Goal: Task Accomplishment & Management: Use online tool/utility

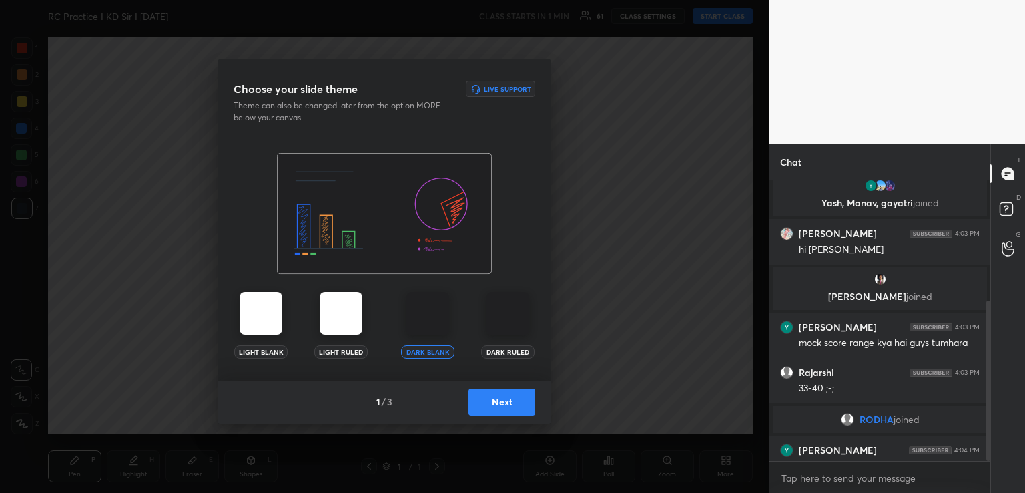
scroll to position [210, 0]
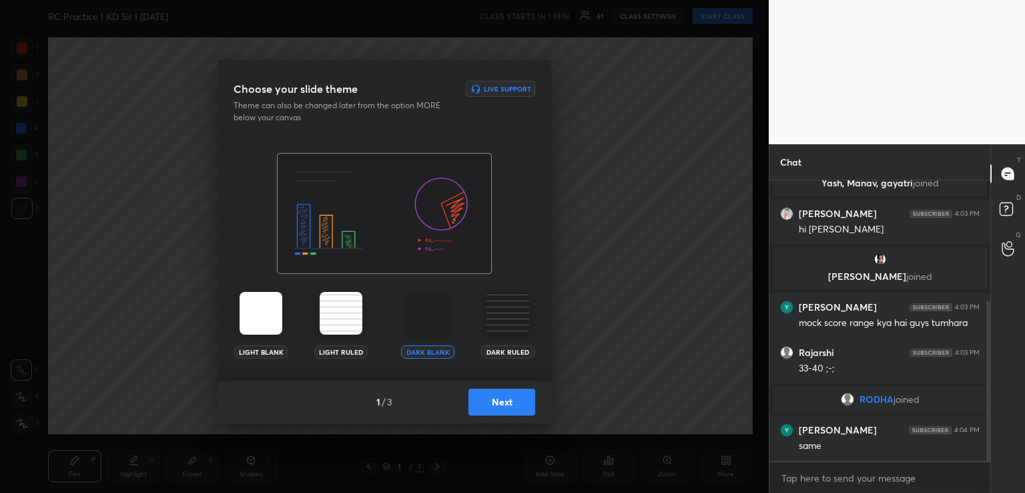
click at [504, 405] on button "Next" at bounding box center [502, 402] width 67 height 27
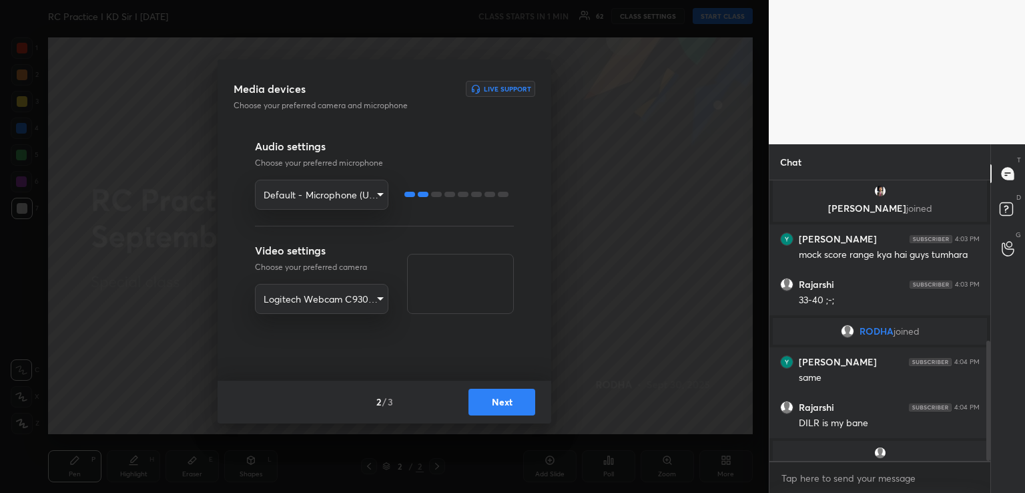
scroll to position [374, 0]
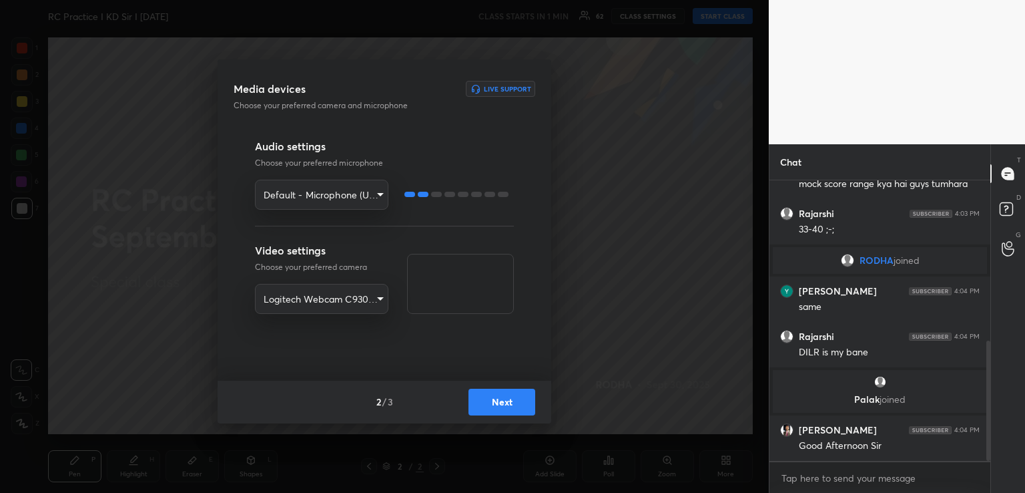
click at [491, 401] on button "Next" at bounding box center [502, 402] width 67 height 27
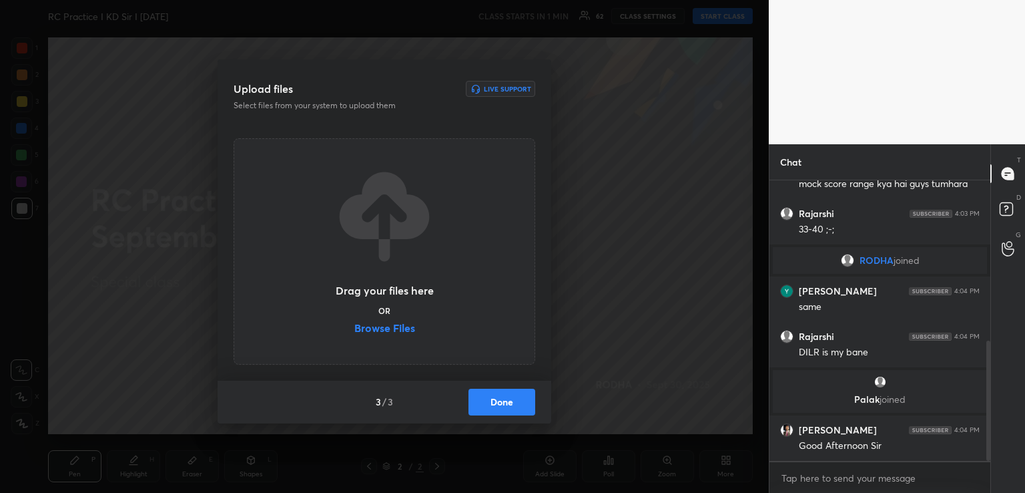
click at [403, 327] on label "Browse Files" at bounding box center [384, 329] width 61 height 14
click at [354, 327] on input "Browse Files" at bounding box center [354, 329] width 0 height 14
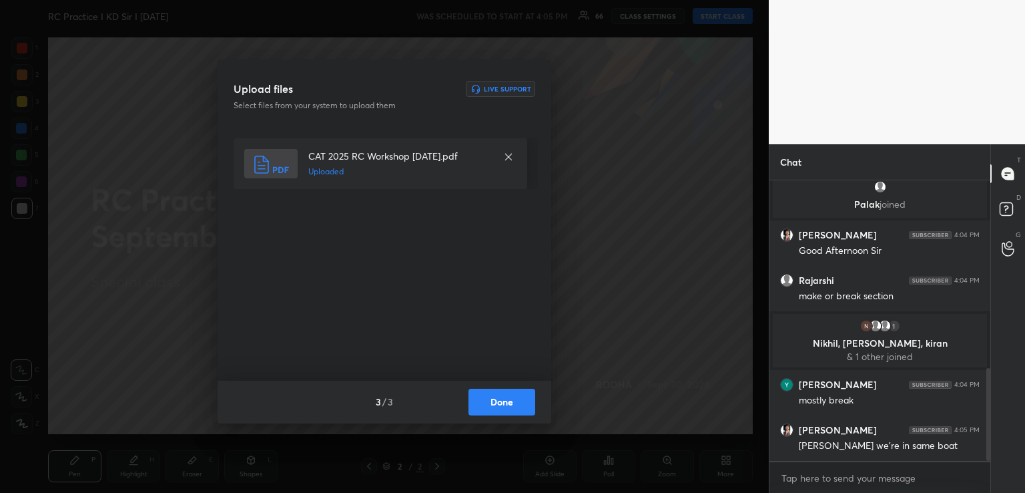
scroll to position [617, 0]
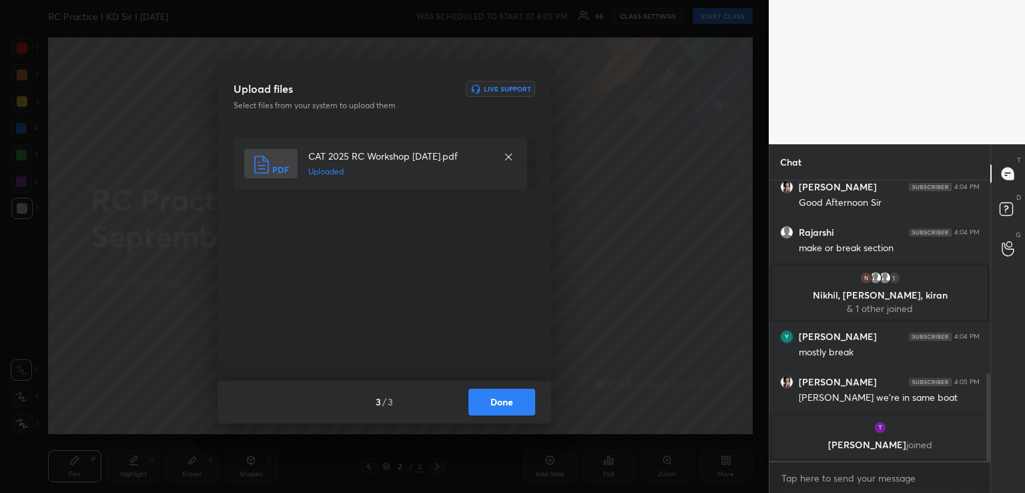
click at [506, 408] on button "Done" at bounding box center [502, 402] width 67 height 27
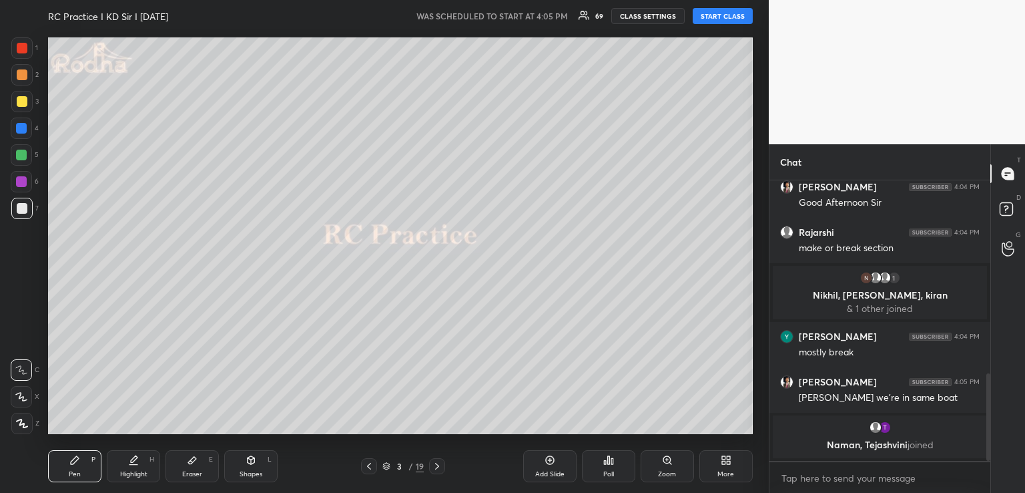
click at [720, 9] on button "START CLASS" at bounding box center [723, 16] width 60 height 16
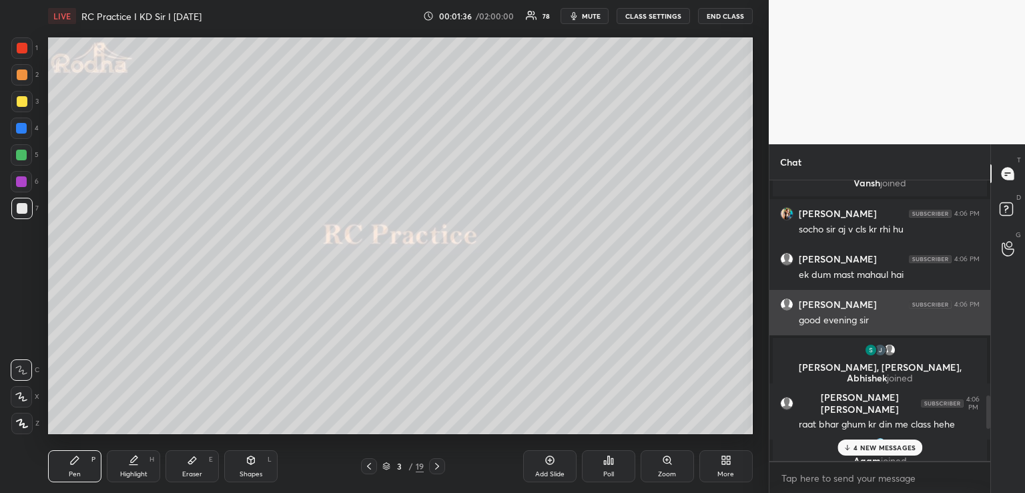
scroll to position [1557, 0]
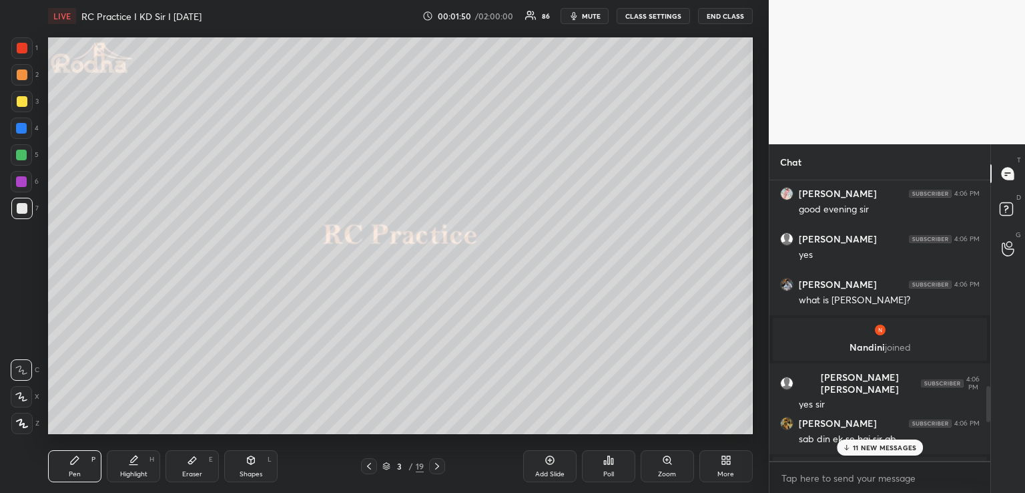
click at [885, 446] on p "11 NEW MESSAGES" at bounding box center [884, 447] width 63 height 8
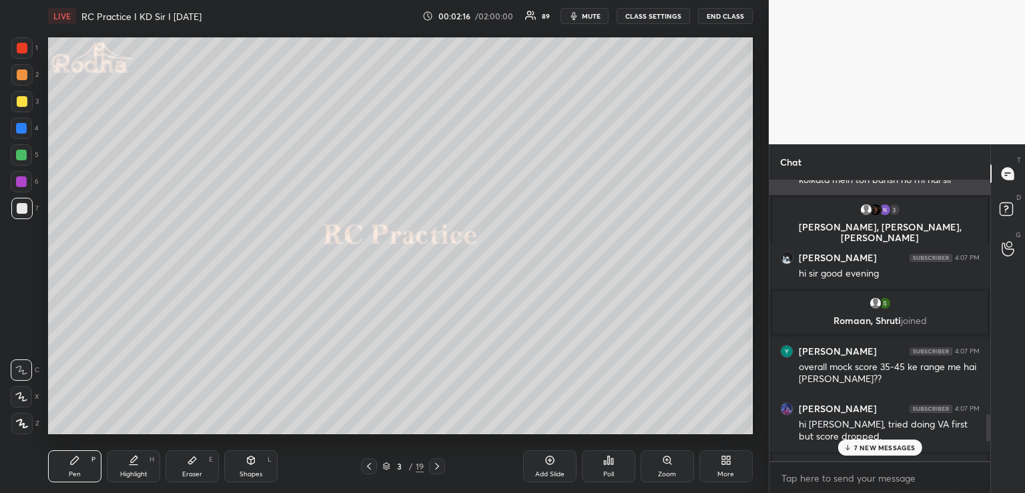
scroll to position [2415, 0]
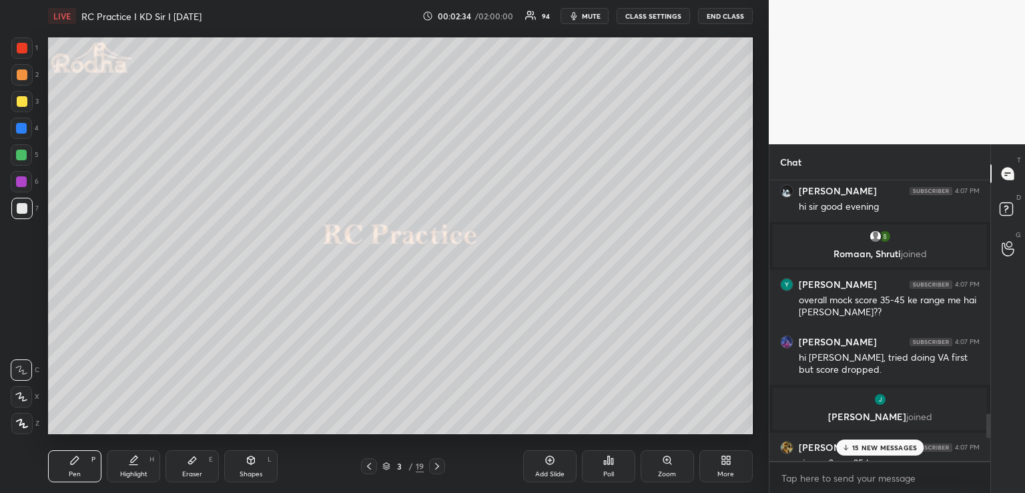
click at [857, 449] on p "15 NEW MESSAGES" at bounding box center [884, 447] width 65 height 8
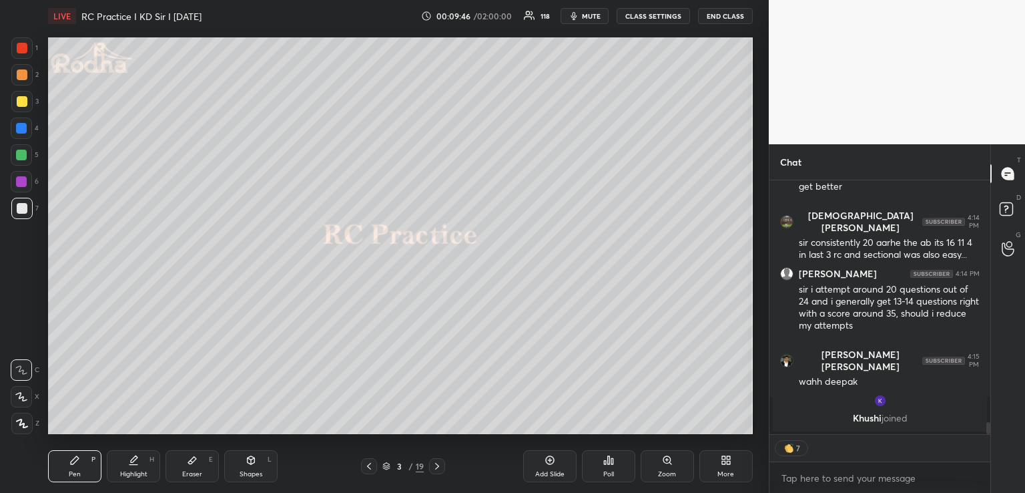
scroll to position [4961, 0]
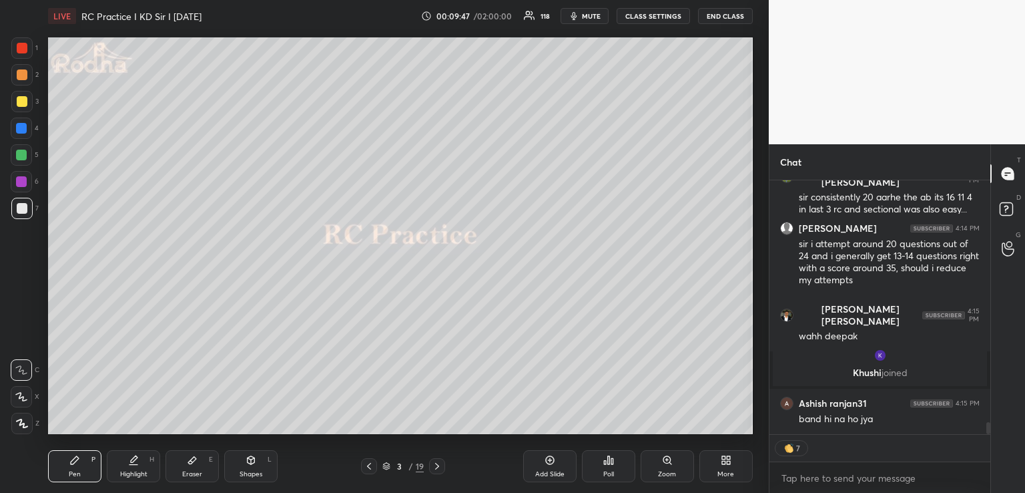
type textarea "x"
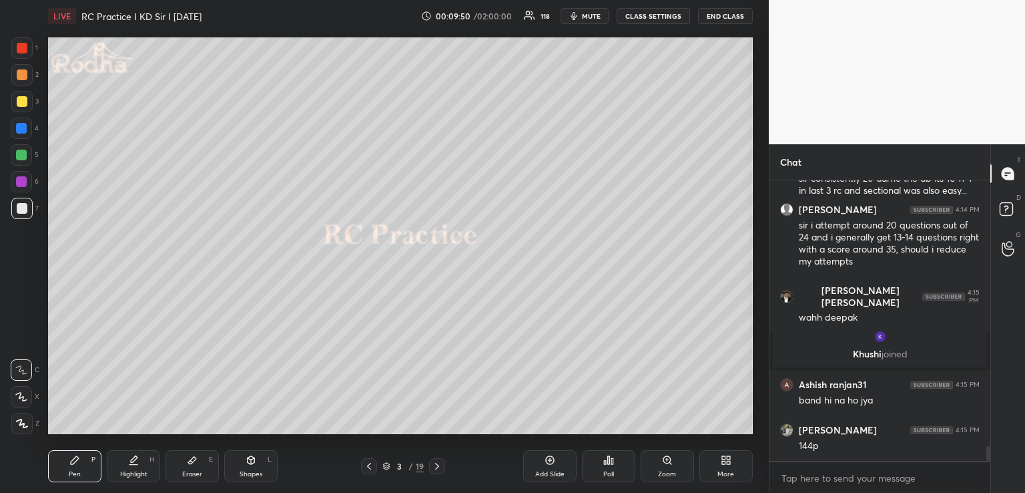
scroll to position [5028, 0]
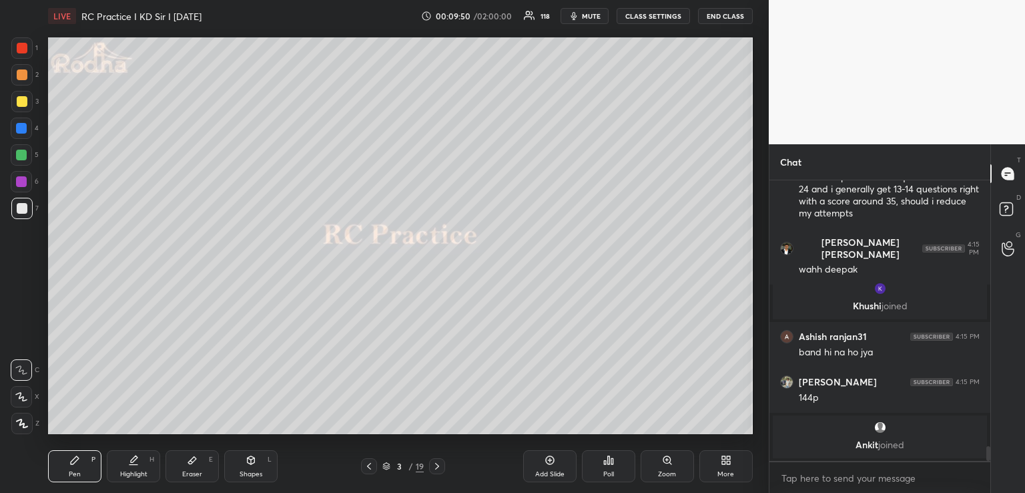
click at [588, 21] on button "mute" at bounding box center [585, 16] width 48 height 16
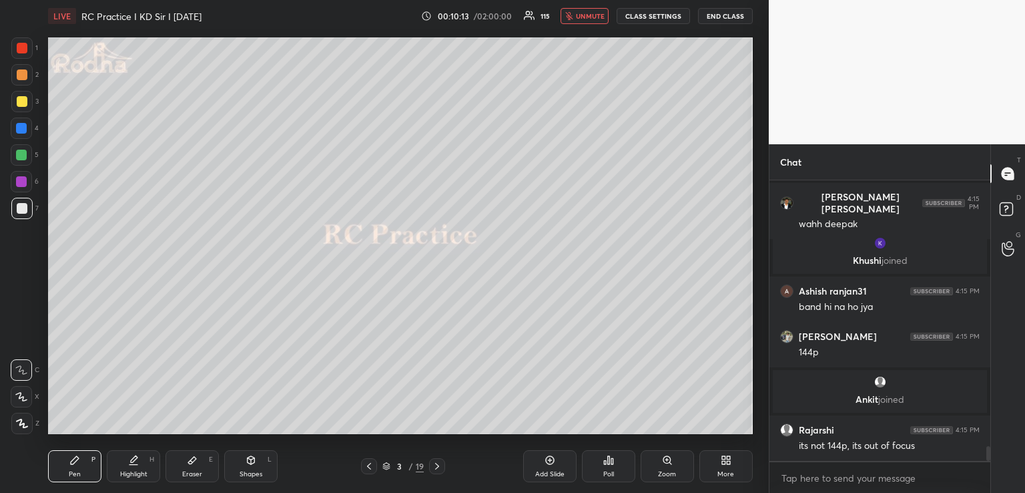
scroll to position [5095, 0]
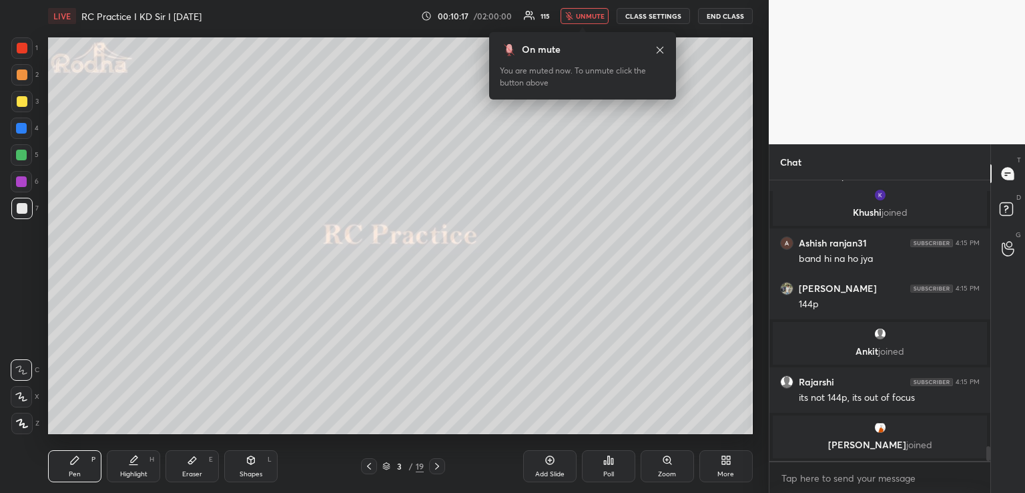
click at [571, 13] on icon "button" at bounding box center [569, 16] width 8 height 8
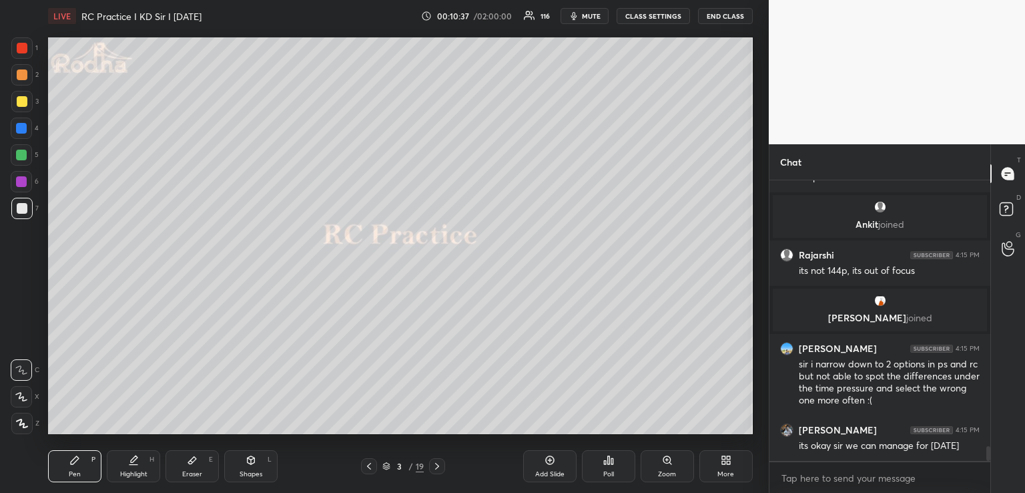
scroll to position [5219, 0]
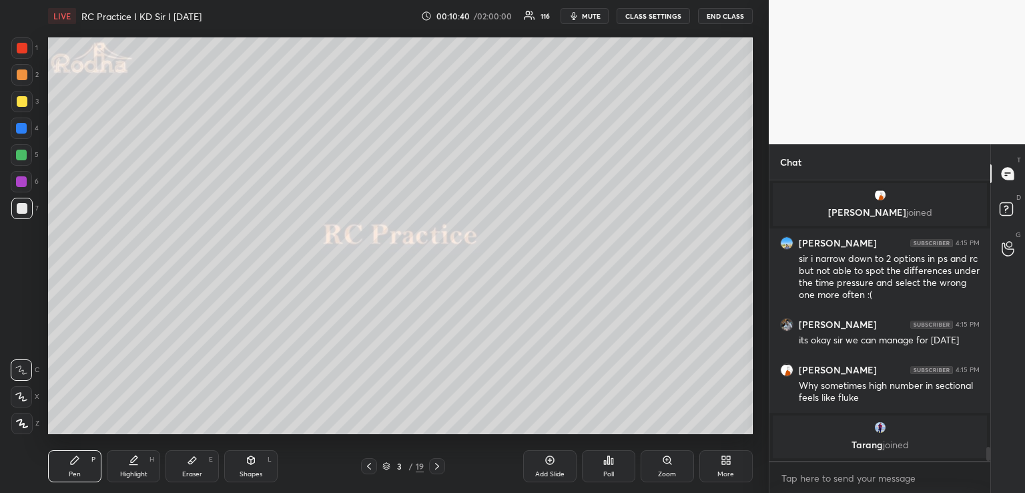
click at [587, 19] on span "mute" at bounding box center [591, 15] width 19 height 9
click at [577, 17] on span "unmute" at bounding box center [590, 15] width 29 height 9
click at [582, 14] on span "mute" at bounding box center [591, 15] width 19 height 9
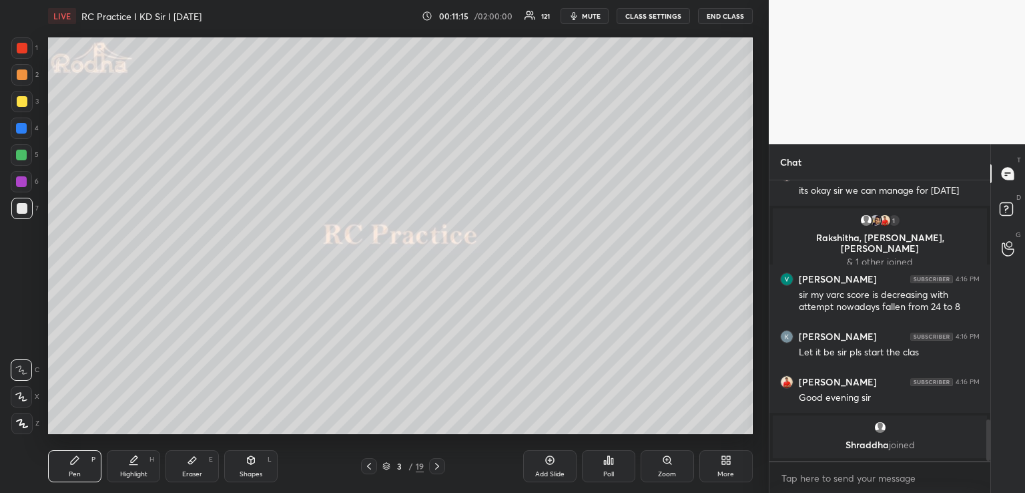
scroll to position [1539, 0]
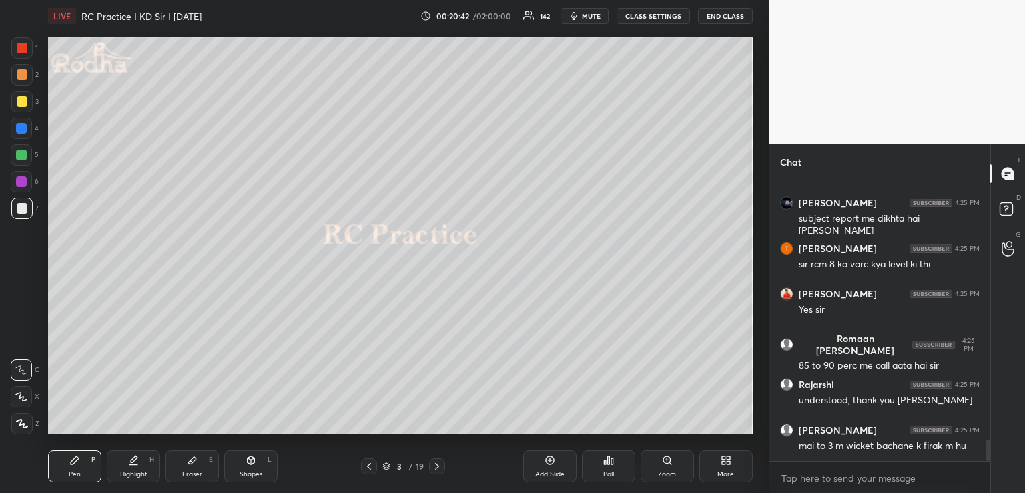
scroll to position [3426, 0]
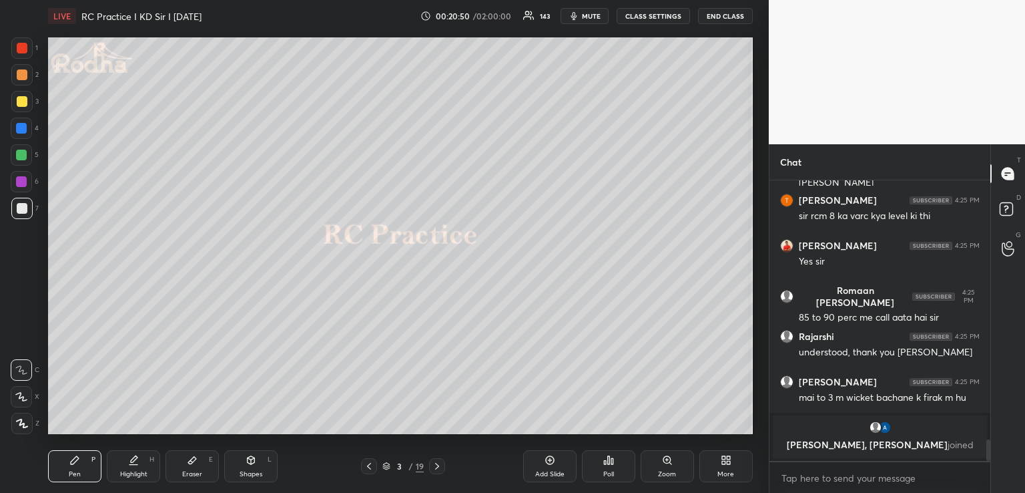
click at [370, 463] on icon at bounding box center [369, 466] width 11 height 11
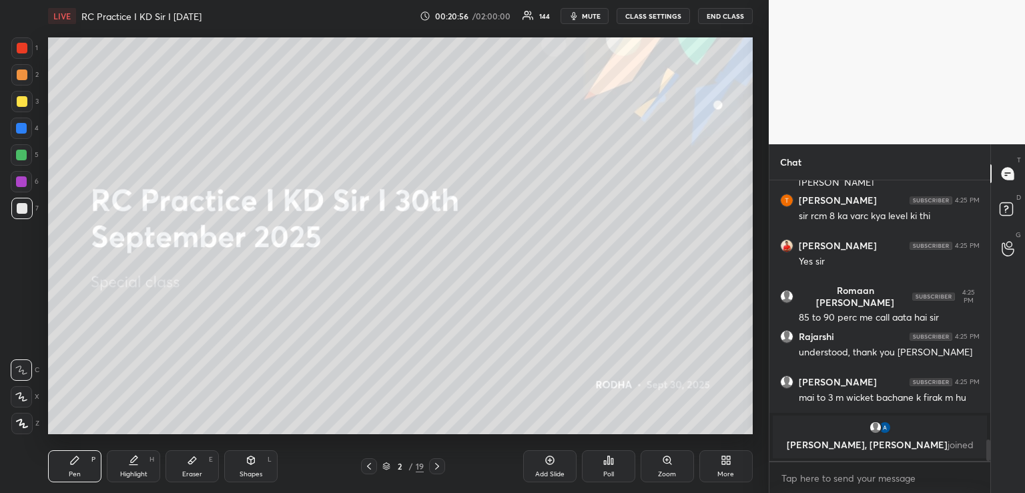
scroll to position [3357, 0]
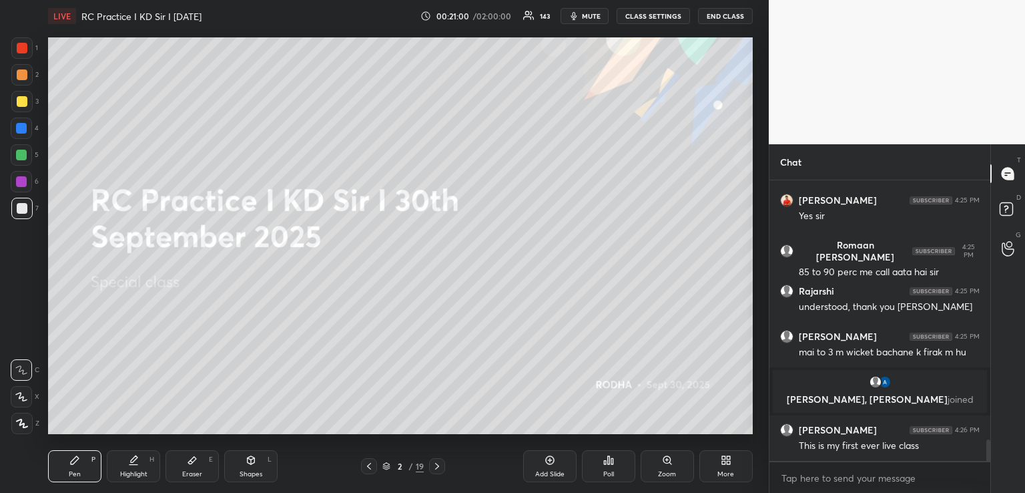
click at [442, 457] on div "Pen P Highlight H Eraser E Shapes L 2 / 19 Add Slide Poll Zoom More" at bounding box center [400, 465] width 705 height 53
click at [440, 464] on icon at bounding box center [437, 466] width 11 height 11
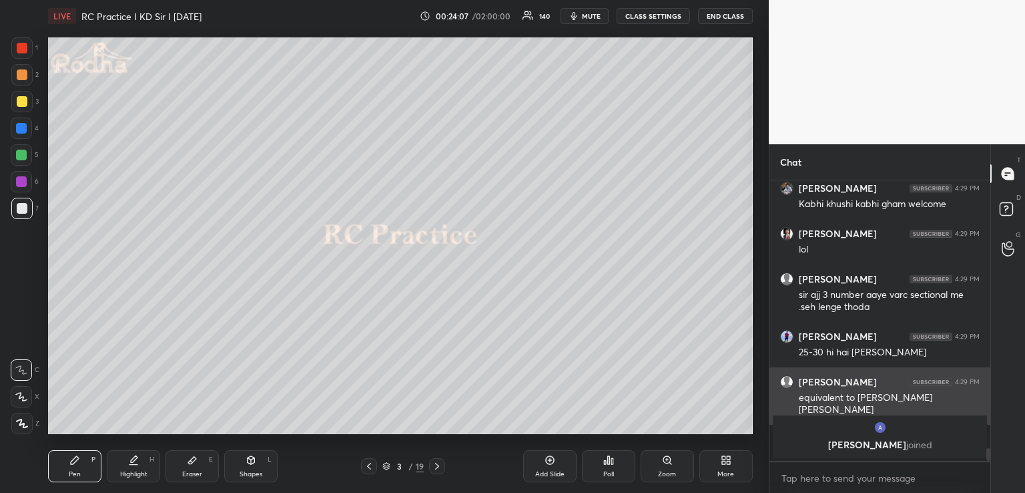
scroll to position [0, 0]
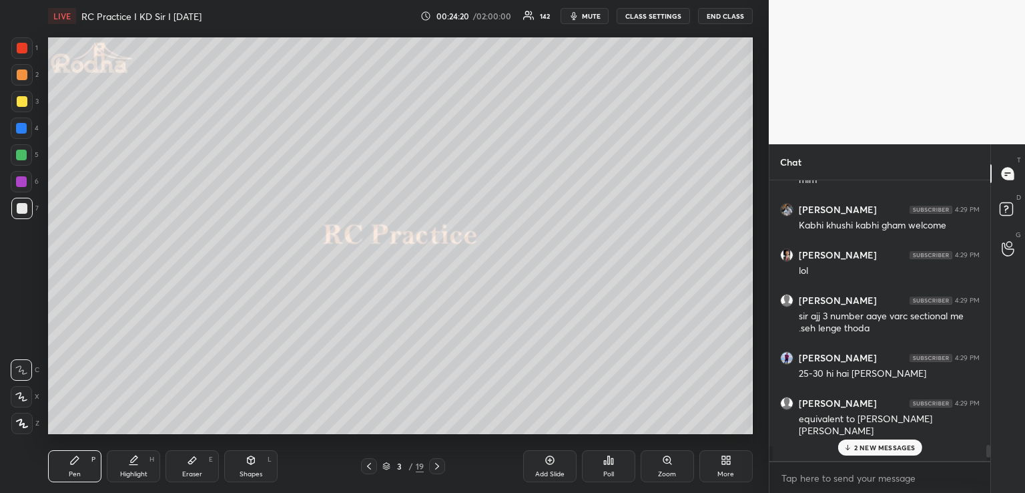
click at [861, 445] on p "2 NEW MESSAGES" at bounding box center [884, 447] width 61 height 8
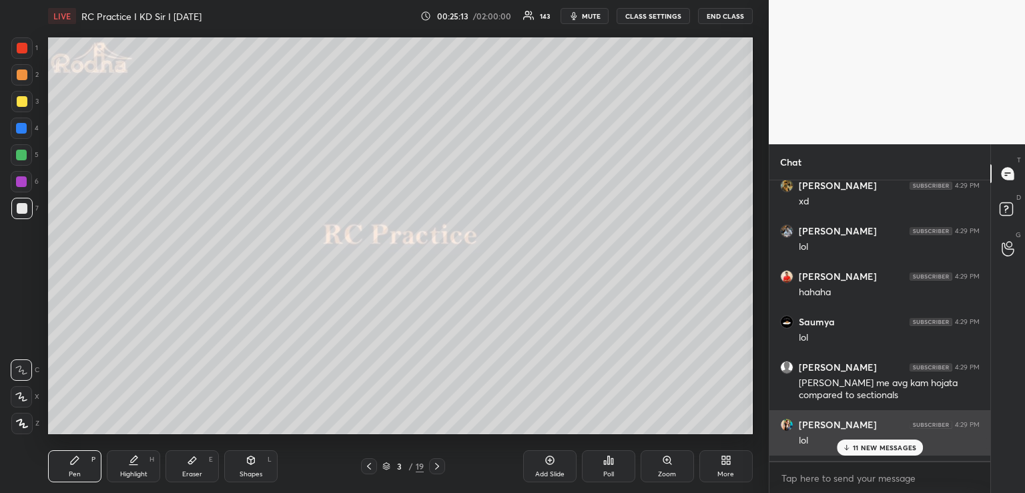
scroll to position [3, 4]
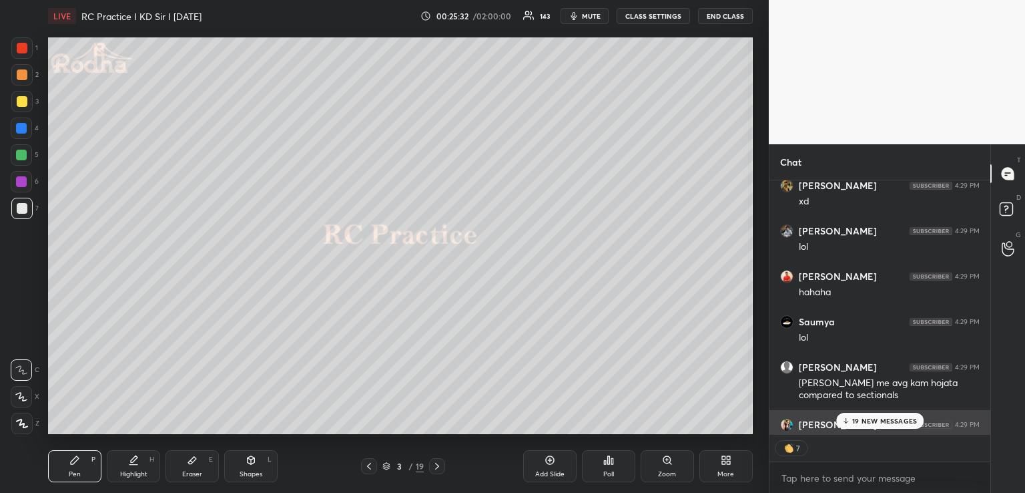
type textarea "x"
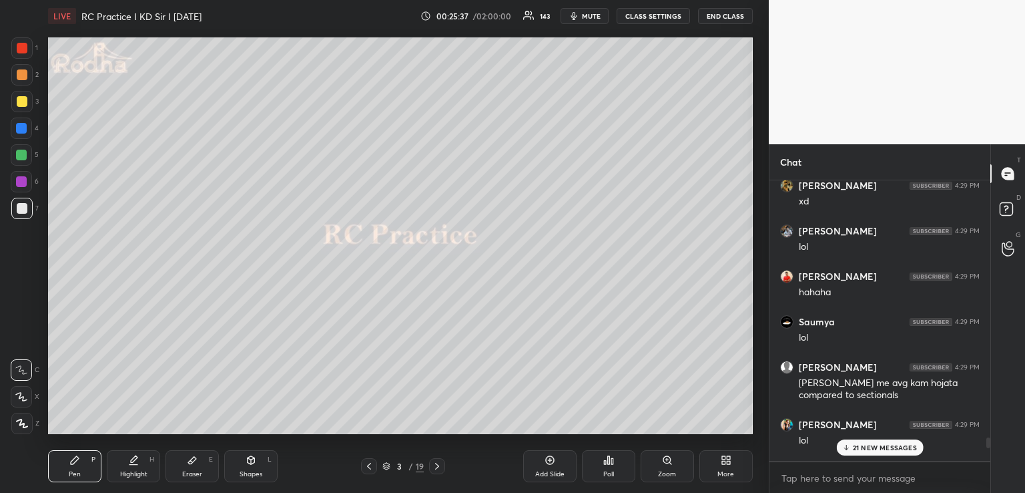
click at [891, 442] on div "21 NEW MESSAGES" at bounding box center [879, 447] width 87 height 16
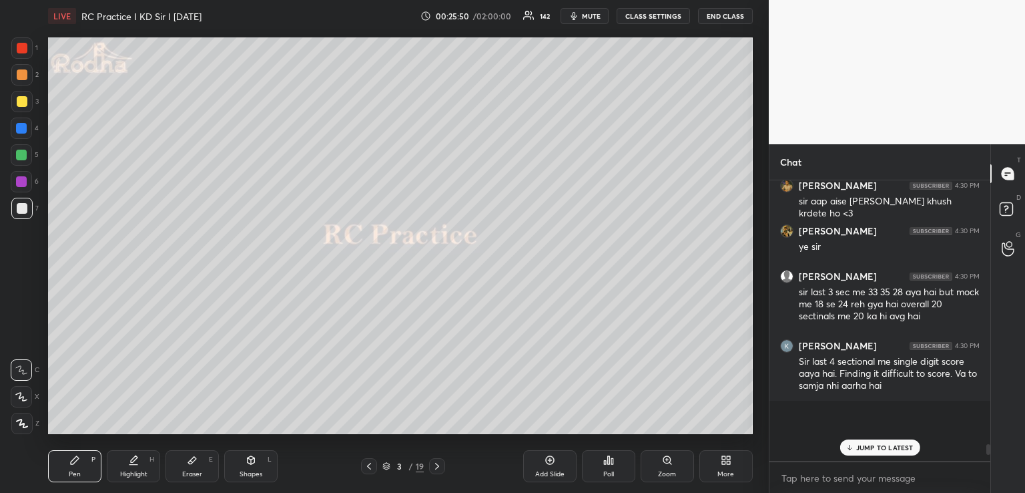
scroll to position [7297, 0]
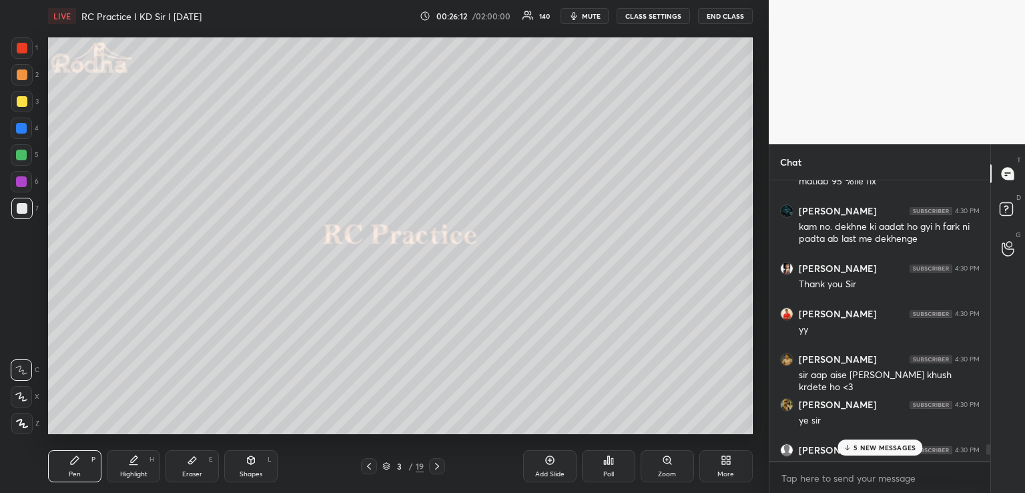
click at [880, 442] on div "5 NEW MESSAGES" at bounding box center [880, 447] width 85 height 16
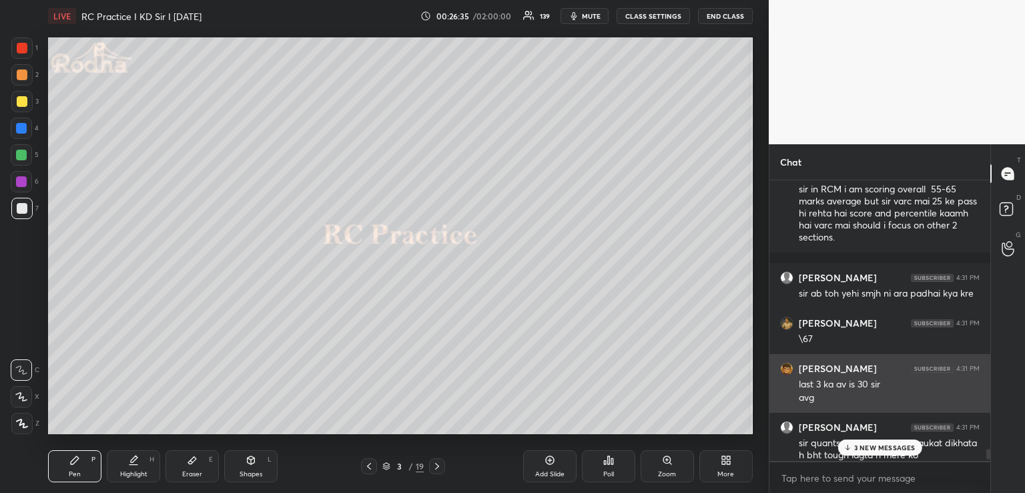
scroll to position [7736, 0]
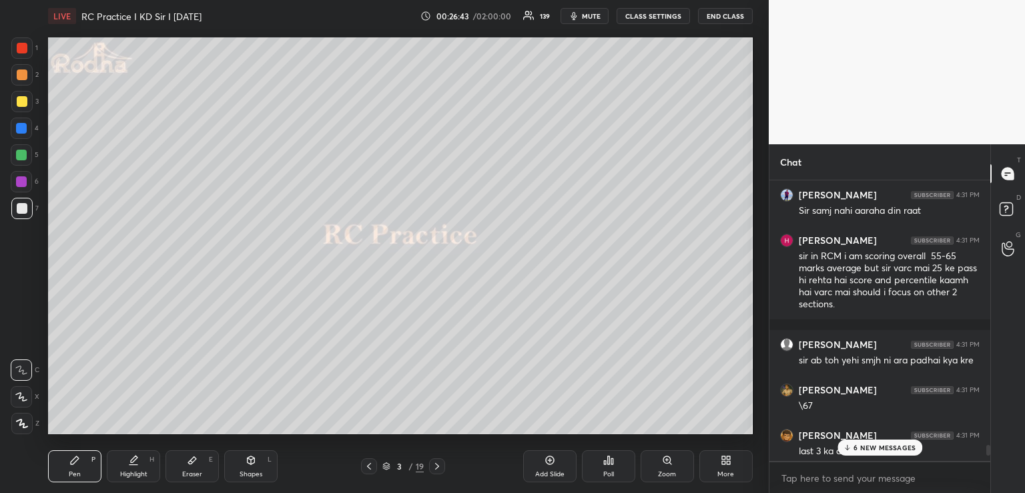
click at [885, 443] on p "6 NEW MESSAGES" at bounding box center [885, 447] width 62 height 8
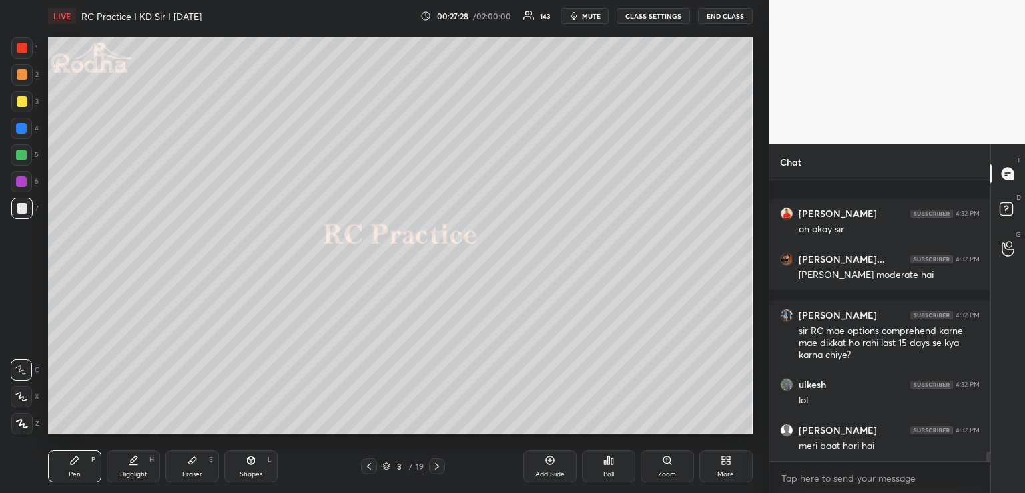
scroll to position [8283, 0]
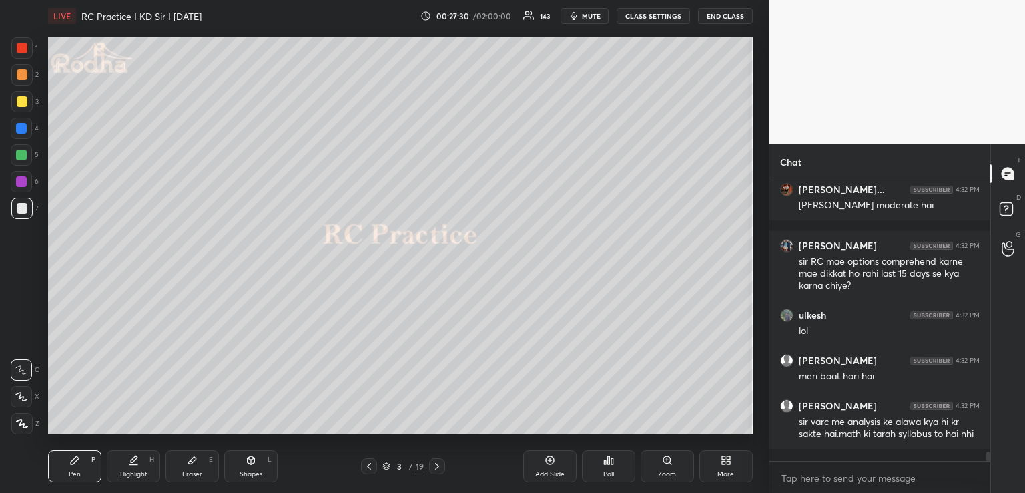
click at [437, 467] on icon at bounding box center [437, 466] width 11 height 11
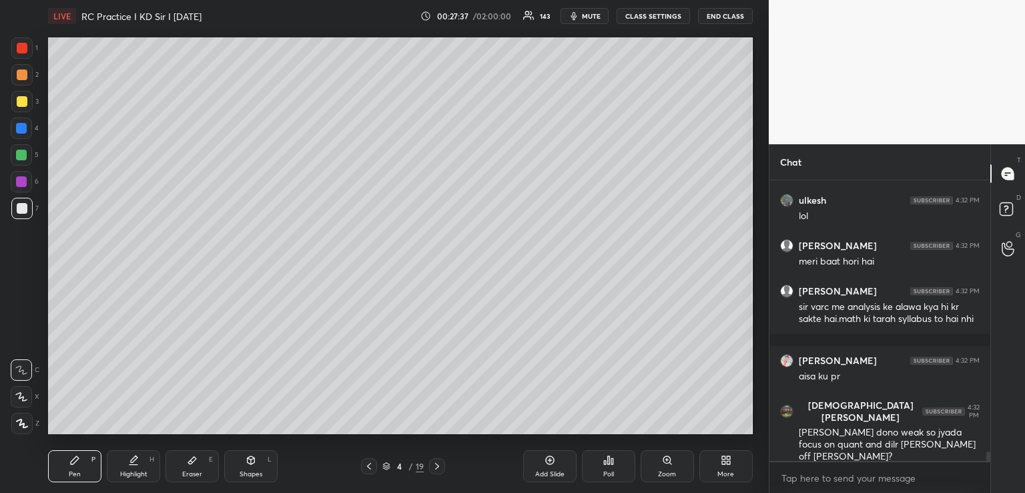
scroll to position [8444, 0]
click at [433, 466] on icon at bounding box center [437, 466] width 11 height 11
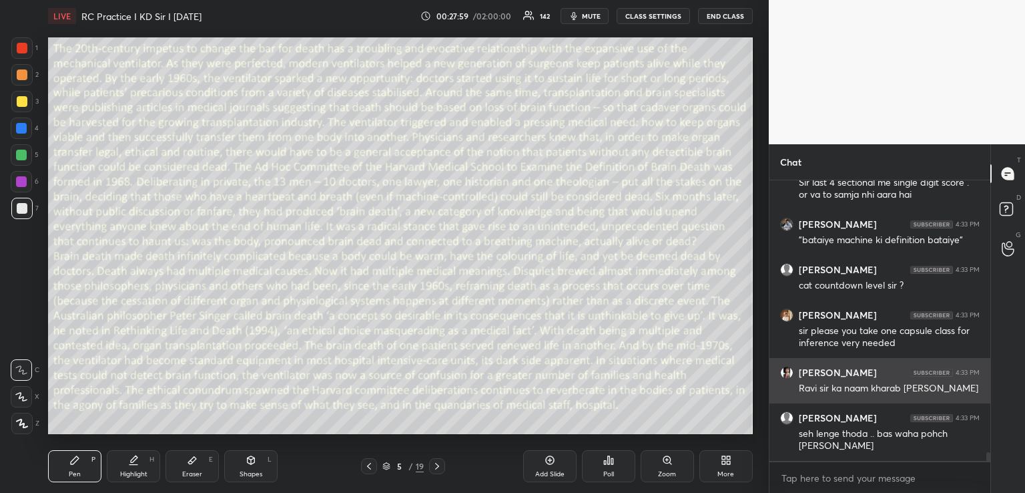
scroll to position [8821, 0]
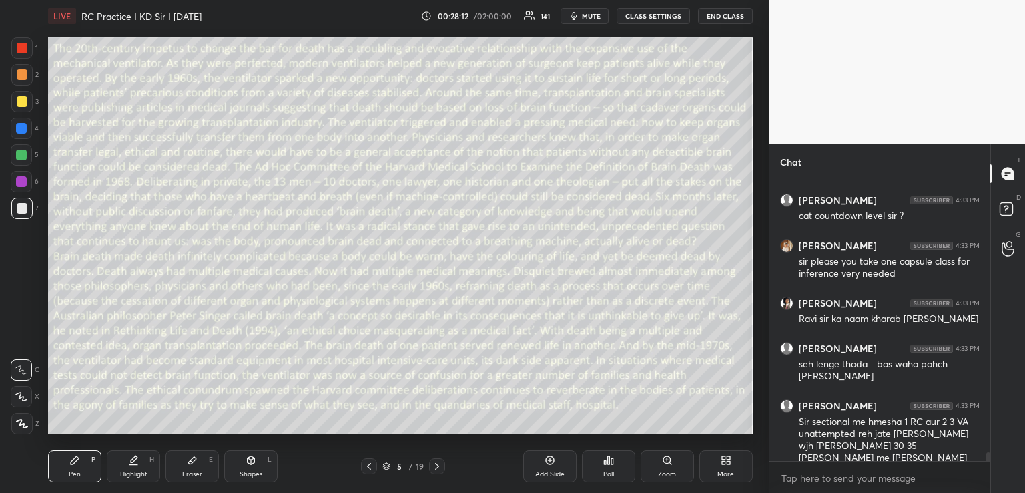
click at [598, 465] on div "Poll" at bounding box center [608, 466] width 53 height 32
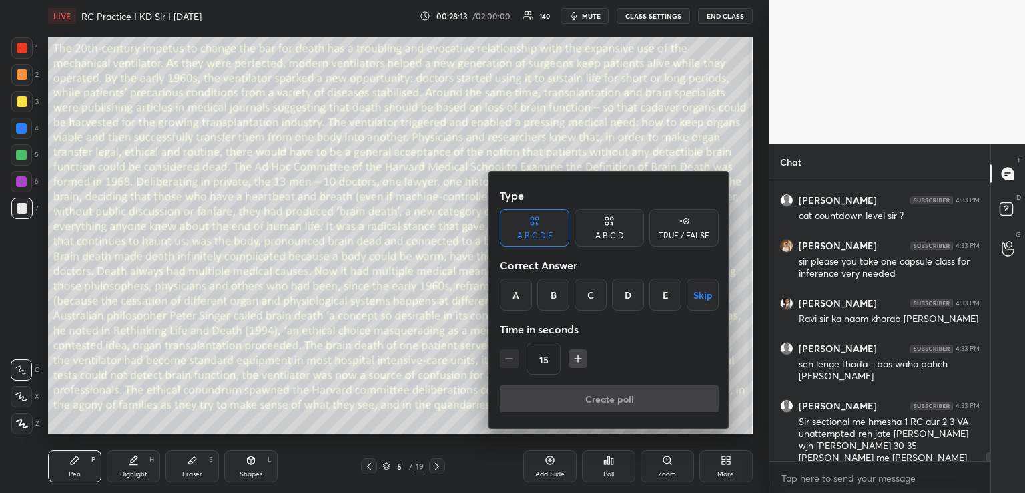
click at [682, 236] on div "TRUE / FALSE" at bounding box center [684, 236] width 51 height 8
click at [702, 288] on button "Skip" at bounding box center [684, 294] width 69 height 32
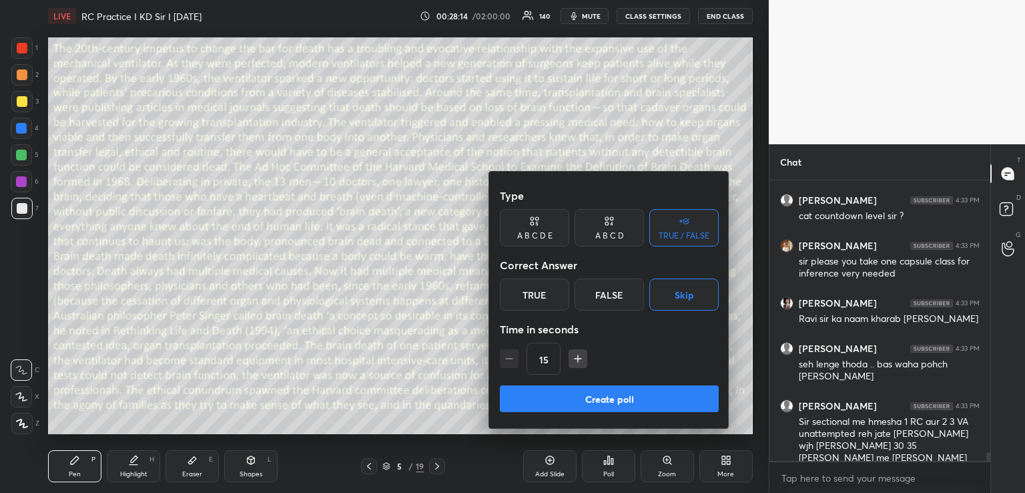
click at [582, 357] on icon "button" at bounding box center [577, 358] width 13 height 13
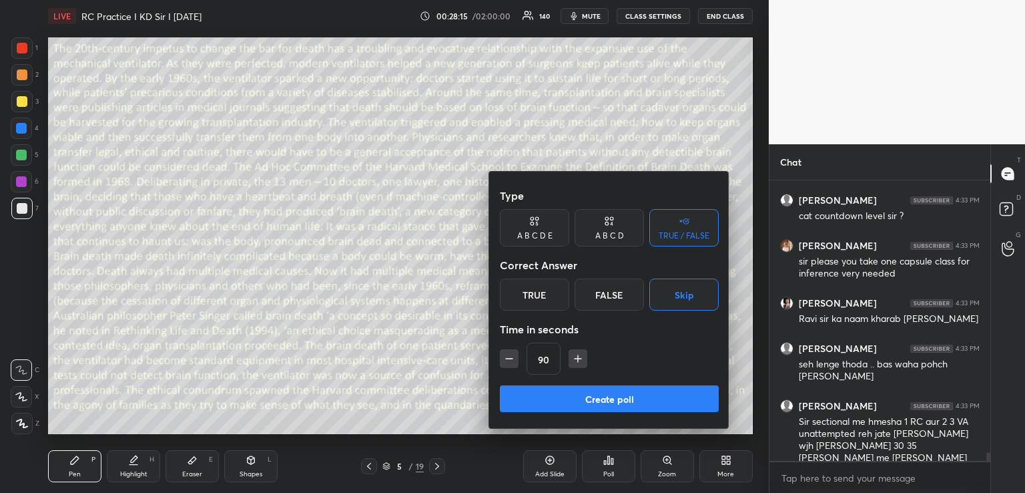
scroll to position [8879, 0]
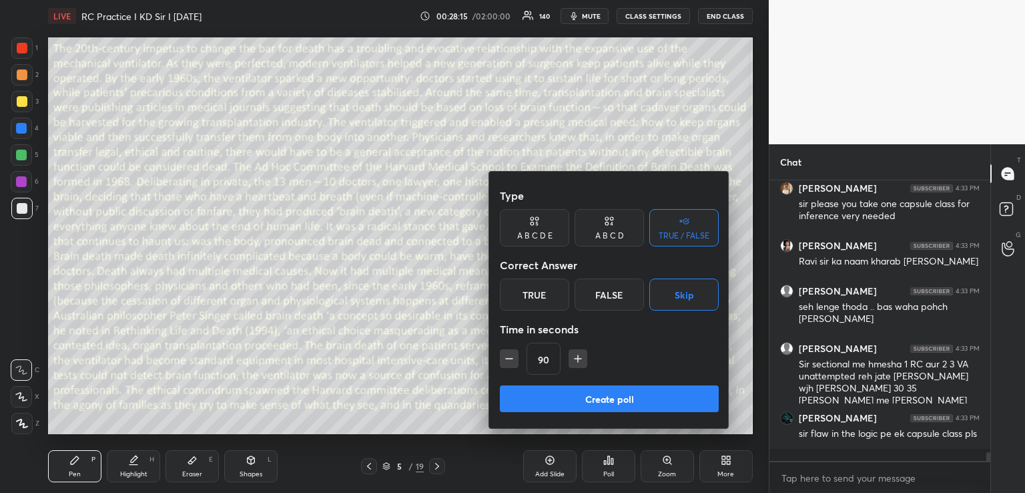
click at [582, 357] on icon "button" at bounding box center [577, 358] width 13 height 13
click at [584, 357] on icon "button" at bounding box center [584, 358] width 0 height 7
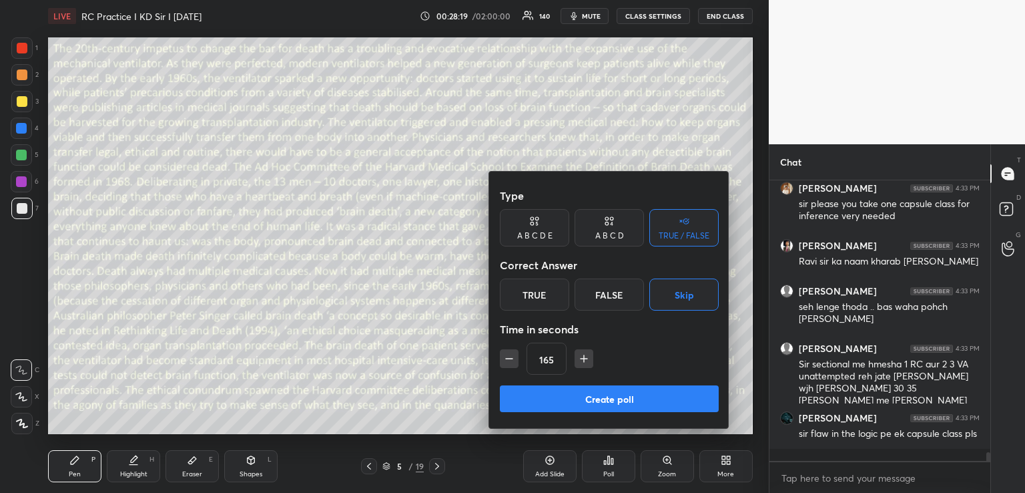
click at [584, 357] on icon "button" at bounding box center [584, 358] width 0 height 7
type input "195"
click at [591, 396] on button "Create poll" at bounding box center [609, 398] width 219 height 27
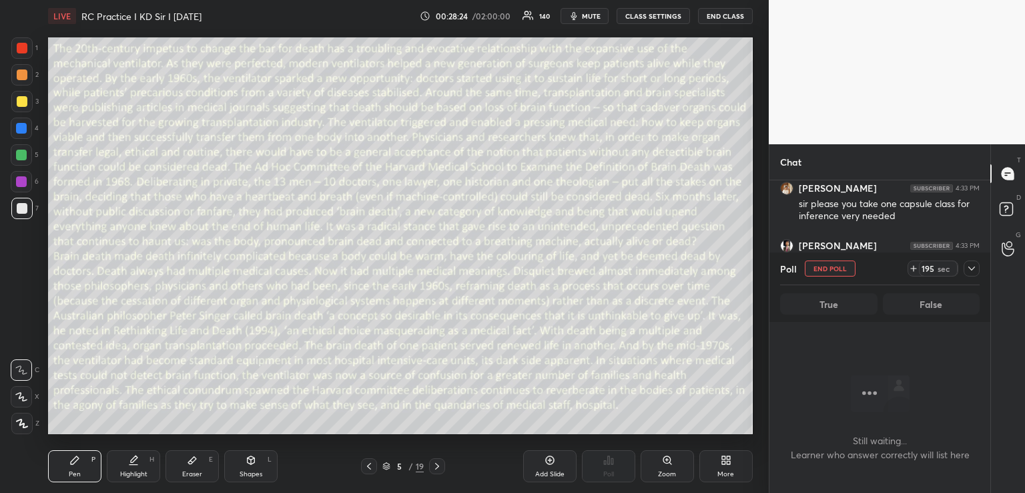
scroll to position [8094, 0]
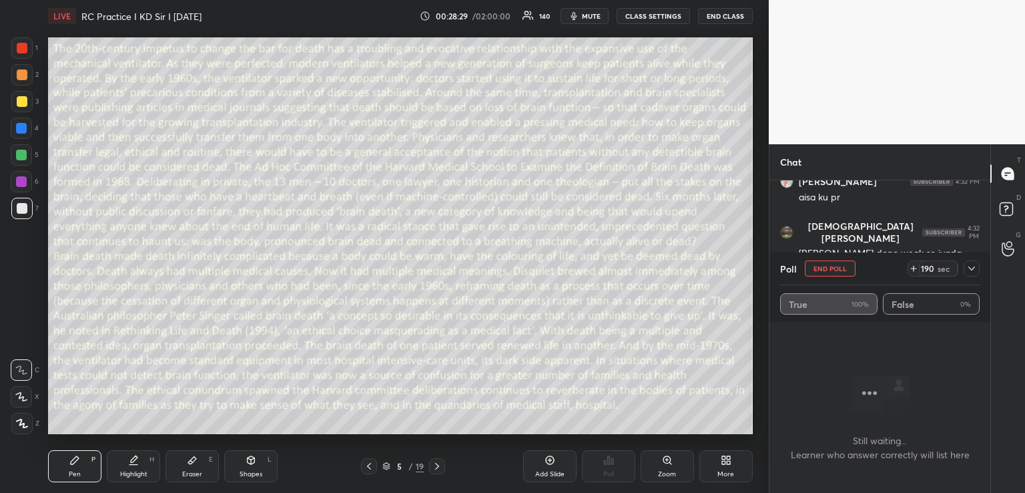
click at [973, 269] on icon at bounding box center [972, 268] width 11 height 11
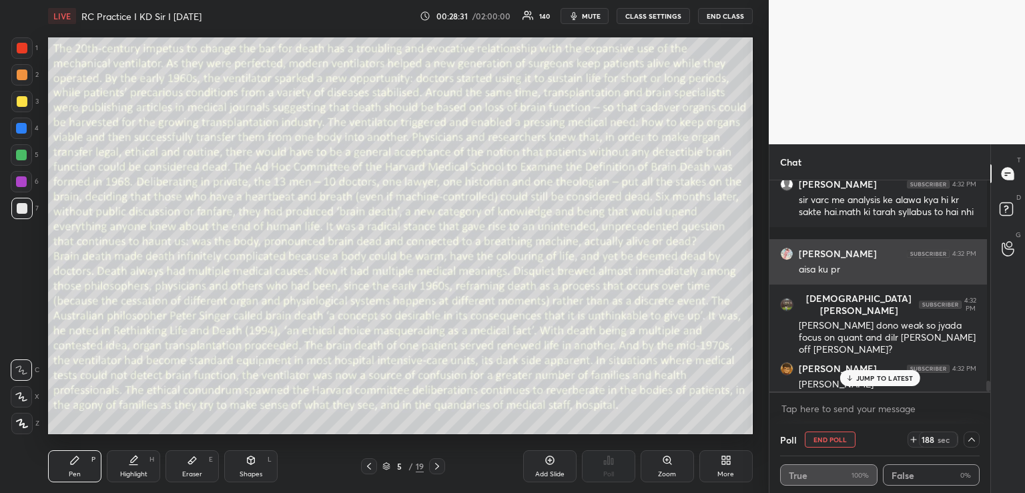
scroll to position [7900, 0]
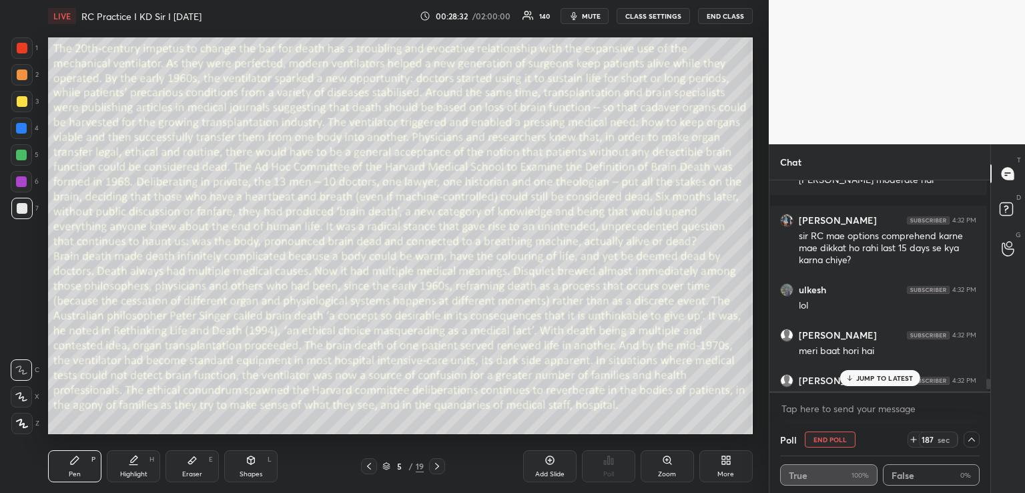
click at [593, 19] on span "mute" at bounding box center [591, 15] width 19 height 9
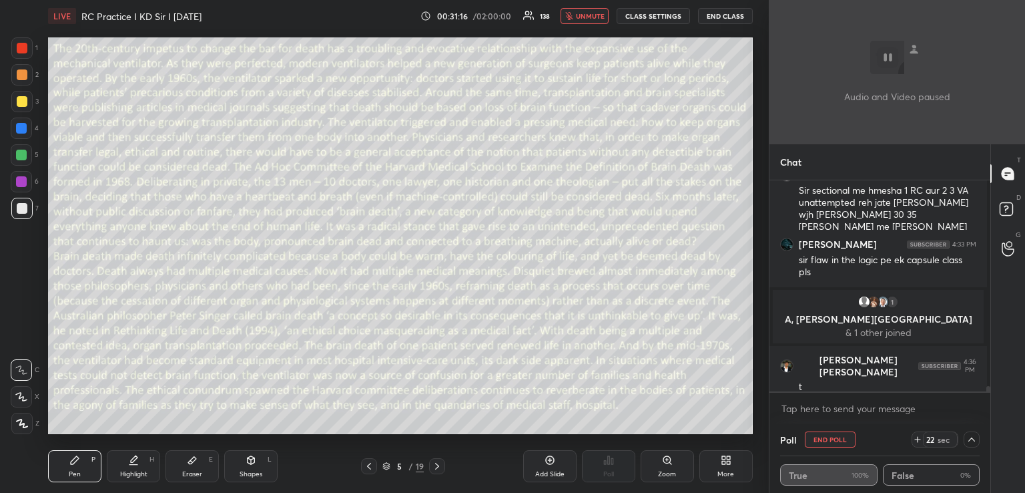
scroll to position [8497, 0]
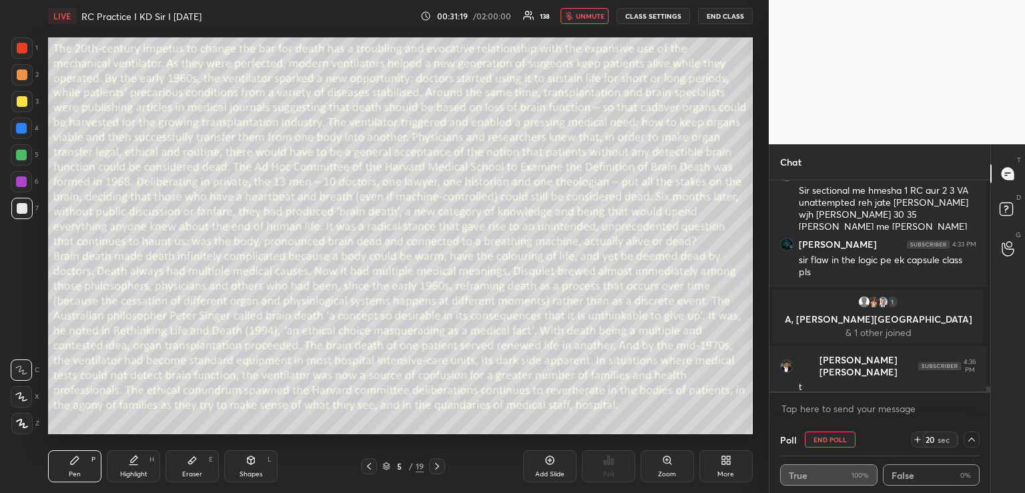
click at [913, 438] on icon at bounding box center [918, 439] width 11 height 11
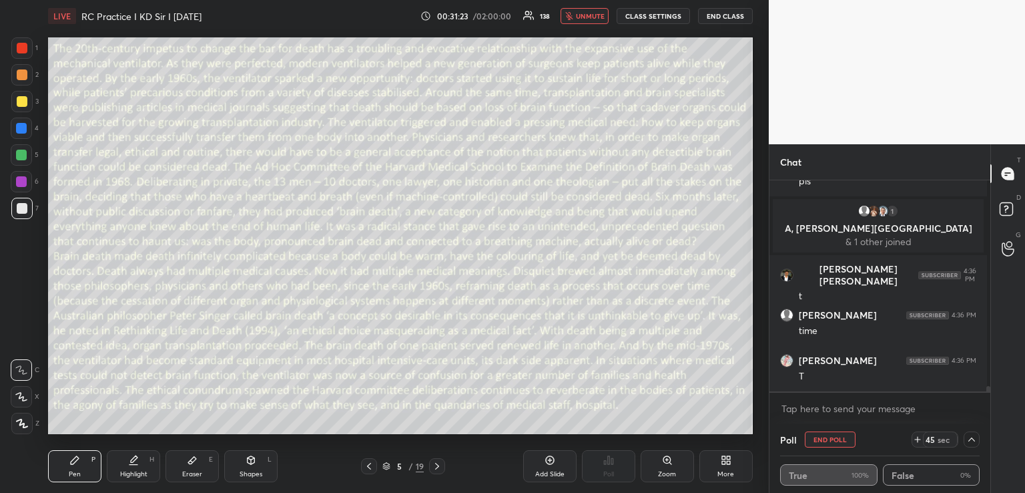
scroll to position [8633, 0]
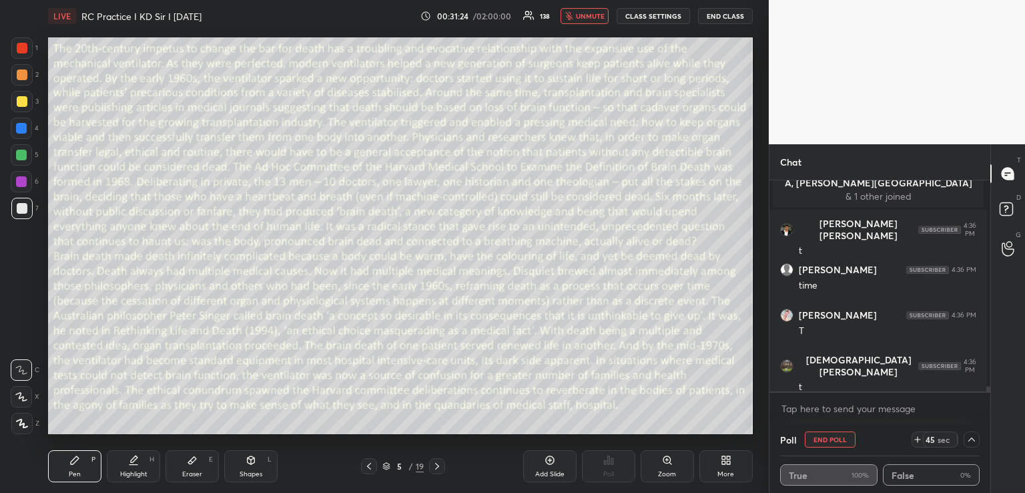
click at [916, 438] on icon at bounding box center [918, 439] width 11 height 11
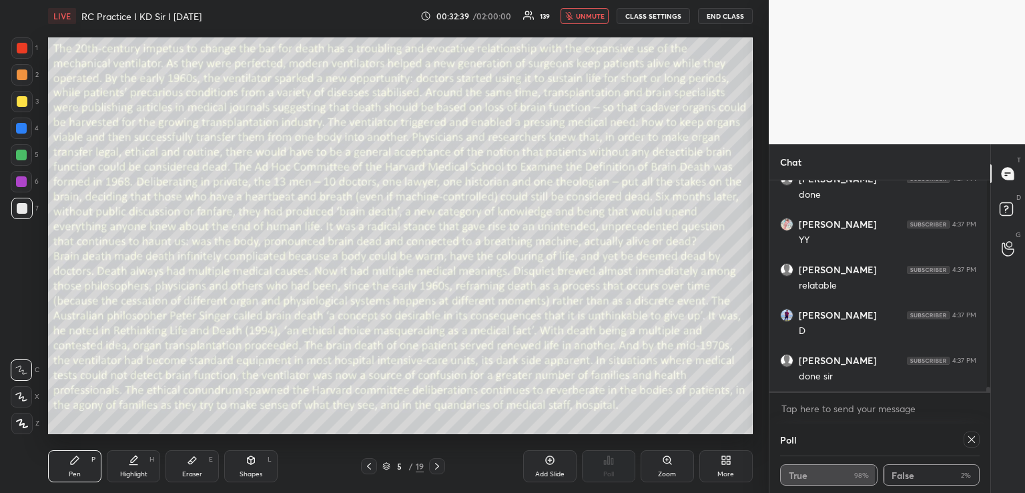
scroll to position [9140, 0]
click at [970, 441] on icon at bounding box center [972, 439] width 11 height 11
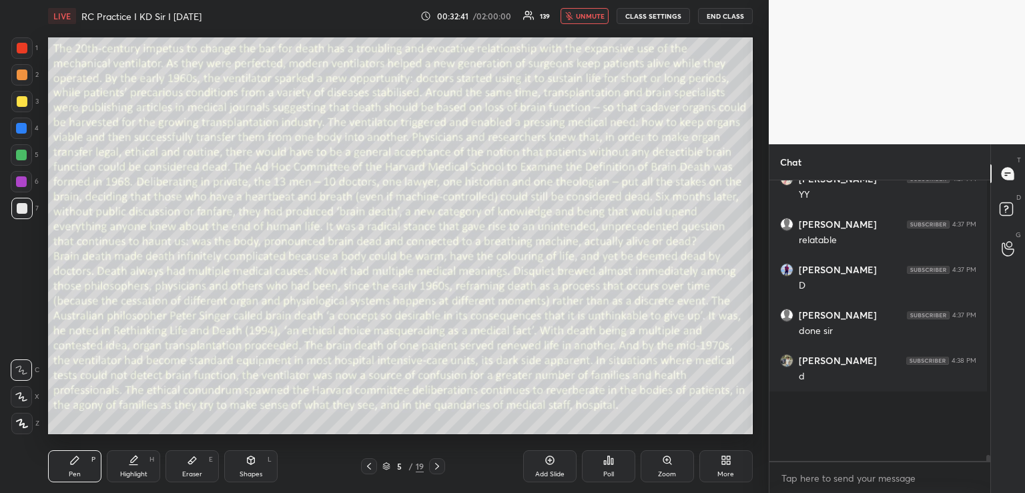
type textarea "x"
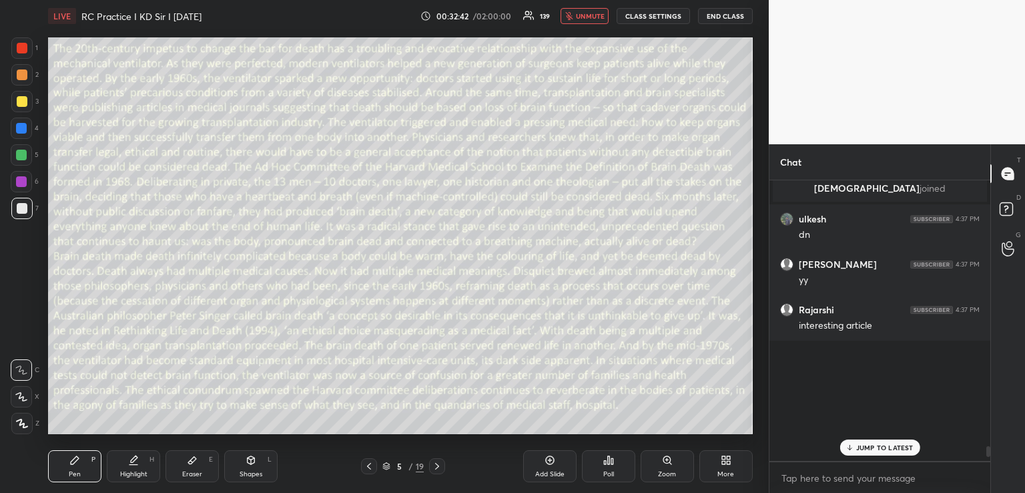
scroll to position [8632, 0]
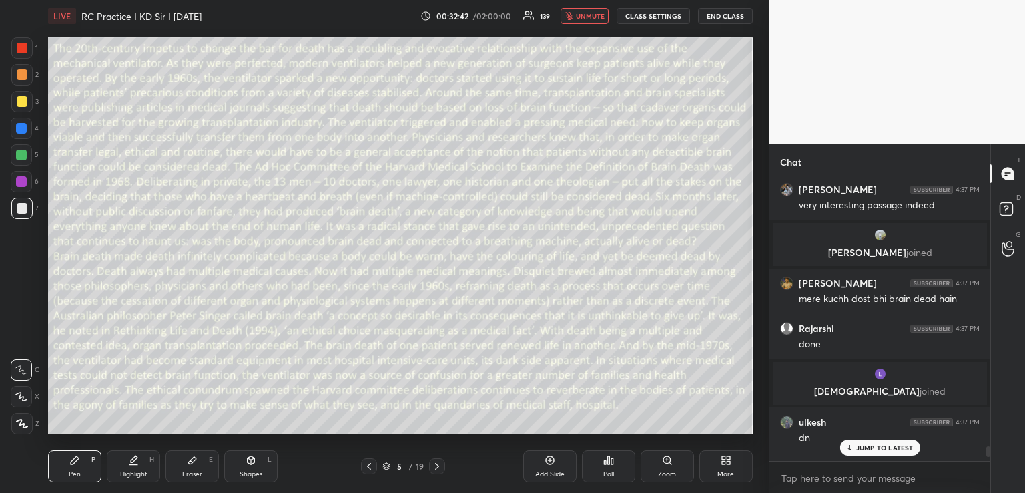
click at [611, 459] on icon at bounding box center [608, 460] width 11 height 11
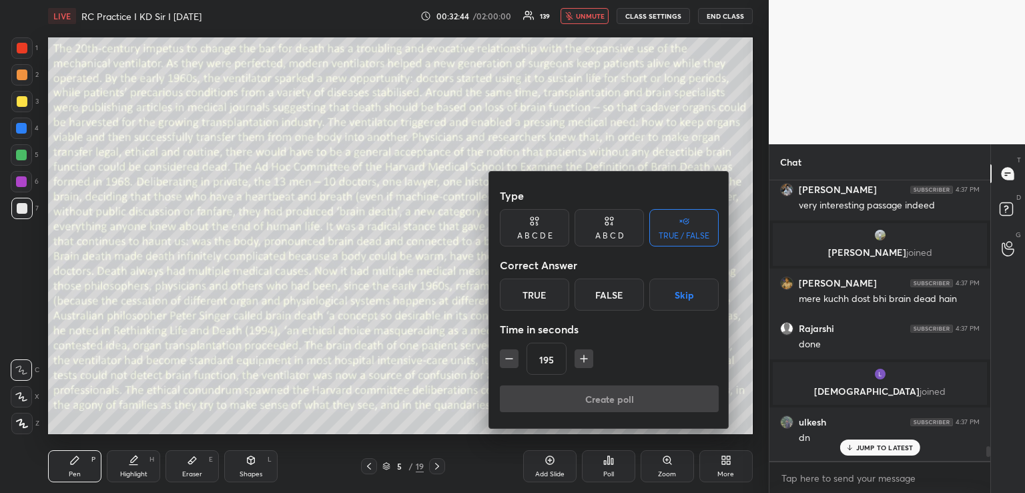
click at [616, 225] on div "A B C D" at bounding box center [609, 227] width 69 height 37
drag, startPoint x: 612, startPoint y: 298, endPoint x: 591, endPoint y: 312, distance: 25.2
click at [613, 298] on div "C" at bounding box center [608, 294] width 39 height 32
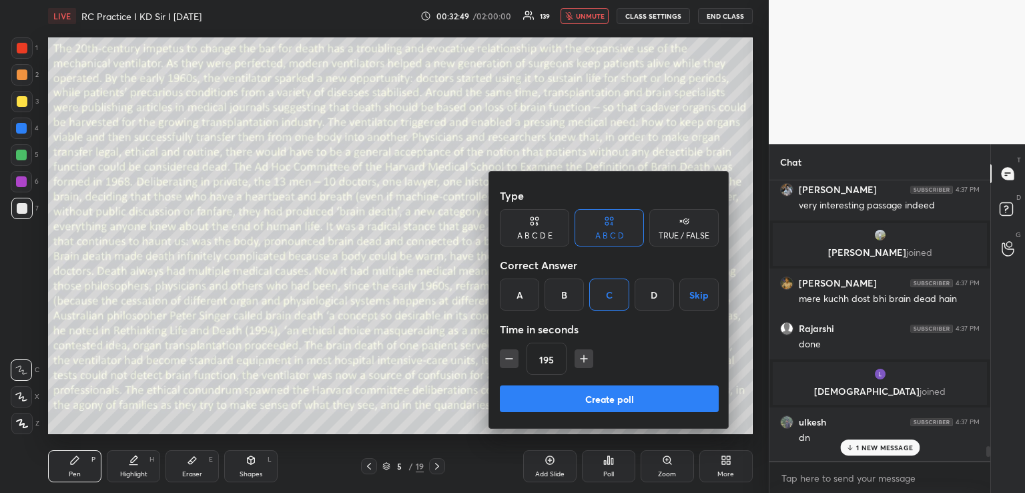
click at [509, 362] on icon "button" at bounding box center [509, 358] width 13 height 13
click at [509, 361] on icon "button" at bounding box center [509, 358] width 13 height 13
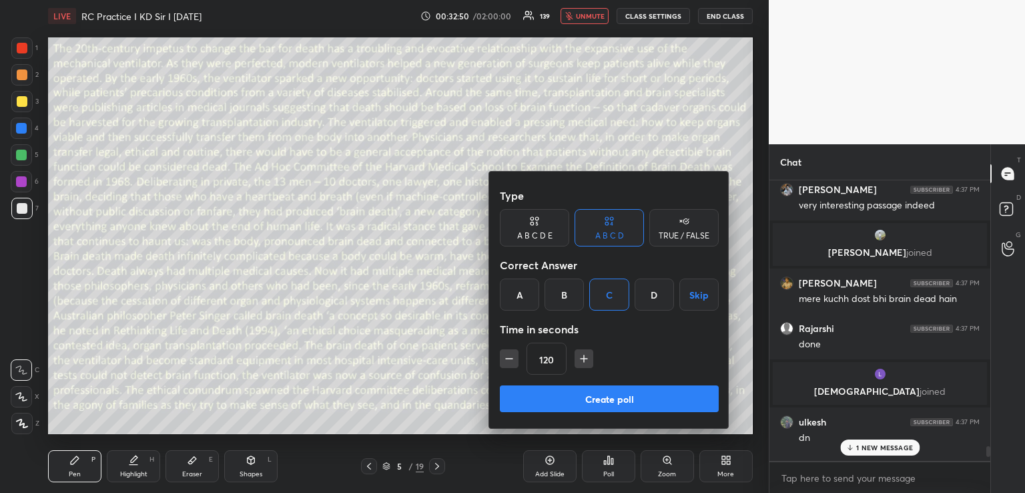
click at [509, 361] on icon "button" at bounding box center [509, 358] width 13 height 13
type input "105"
click at [456, 389] on div at bounding box center [512, 246] width 1025 height 493
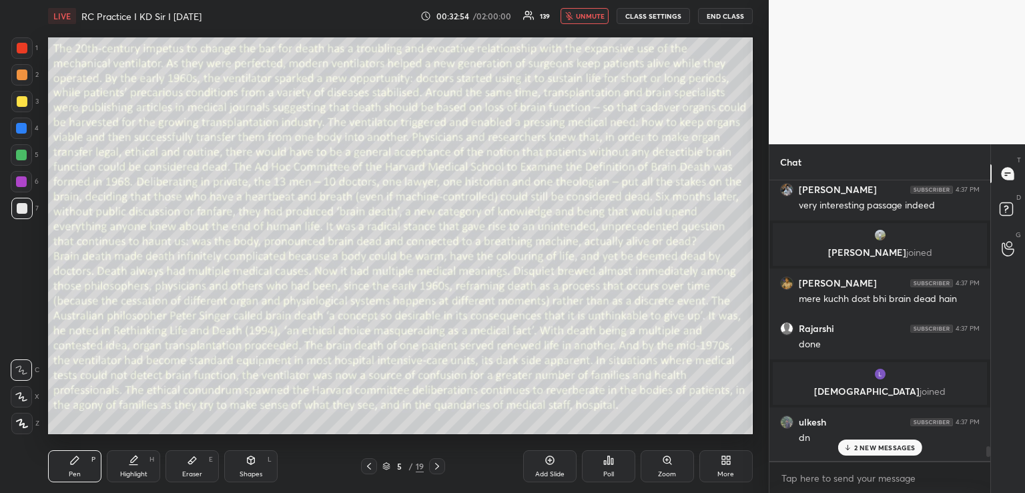
click at [435, 464] on icon at bounding box center [437, 466] width 11 height 11
click at [865, 445] on p "3 NEW MESSAGES" at bounding box center [884, 447] width 61 height 8
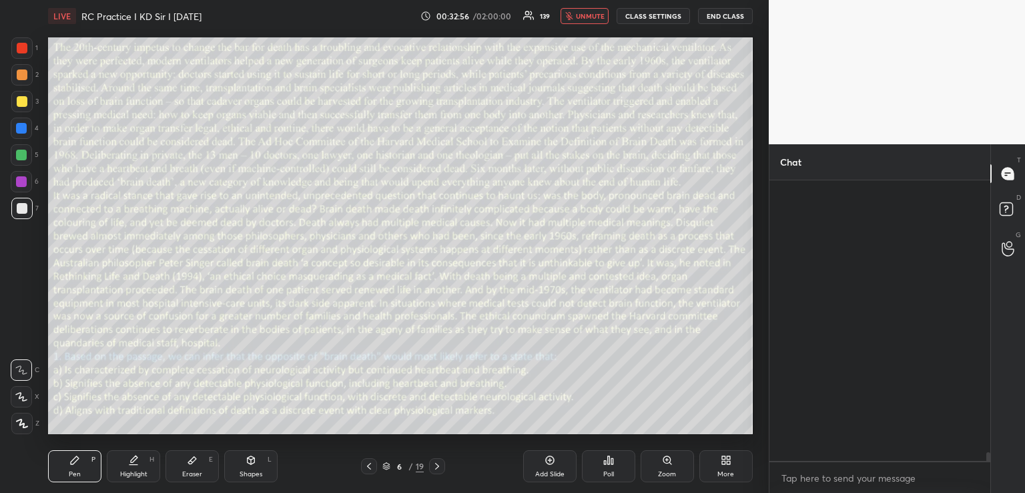
scroll to position [9123, 0]
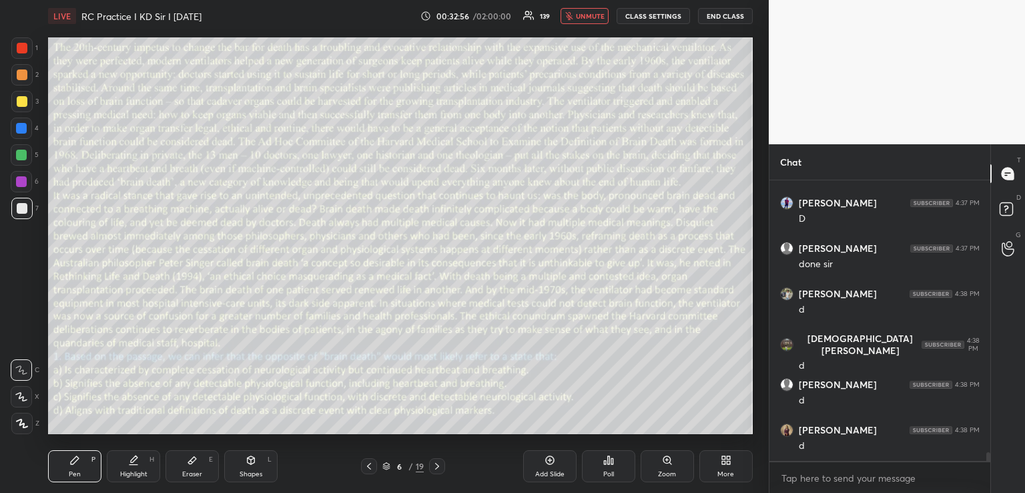
click at [616, 465] on div "Poll" at bounding box center [608, 466] width 53 height 32
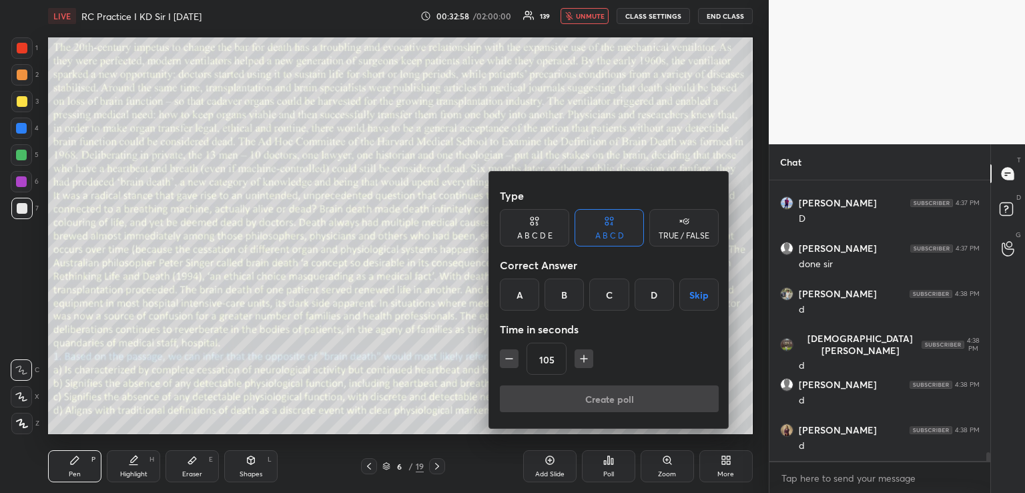
click at [601, 296] on div "C" at bounding box center [608, 294] width 39 height 32
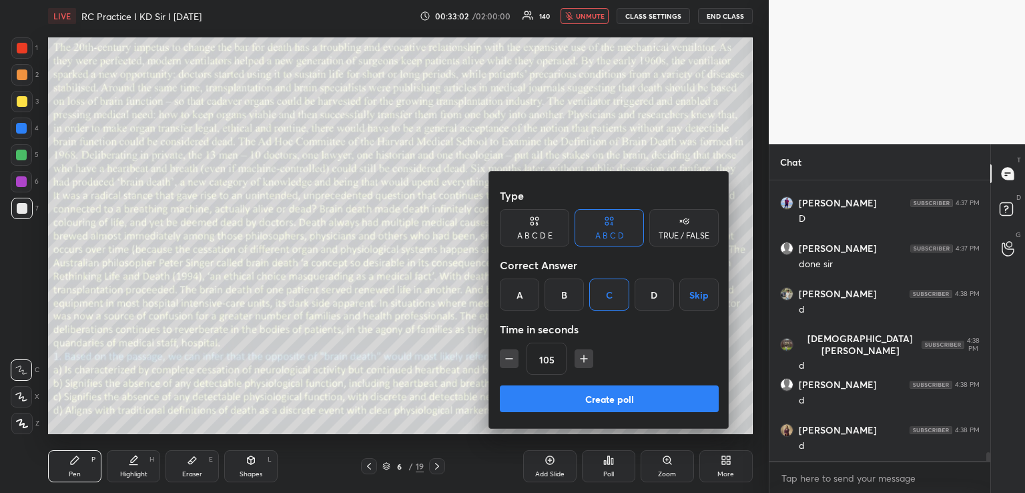
click at [511, 356] on icon "button" at bounding box center [509, 358] width 13 height 13
click at [583, 360] on icon "button" at bounding box center [577, 358] width 13 height 13
type input "90"
click at [583, 393] on button "Create poll" at bounding box center [609, 398] width 219 height 27
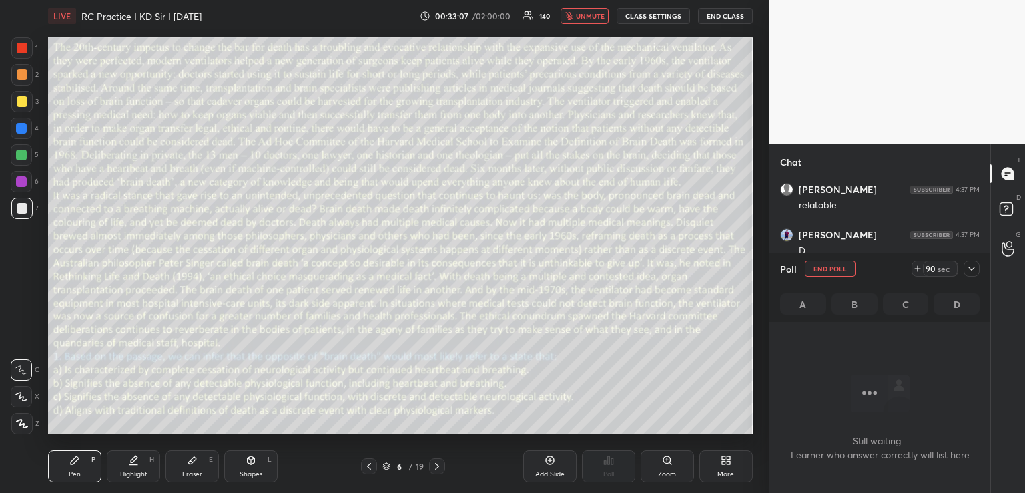
scroll to position [8801, 0]
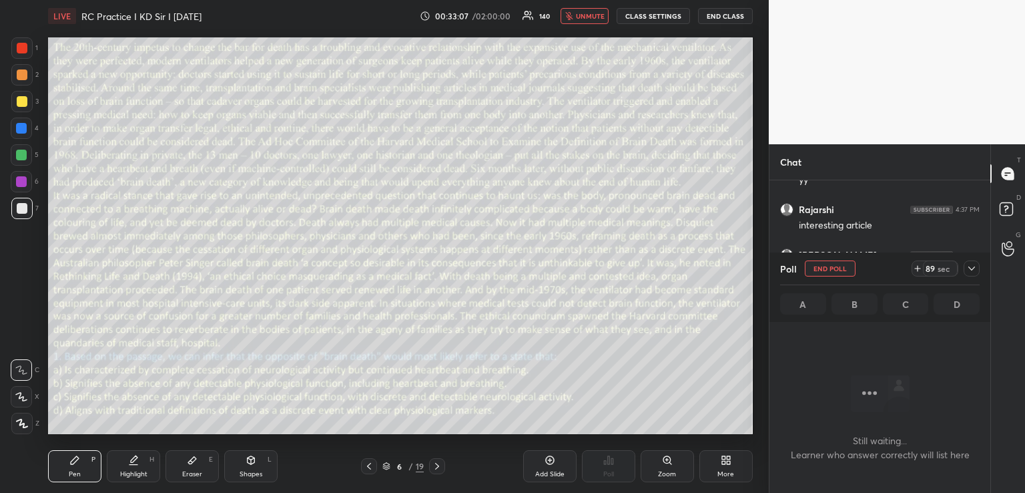
click at [970, 268] on icon at bounding box center [972, 268] width 7 height 4
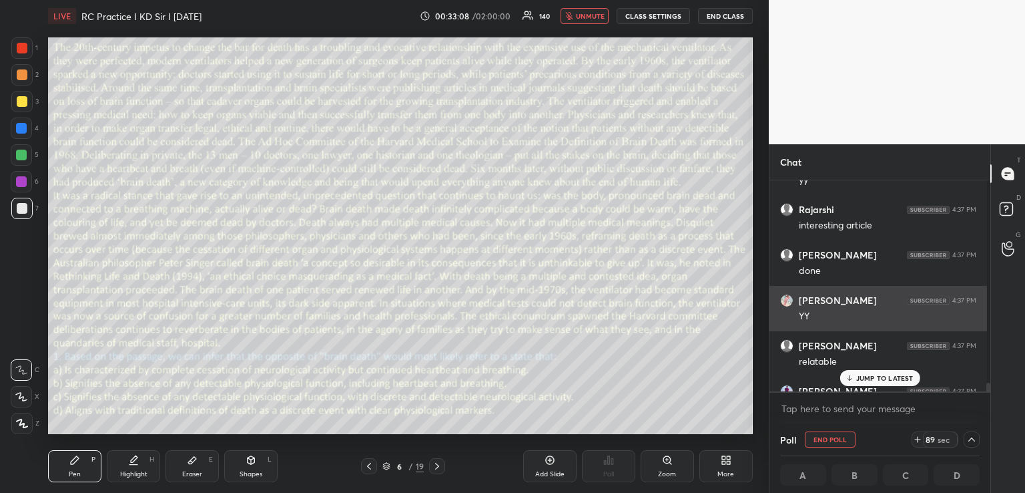
scroll to position [4, 5]
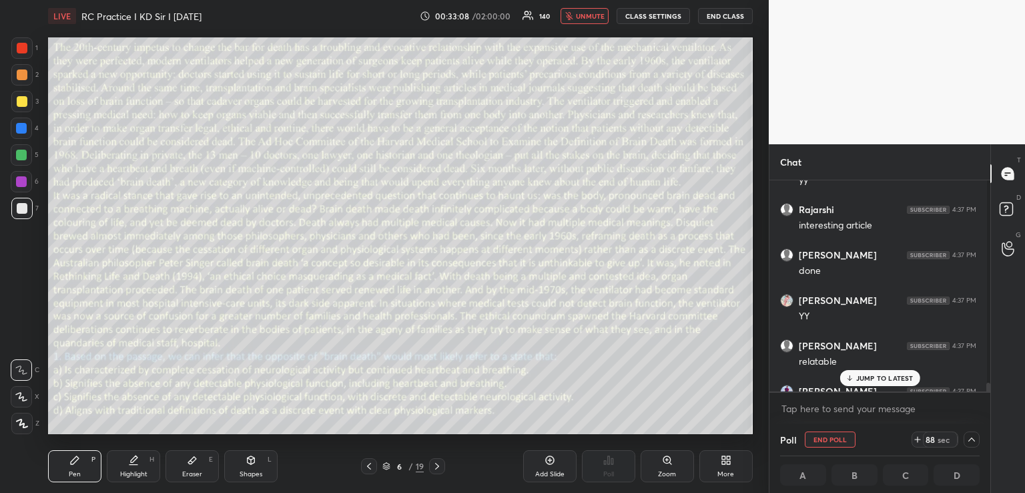
click at [877, 377] on p "JUMP TO LATEST" at bounding box center [885, 378] width 57 height 8
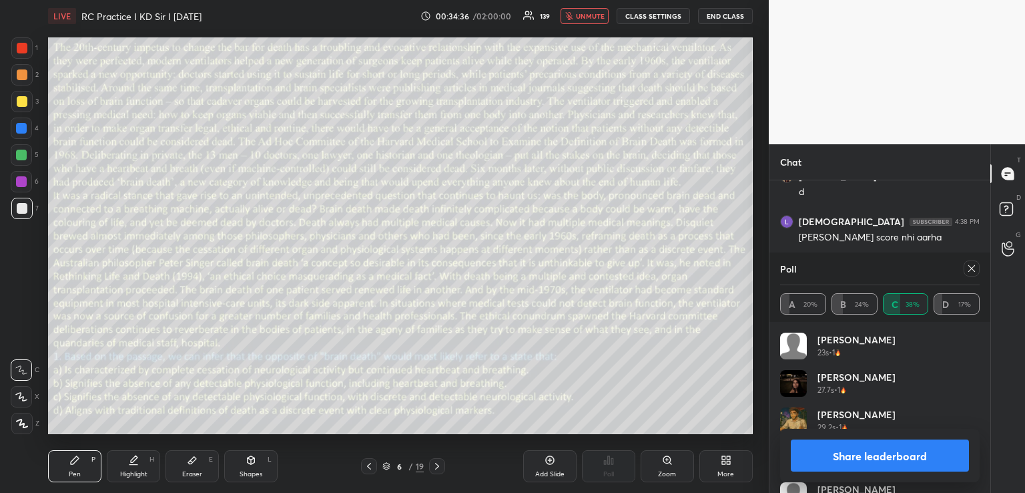
scroll to position [8962, 0]
click at [573, 9] on button "unmute" at bounding box center [585, 16] width 48 height 16
click at [24, 128] on div at bounding box center [21, 128] width 11 height 11
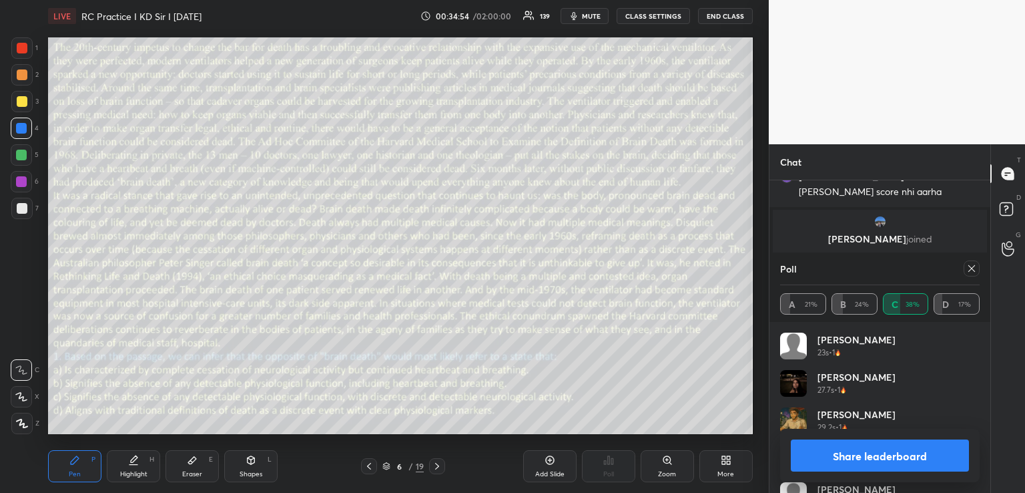
click at [973, 268] on icon at bounding box center [972, 268] width 11 height 11
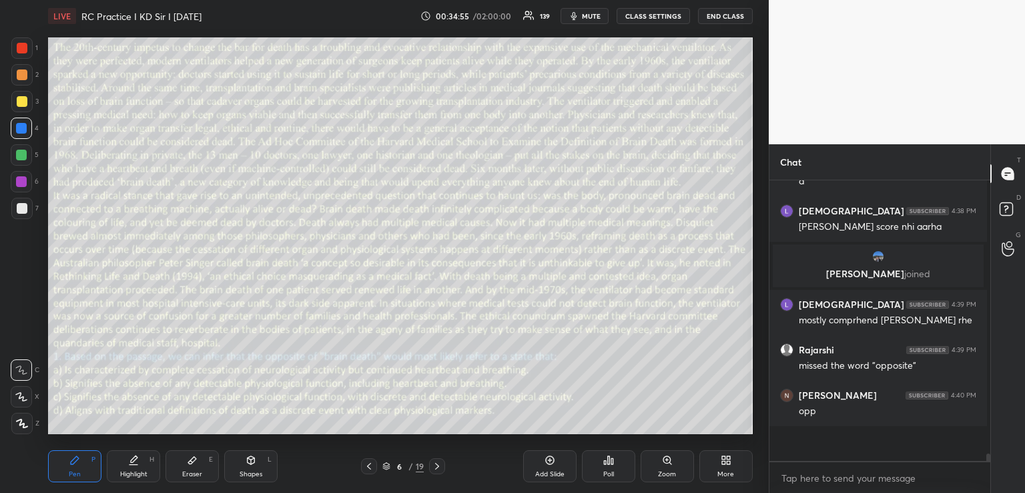
scroll to position [9170, 0]
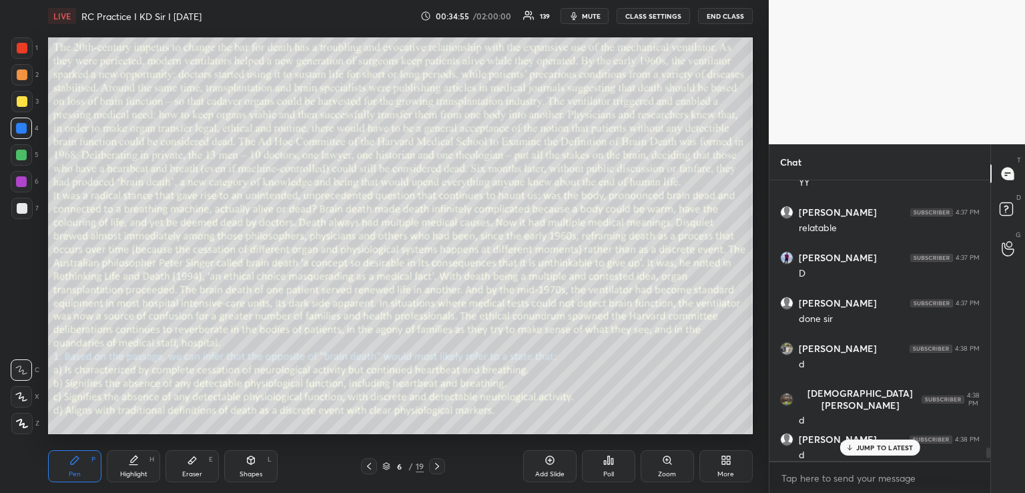
click at [881, 445] on p "JUMP TO LATEST" at bounding box center [885, 447] width 57 height 8
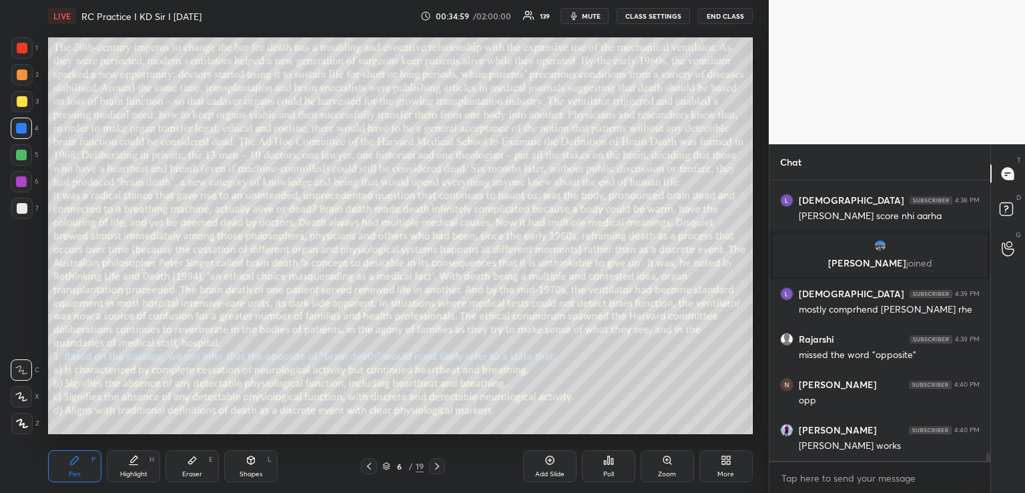
click at [436, 465] on icon at bounding box center [437, 466] width 11 height 11
click at [608, 460] on icon at bounding box center [609, 460] width 2 height 8
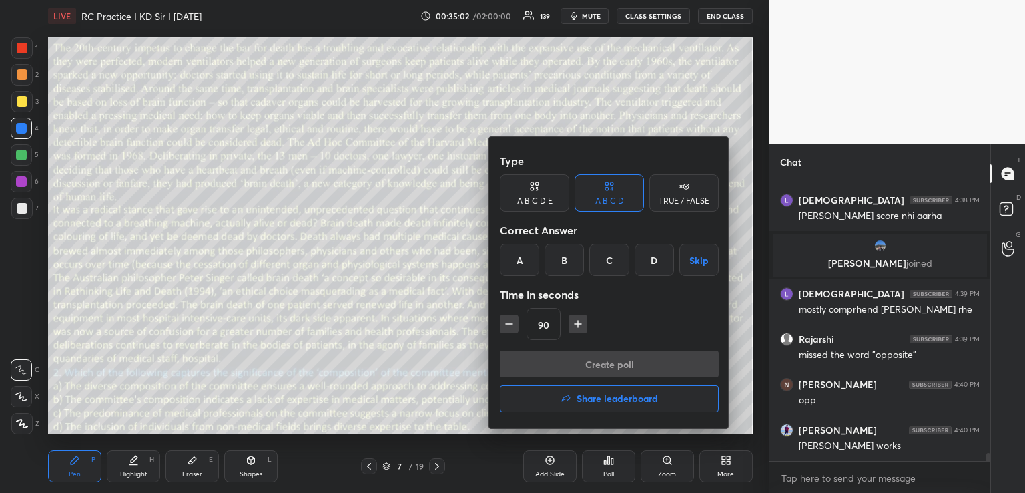
click at [517, 260] on div "A" at bounding box center [519, 260] width 39 height 32
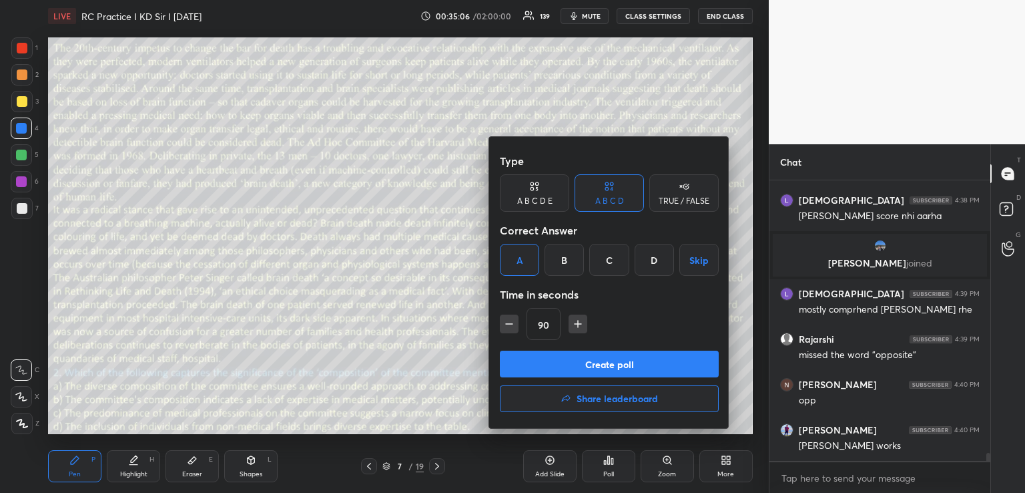
click at [555, 361] on button "Create poll" at bounding box center [609, 363] width 219 height 27
type textarea "x"
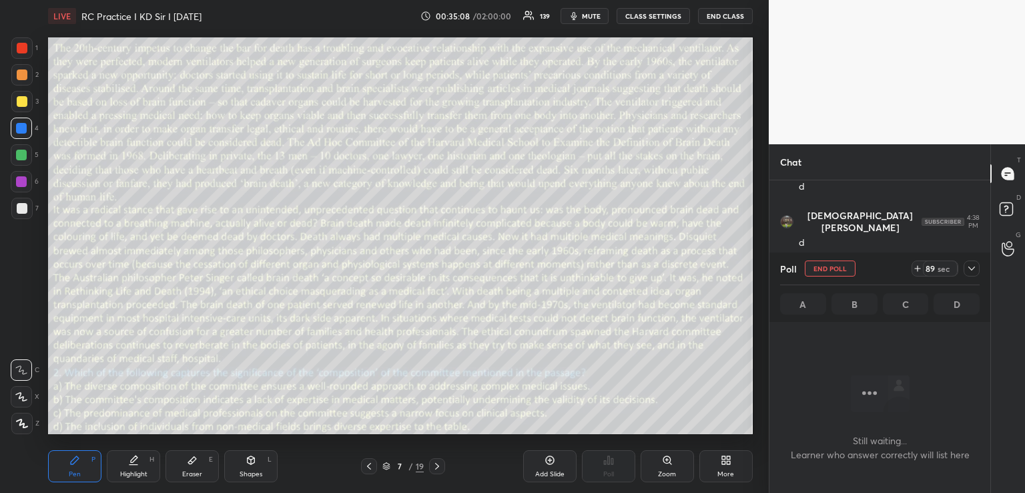
click at [972, 270] on icon at bounding box center [972, 268] width 7 height 4
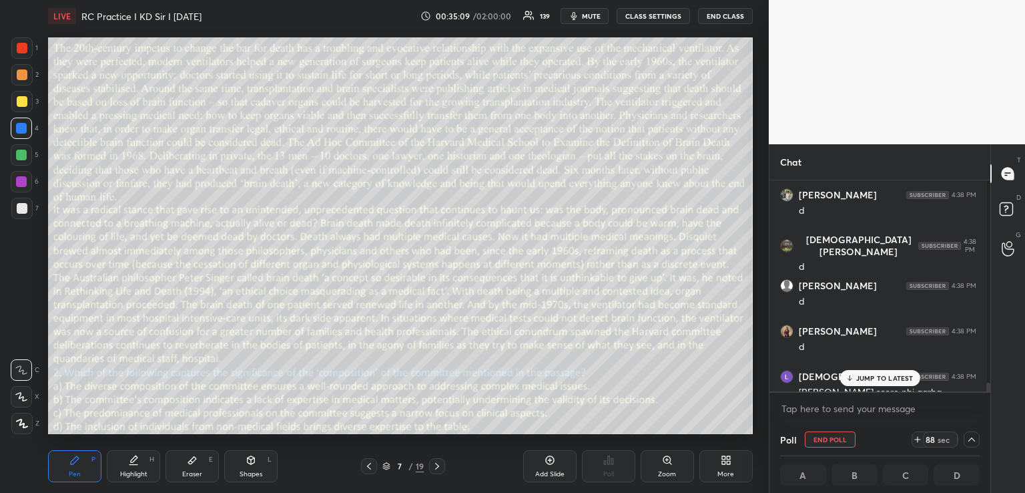
click at [588, 10] on button "mute" at bounding box center [585, 16] width 48 height 16
click at [875, 380] on p "JUMP TO LATEST" at bounding box center [885, 378] width 57 height 8
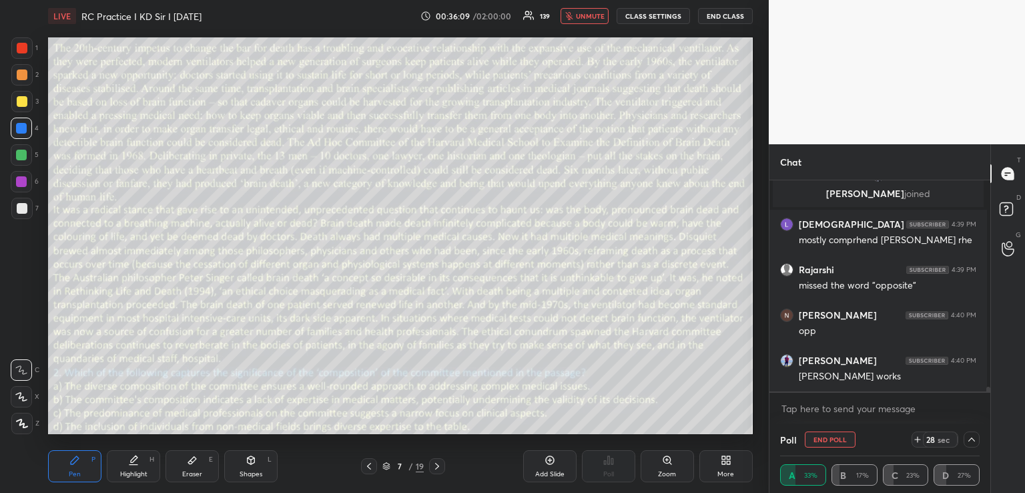
scroll to position [9295, 0]
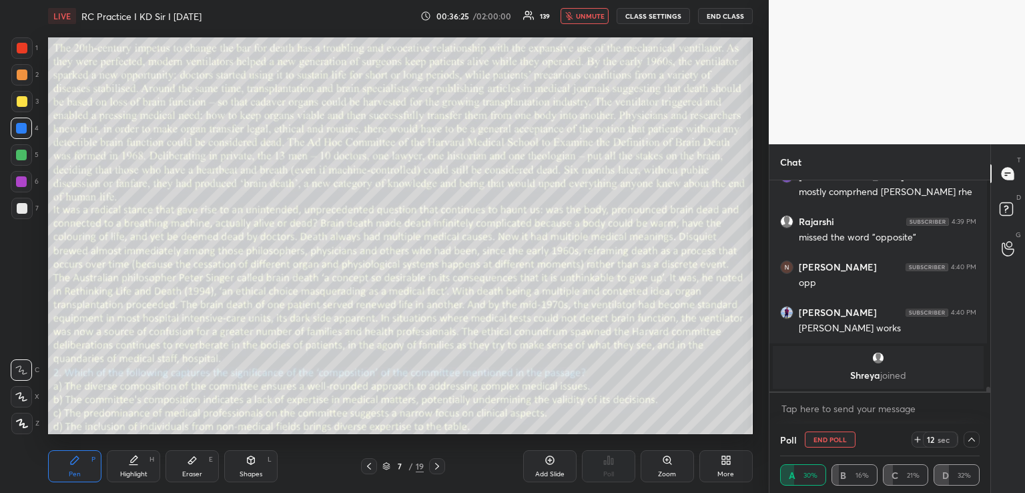
click at [918, 439] on icon at bounding box center [918, 439] width 0 height 5
click at [600, 20] on button "unmute" at bounding box center [585, 16] width 48 height 16
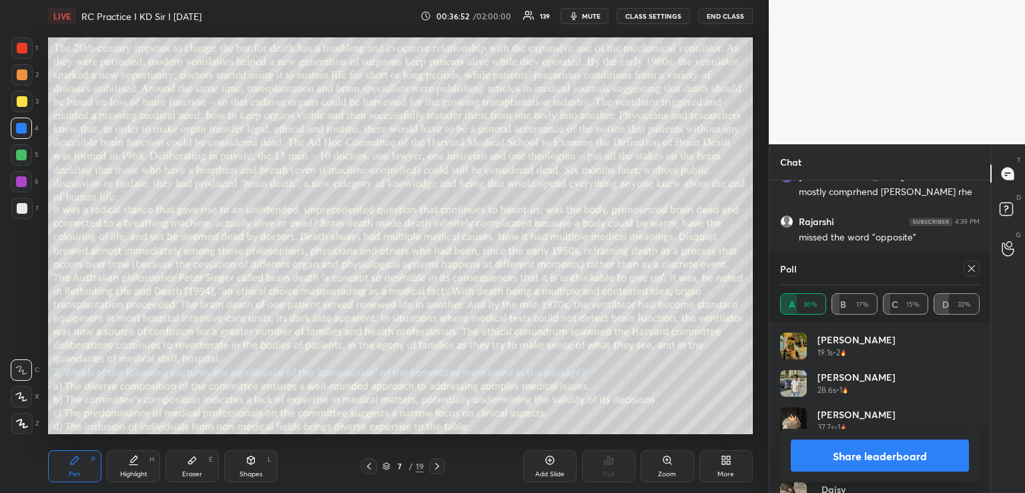
scroll to position [156, 196]
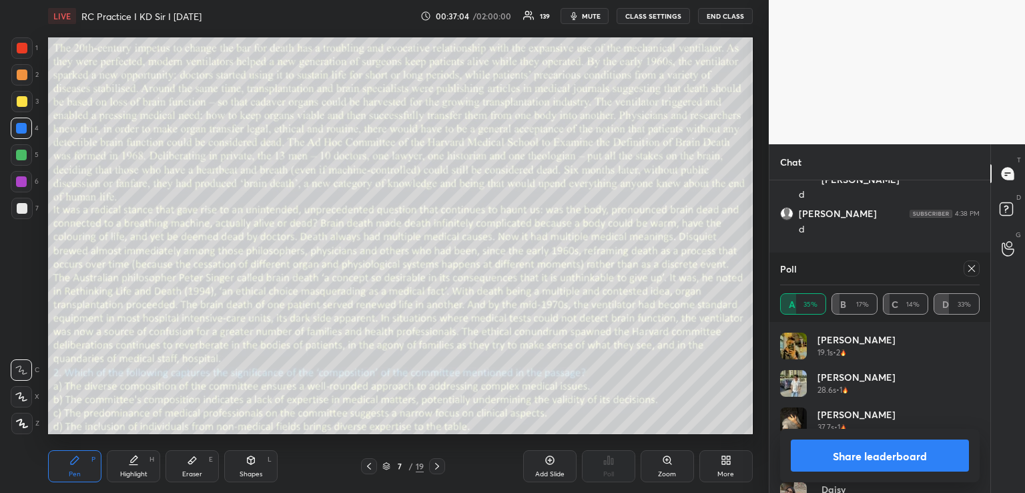
click at [24, 174] on div at bounding box center [21, 181] width 21 height 21
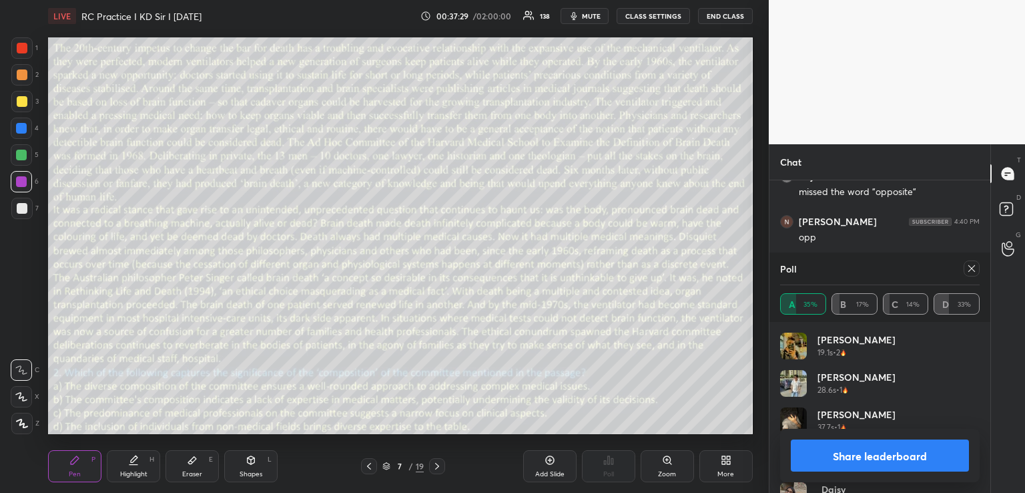
click at [970, 266] on icon at bounding box center [972, 268] width 11 height 11
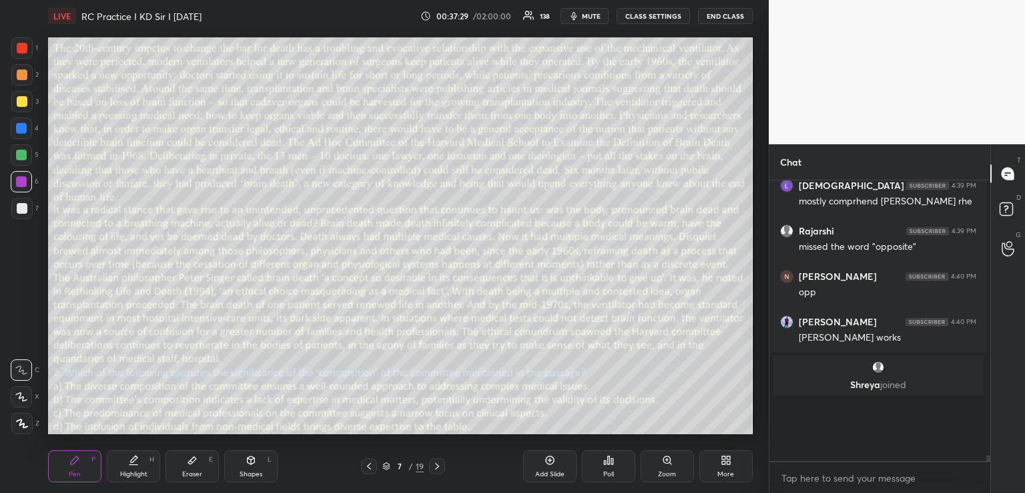
scroll to position [5, 5]
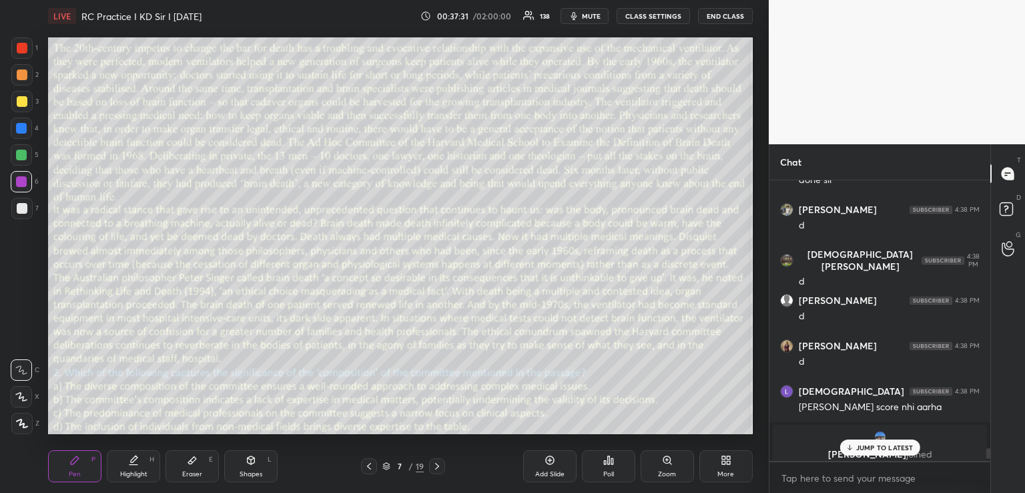
click at [867, 447] on p "JUMP TO LATEST" at bounding box center [885, 447] width 57 height 8
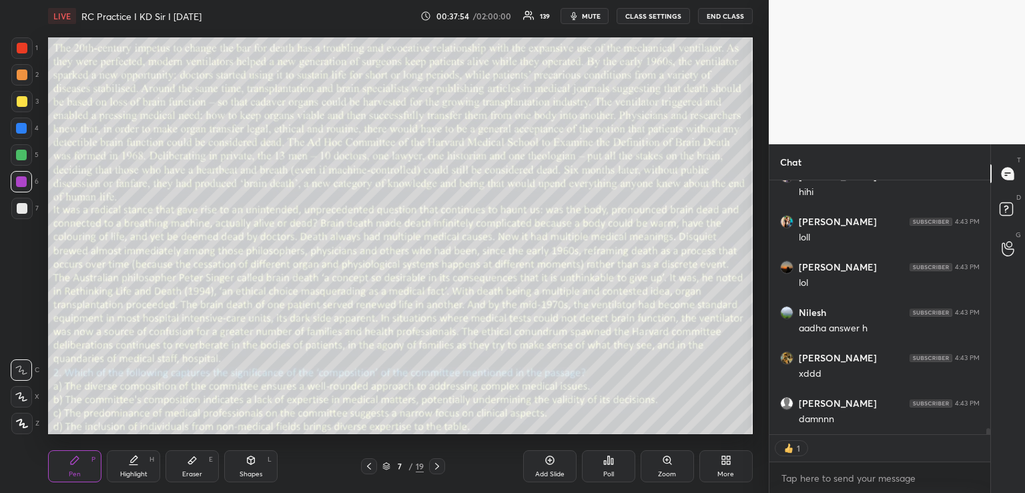
scroll to position [10357, 0]
click at [195, 463] on icon at bounding box center [192, 460] width 11 height 11
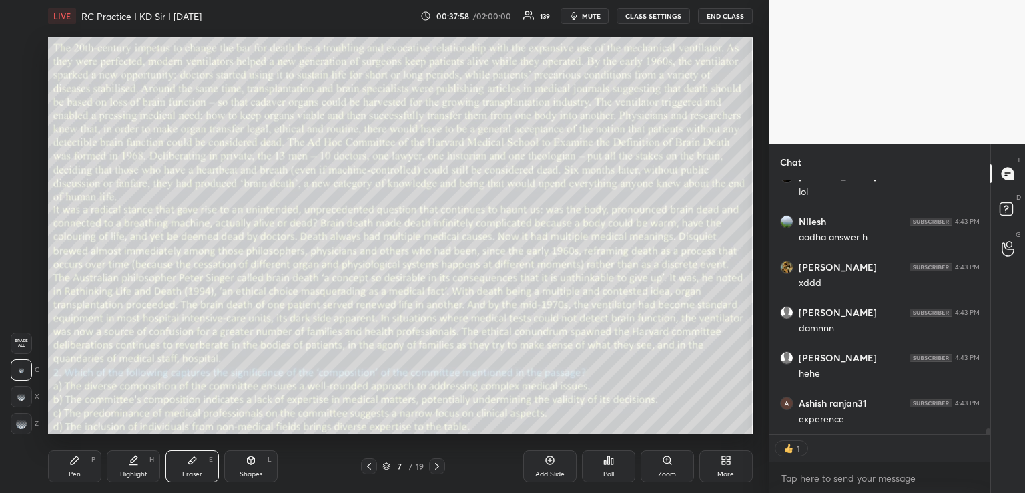
type textarea "x"
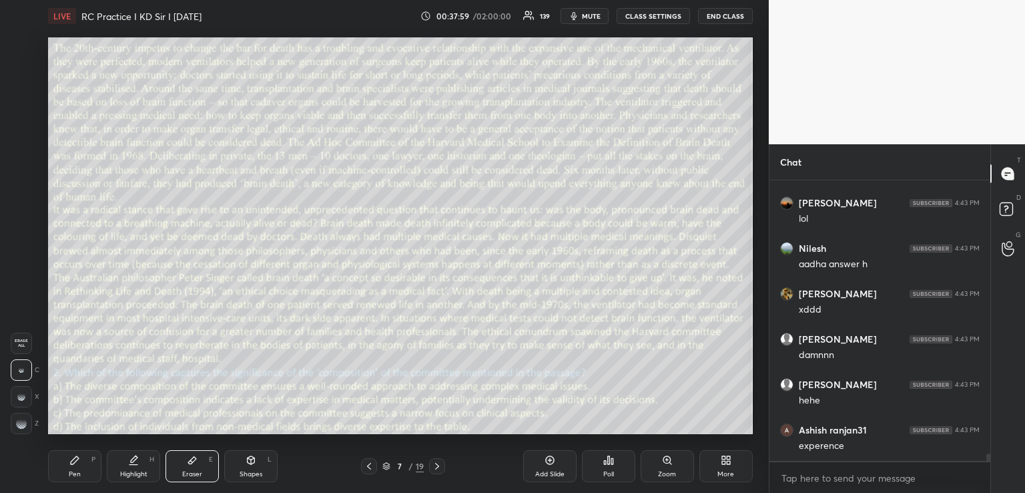
click at [251, 462] on icon at bounding box center [251, 461] width 0 height 5
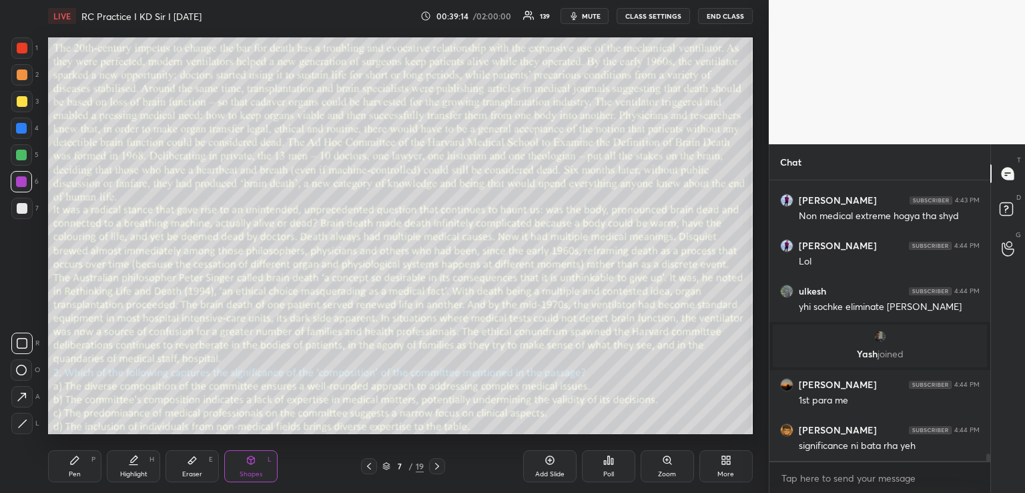
scroll to position [10322, 0]
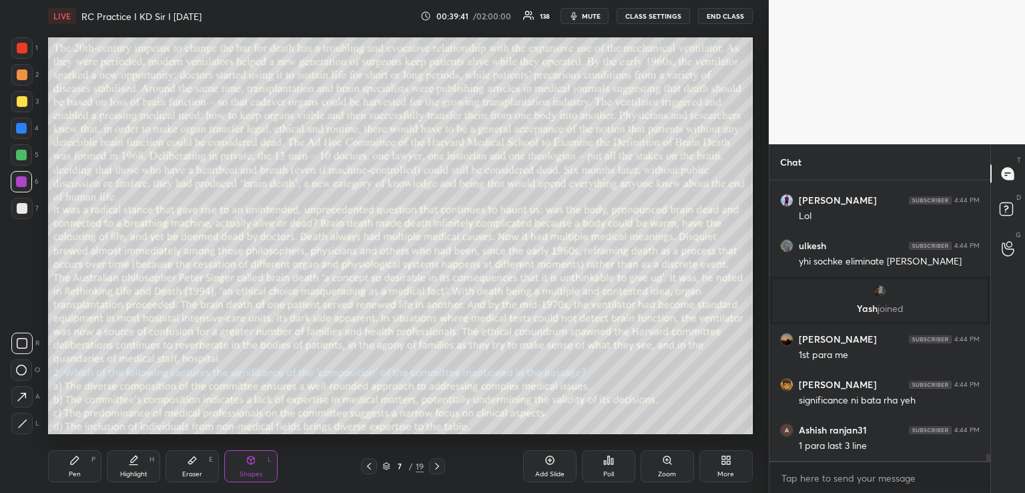
click at [440, 465] on icon at bounding box center [437, 466] width 11 height 11
click at [610, 461] on icon at bounding box center [608, 460] width 11 height 11
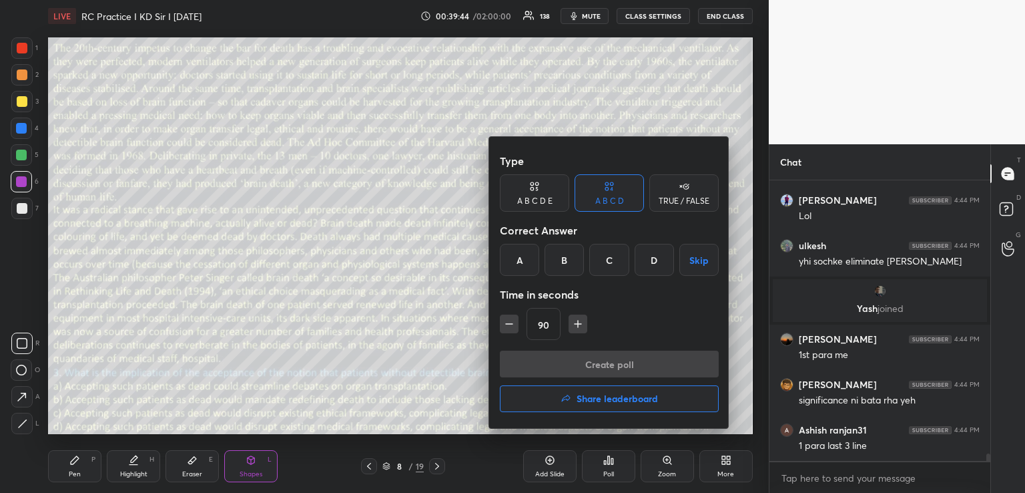
click at [608, 261] on div "C" at bounding box center [608, 260] width 39 height 32
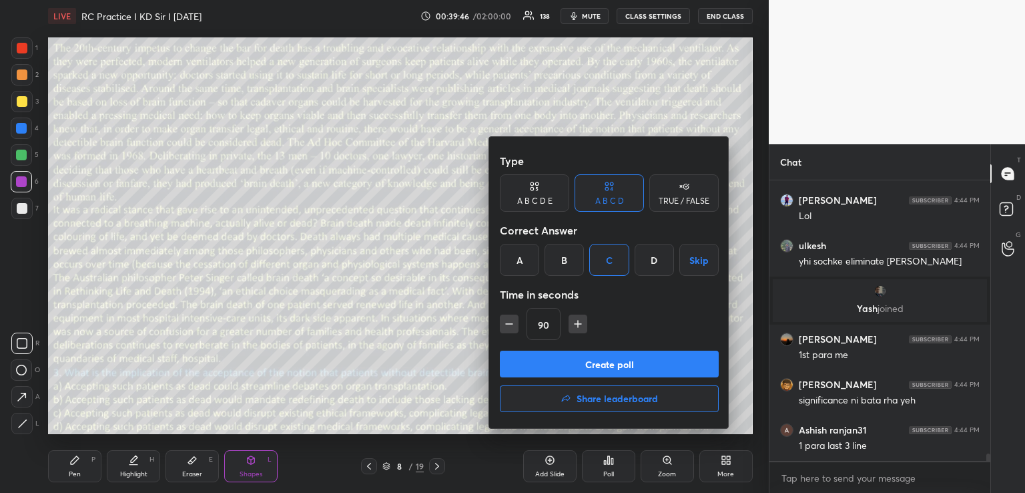
click at [575, 324] on icon "button" at bounding box center [578, 324] width 7 height 0
type input "105"
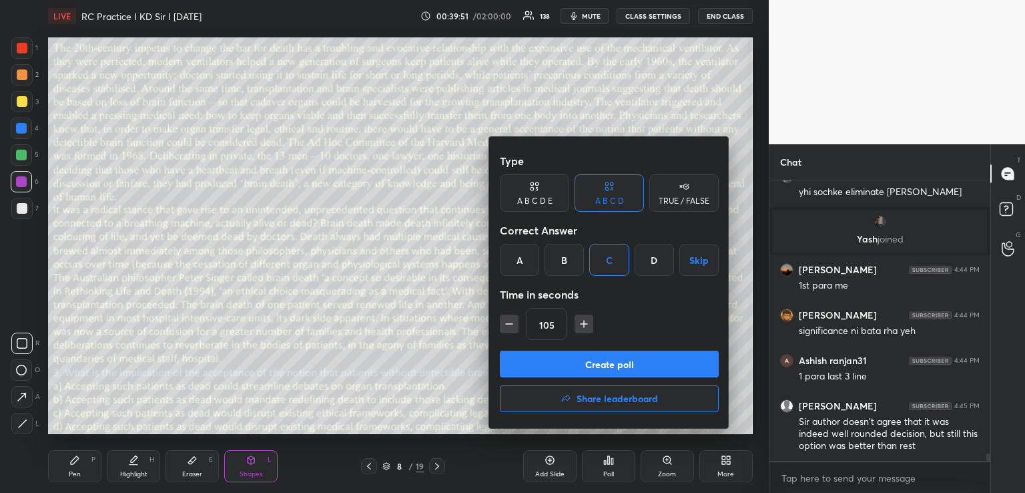
click at [567, 363] on button "Create poll" at bounding box center [609, 363] width 219 height 27
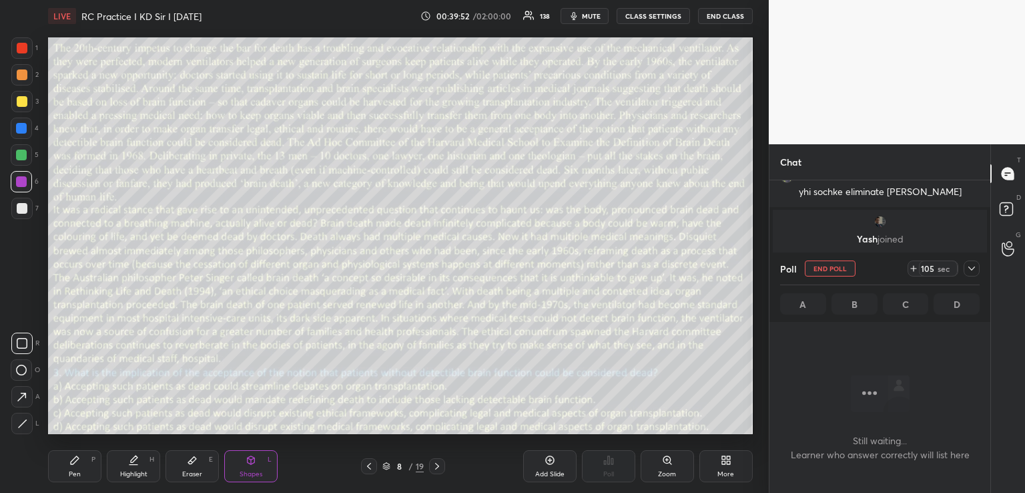
scroll to position [10170, 0]
click at [971, 268] on icon at bounding box center [972, 268] width 11 height 11
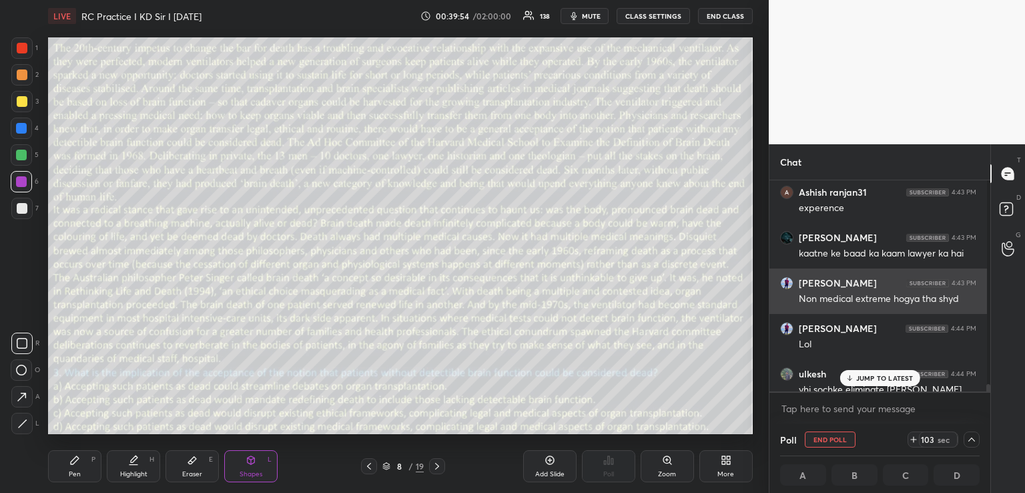
scroll to position [4, 5]
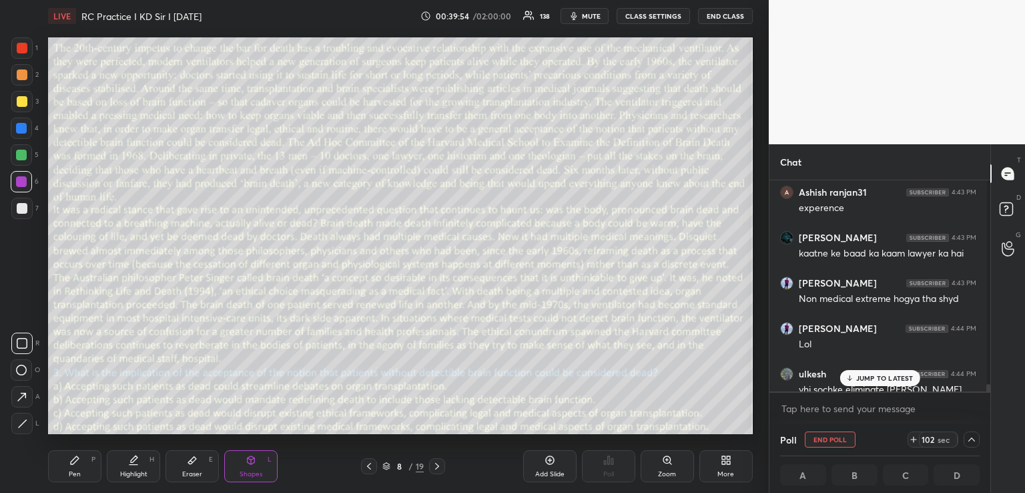
click at [869, 373] on div "JUMP TO LATEST" at bounding box center [880, 378] width 80 height 16
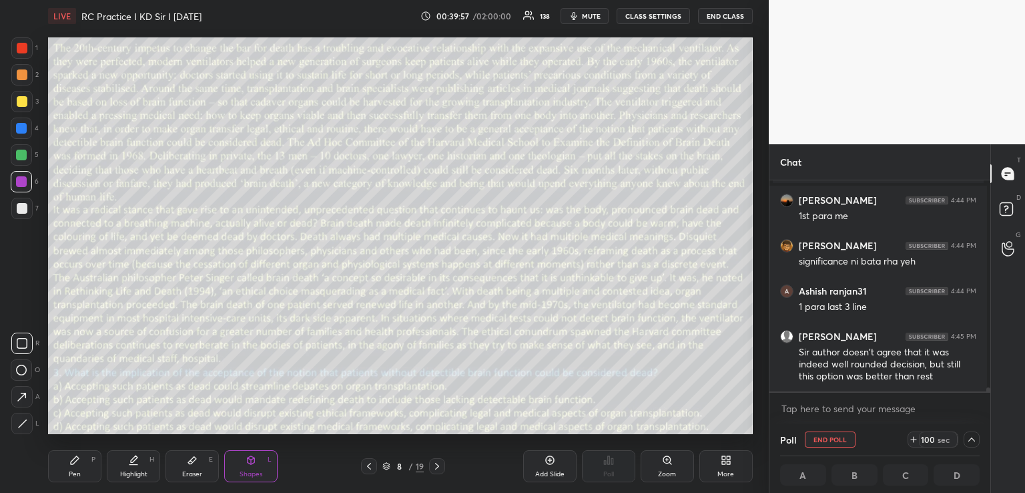
click at [579, 18] on button "mute" at bounding box center [585, 16] width 48 height 16
click at [581, 19] on span "unmute" at bounding box center [590, 15] width 29 height 9
click at [589, 14] on span "mute" at bounding box center [591, 15] width 19 height 9
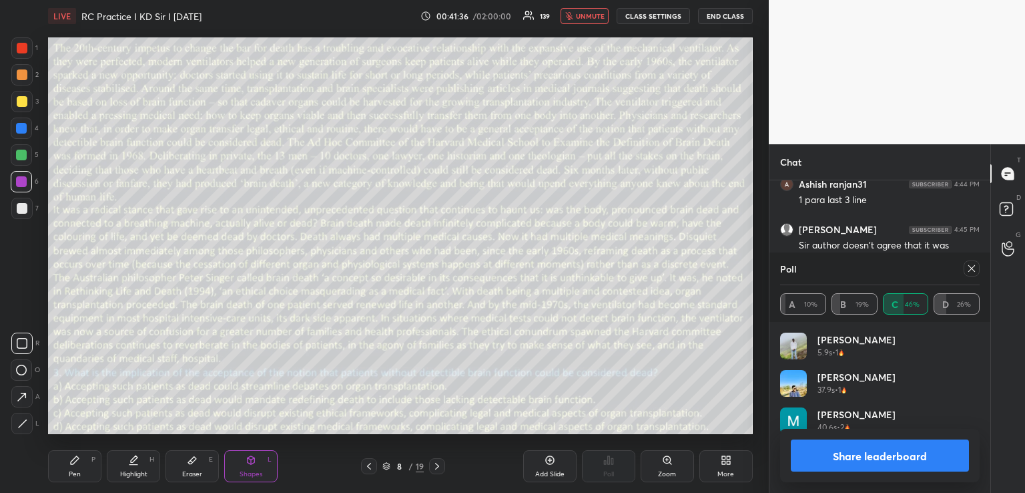
scroll to position [240, 217]
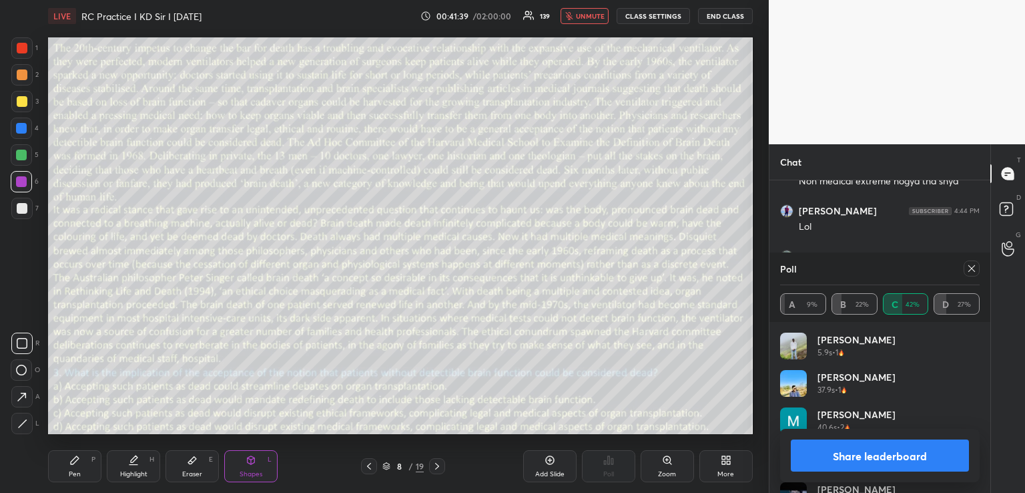
click at [587, 16] on span "unmute" at bounding box center [590, 15] width 29 height 9
click at [78, 460] on icon at bounding box center [74, 460] width 11 height 11
click at [244, 459] on div "Shapes L" at bounding box center [250, 466] width 53 height 32
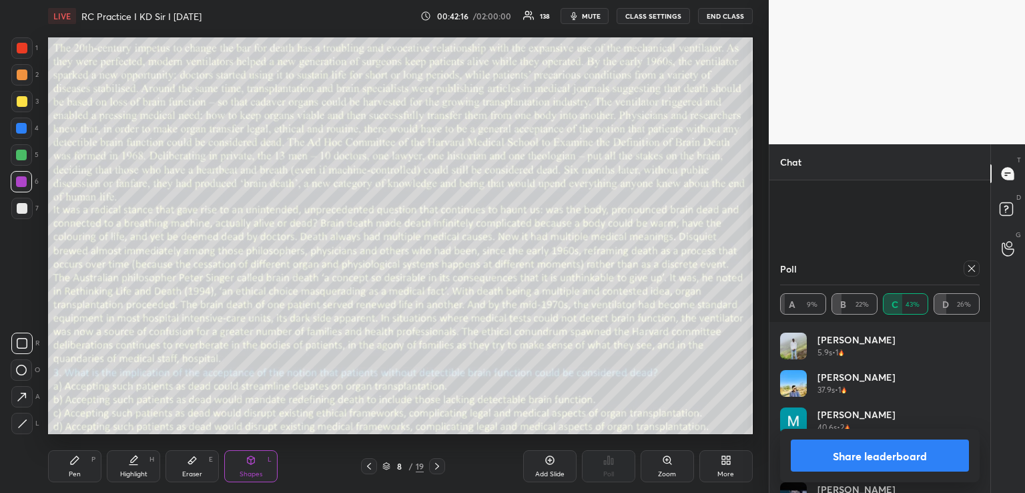
scroll to position [10565, 0]
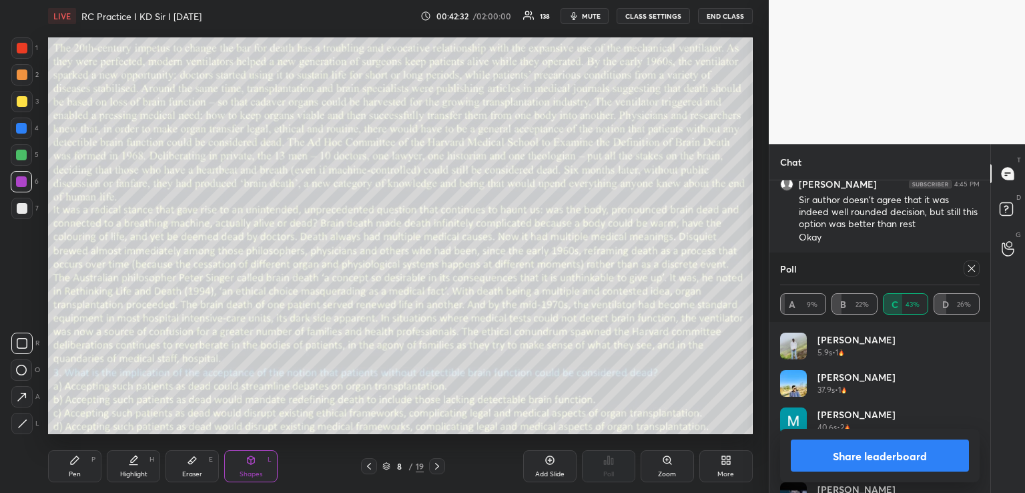
click at [24, 209] on div at bounding box center [22, 208] width 11 height 11
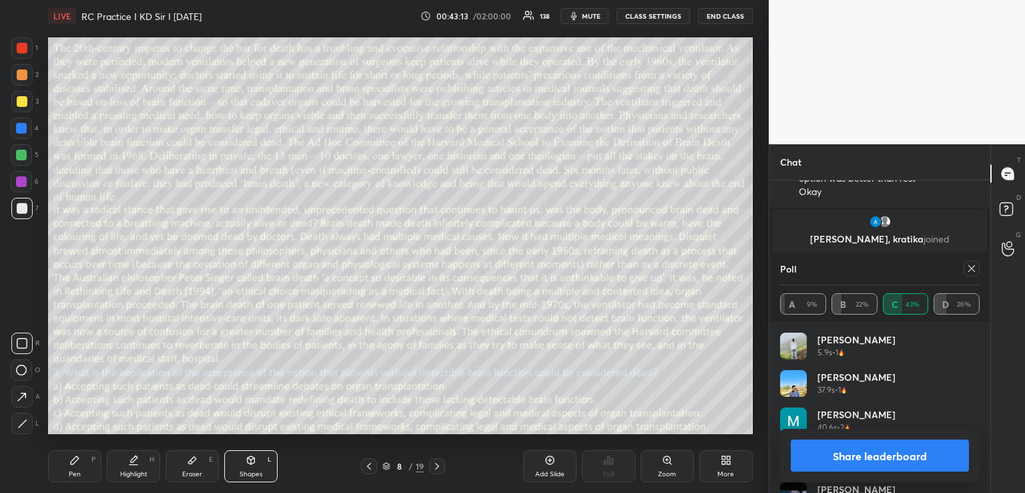
click at [970, 266] on icon at bounding box center [972, 268] width 11 height 11
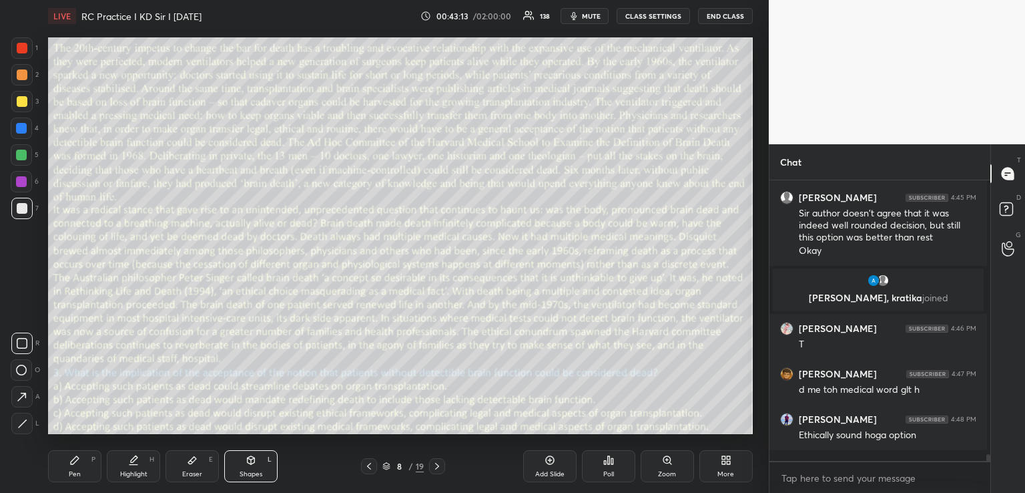
scroll to position [5, 5]
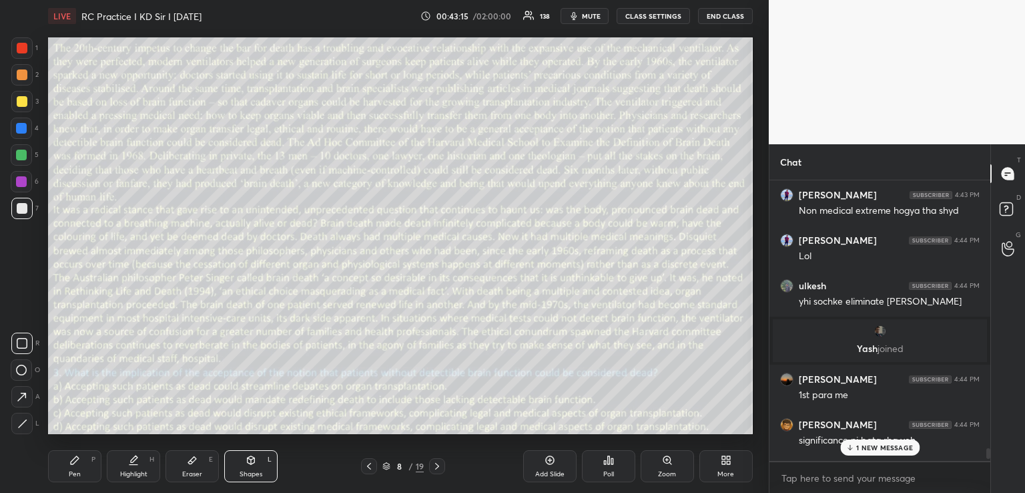
click at [879, 442] on div "1 NEW MESSAGE" at bounding box center [879, 447] width 79 height 16
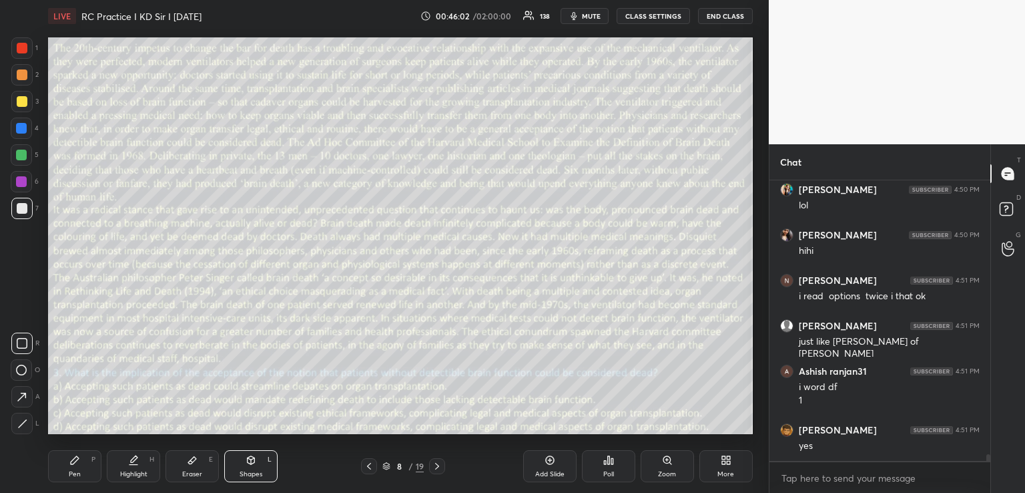
scroll to position [3, 4]
type textarea "x"
click at [436, 465] on icon at bounding box center [437, 466] width 11 height 11
click at [608, 463] on icon at bounding box center [609, 460] width 2 height 8
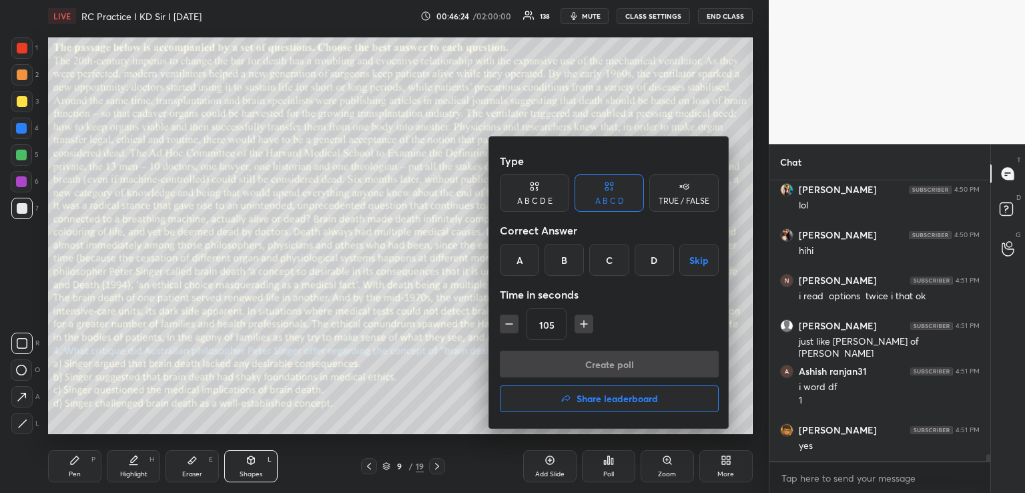
click at [574, 257] on div "B" at bounding box center [564, 260] width 39 height 32
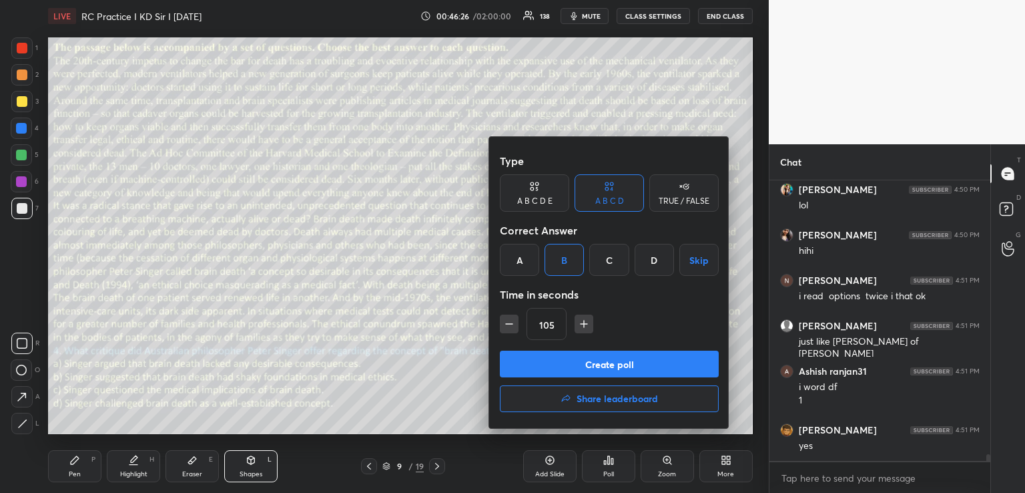
click at [510, 326] on icon "button" at bounding box center [509, 323] width 13 height 13
type input "75"
click at [569, 358] on button "Create poll" at bounding box center [609, 363] width 219 height 27
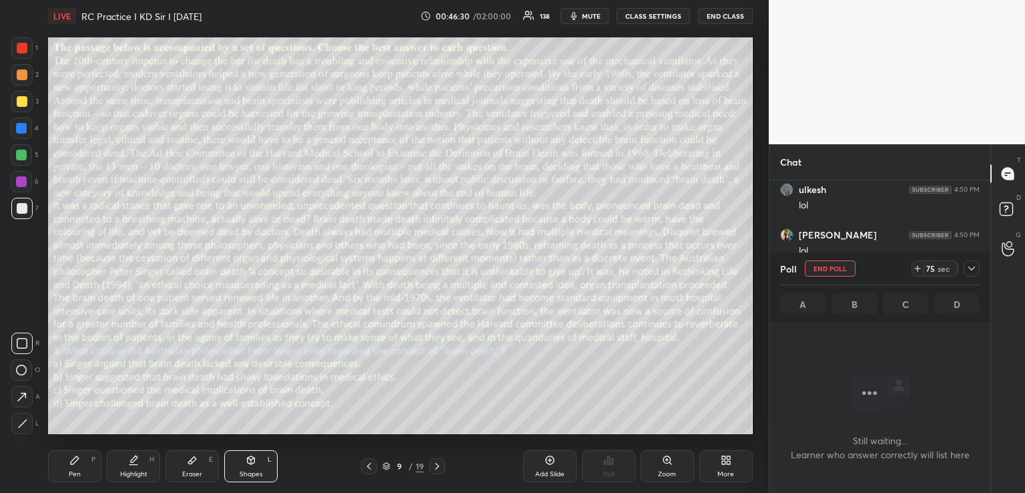
scroll to position [11605, 0]
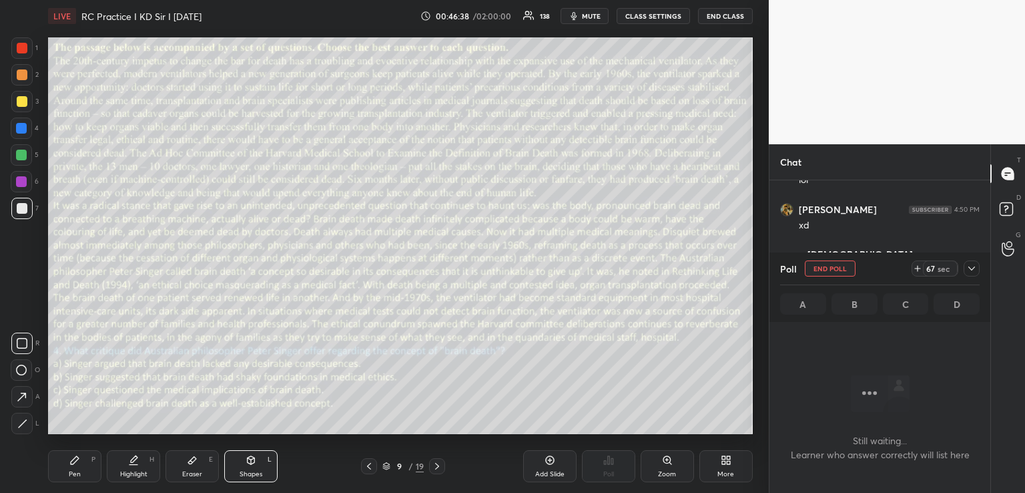
click at [586, 18] on span "mute" at bounding box center [591, 15] width 19 height 9
click at [583, 15] on span "unmute" at bounding box center [590, 15] width 29 height 9
click at [584, 15] on span "mute" at bounding box center [591, 15] width 19 height 9
click at [975, 268] on icon at bounding box center [972, 268] width 11 height 11
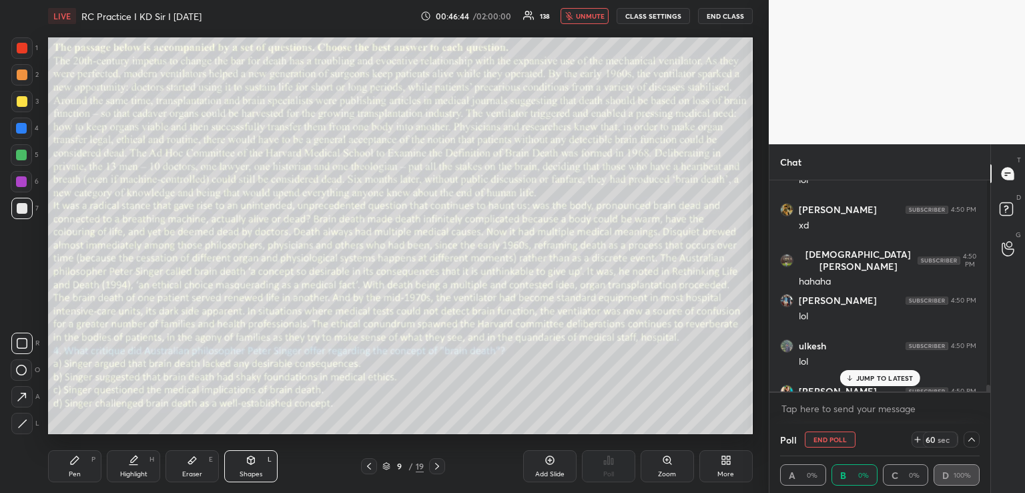
scroll to position [4, 5]
click at [895, 373] on div "JUMP TO LATEST" at bounding box center [880, 378] width 80 height 16
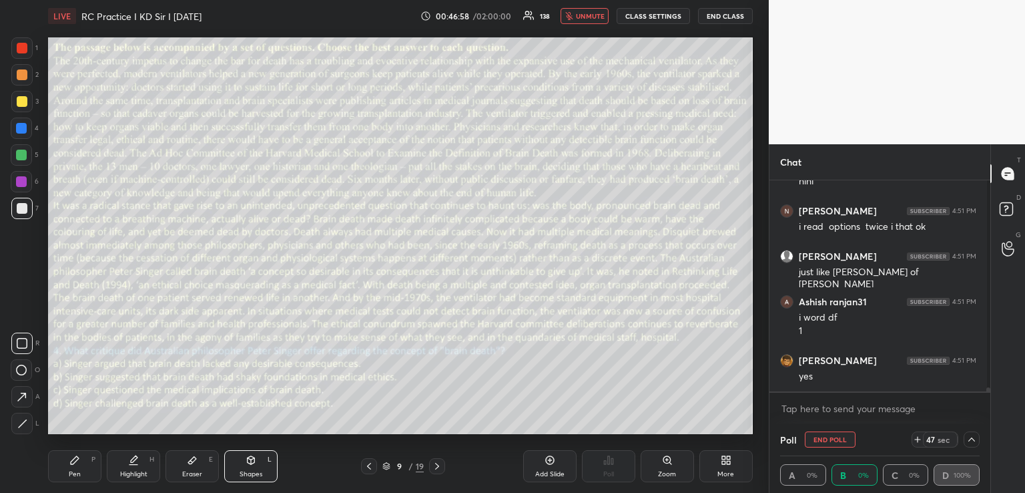
click at [915, 434] on icon at bounding box center [918, 439] width 11 height 11
click at [913, 439] on icon at bounding box center [918, 439] width 11 height 11
click at [592, 15] on span "unmute" at bounding box center [590, 15] width 29 height 9
click at [583, 14] on span "mute" at bounding box center [591, 15] width 19 height 9
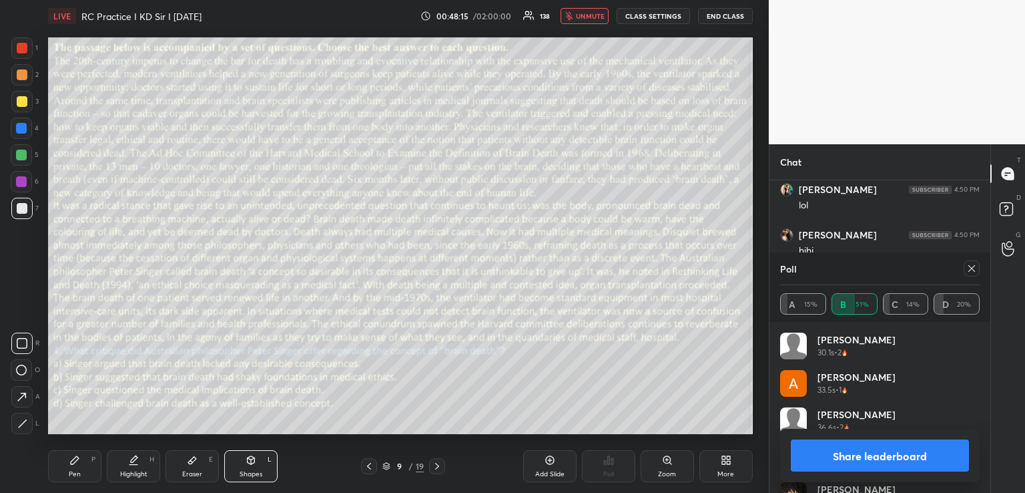
scroll to position [11639, 0]
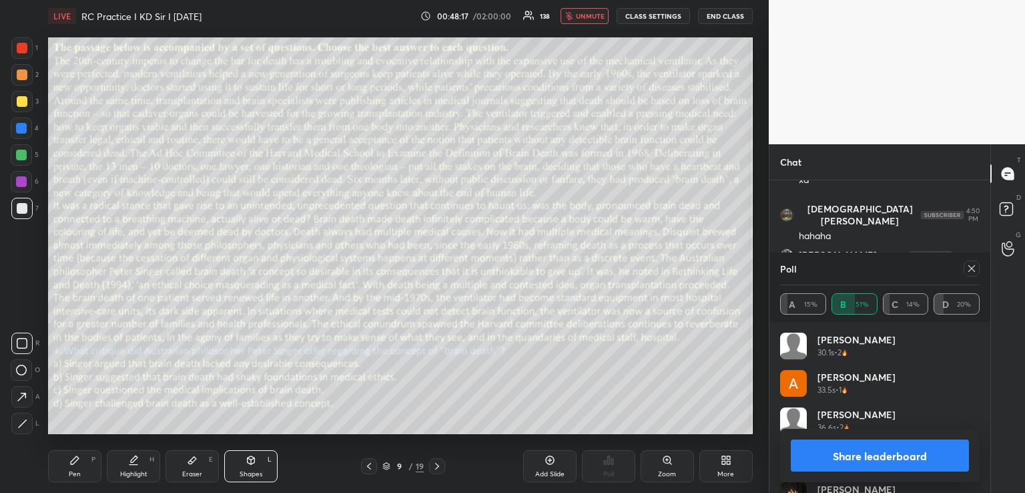
click at [594, 17] on span "unmute" at bounding box center [590, 15] width 29 height 9
click at [80, 462] on div "Pen P" at bounding box center [74, 466] width 53 height 32
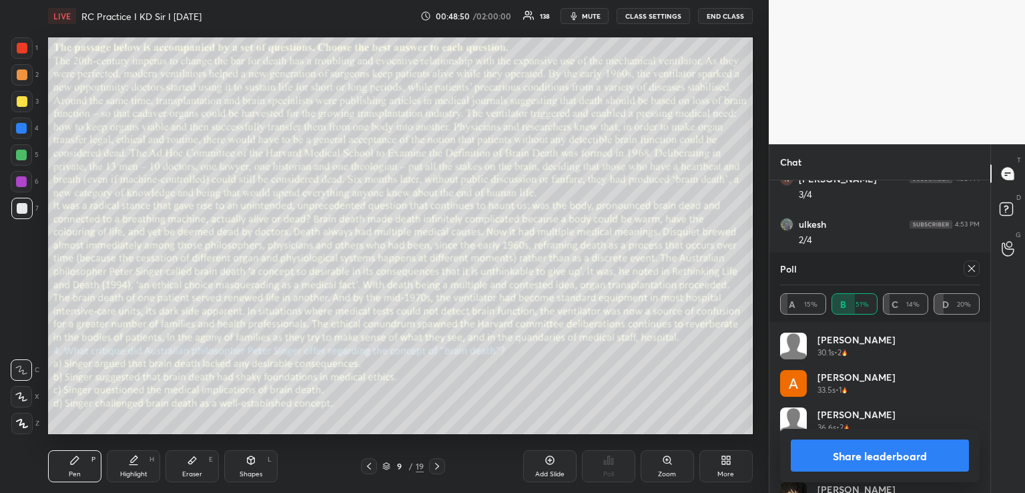
scroll to position [12275, 0]
click at [971, 269] on icon at bounding box center [972, 268] width 7 height 7
type textarea "x"
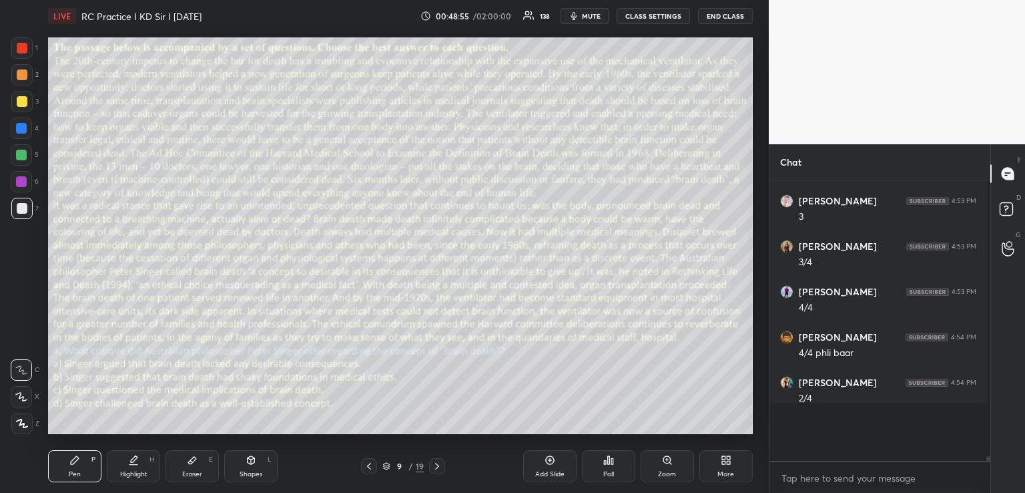
scroll to position [12262, 0]
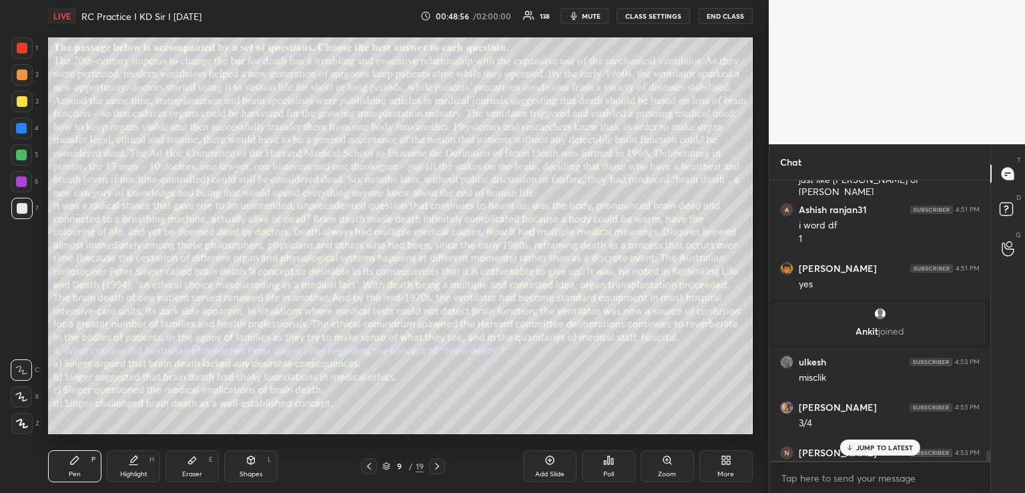
click at [857, 445] on p "JUMP TO LATEST" at bounding box center [885, 447] width 57 height 8
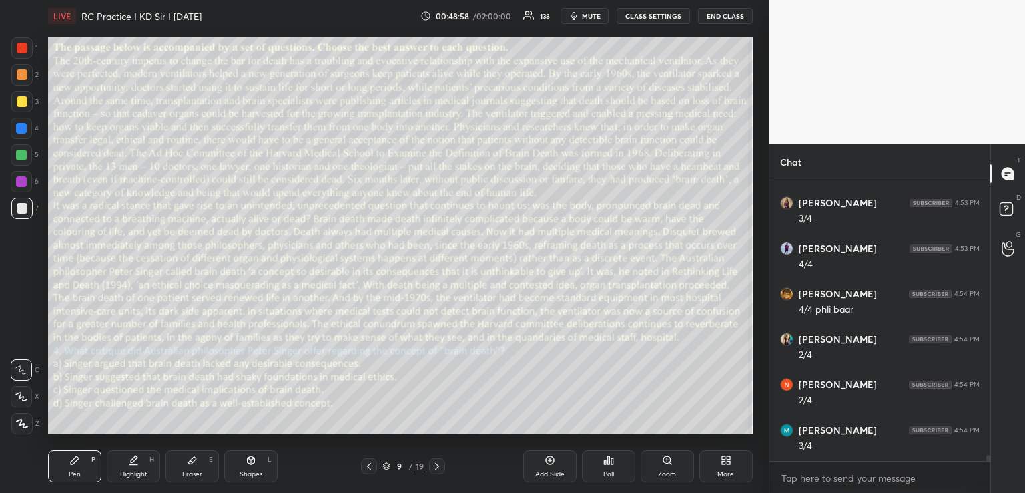
click at [439, 469] on icon at bounding box center [437, 466] width 11 height 11
click at [606, 461] on icon at bounding box center [608, 460] width 11 height 11
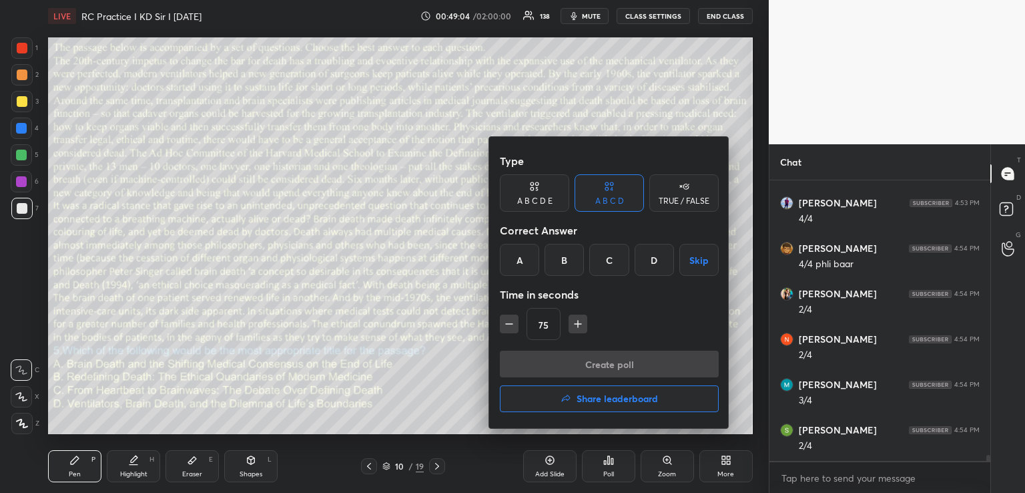
click at [576, 324] on icon "button" at bounding box center [577, 323] width 13 height 13
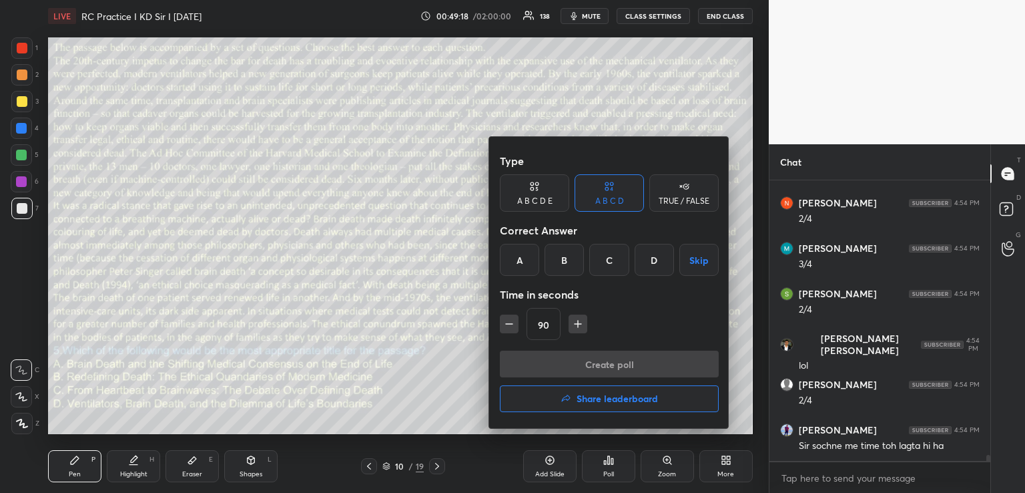
click at [579, 324] on icon "button" at bounding box center [578, 324] width 7 height 0
click at [508, 325] on icon "button" at bounding box center [509, 323] width 13 height 13
click at [563, 260] on div "B" at bounding box center [564, 260] width 39 height 32
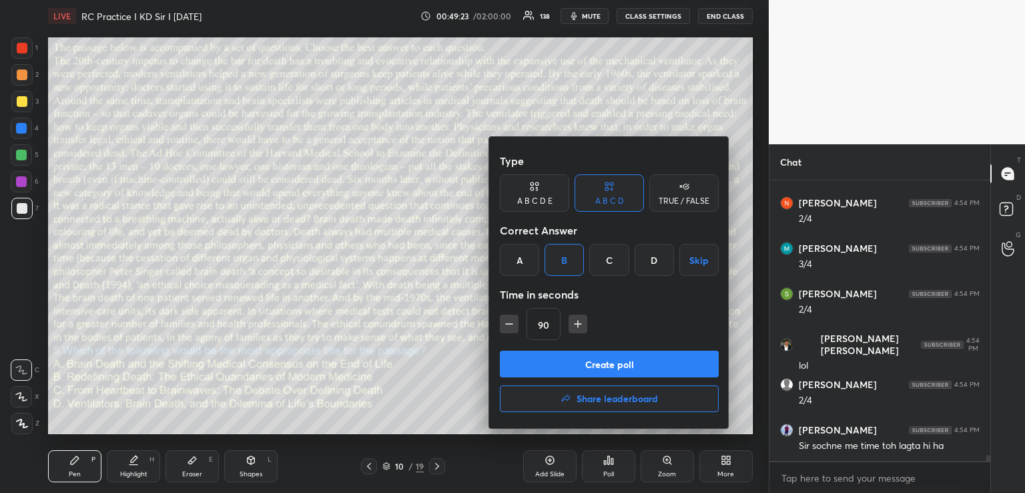
click at [507, 325] on icon "button" at bounding box center [509, 323] width 13 height 13
type input "75"
click at [572, 366] on button "Create poll" at bounding box center [609, 363] width 219 height 27
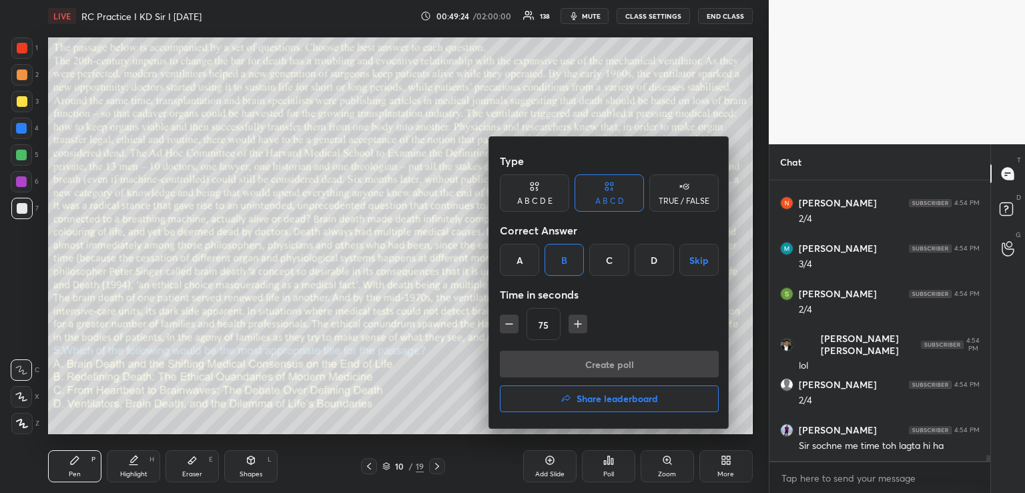
scroll to position [261, 214]
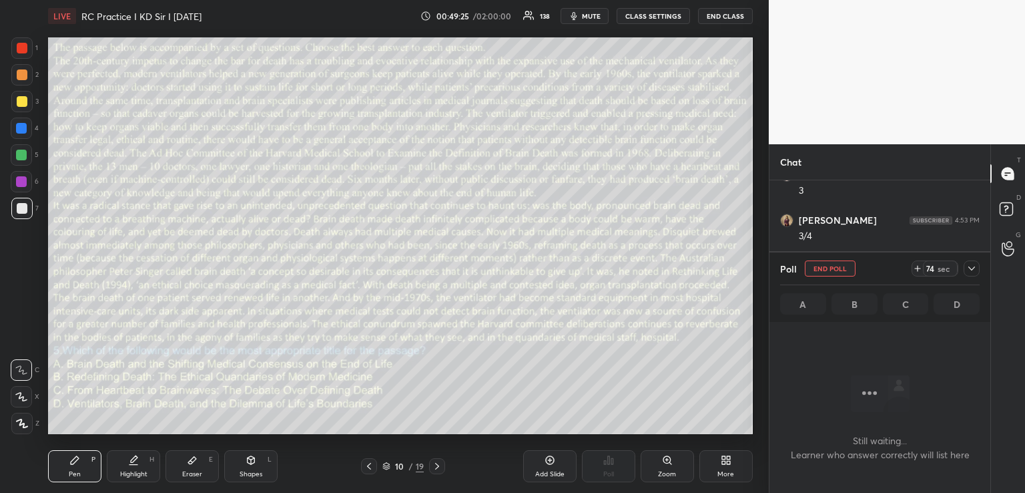
click at [973, 268] on icon at bounding box center [972, 268] width 11 height 11
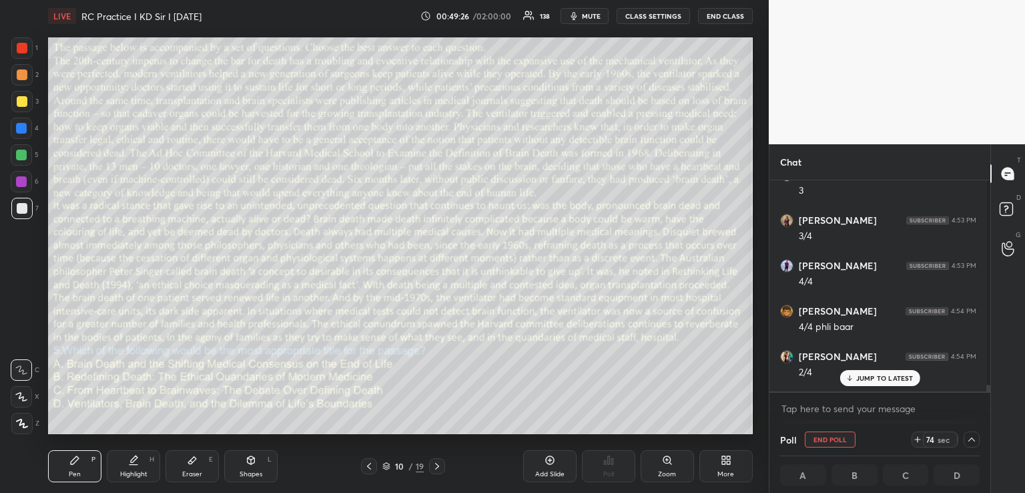
click at [885, 375] on p "JUMP TO LATEST" at bounding box center [885, 378] width 57 height 8
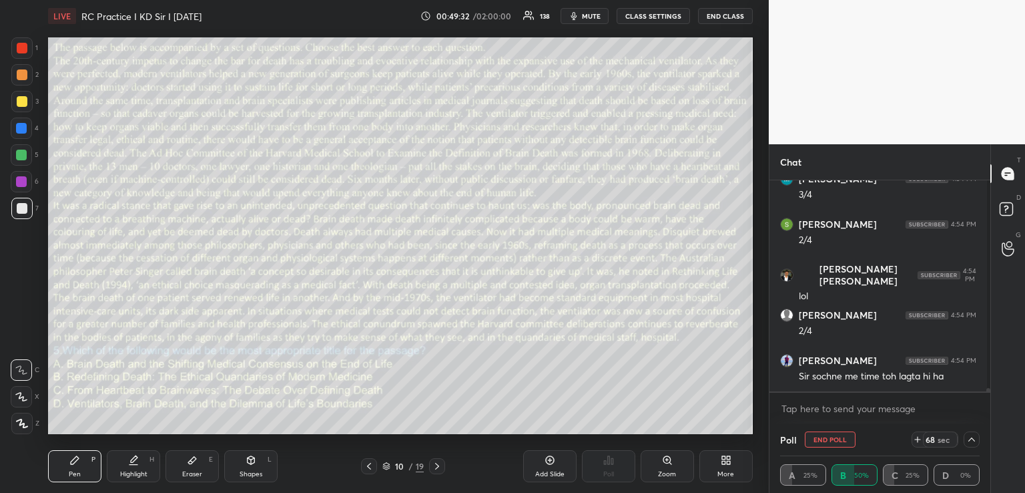
click at [593, 17] on span "mute" at bounding box center [591, 15] width 19 height 9
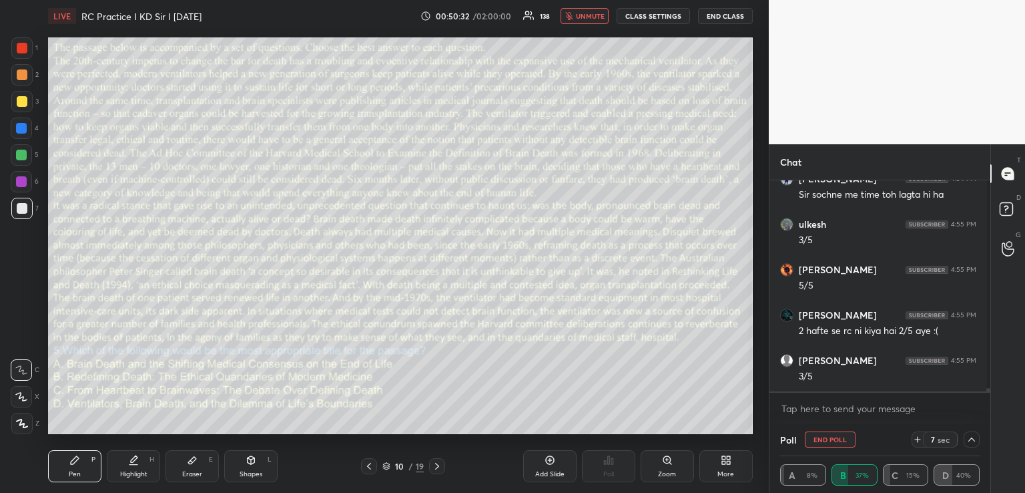
scroll to position [12635, 0]
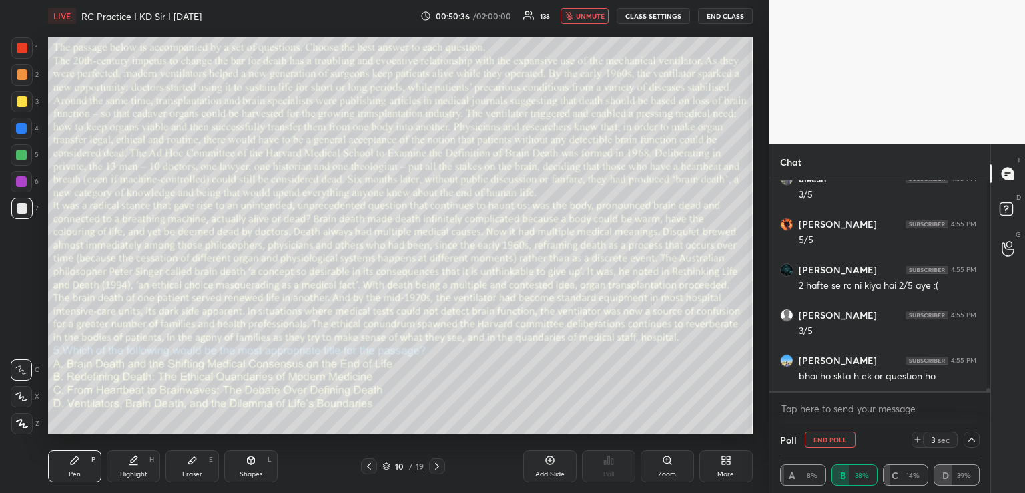
click at [589, 17] on span "unmute" at bounding box center [590, 15] width 29 height 9
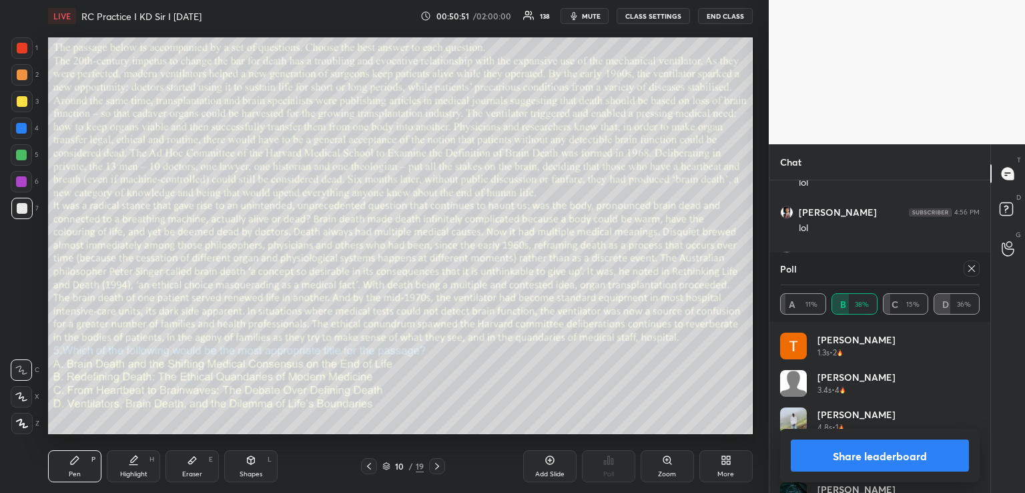
scroll to position [12910, 0]
click at [45, 377] on div "Setting up your live class Poll for secs No correct answer Start poll" at bounding box center [401, 235] width 716 height 407
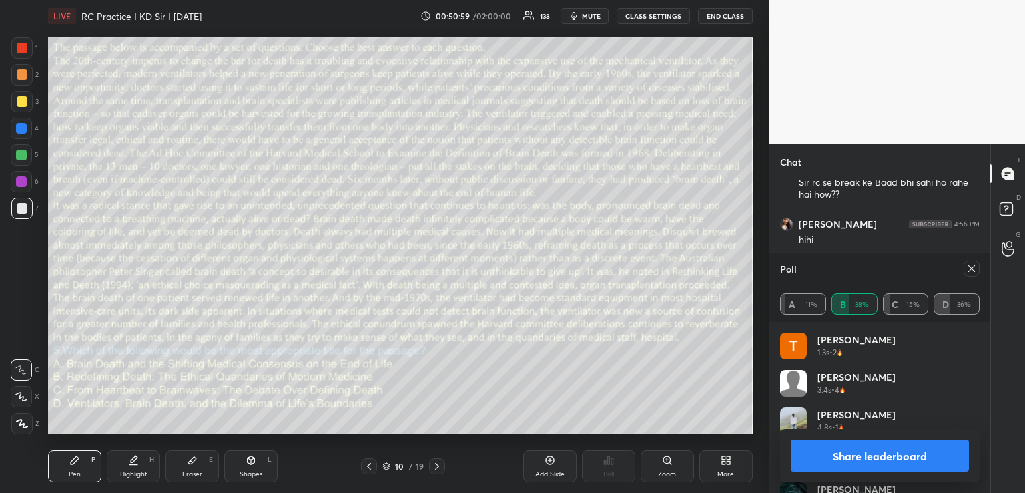
scroll to position [13046, 0]
click at [971, 268] on icon at bounding box center [972, 268] width 11 height 11
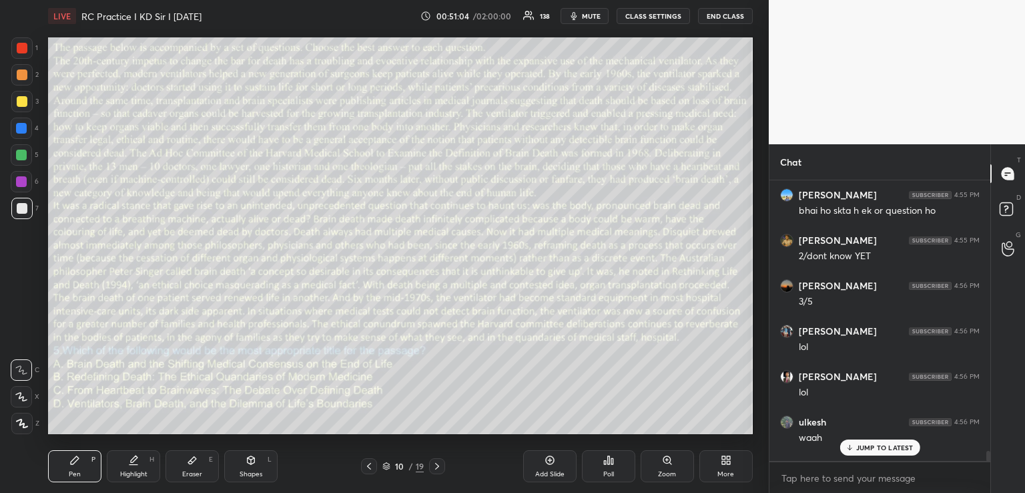
click at [874, 443] on div "JUMP TO LATEST" at bounding box center [880, 447] width 80 height 16
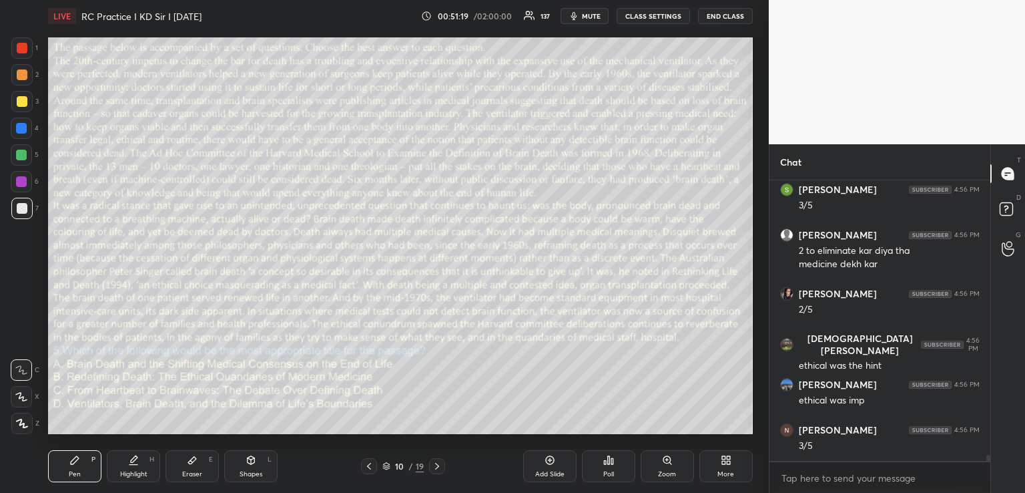
click at [19, 182] on div at bounding box center [21, 181] width 11 height 11
click at [244, 457] on div "Shapes L" at bounding box center [250, 466] width 53 height 32
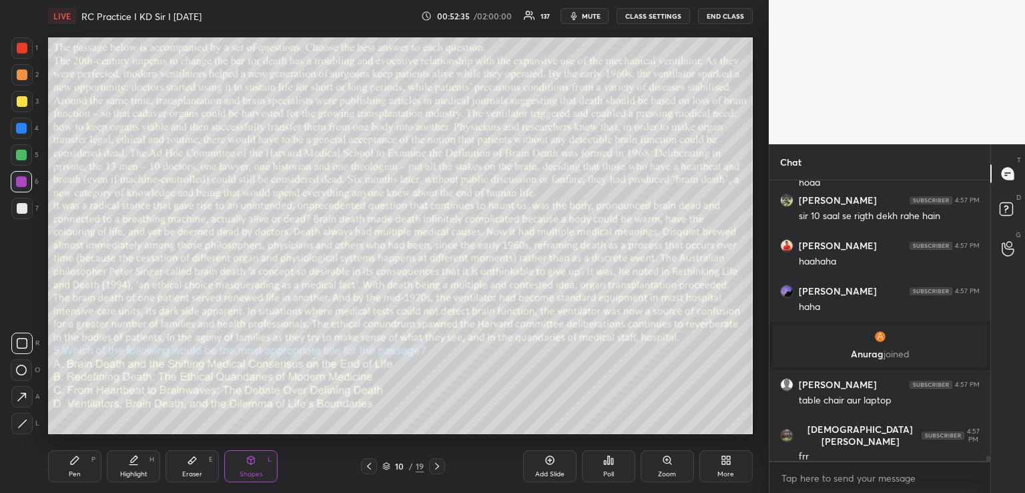
scroll to position [13939, 0]
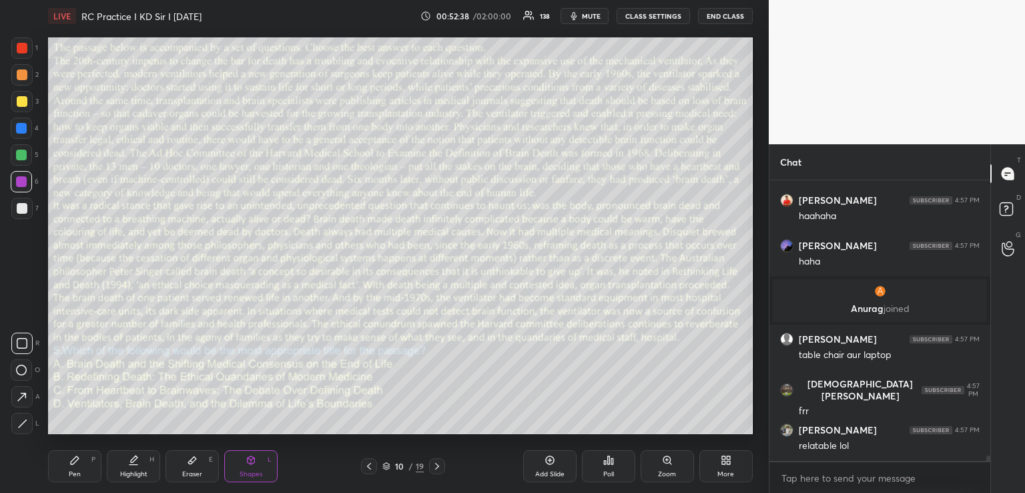
click at [551, 458] on icon at bounding box center [550, 460] width 11 height 11
click at [68, 460] on div "Pen P" at bounding box center [74, 466] width 53 height 32
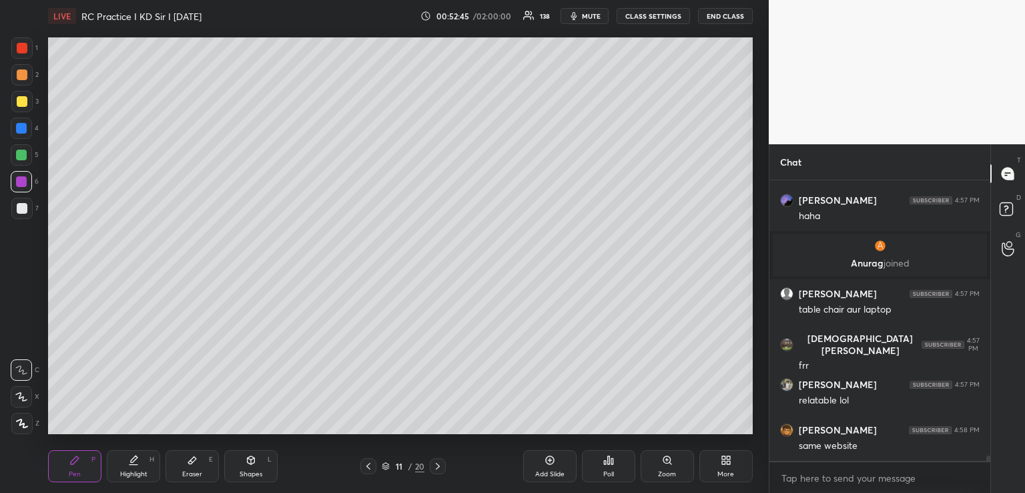
scroll to position [14030, 0]
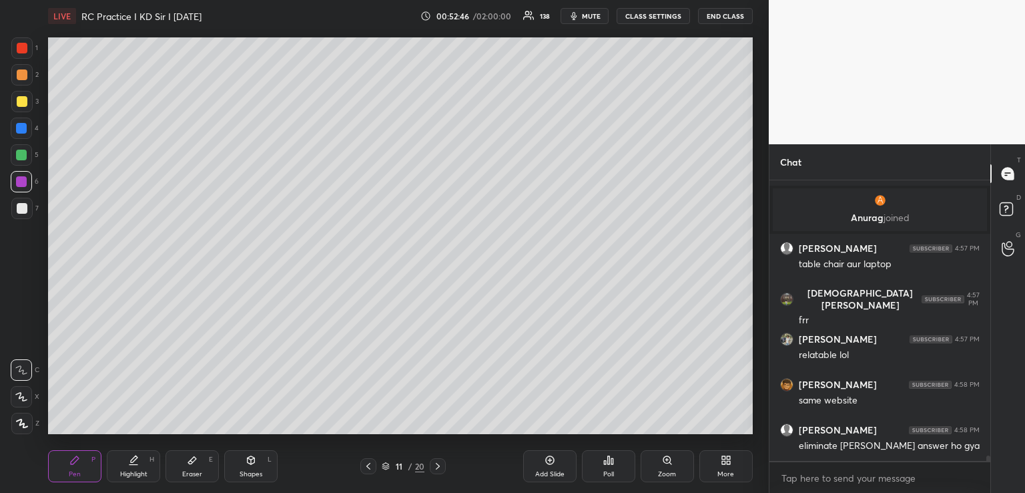
click at [24, 101] on div at bounding box center [22, 101] width 11 height 11
click at [186, 461] on div "Eraser E" at bounding box center [192, 466] width 53 height 32
click at [68, 463] on div "Pen P" at bounding box center [74, 466] width 53 height 32
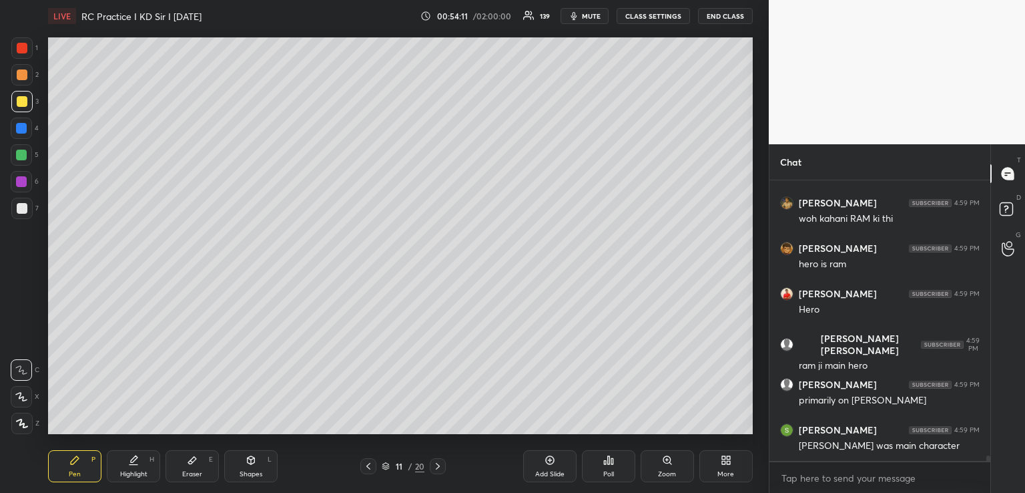
scroll to position [14765, 0]
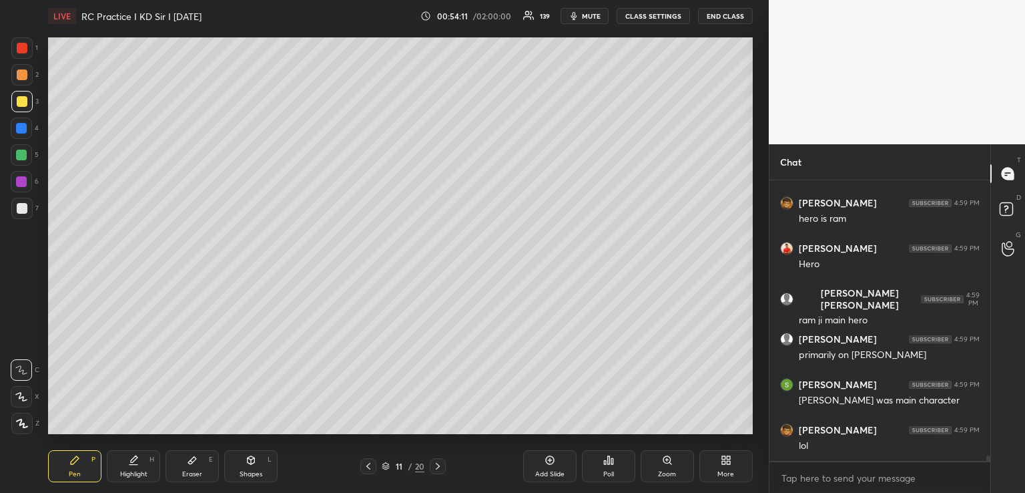
click at [369, 465] on icon at bounding box center [368, 466] width 11 height 11
click at [250, 459] on icon at bounding box center [251, 459] width 7 height 2
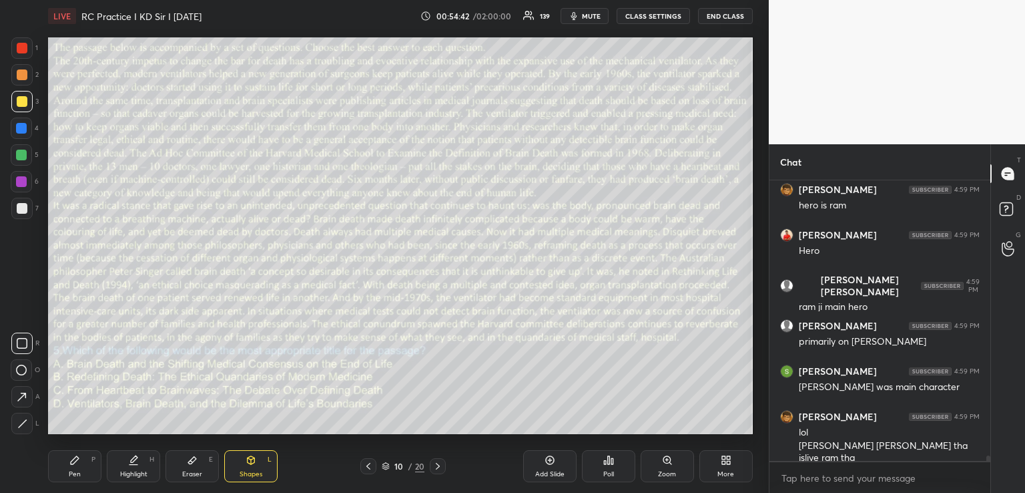
click at [79, 468] on div "Pen P" at bounding box center [74, 466] width 53 height 32
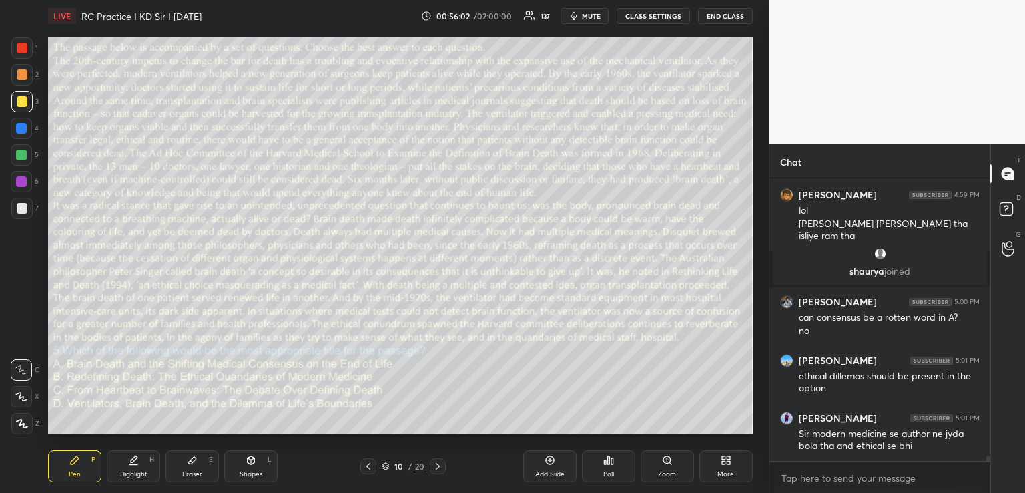
scroll to position [14839, 0]
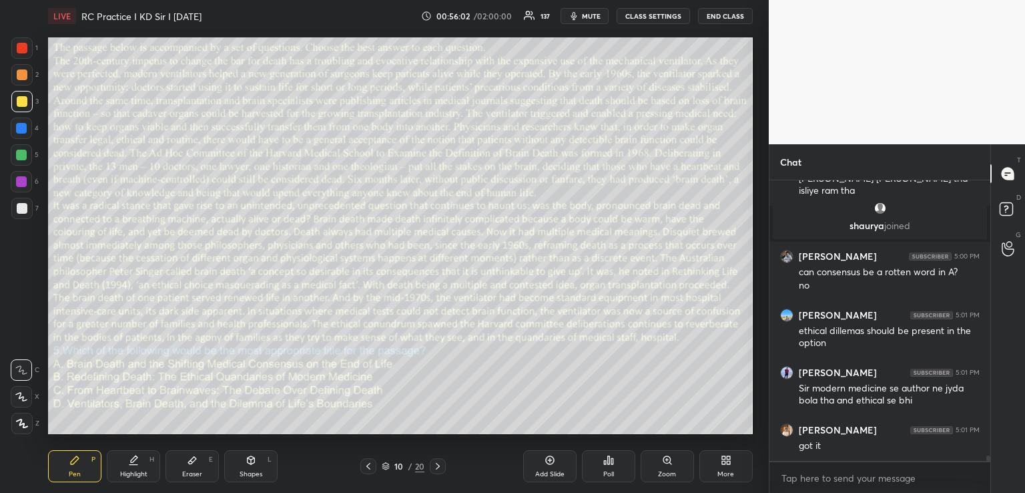
click at [364, 467] on icon at bounding box center [368, 466] width 11 height 11
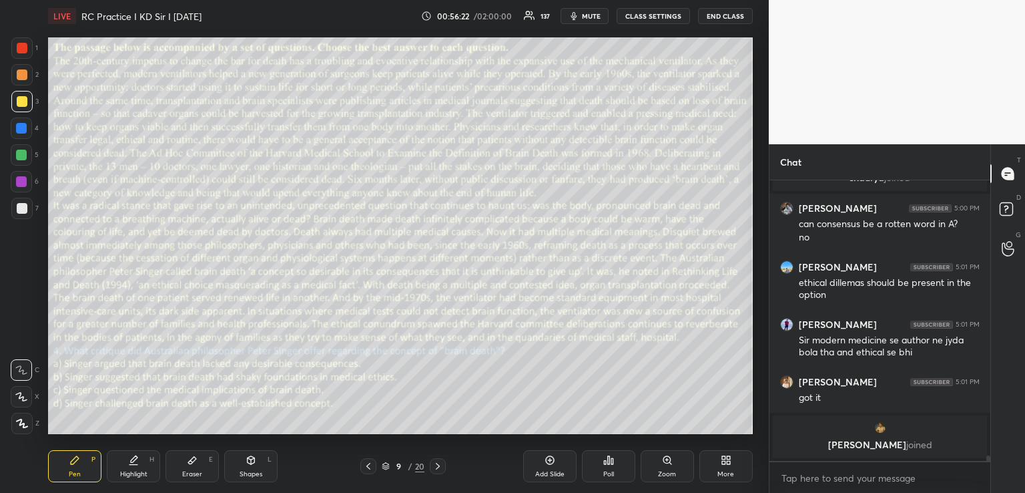
click at [439, 465] on icon at bounding box center [438, 466] width 11 height 11
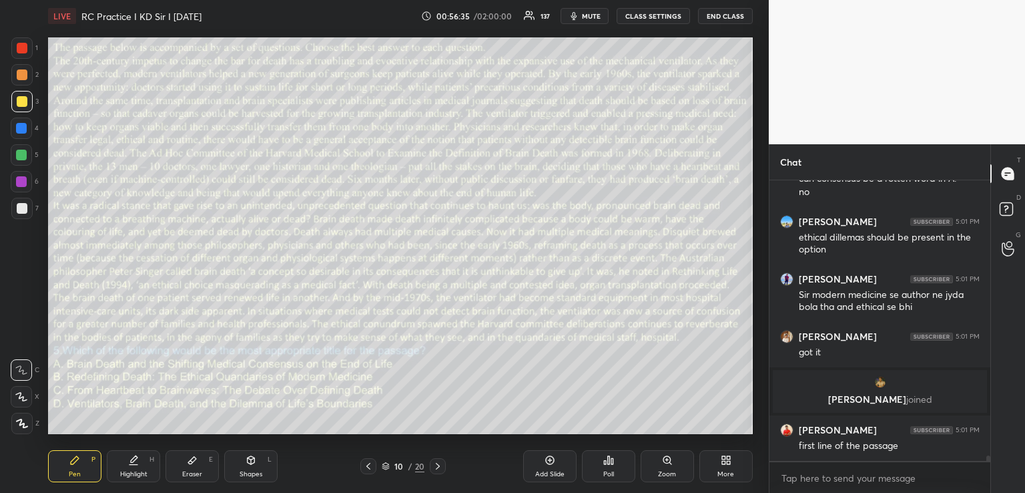
scroll to position [14846, 0]
click at [254, 462] on icon at bounding box center [251, 460] width 7 height 8
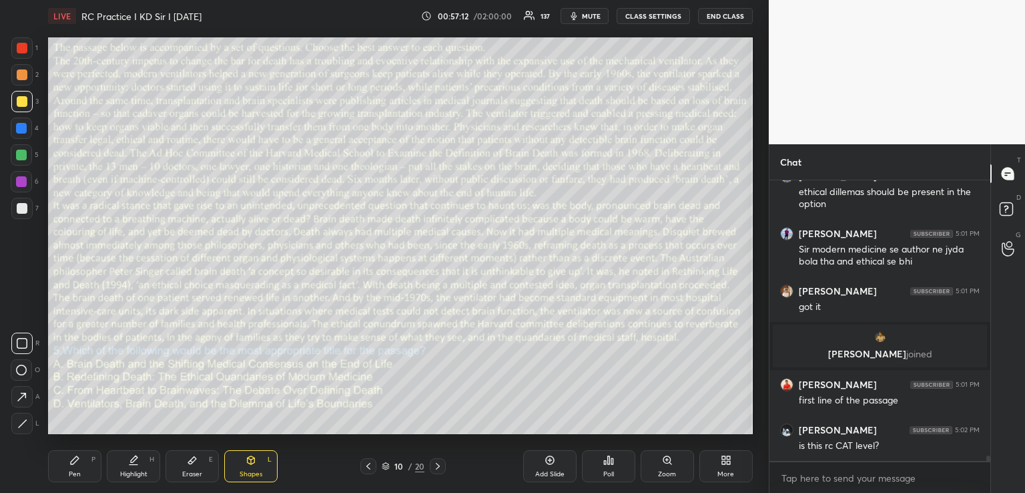
click at [89, 463] on div "Pen P" at bounding box center [74, 466] width 53 height 32
click at [203, 463] on div "Eraser E" at bounding box center [192, 466] width 53 height 32
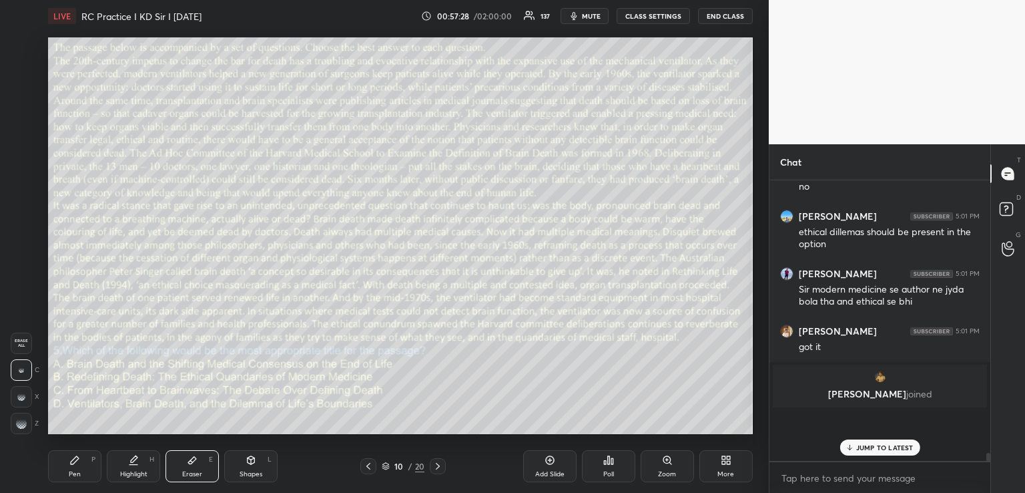
scroll to position [14717, 0]
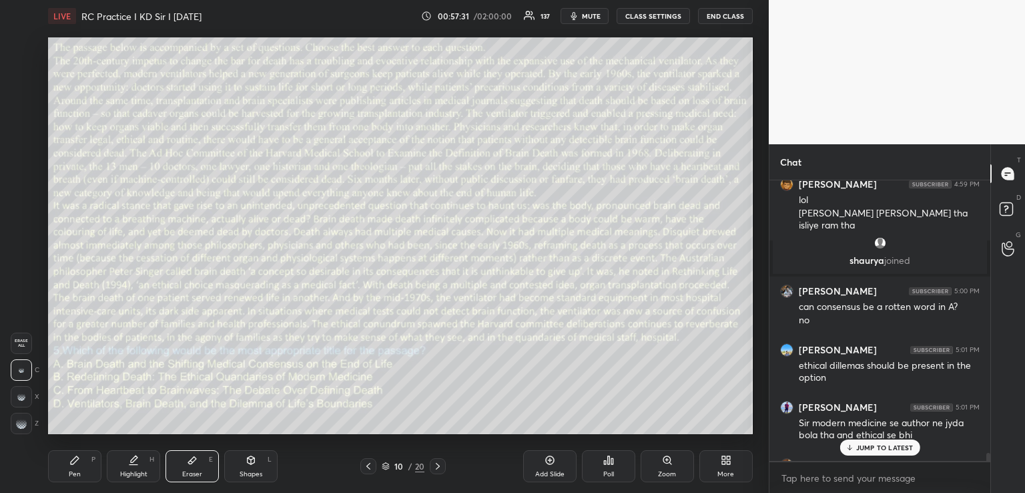
click at [863, 447] on p "JUMP TO LATEST" at bounding box center [885, 447] width 57 height 8
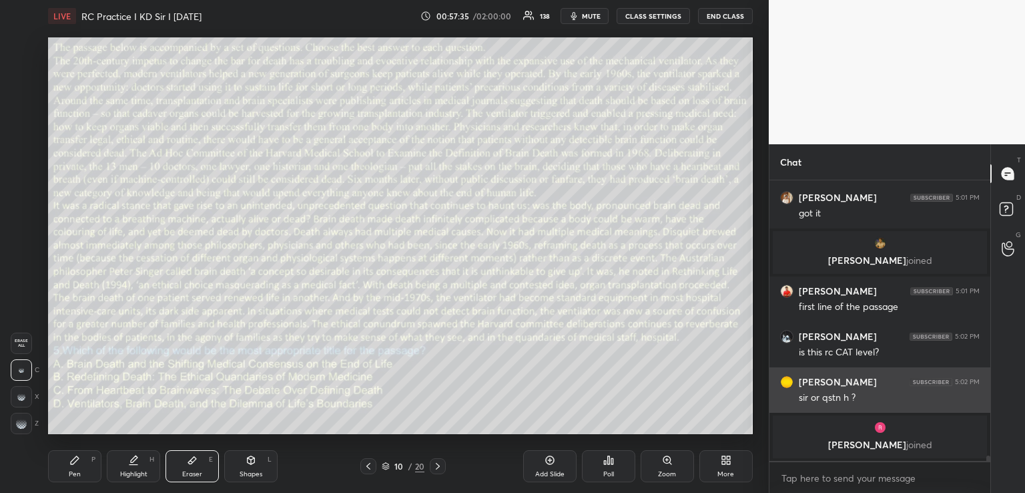
scroll to position [15030, 0]
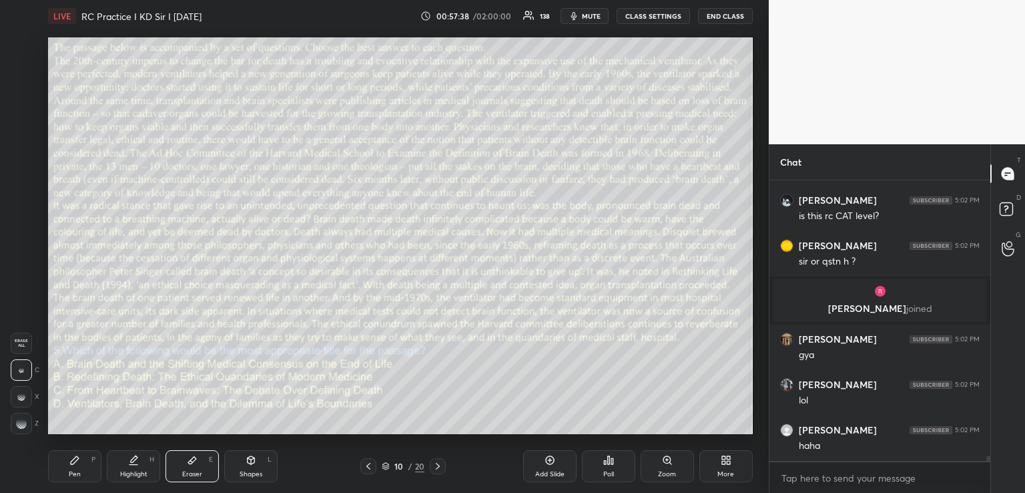
click at [371, 471] on icon at bounding box center [368, 466] width 11 height 11
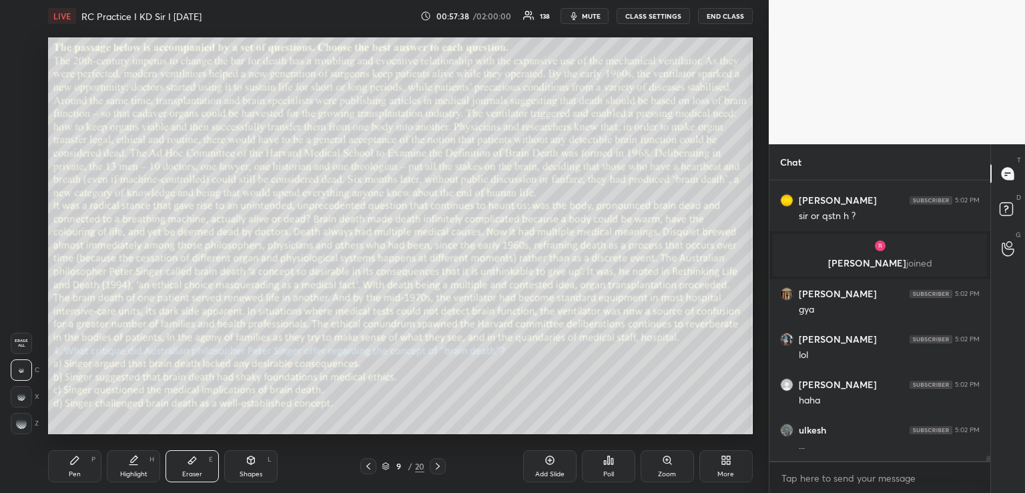
click at [371, 471] on icon at bounding box center [368, 466] width 11 height 11
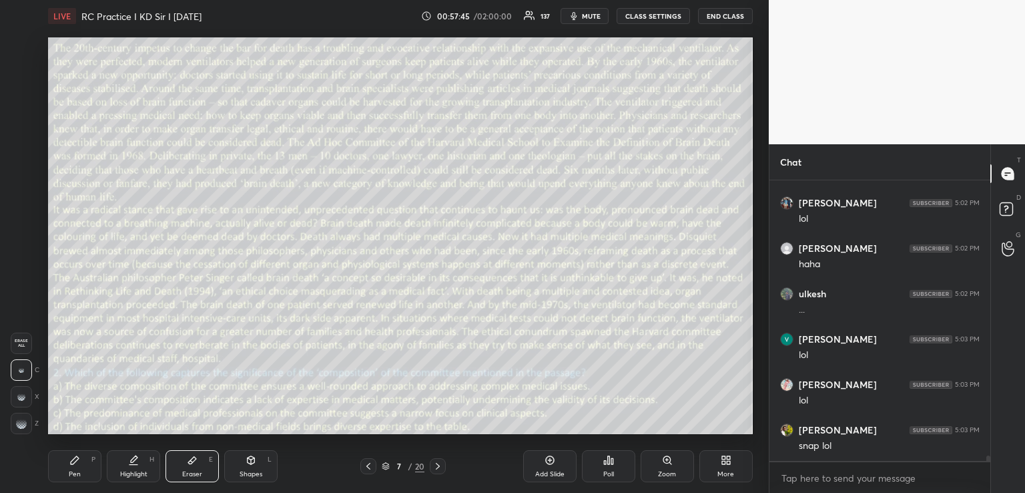
scroll to position [15348, 0]
click at [371, 465] on icon at bounding box center [368, 466] width 11 height 11
click at [364, 464] on icon at bounding box center [368, 466] width 11 height 11
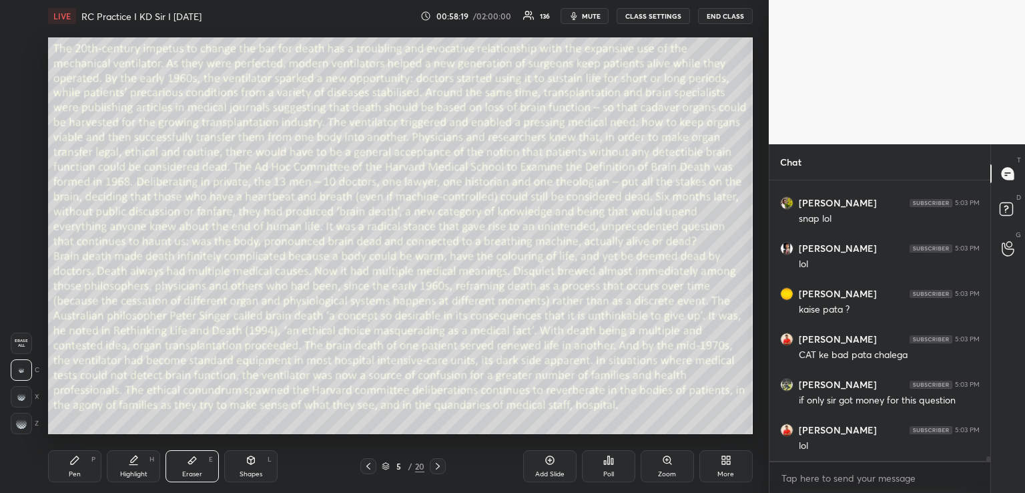
click at [440, 469] on icon at bounding box center [438, 466] width 11 height 11
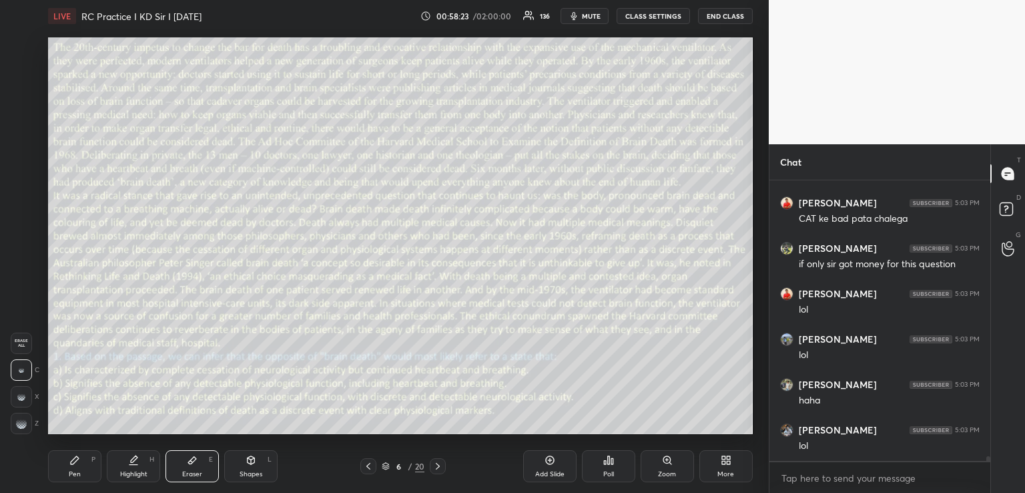
scroll to position [15711, 0]
click at [371, 463] on icon at bounding box center [368, 466] width 11 height 11
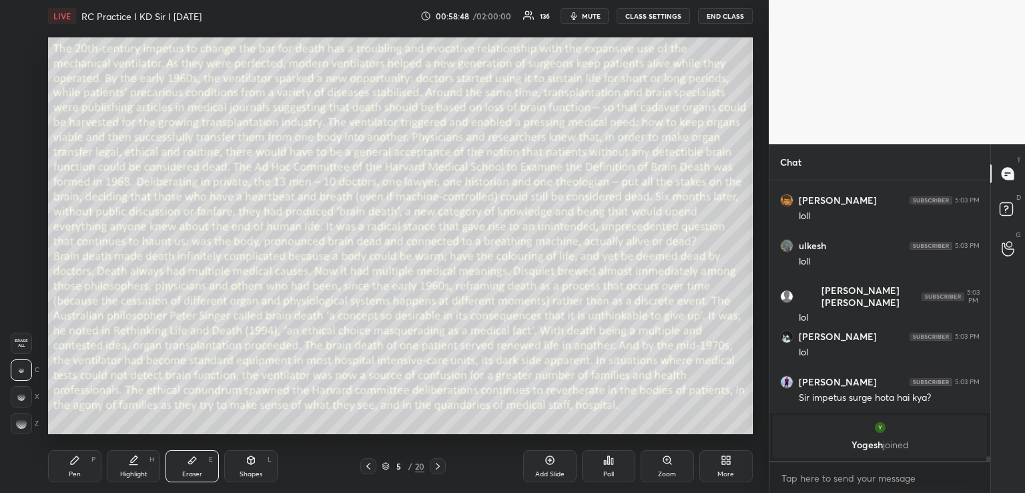
scroll to position [15672, 0]
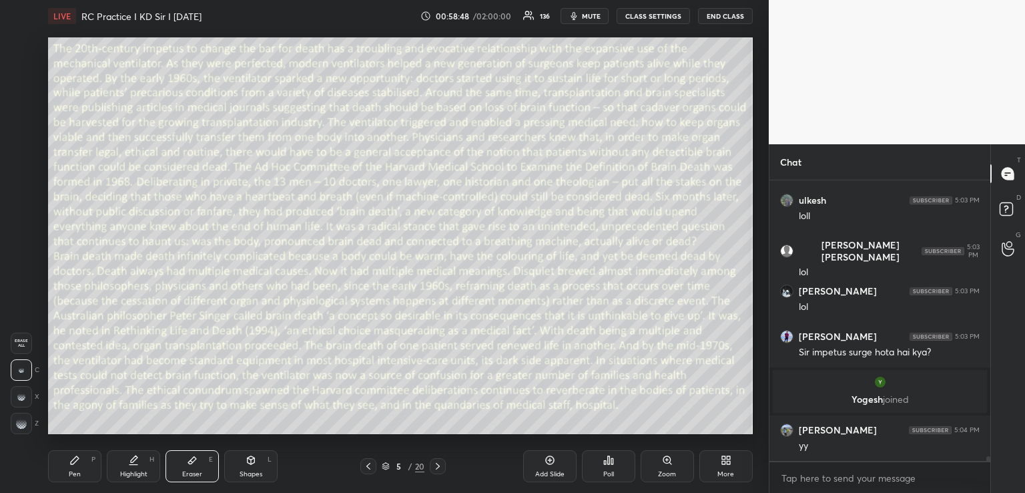
click at [238, 460] on div "Shapes L" at bounding box center [250, 466] width 53 height 32
click at [23, 153] on div at bounding box center [21, 155] width 11 height 11
click at [75, 469] on div "Pen P" at bounding box center [74, 466] width 53 height 32
click at [21, 396] on icon at bounding box center [21, 396] width 12 height 9
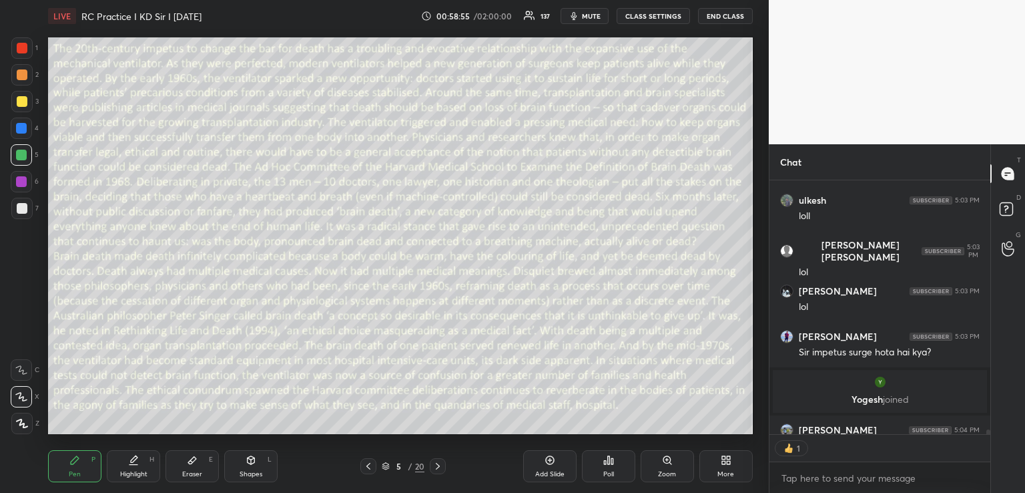
scroll to position [15744, 0]
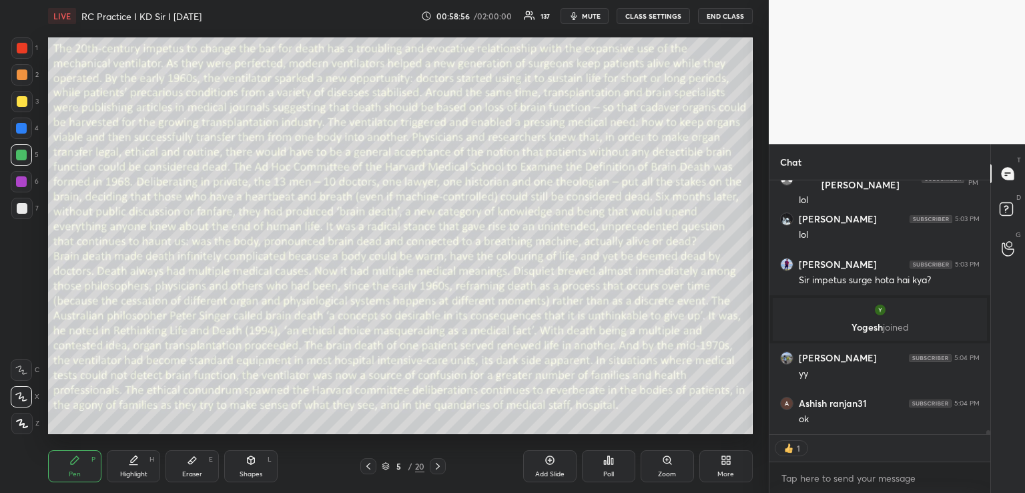
click at [251, 457] on icon at bounding box center [251, 460] width 7 height 8
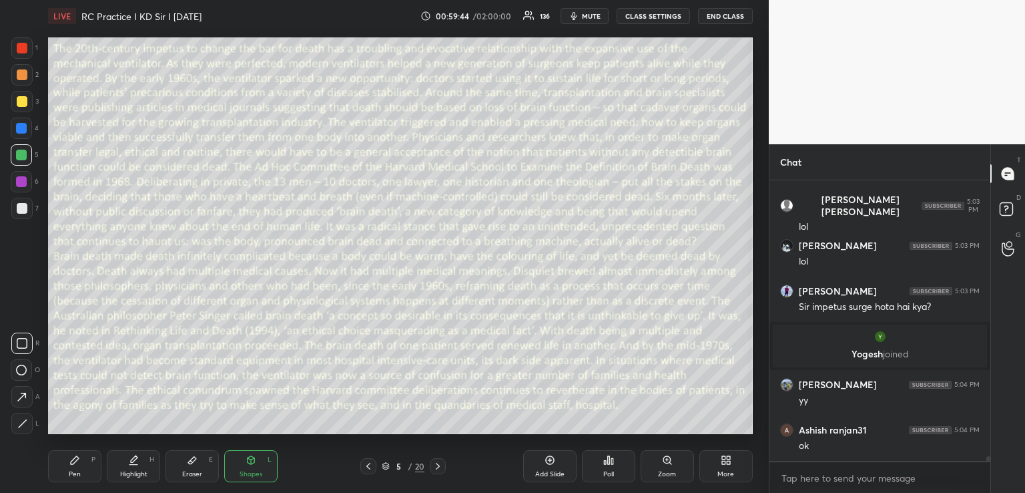
scroll to position [15765, 0]
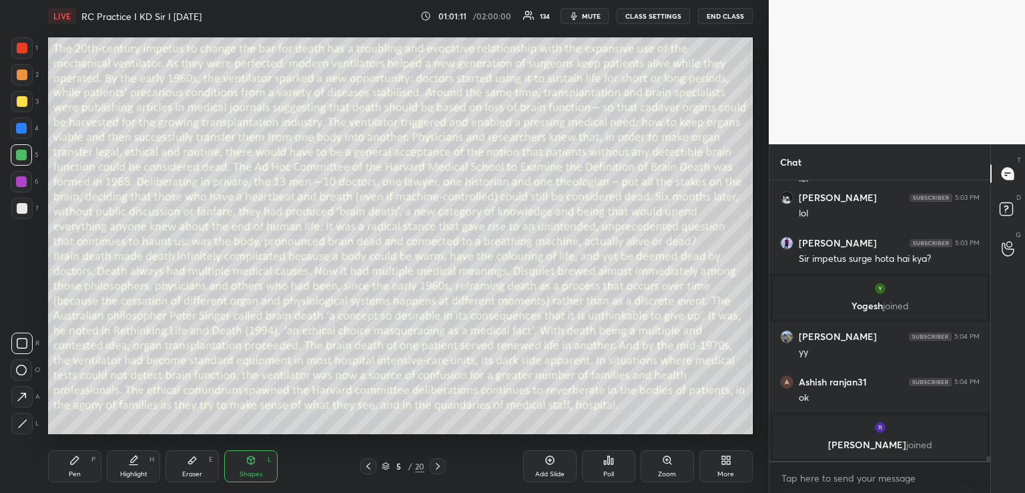
click at [19, 51] on div at bounding box center [22, 48] width 11 height 11
click at [19, 99] on div at bounding box center [22, 101] width 11 height 11
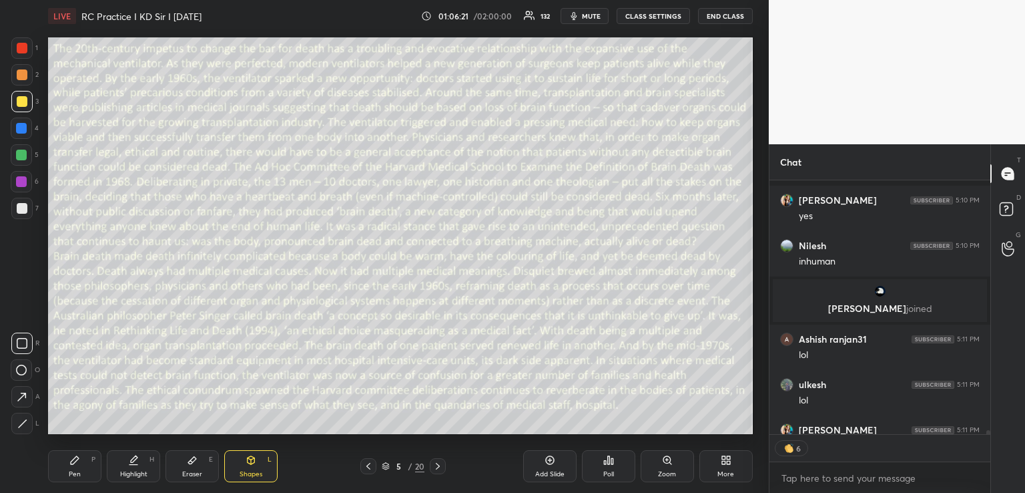
scroll to position [16918, 0]
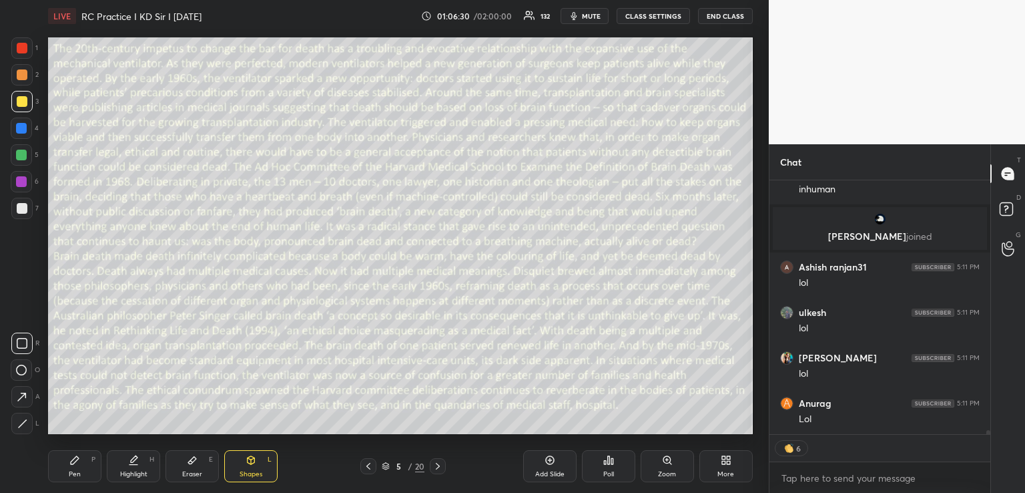
type textarea "x"
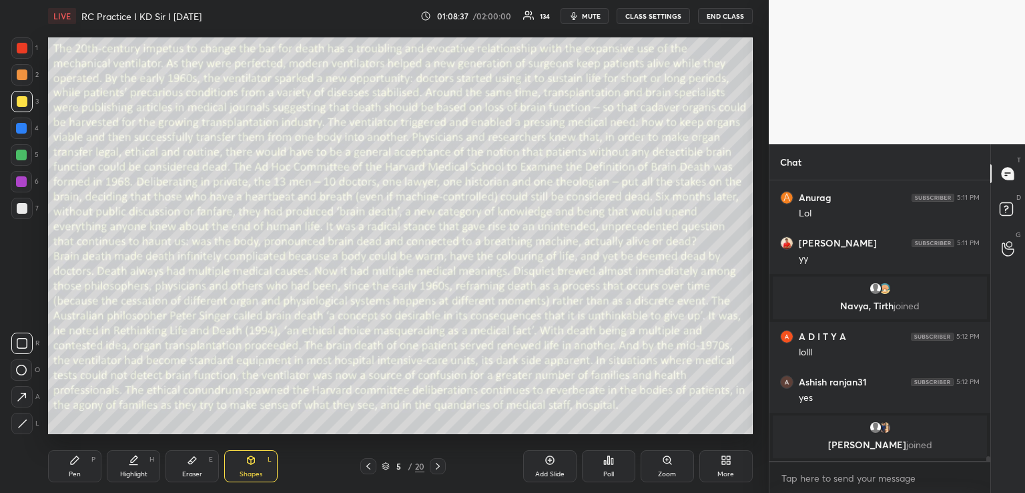
scroll to position [17061, 0]
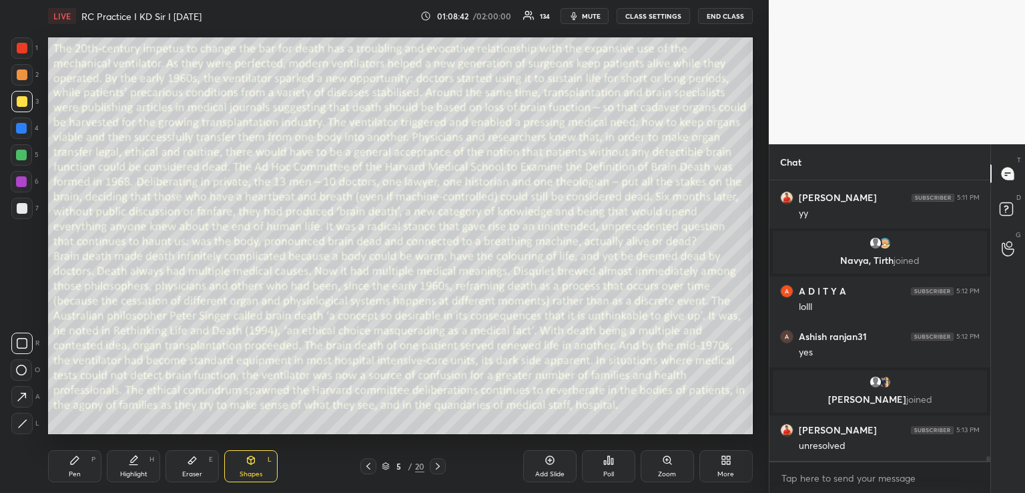
click at [443, 467] on icon at bounding box center [438, 466] width 11 height 11
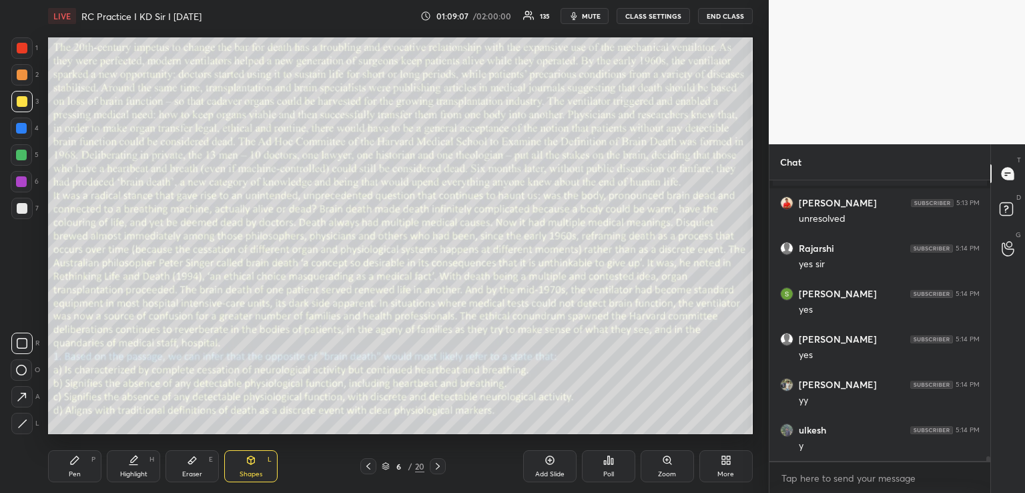
scroll to position [17333, 0]
click at [73, 462] on icon at bounding box center [75, 460] width 8 height 8
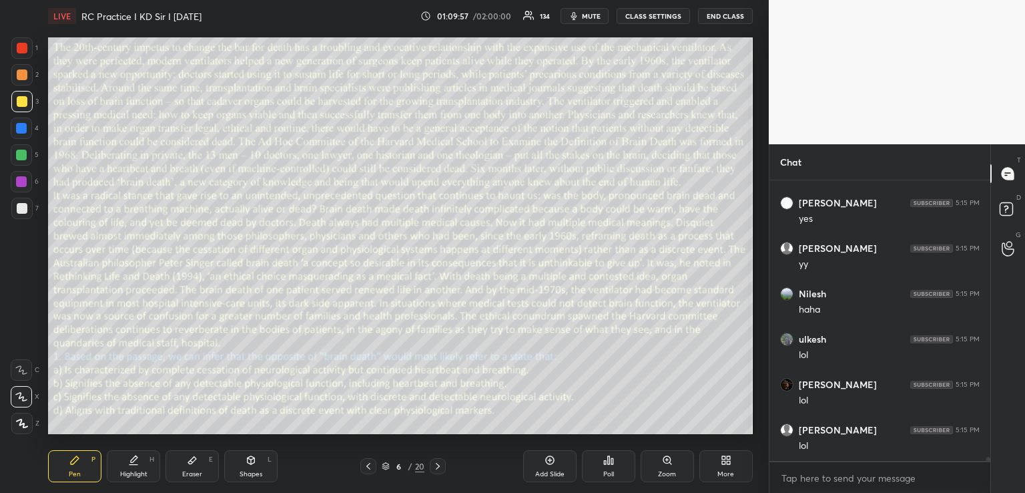
scroll to position [17923, 0]
click at [256, 459] on div "Shapes L" at bounding box center [250, 466] width 53 height 32
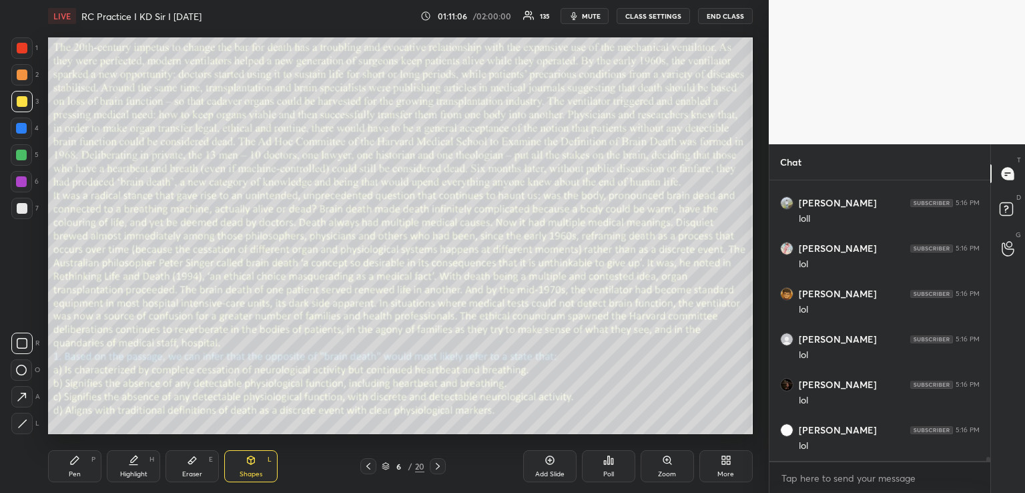
scroll to position [19213, 0]
click at [443, 468] on div at bounding box center [438, 466] width 16 height 16
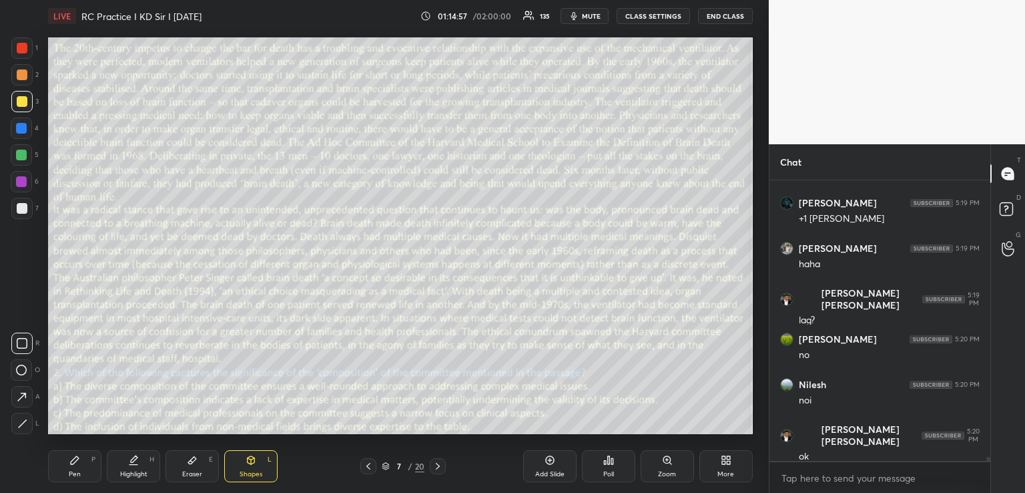
scroll to position [19969, 0]
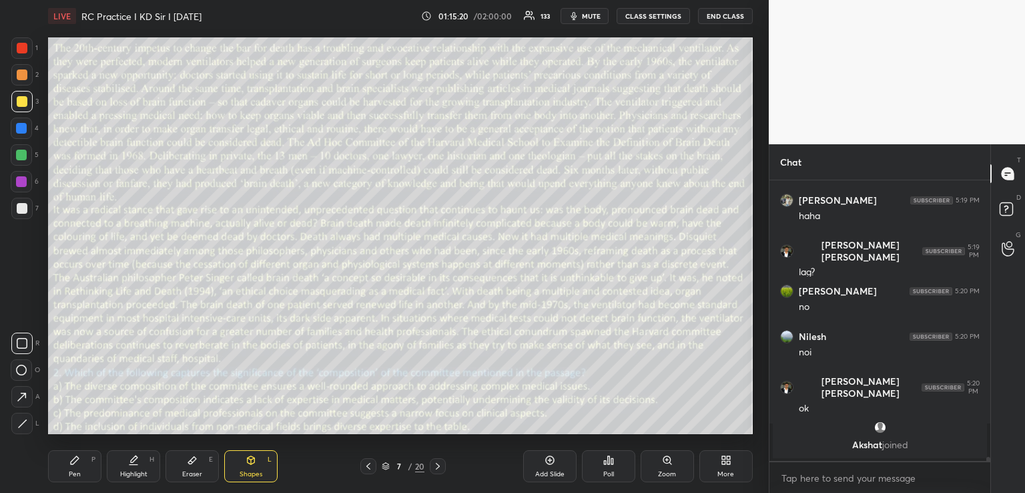
click at [64, 468] on div "Pen P" at bounding box center [74, 466] width 53 height 32
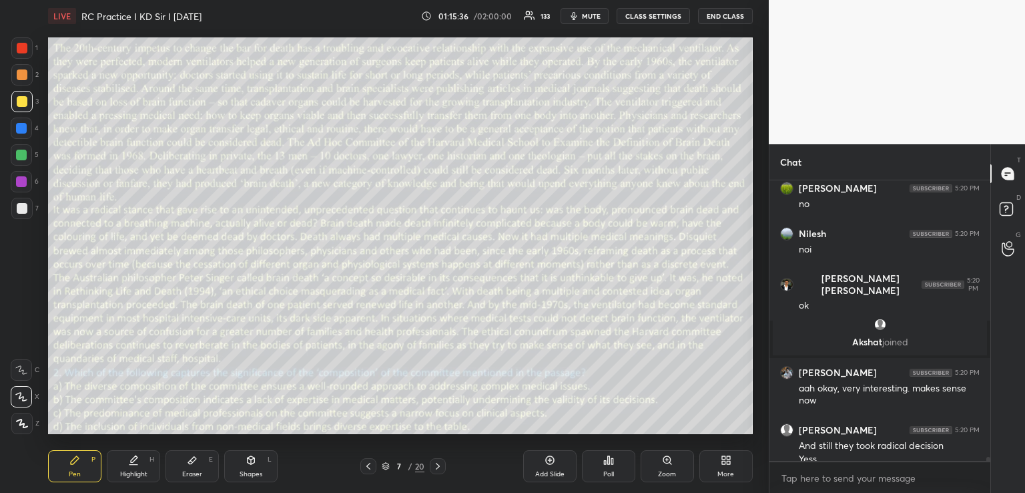
scroll to position [19959, 0]
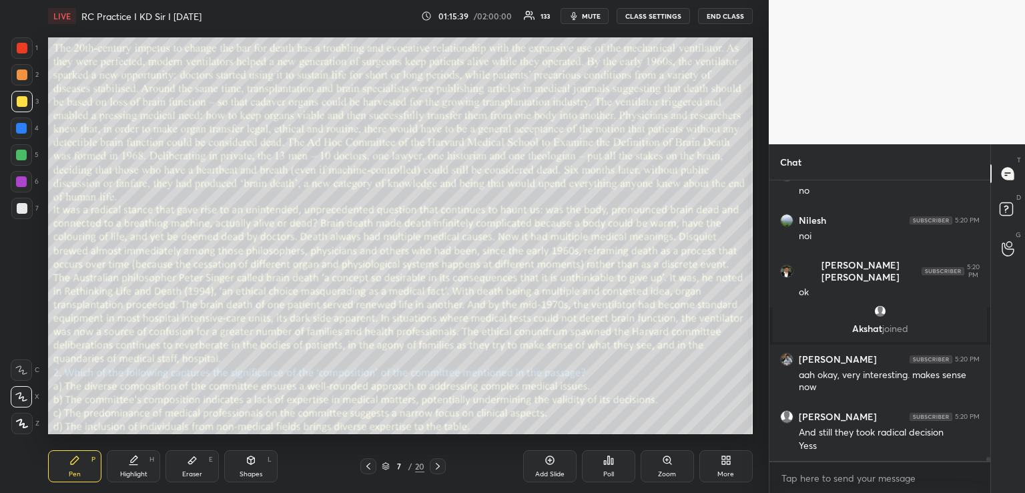
click at [438, 466] on icon at bounding box center [438, 466] width 11 height 11
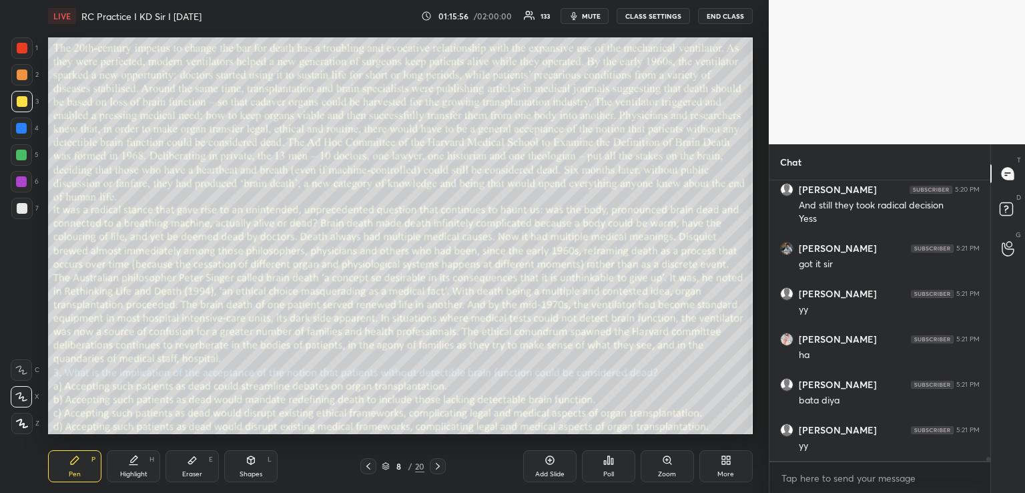
scroll to position [20234, 0]
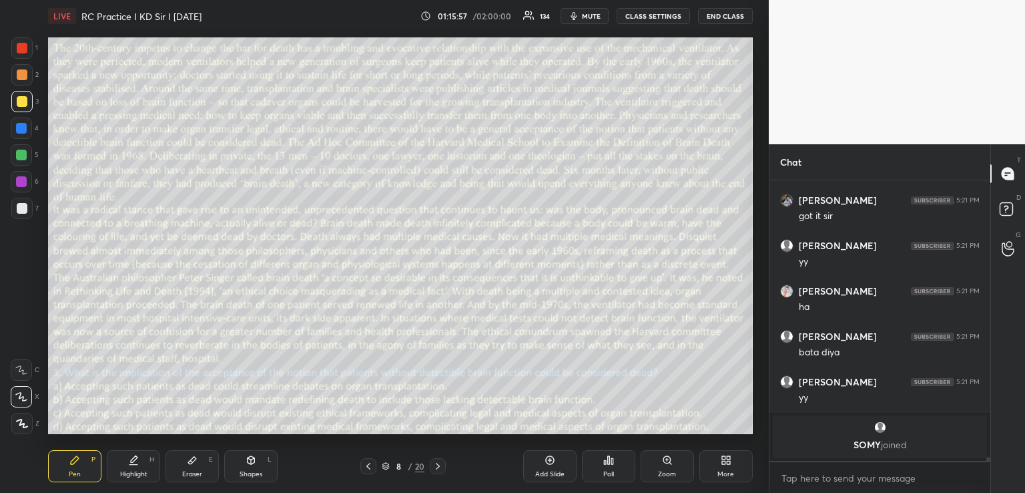
click at [435, 465] on icon at bounding box center [438, 466] width 11 height 11
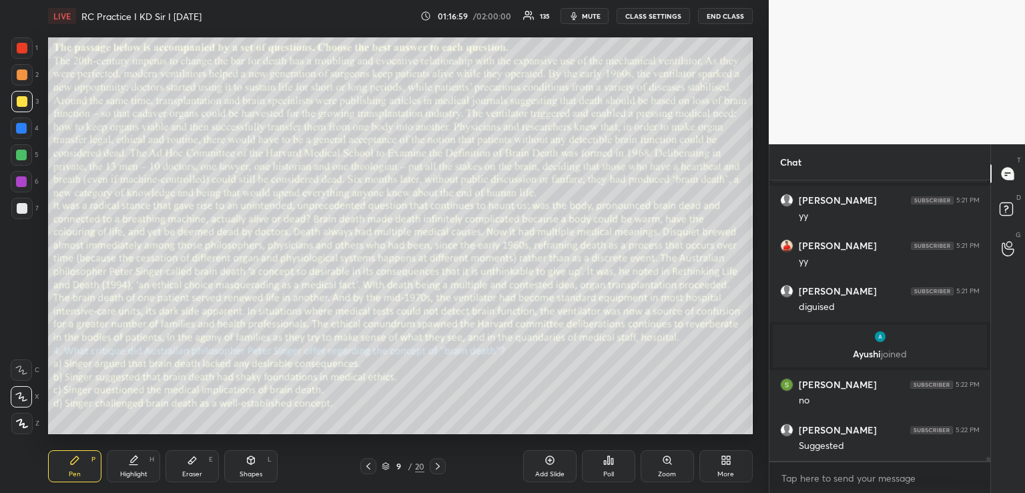
scroll to position [20345, 0]
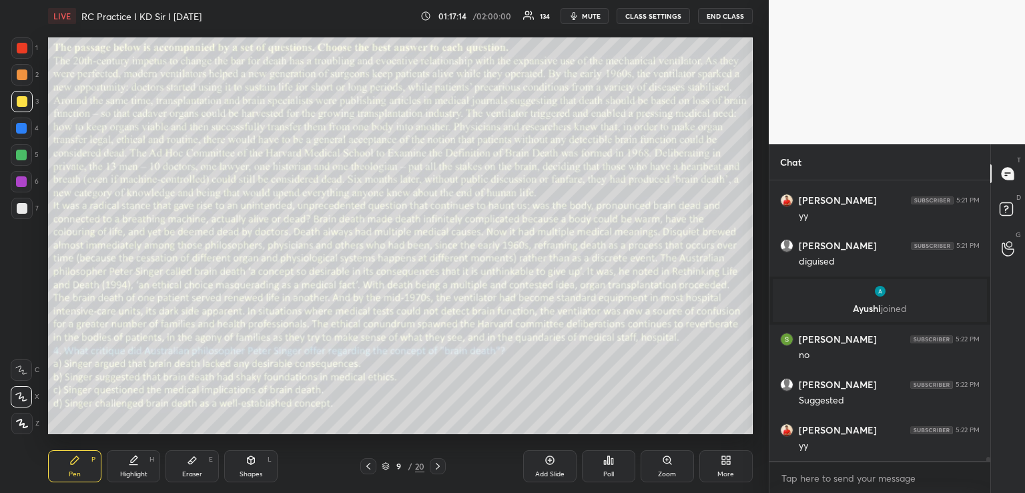
click at [438, 465] on icon at bounding box center [438, 466] width 11 height 11
click at [371, 468] on icon at bounding box center [368, 466] width 11 height 11
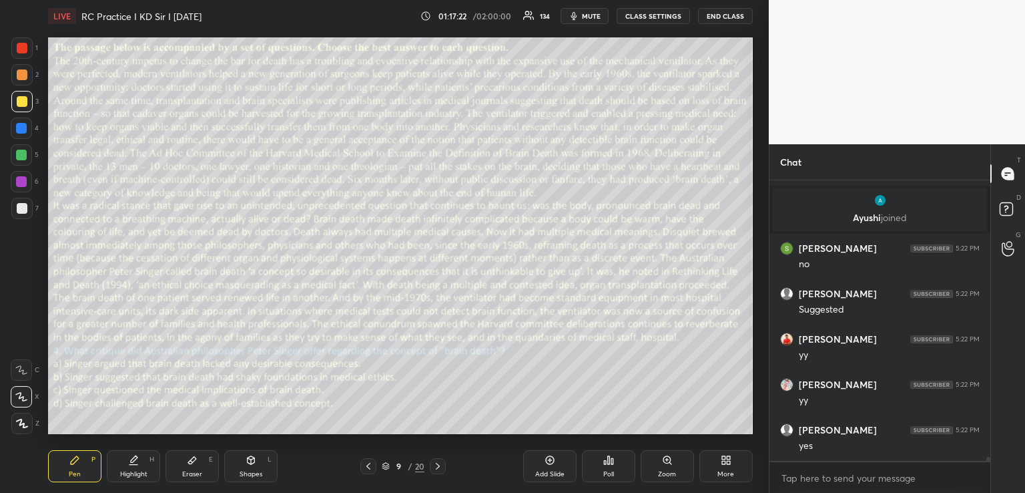
scroll to position [20481, 0]
click at [609, 467] on div "Poll" at bounding box center [608, 466] width 53 height 32
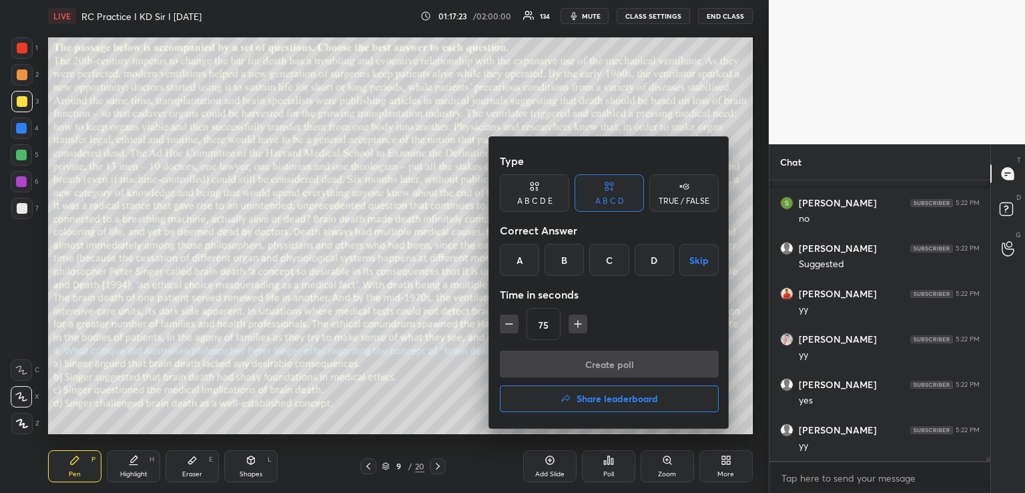
click at [622, 403] on h4 "Share leaderboard" at bounding box center [617, 398] width 81 height 9
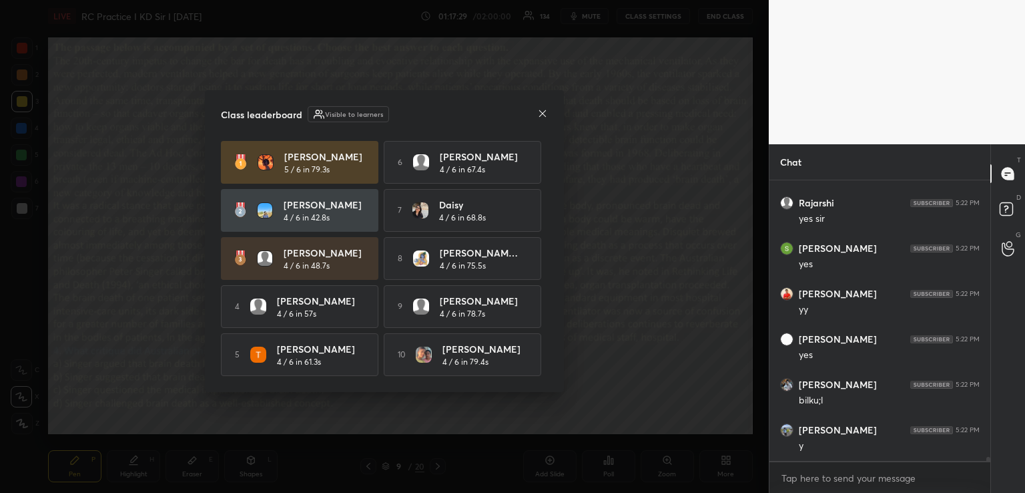
scroll to position [20890, 0]
click at [541, 109] on icon at bounding box center [542, 112] width 7 height 7
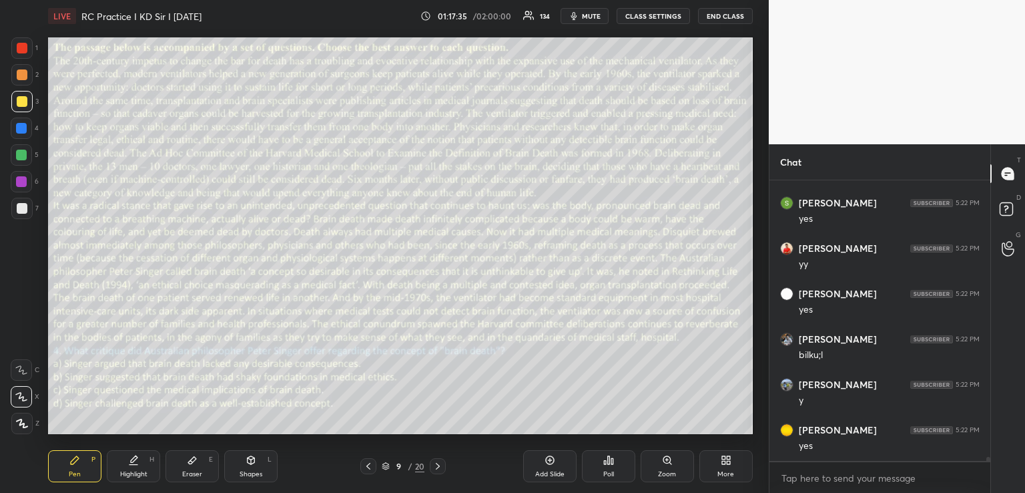
click at [429, 465] on div "9 / 20" at bounding box center [402, 466] width 85 height 16
click at [437, 465] on icon at bounding box center [438, 466] width 11 height 11
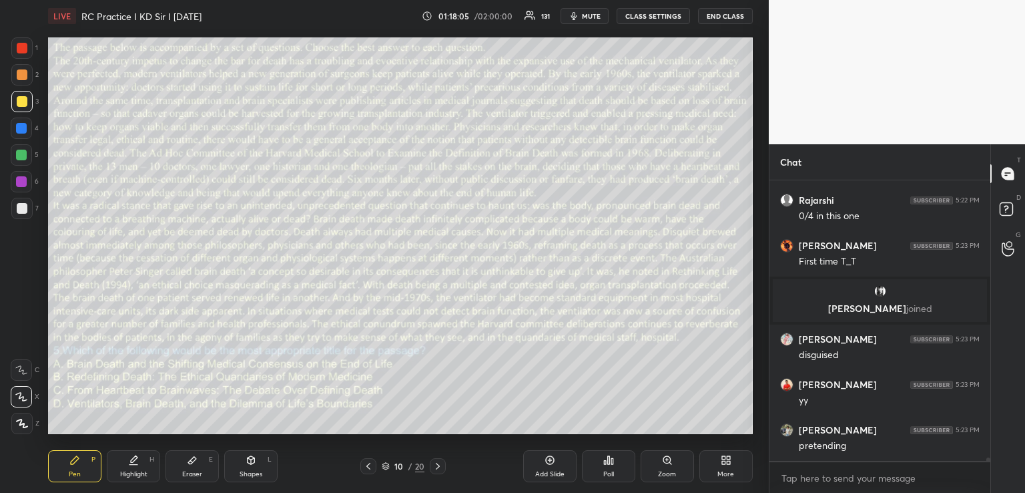
scroll to position [21256, 0]
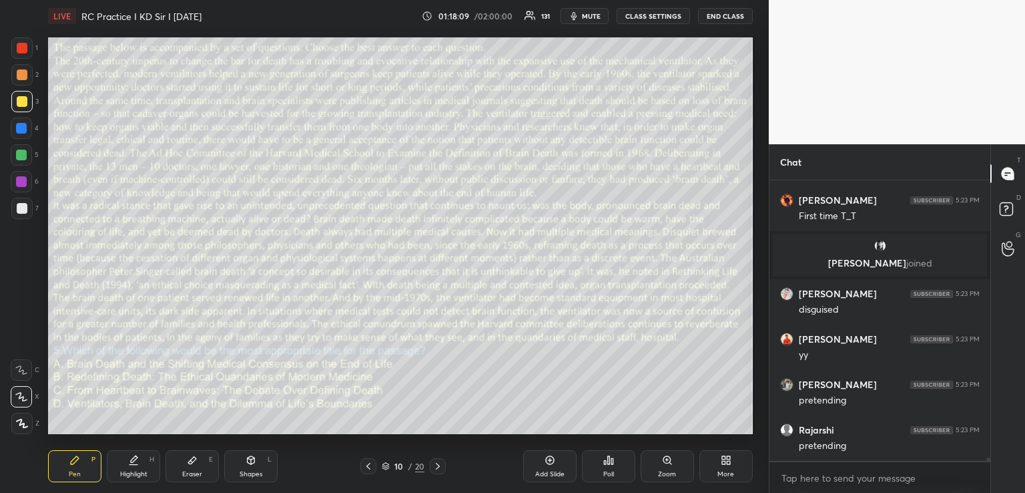
click at [437, 465] on icon at bounding box center [438, 466] width 11 height 11
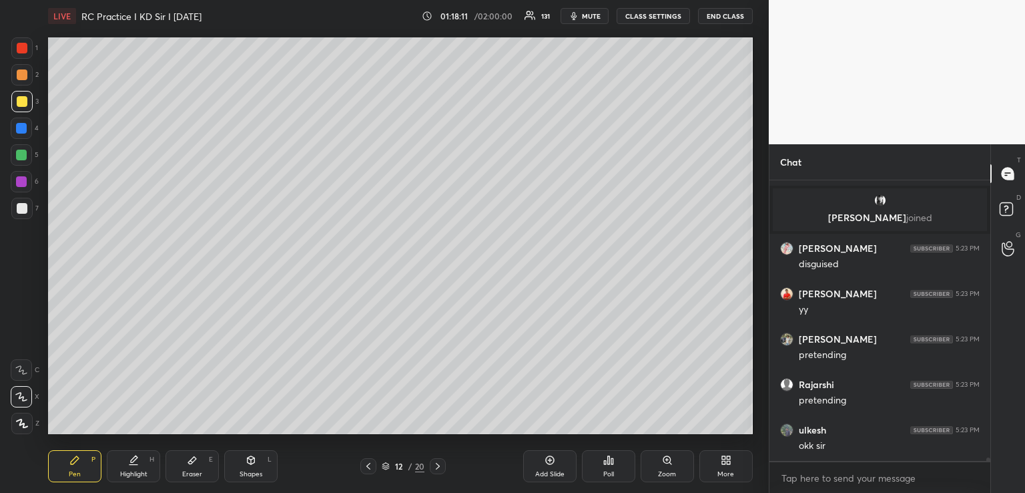
scroll to position [21349, 0]
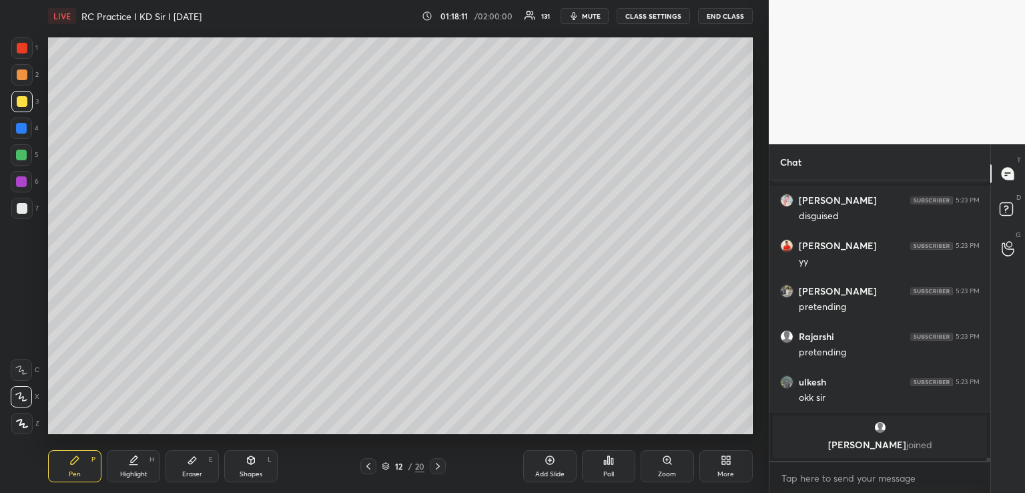
click at [437, 465] on icon at bounding box center [438, 466] width 11 height 11
click at [604, 462] on icon at bounding box center [605, 462] width 2 height 3
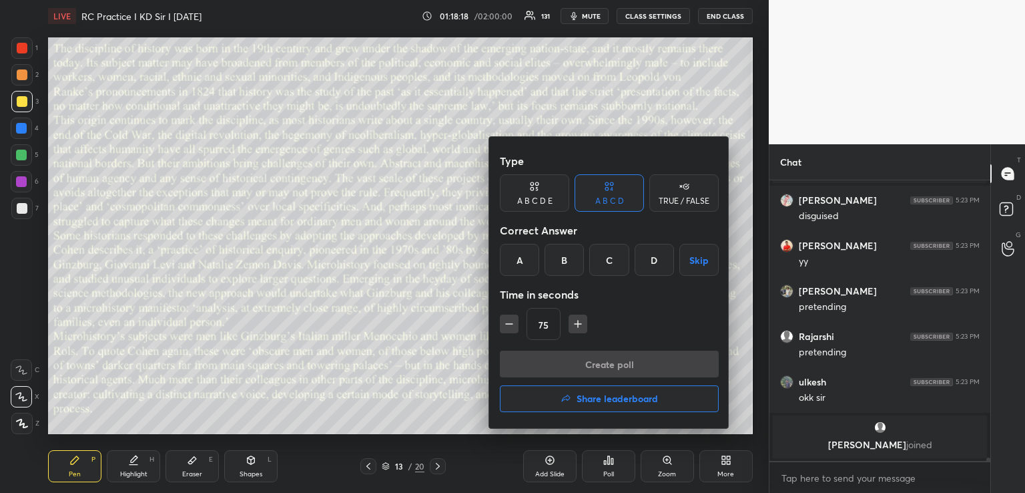
click at [678, 195] on div "TRUE / FALSE" at bounding box center [684, 192] width 69 height 37
click at [707, 262] on button "Skip" at bounding box center [684, 260] width 69 height 32
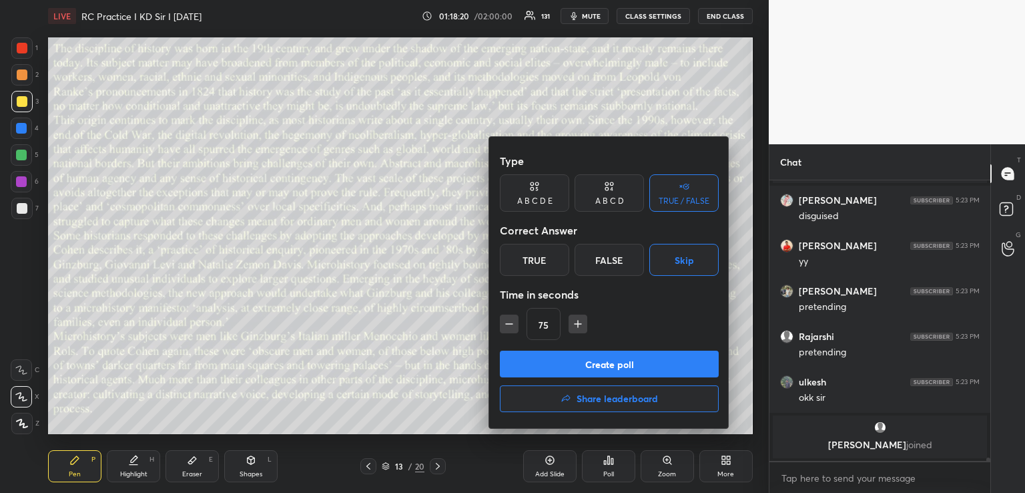
click at [579, 318] on icon "button" at bounding box center [577, 323] width 13 height 13
click at [579, 318] on icon "button" at bounding box center [583, 323] width 13 height 13
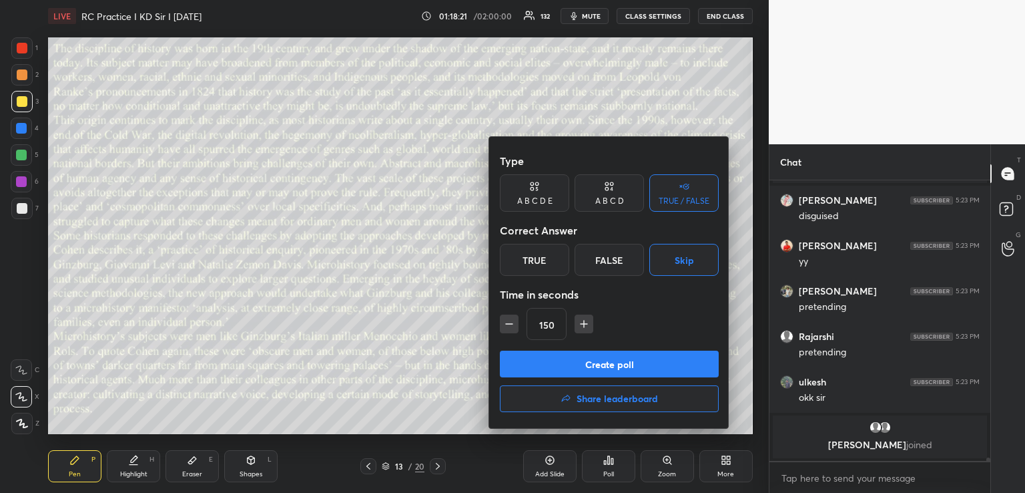
click at [579, 318] on icon "button" at bounding box center [583, 323] width 13 height 13
type input "210"
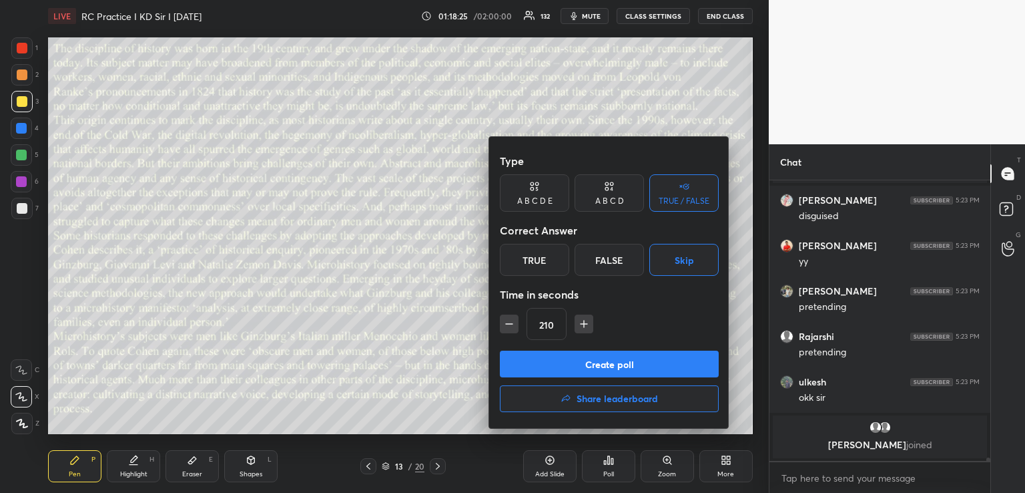
click at [594, 369] on button "Create poll" at bounding box center [609, 363] width 219 height 27
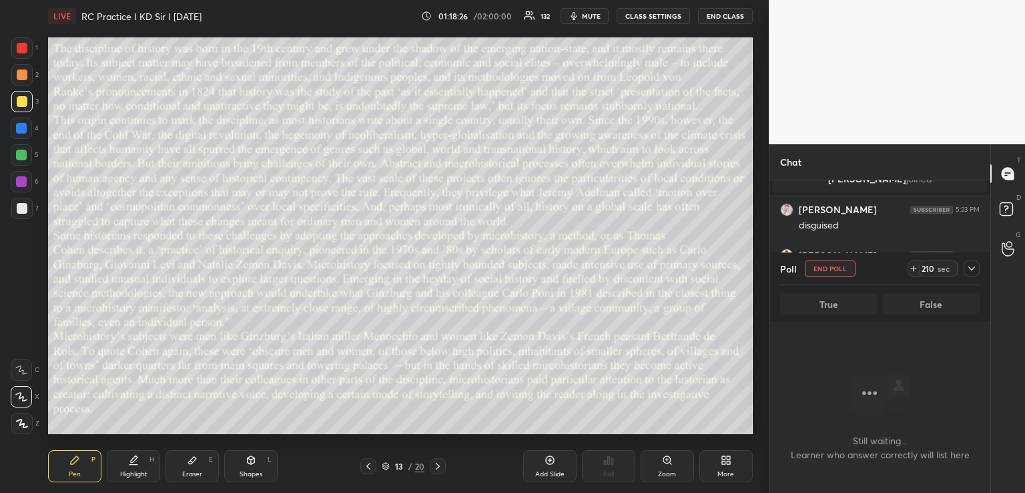
scroll to position [20878, 0]
click at [976, 268] on icon at bounding box center [972, 268] width 11 height 11
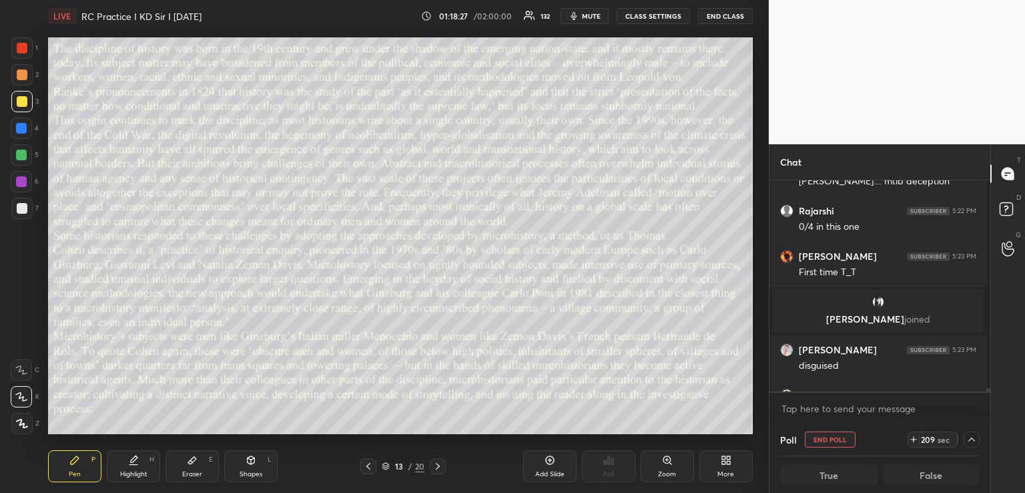
scroll to position [4, 5]
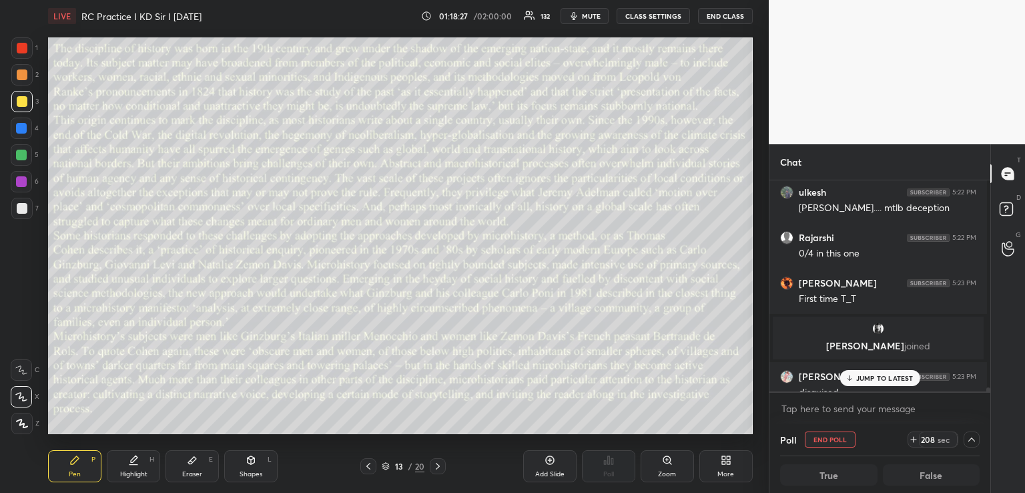
click at [870, 373] on div "JUMP TO LATEST" at bounding box center [880, 378] width 80 height 16
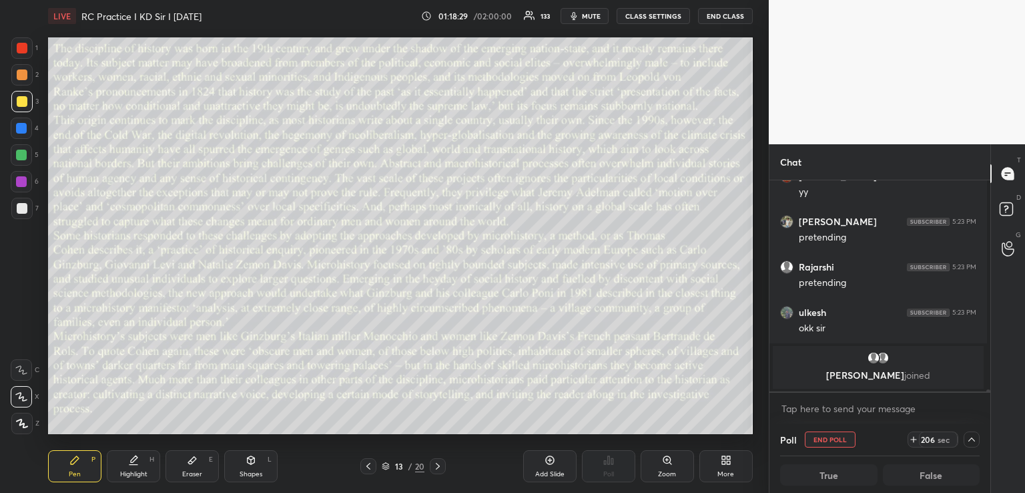
click at [590, 16] on span "mute" at bounding box center [591, 15] width 19 height 9
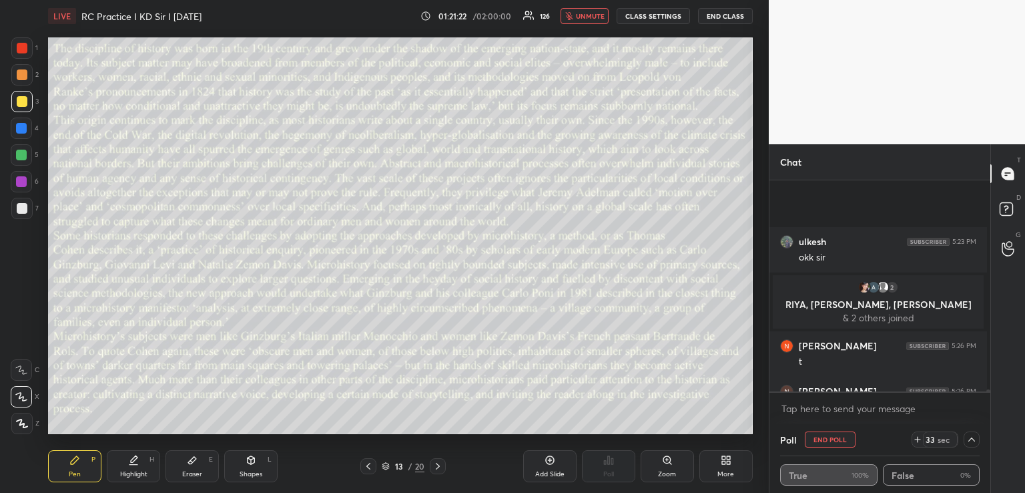
scroll to position [21229, 0]
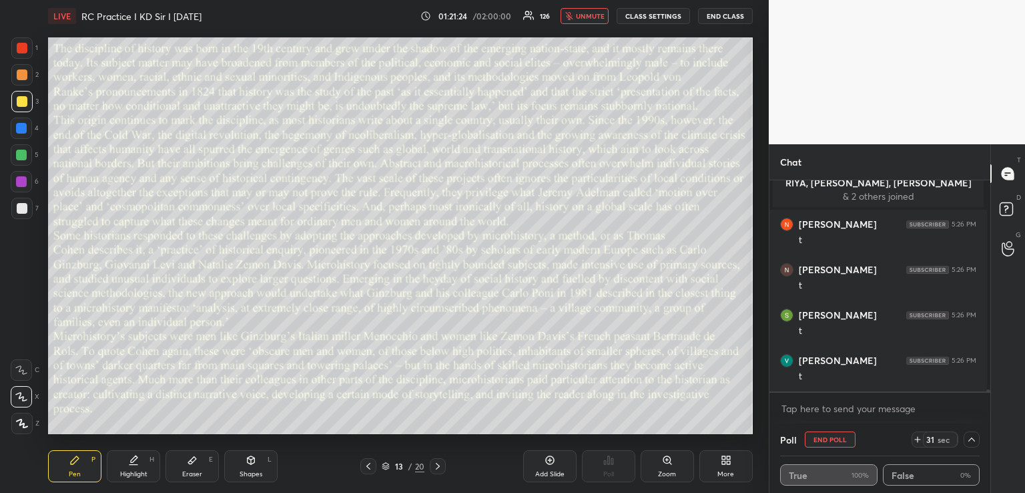
click at [915, 436] on icon at bounding box center [918, 439] width 11 height 11
click at [913, 439] on icon at bounding box center [918, 439] width 11 height 11
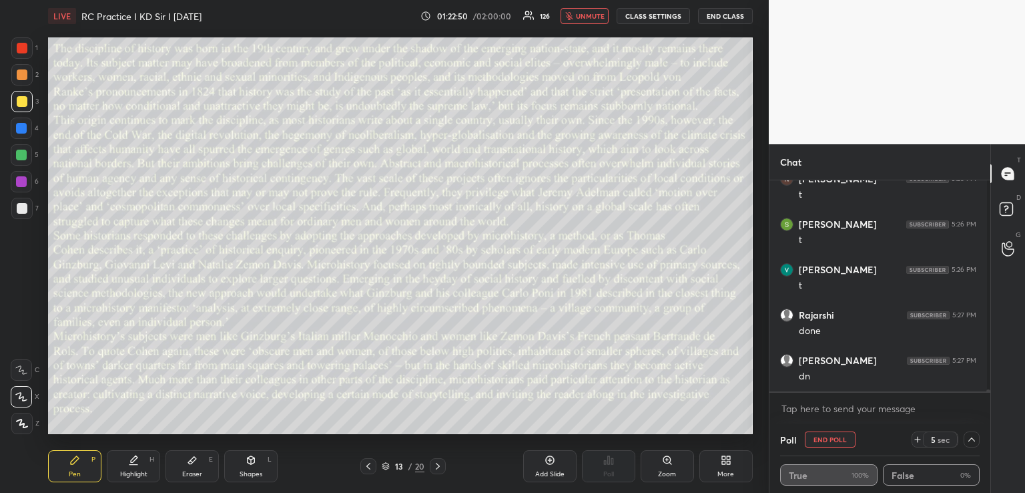
click at [603, 20] on button "unmute" at bounding box center [585, 16] width 48 height 16
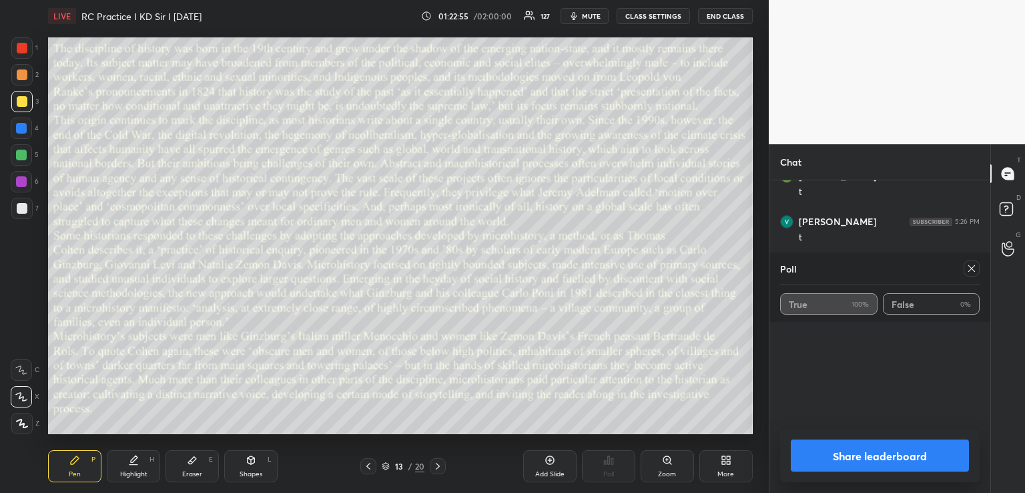
scroll to position [21111, 0]
click at [972, 270] on icon at bounding box center [972, 268] width 11 height 11
type textarea "x"
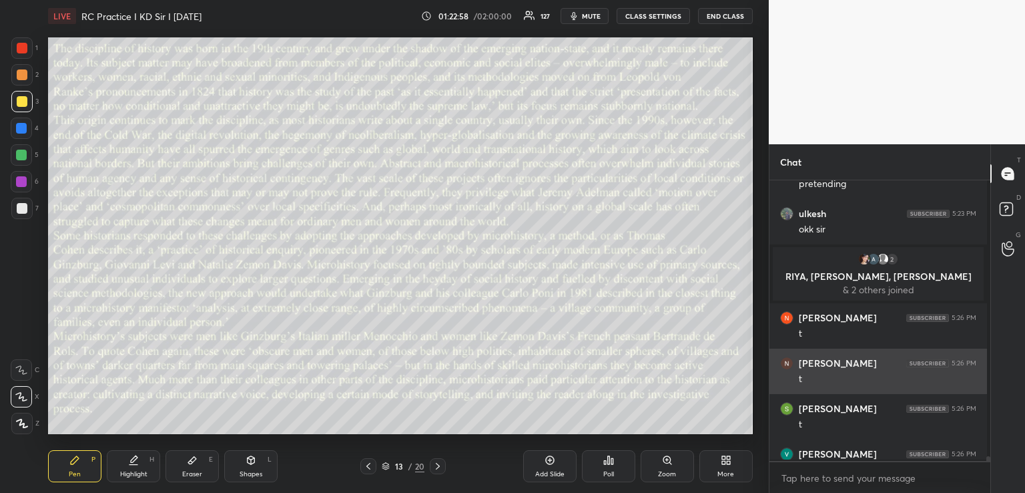
scroll to position [310, 217]
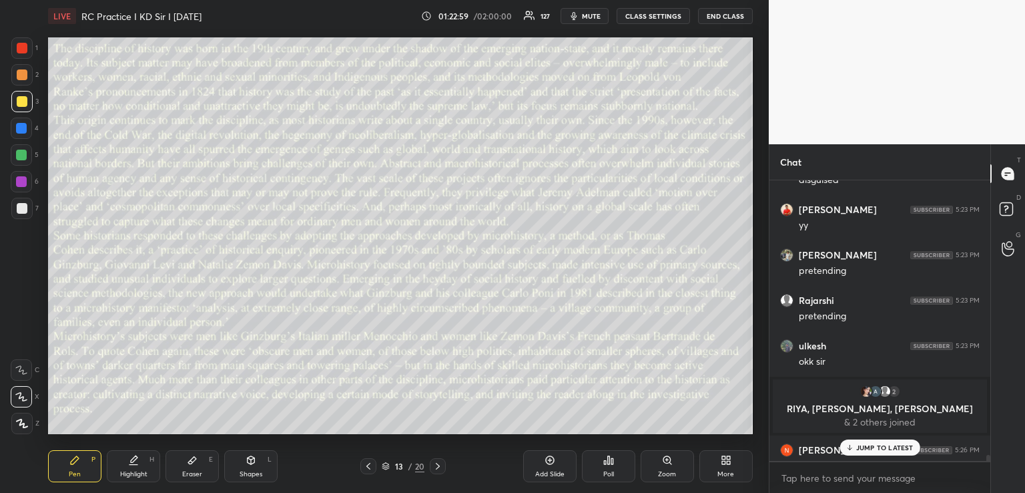
click at [876, 443] on p "JUMP TO LATEST" at bounding box center [885, 447] width 57 height 8
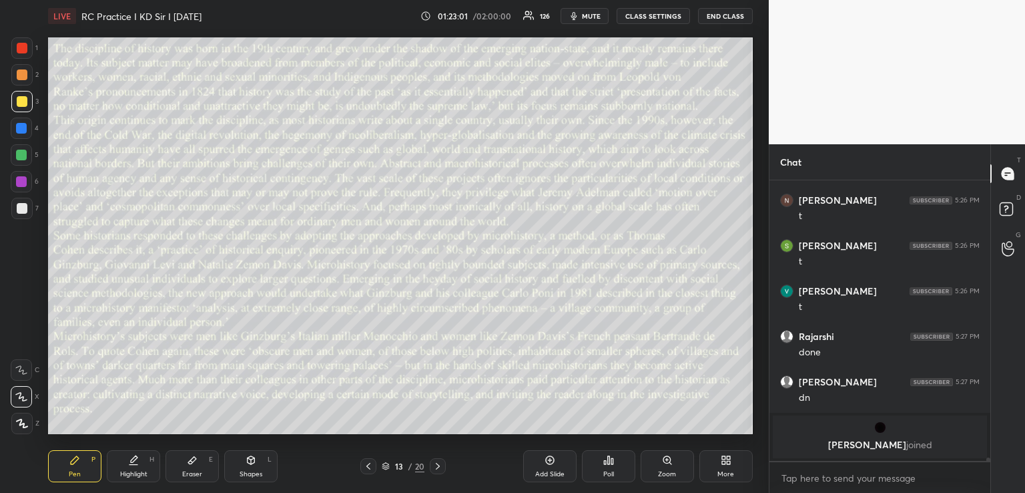
click at [547, 458] on icon at bounding box center [550, 460] width 11 height 11
click at [358, 462] on div "14 / 21" at bounding box center [402, 466] width 115 height 16
click at [364, 463] on icon at bounding box center [369, 466] width 11 height 11
click at [437, 467] on icon at bounding box center [437, 466] width 11 height 11
click at [436, 466] on icon at bounding box center [437, 466] width 11 height 11
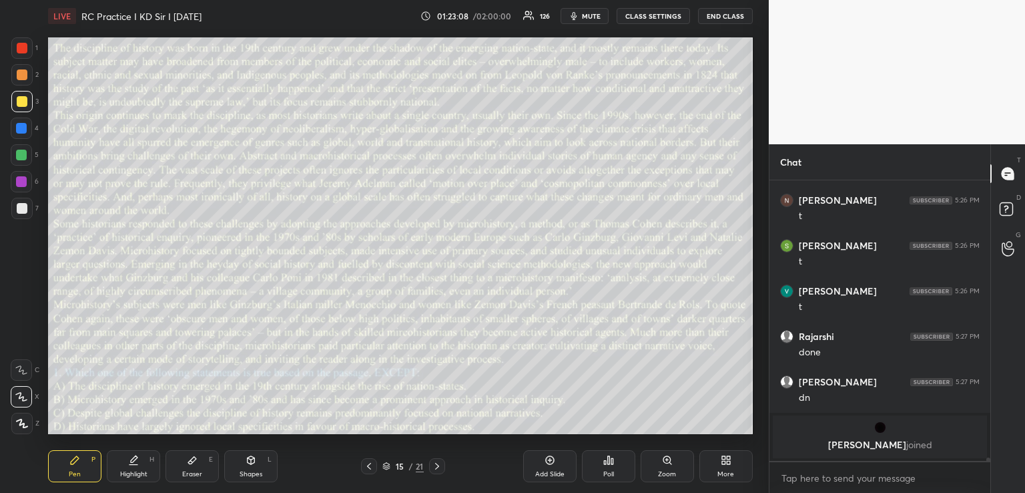
click at [610, 459] on icon at bounding box center [608, 460] width 11 height 11
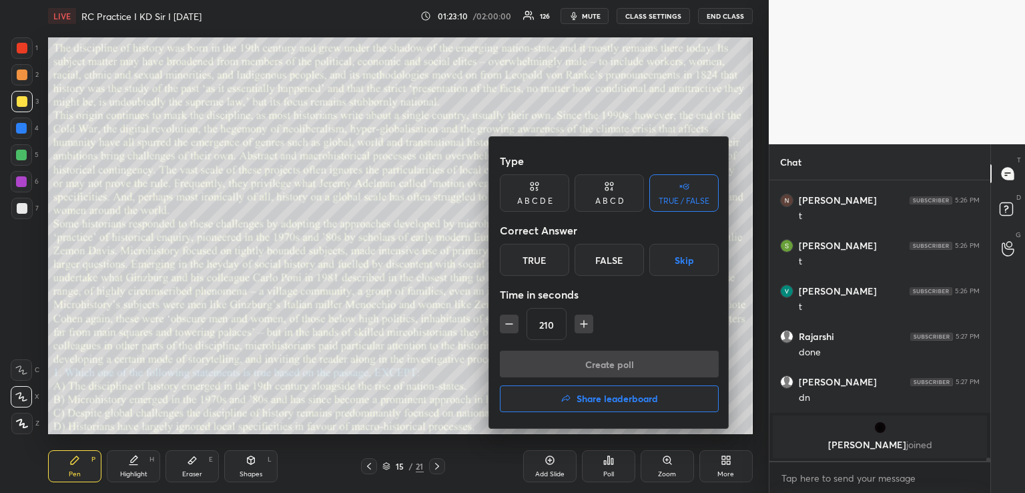
click at [620, 188] on div "A B C D" at bounding box center [609, 192] width 69 height 37
click at [620, 258] on div "C" at bounding box center [608, 260] width 39 height 32
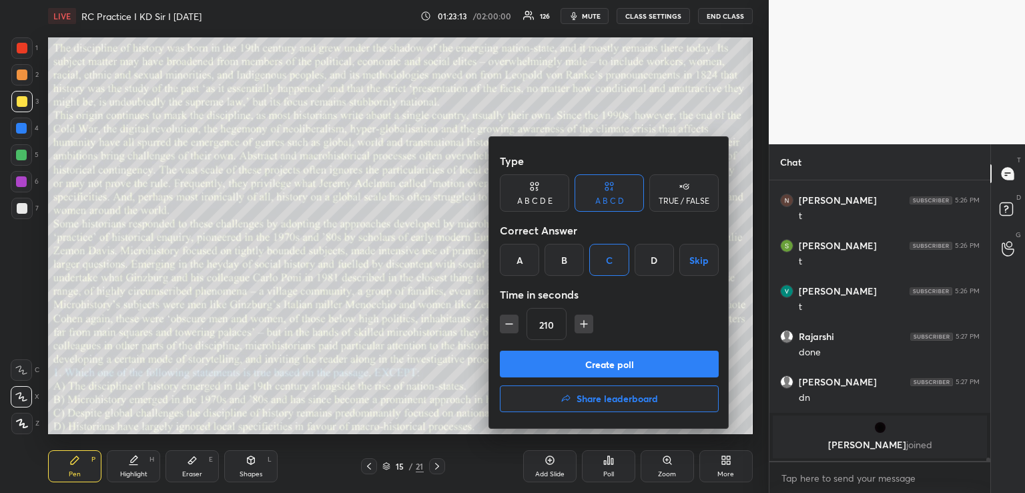
click at [515, 324] on icon "button" at bounding box center [509, 323] width 13 height 13
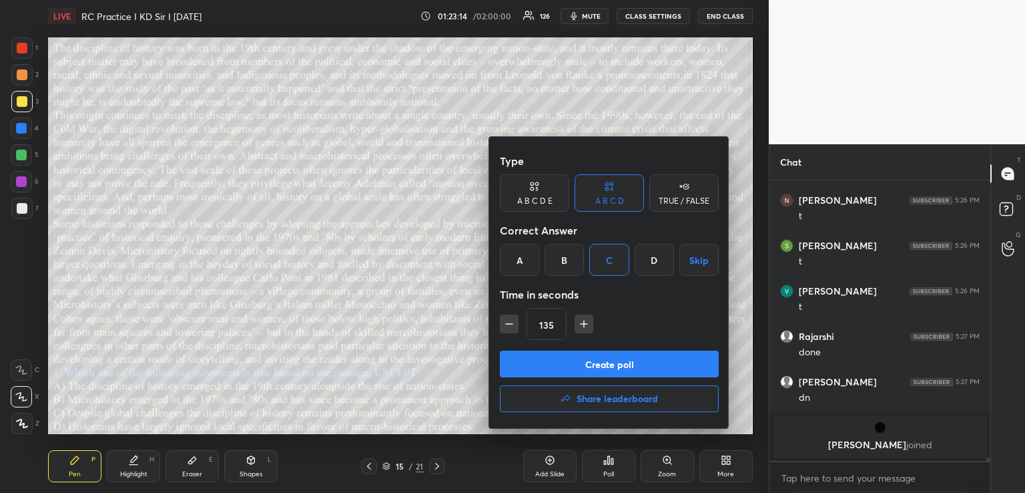
click at [515, 324] on icon "button" at bounding box center [509, 323] width 13 height 13
type input "90"
click at [542, 366] on button "Create poll" at bounding box center [609, 363] width 219 height 27
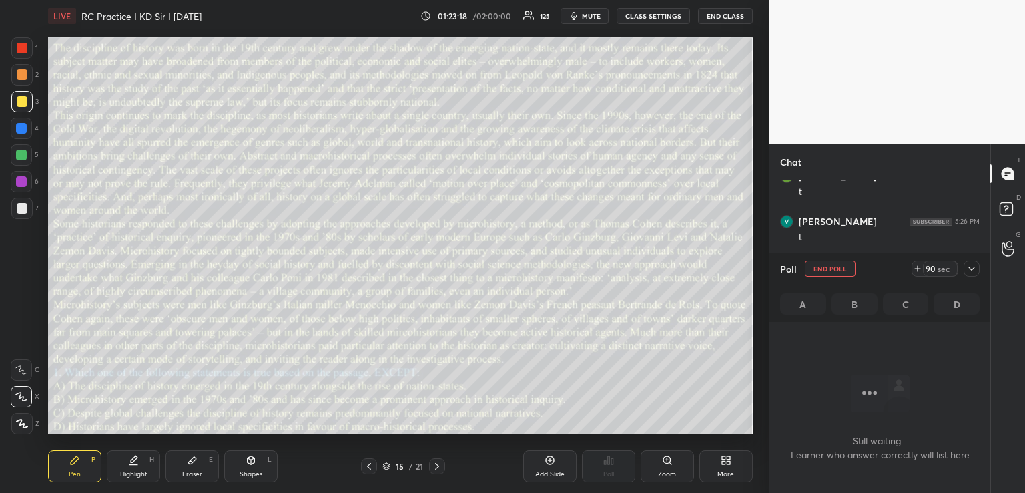
scroll to position [21272, 0]
click at [971, 270] on icon at bounding box center [972, 268] width 7 height 4
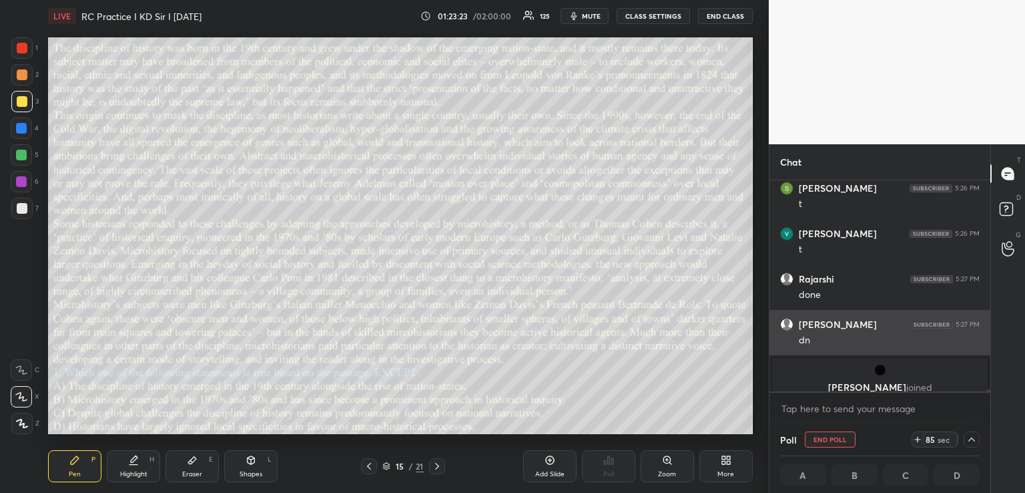
scroll to position [4, 5]
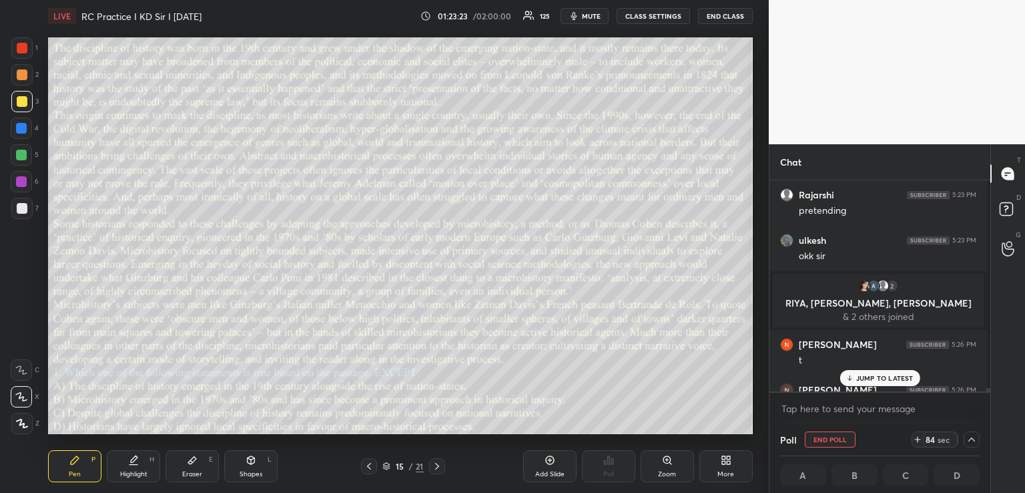
click at [881, 381] on p "JUMP TO LATEST" at bounding box center [885, 378] width 57 height 8
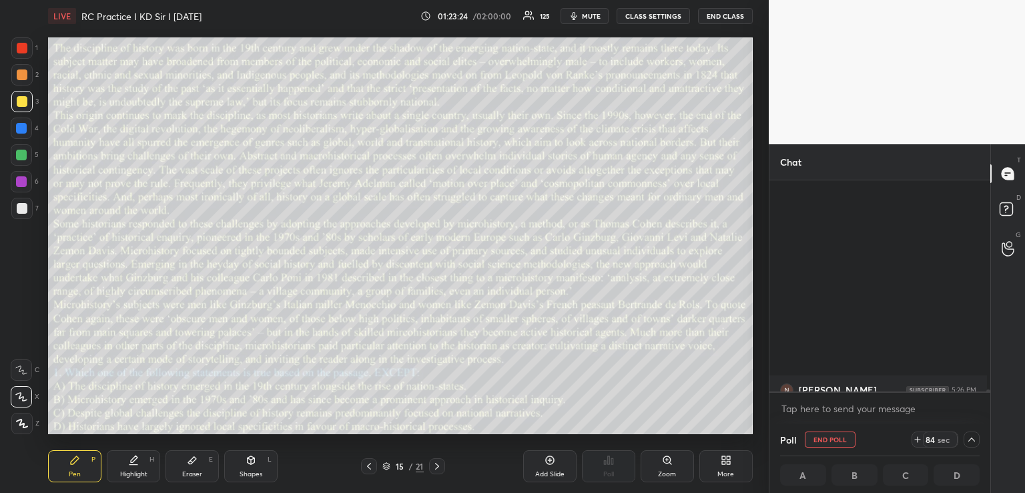
scroll to position [21344, 0]
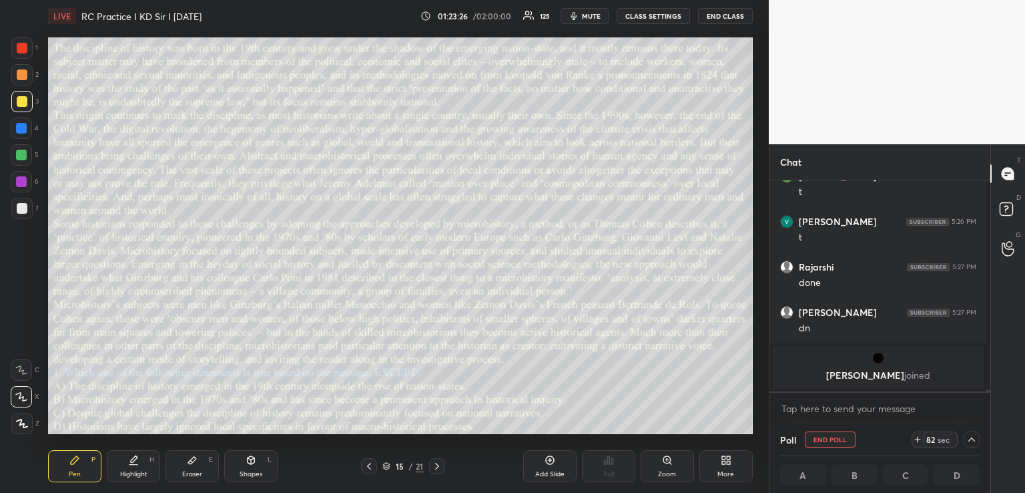
click at [588, 19] on span "mute" at bounding box center [591, 15] width 19 height 9
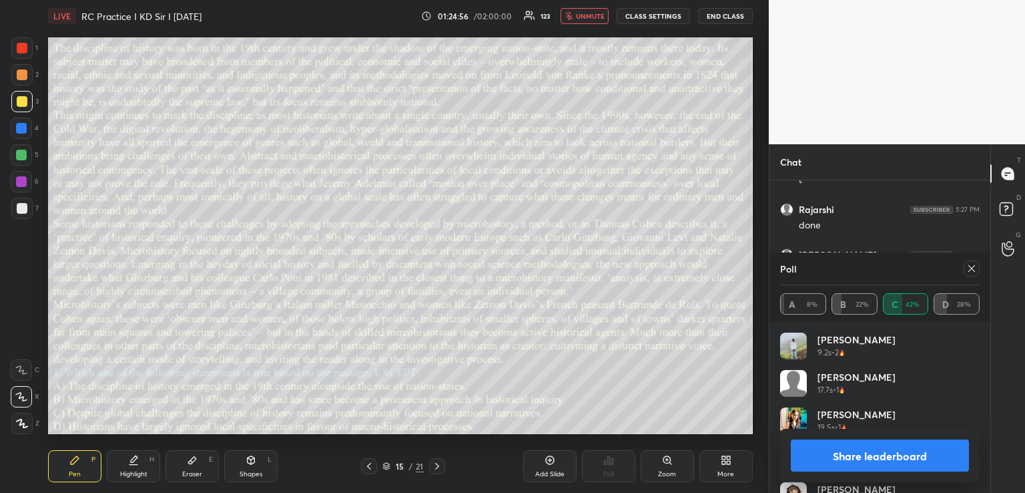
scroll to position [21447, 0]
click at [589, 17] on span "unmute" at bounding box center [590, 15] width 29 height 9
click at [969, 266] on icon at bounding box center [972, 268] width 11 height 11
type textarea "x"
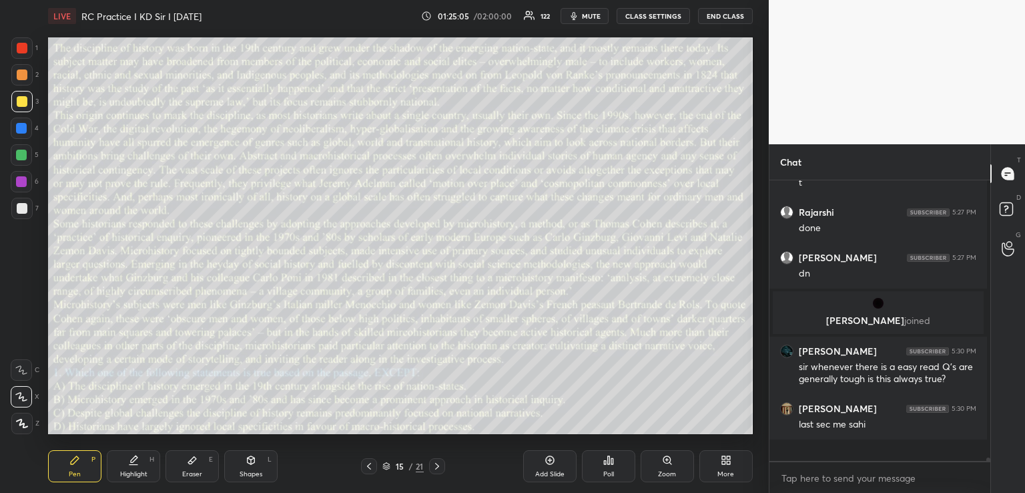
scroll to position [5, 5]
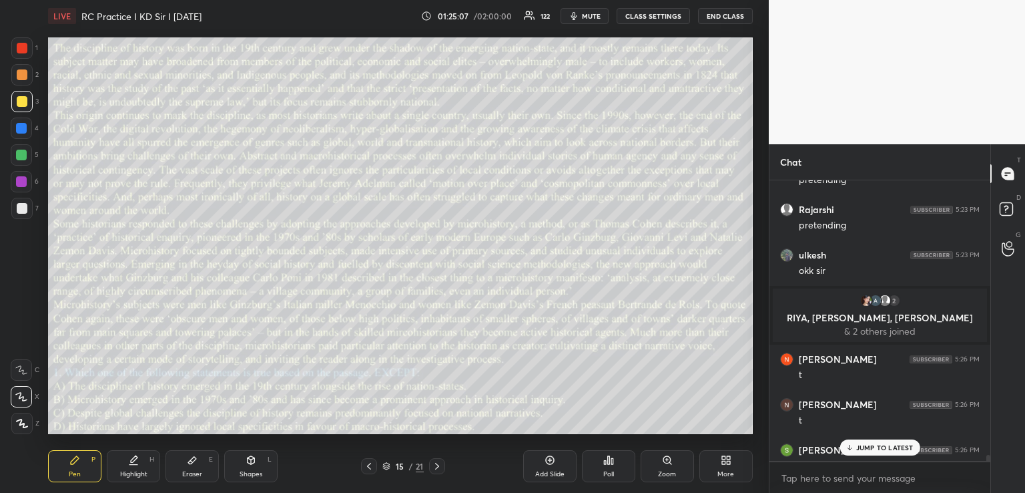
click at [849, 442] on div "JUMP TO LATEST" at bounding box center [880, 447] width 80 height 16
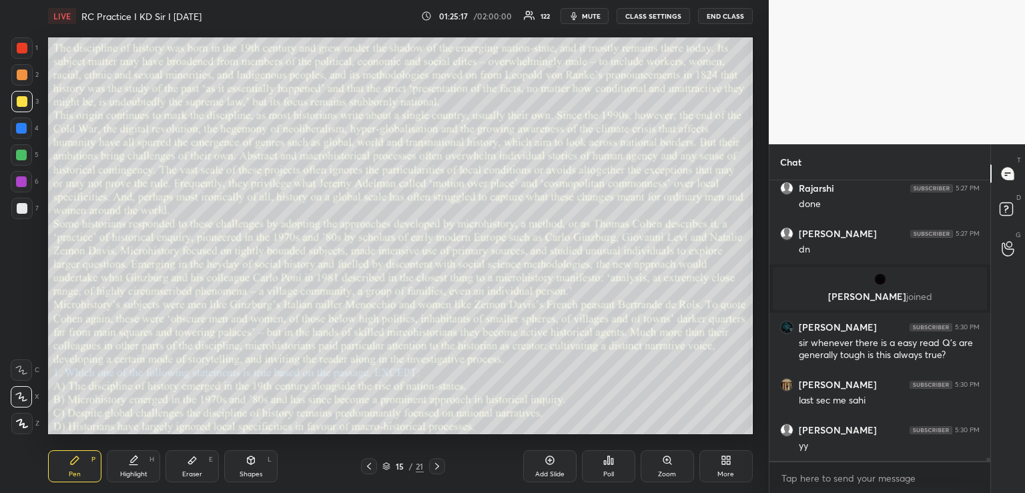
click at [437, 463] on icon at bounding box center [437, 466] width 11 height 11
click at [609, 457] on icon at bounding box center [609, 460] width 2 height 8
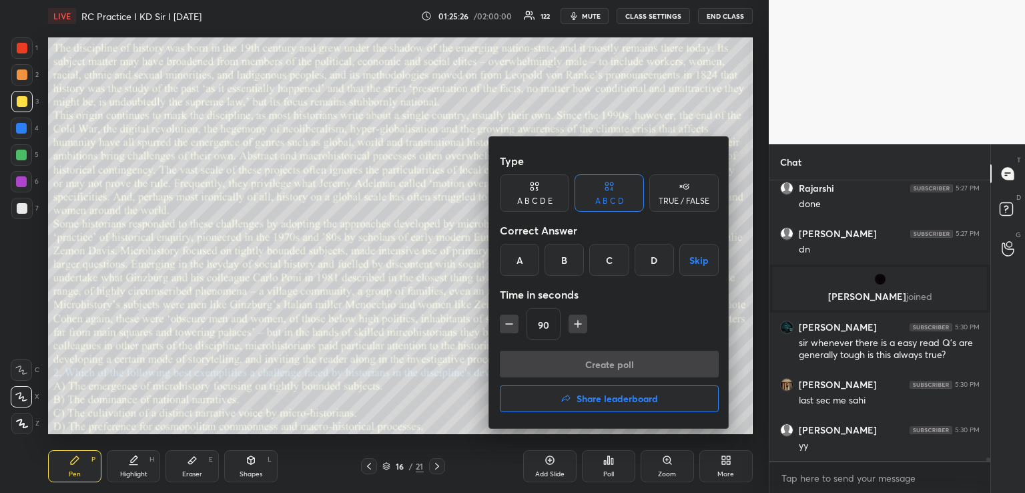
click at [654, 260] on div "D" at bounding box center [654, 260] width 39 height 32
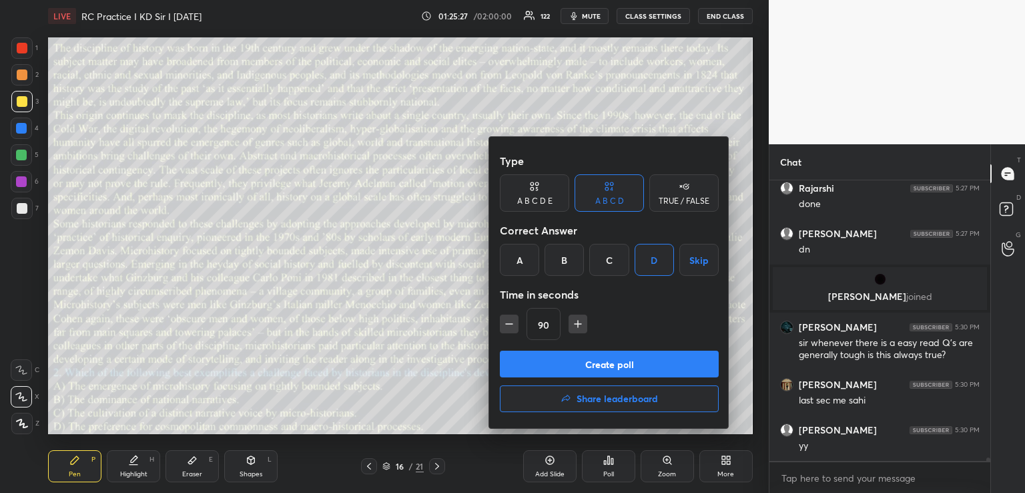
click at [576, 324] on icon "button" at bounding box center [577, 323] width 13 height 13
click at [581, 324] on icon "button" at bounding box center [583, 323] width 13 height 13
type input "120"
click at [570, 360] on button "Create poll" at bounding box center [609, 363] width 219 height 27
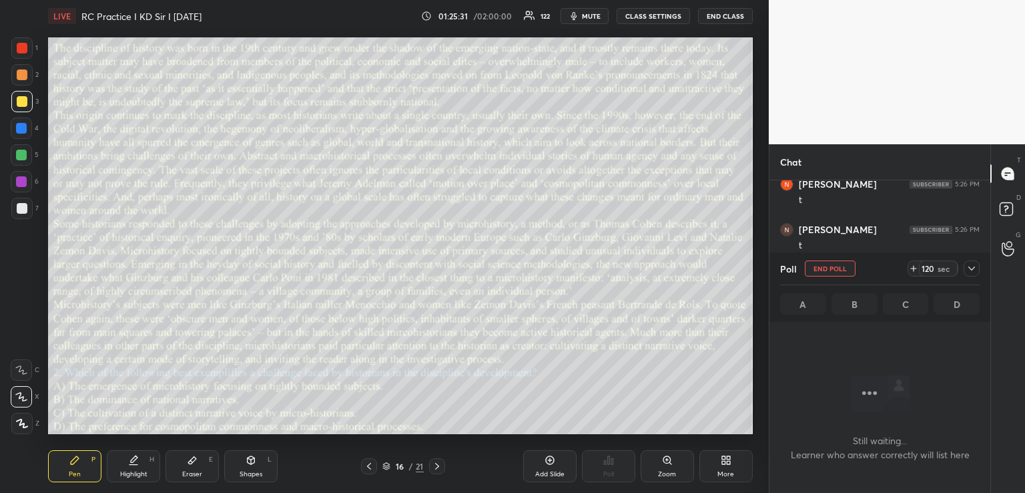
click at [977, 264] on icon at bounding box center [972, 268] width 11 height 11
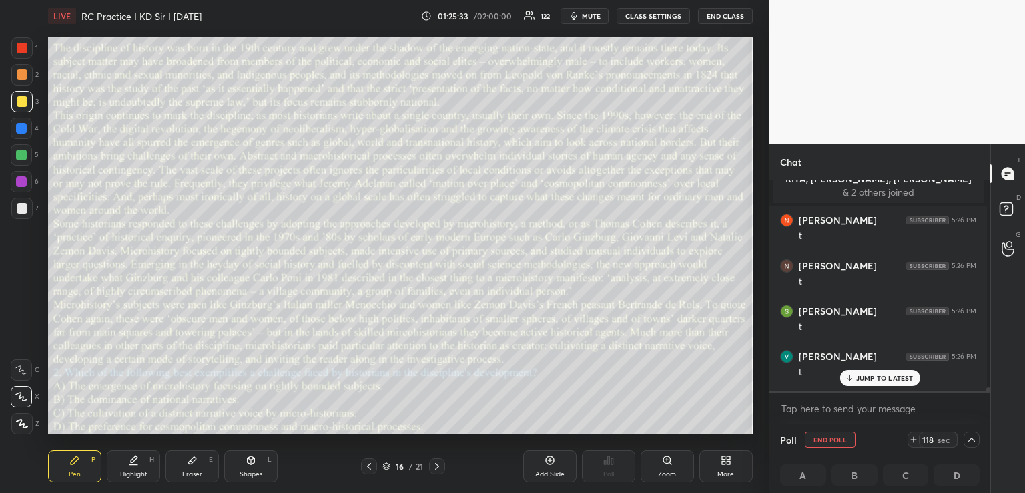
click at [863, 377] on p "JUMP TO LATEST" at bounding box center [885, 378] width 57 height 8
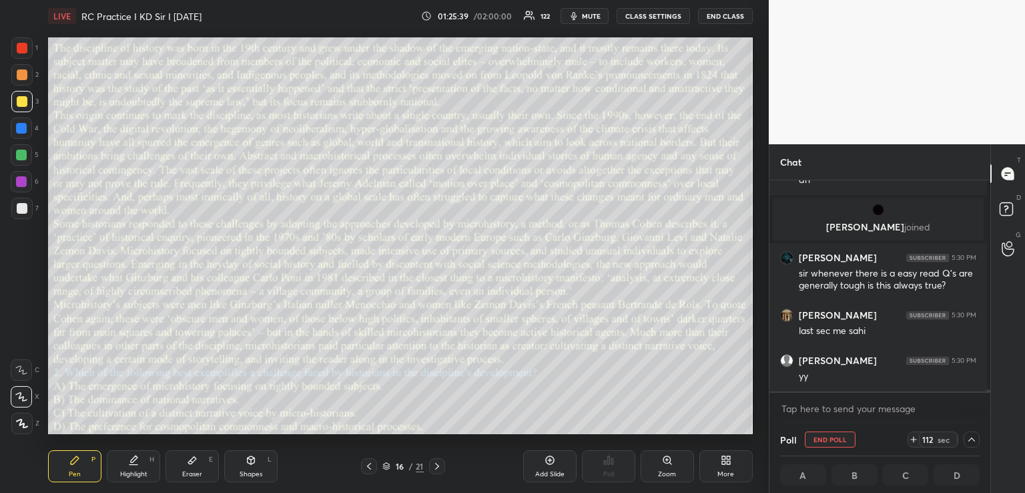
click at [585, 19] on span "mute" at bounding box center [591, 15] width 19 height 9
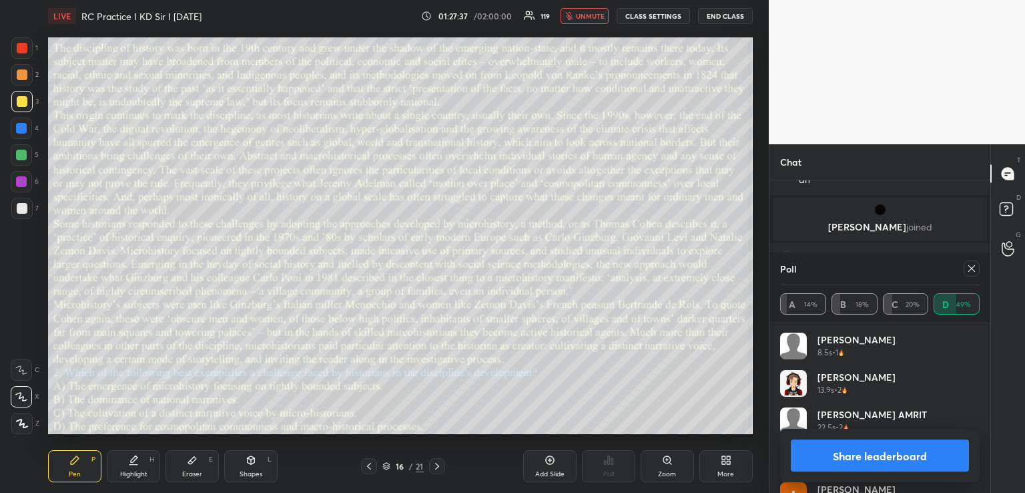
scroll to position [21369, 0]
click at [593, 16] on span "unmute" at bounding box center [590, 15] width 29 height 9
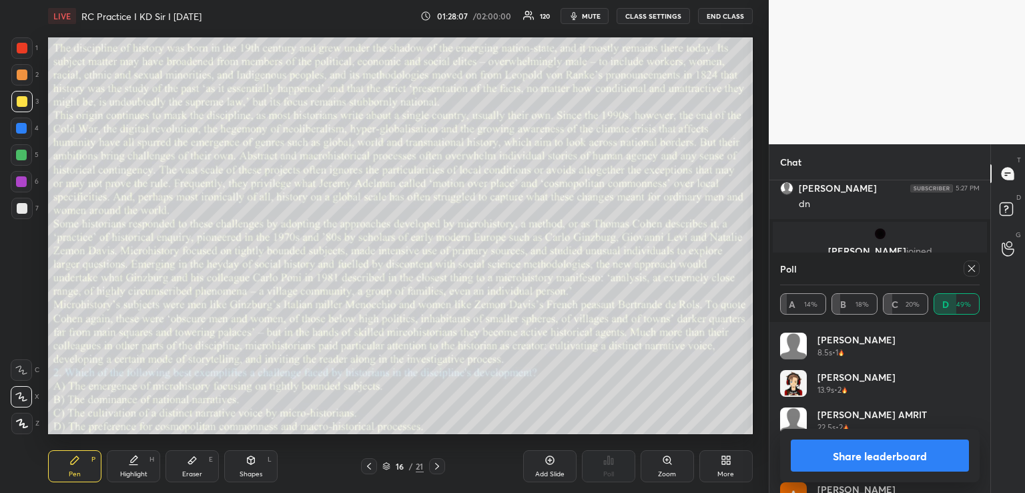
click at [973, 270] on icon at bounding box center [972, 268] width 11 height 11
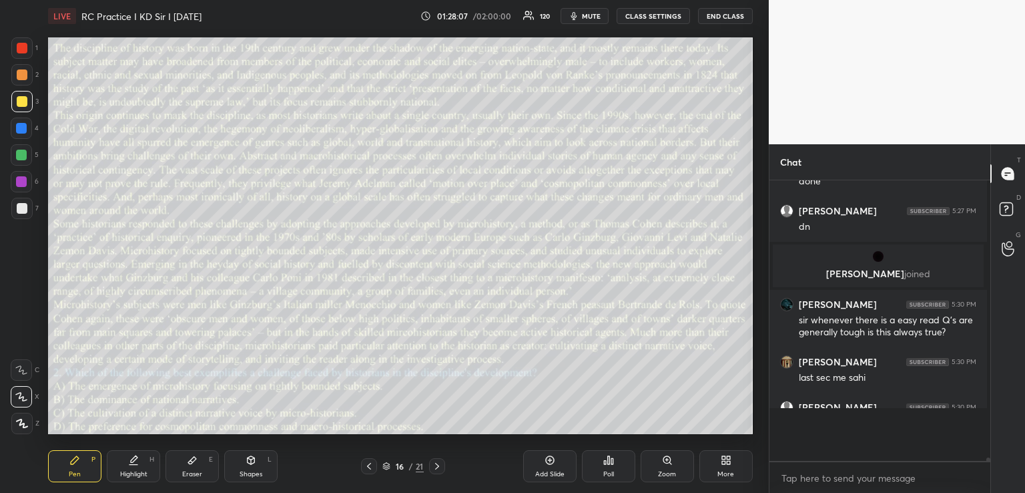
scroll to position [276, 217]
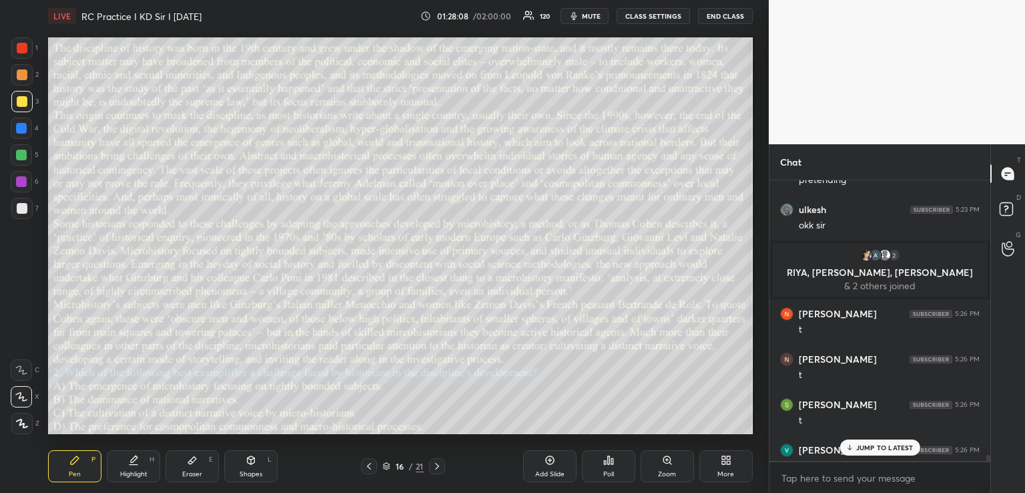
click at [859, 441] on div "JUMP TO LATEST" at bounding box center [880, 447] width 80 height 16
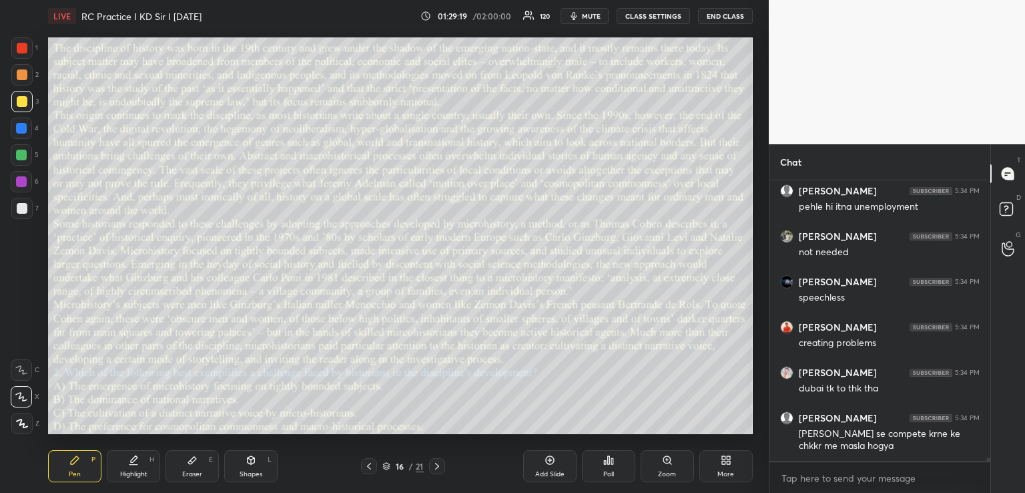
scroll to position [22206, 0]
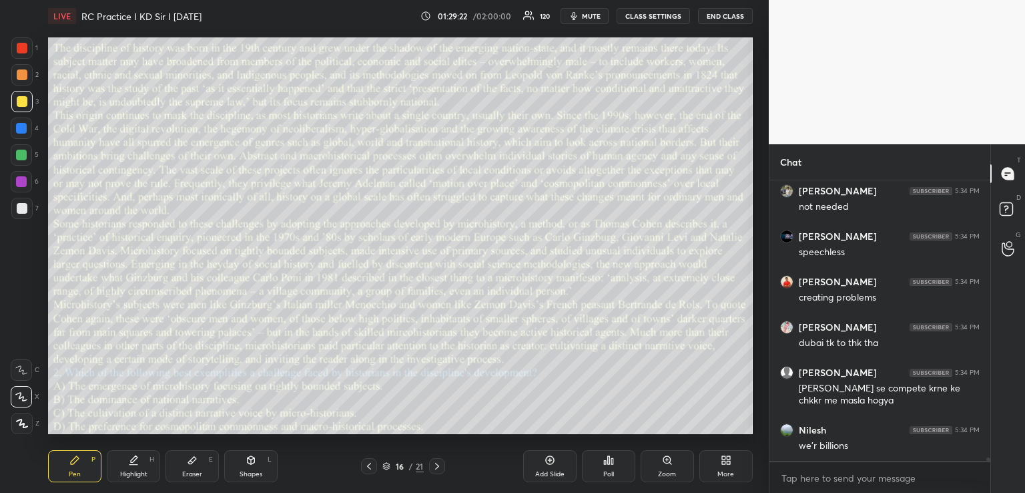
click at [437, 465] on icon at bounding box center [437, 466] width 11 height 11
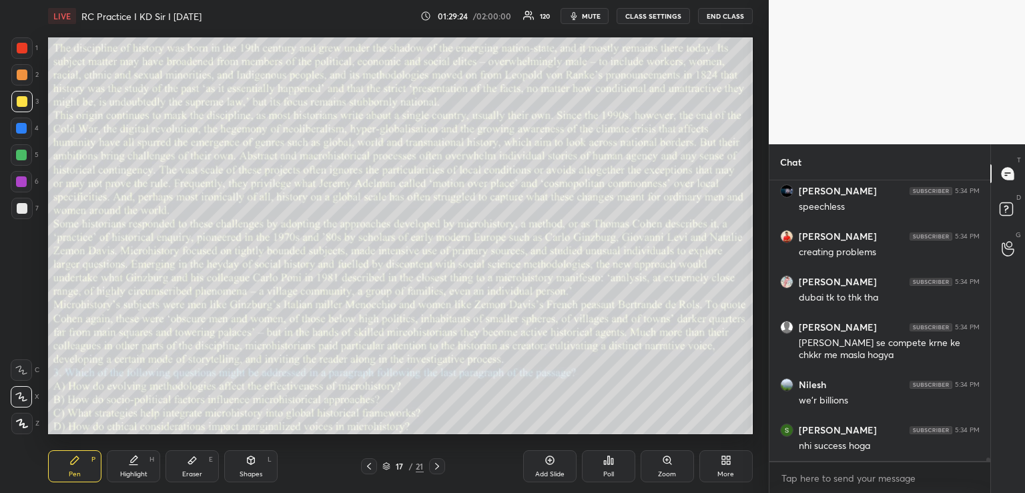
click at [603, 463] on div "Poll" at bounding box center [608, 466] width 53 height 32
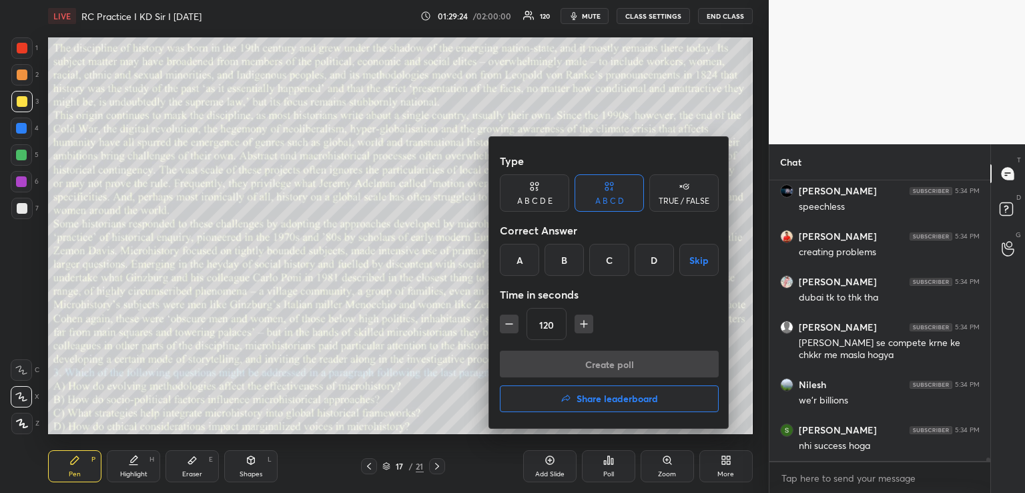
scroll to position [22321, 0]
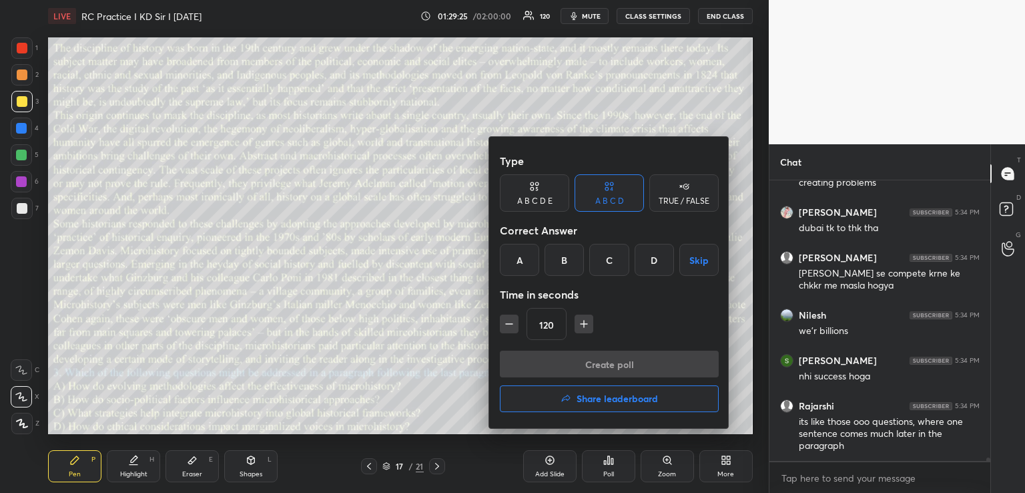
click at [609, 250] on div "C" at bounding box center [608, 260] width 39 height 32
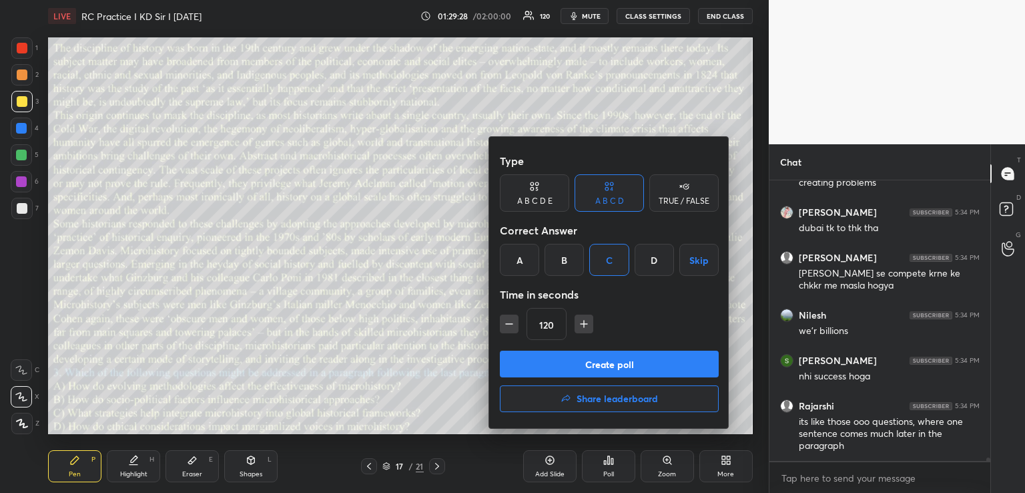
click at [550, 361] on button "Create poll" at bounding box center [609, 363] width 219 height 27
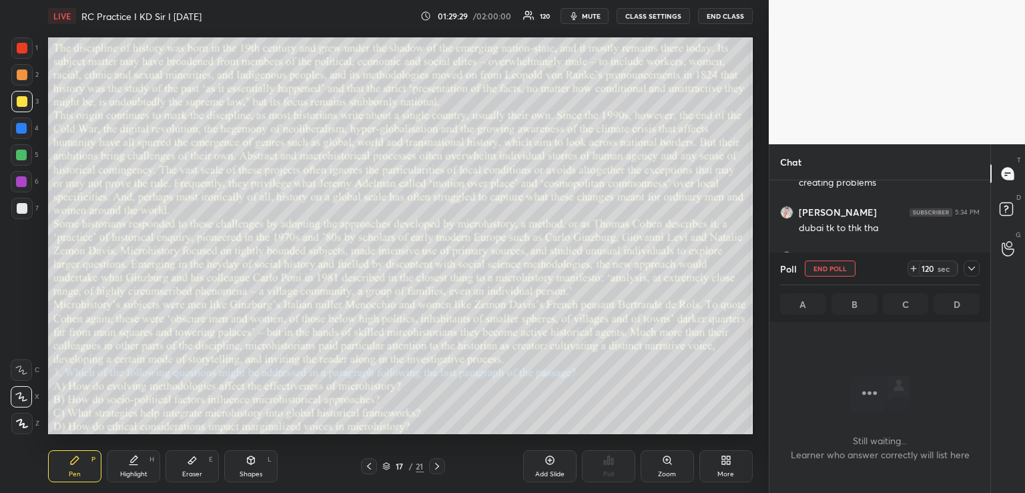
scroll to position [21867, 0]
click at [973, 267] on icon at bounding box center [972, 268] width 11 height 11
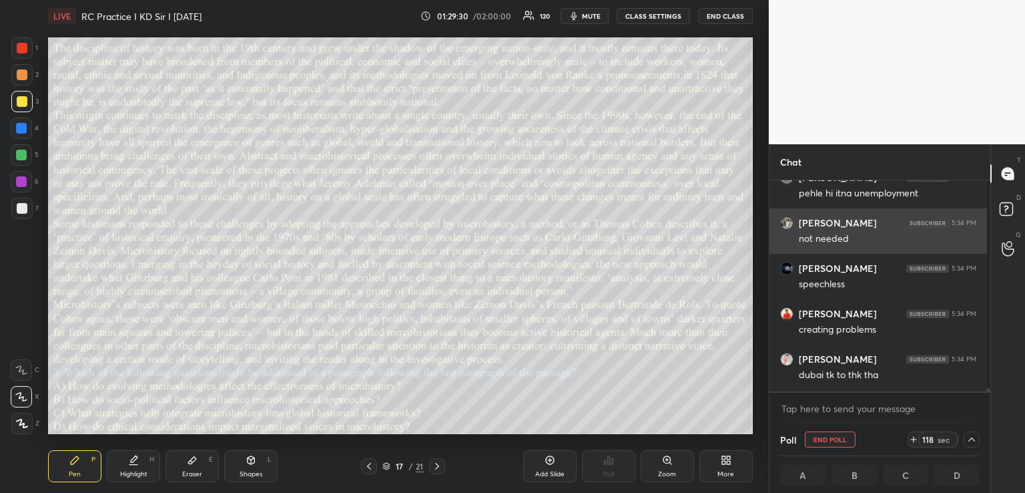
scroll to position [21819, 0]
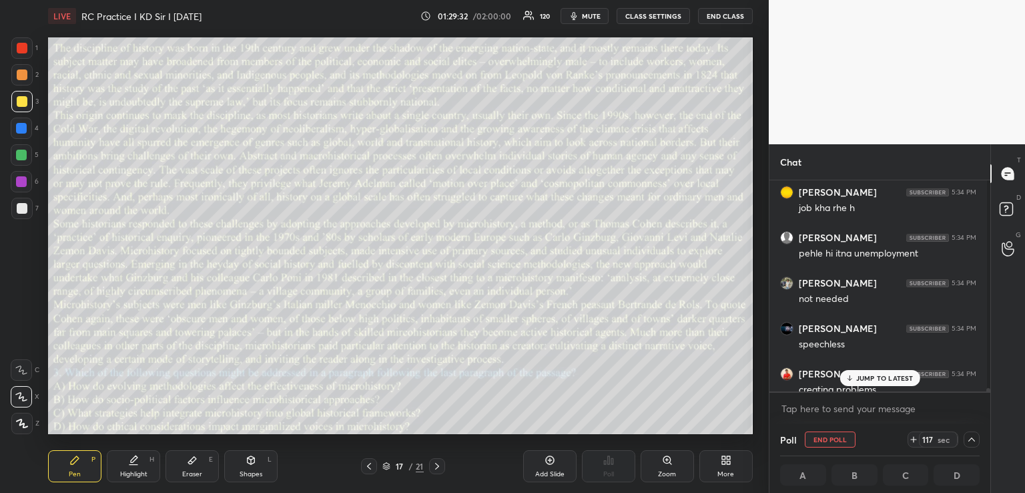
click at [588, 19] on span "mute" at bounding box center [591, 15] width 19 height 9
click at [587, 19] on span "unmute" at bounding box center [590, 15] width 29 height 9
click at [588, 19] on span "mute" at bounding box center [591, 15] width 19 height 9
click at [869, 375] on p "JUMP TO LATEST" at bounding box center [885, 378] width 57 height 8
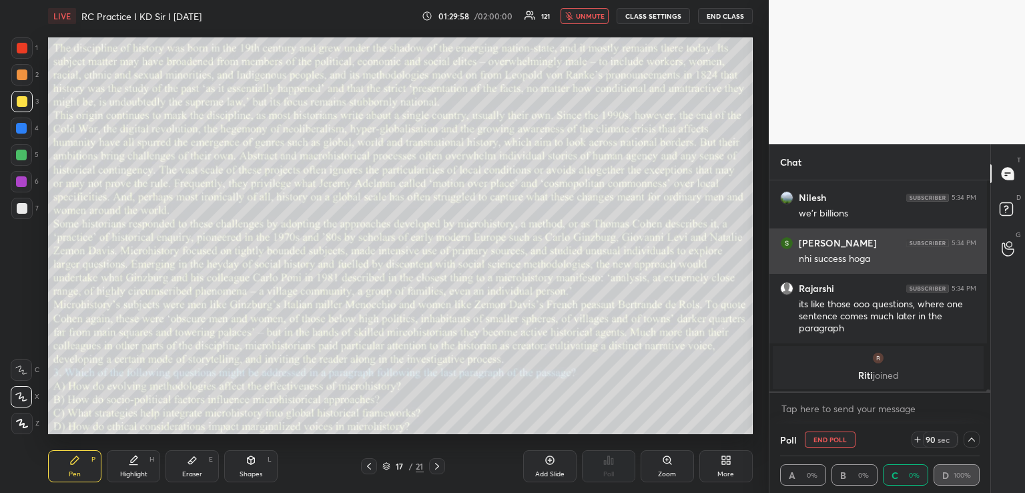
scroll to position [0, 5]
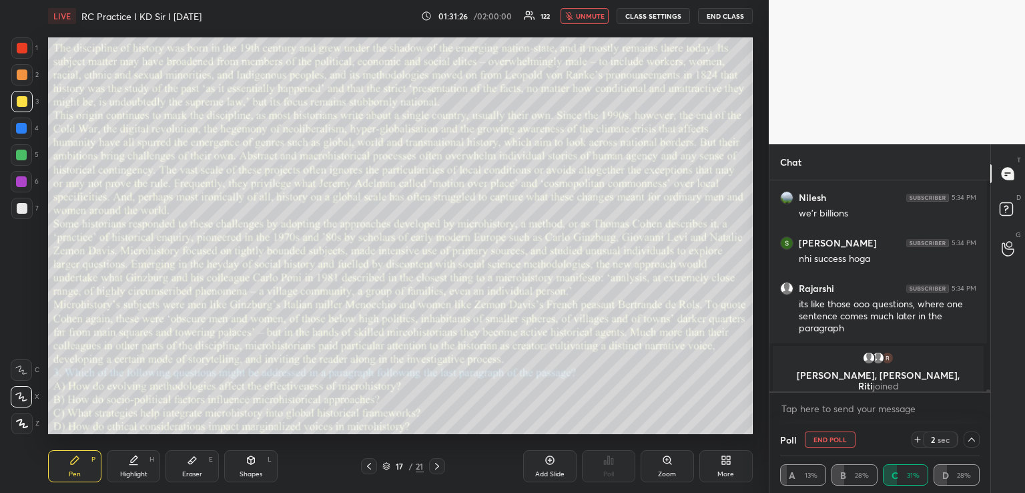
click at [576, 17] on span "unmute" at bounding box center [590, 15] width 29 height 9
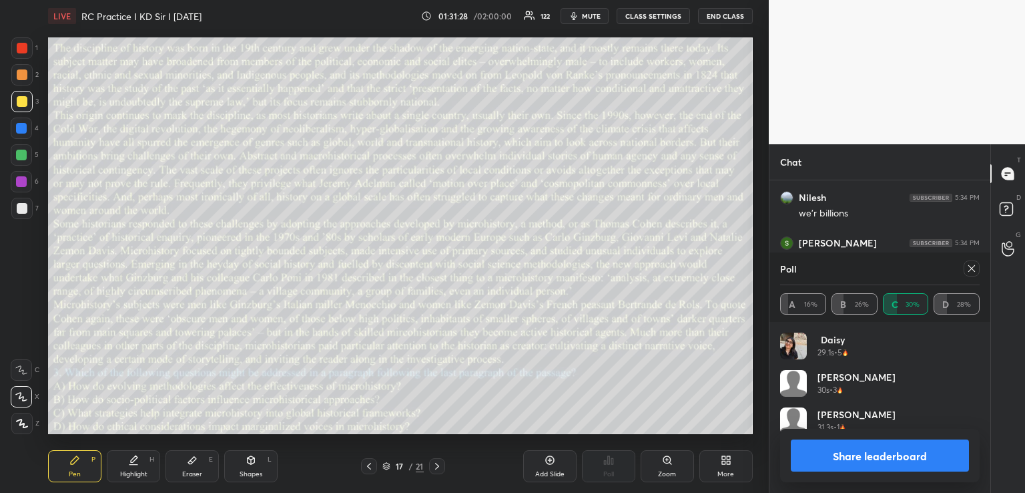
scroll to position [240, 217]
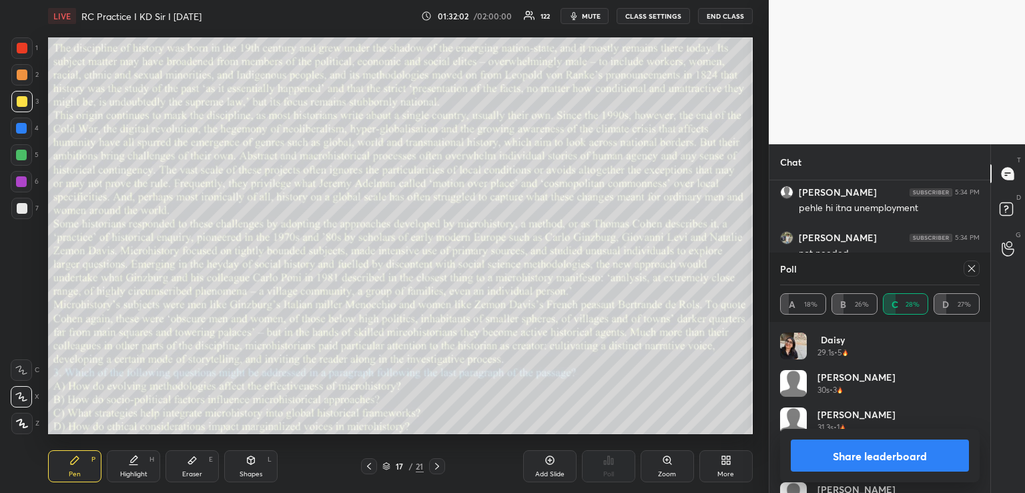
click at [976, 269] on icon at bounding box center [972, 268] width 11 height 11
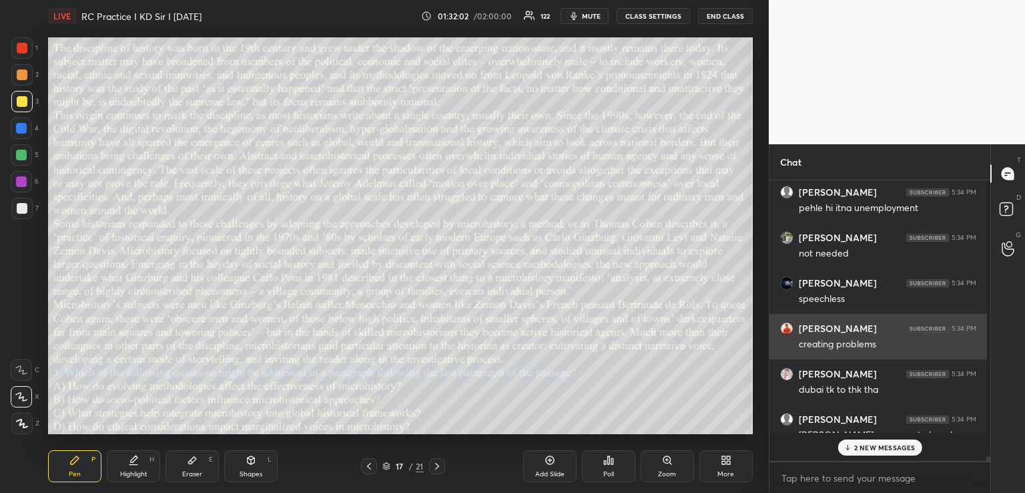
scroll to position [4, 4]
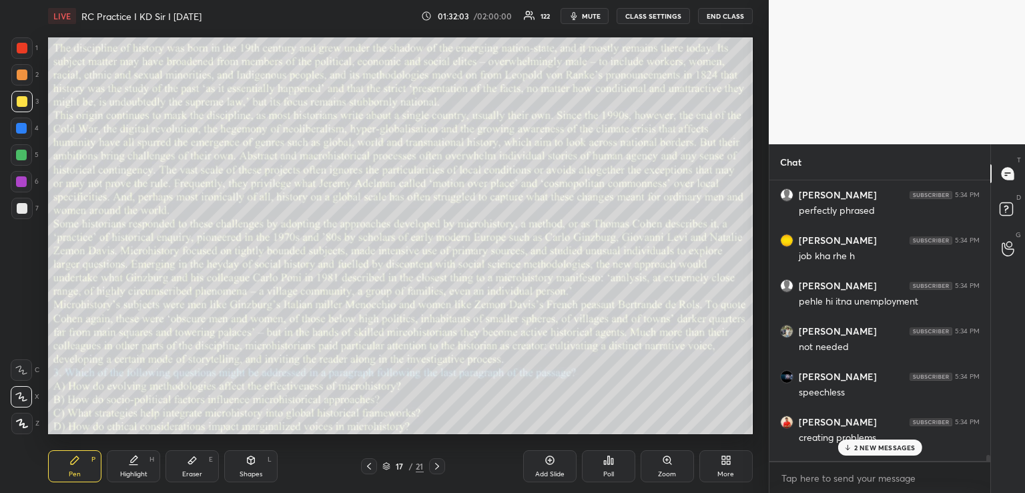
click at [871, 443] on p "2 NEW MESSAGES" at bounding box center [884, 447] width 61 height 8
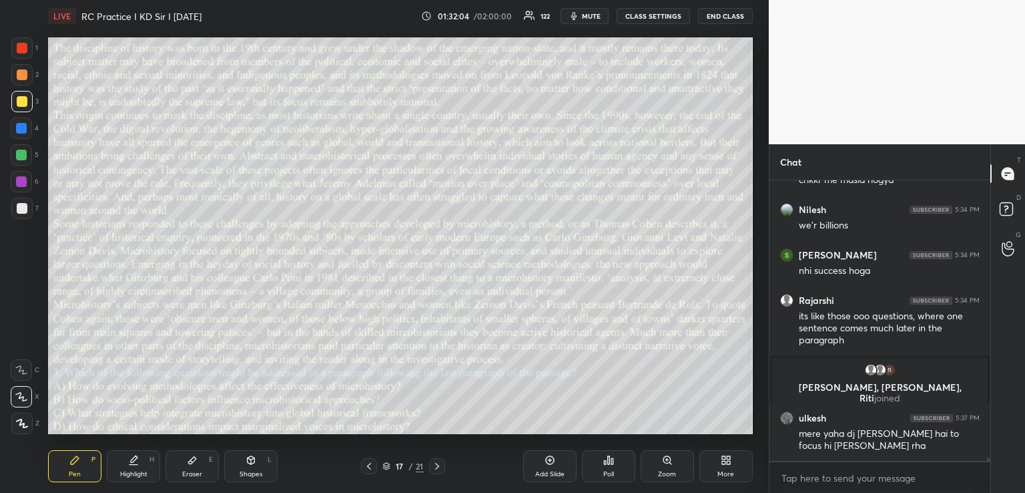
scroll to position [22189, 0]
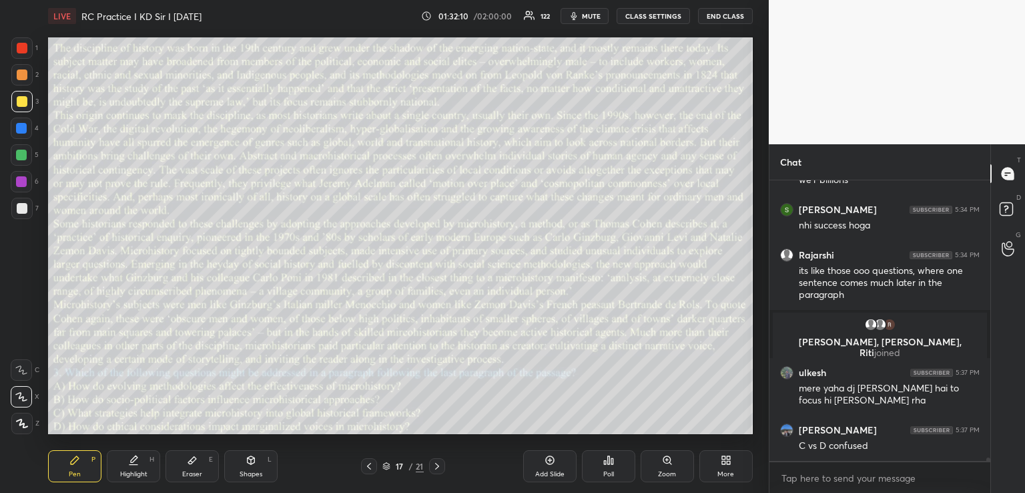
click at [435, 465] on icon at bounding box center [437, 466] width 11 height 11
click at [608, 465] on div "Poll" at bounding box center [608, 466] width 53 height 32
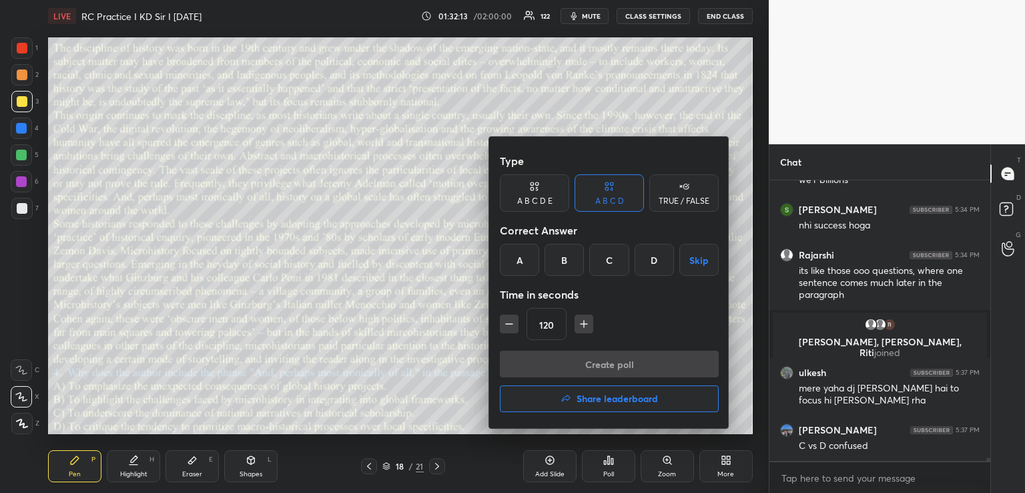
click at [612, 260] on div "C" at bounding box center [608, 260] width 39 height 32
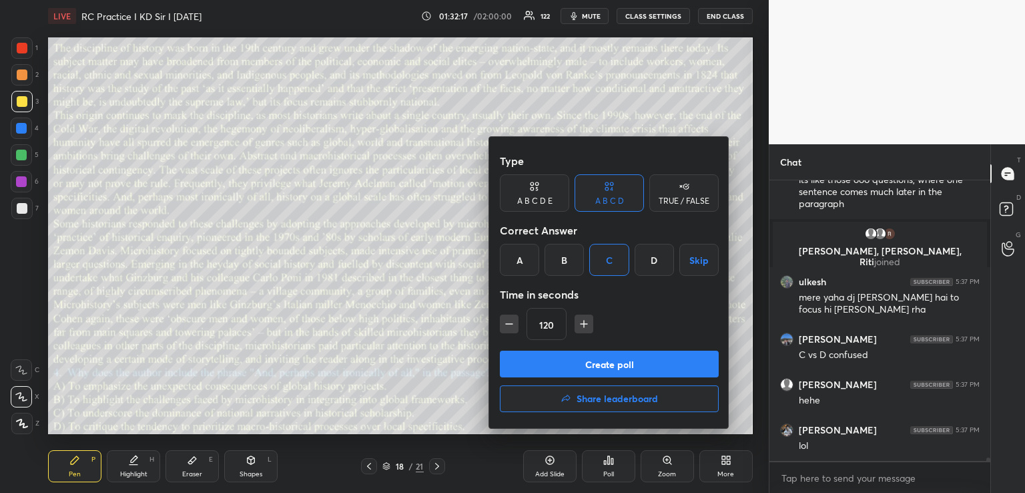
scroll to position [22325, 0]
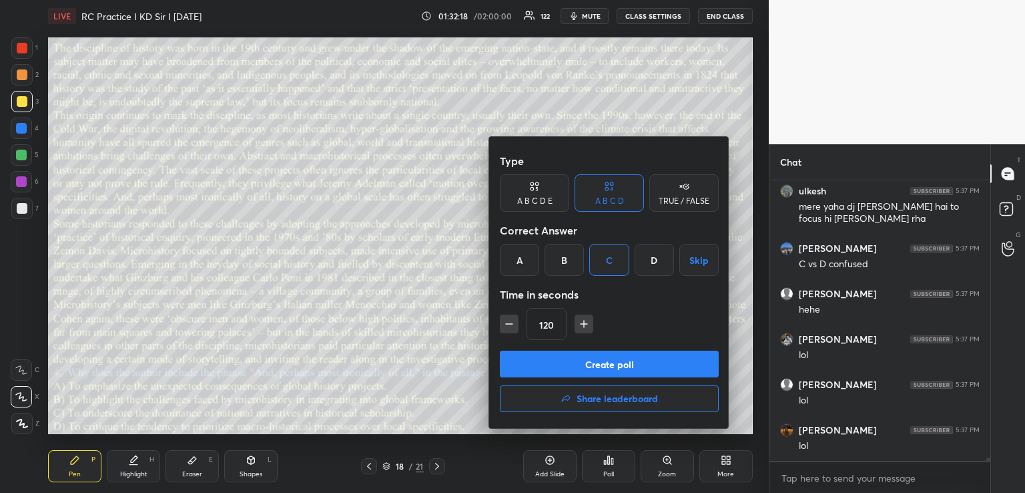
click at [467, 425] on div at bounding box center [512, 246] width 1025 height 493
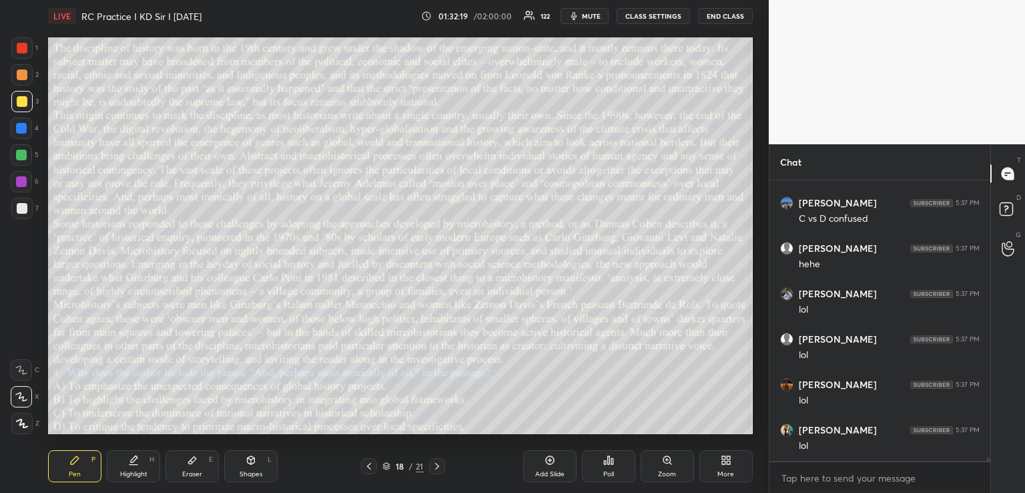
click at [369, 467] on icon at bounding box center [369, 466] width 11 height 11
click at [435, 466] on icon at bounding box center [437, 466] width 11 height 11
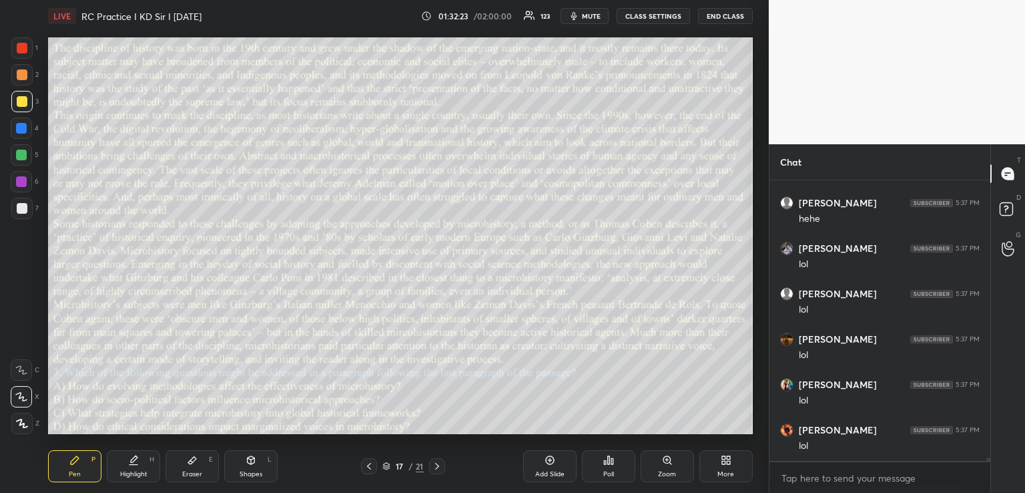
click at [435, 466] on icon at bounding box center [437, 466] width 11 height 11
click at [609, 463] on icon at bounding box center [609, 460] width 2 height 8
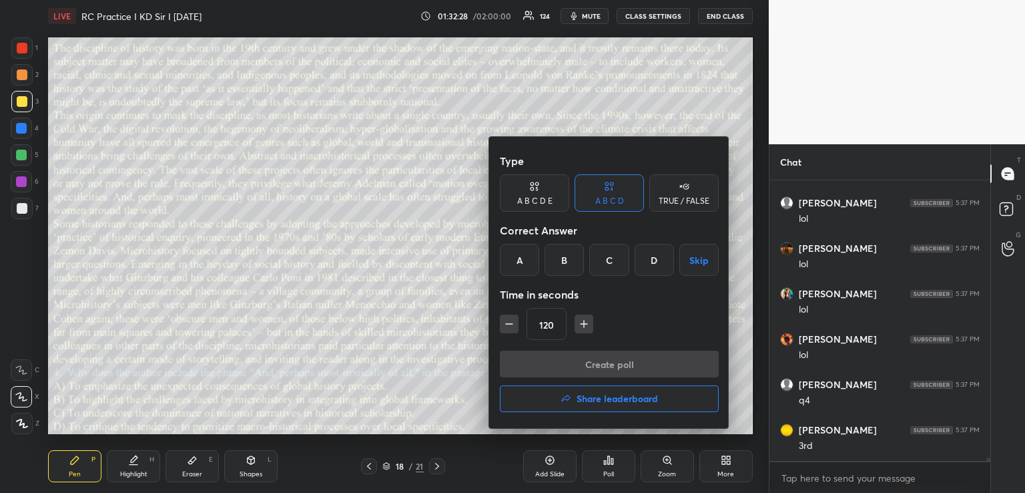
scroll to position [22600, 0]
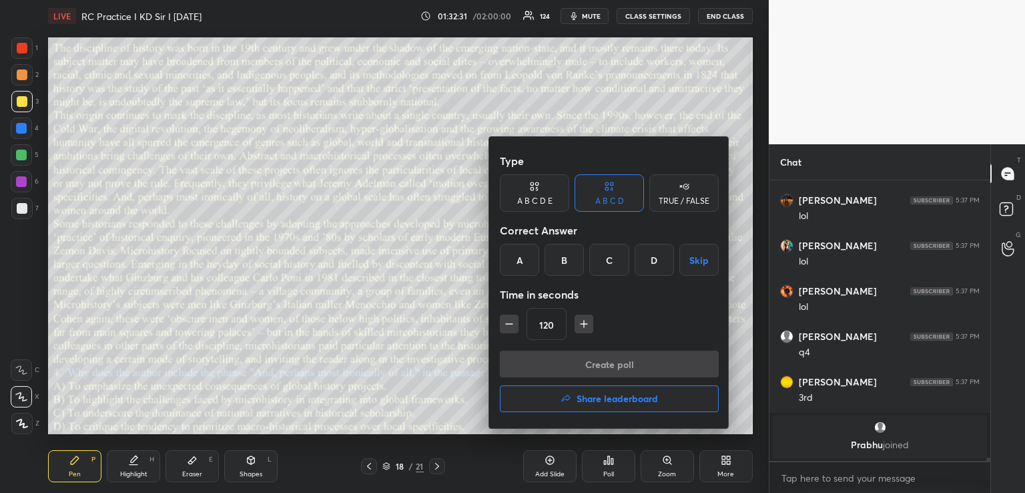
click at [574, 260] on div "B" at bounding box center [564, 260] width 39 height 32
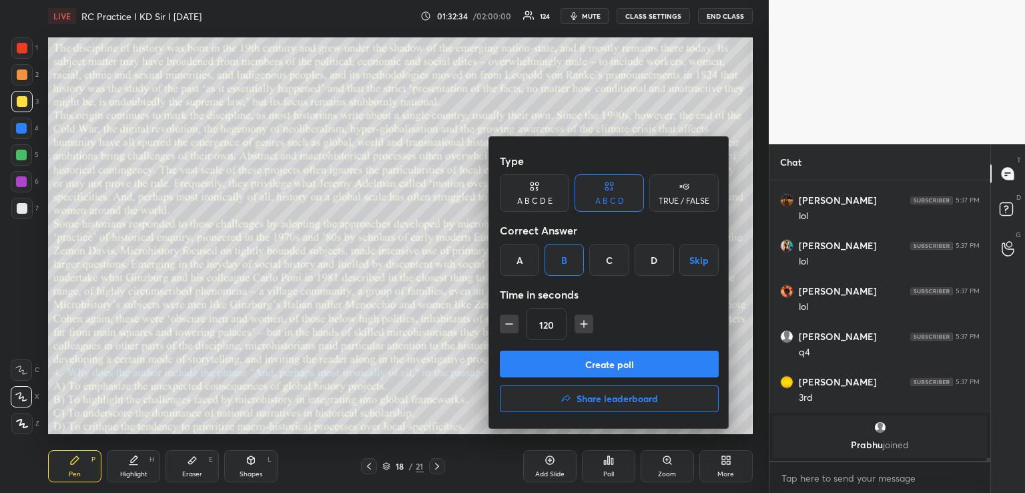
click at [571, 371] on button "Create poll" at bounding box center [609, 363] width 219 height 27
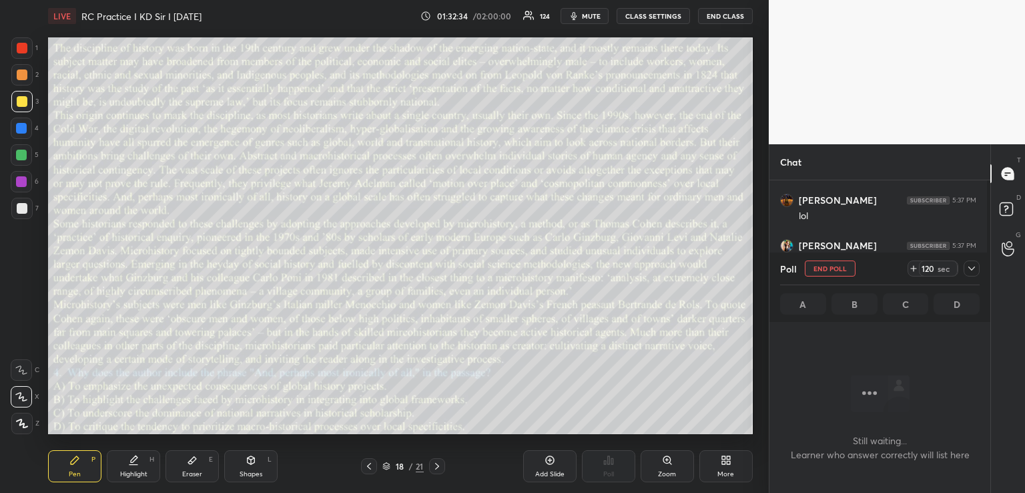
scroll to position [207, 217]
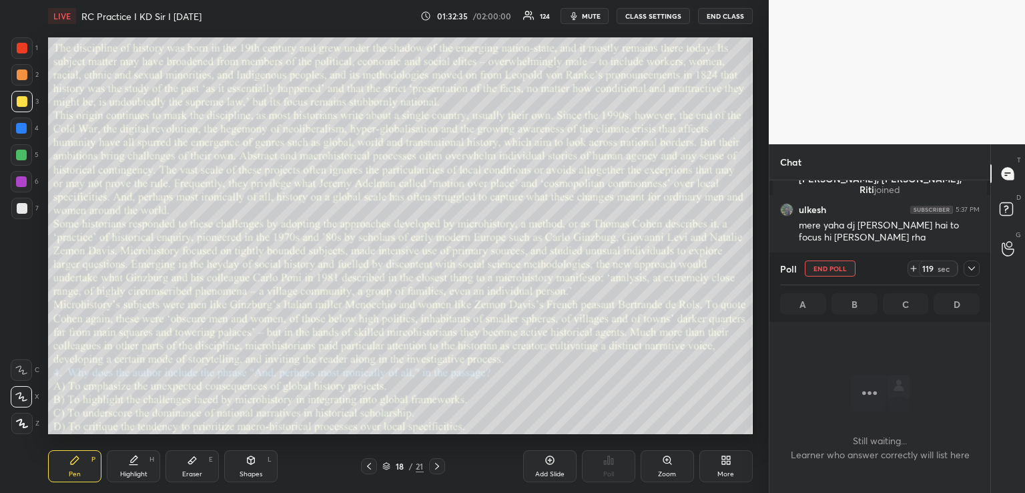
click at [975, 265] on icon at bounding box center [972, 268] width 11 height 11
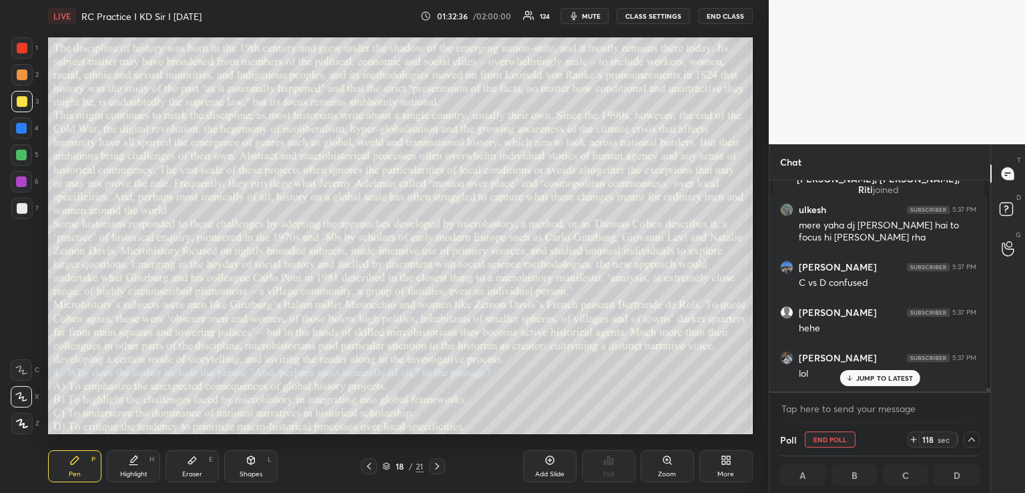
click at [865, 372] on div "JUMP TO LATEST" at bounding box center [880, 378] width 80 height 16
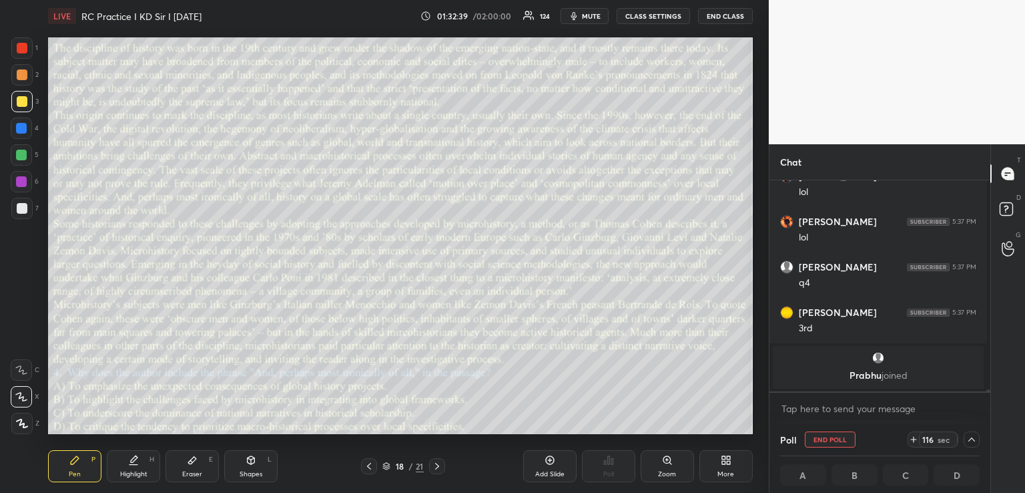
click at [589, 15] on span "mute" at bounding box center [591, 15] width 19 height 9
click at [582, 14] on span "unmute" at bounding box center [590, 15] width 29 height 9
click at [587, 14] on span "mute" at bounding box center [591, 15] width 19 height 9
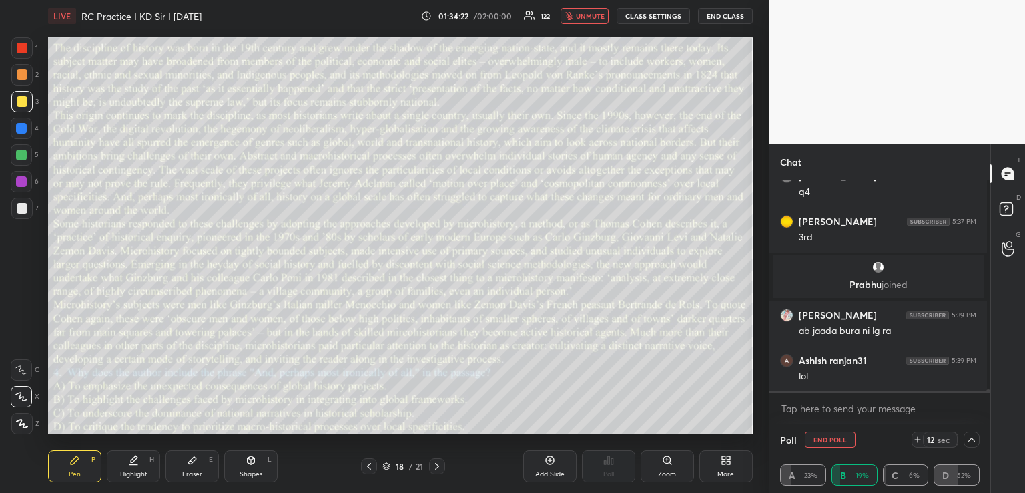
scroll to position [22674, 0]
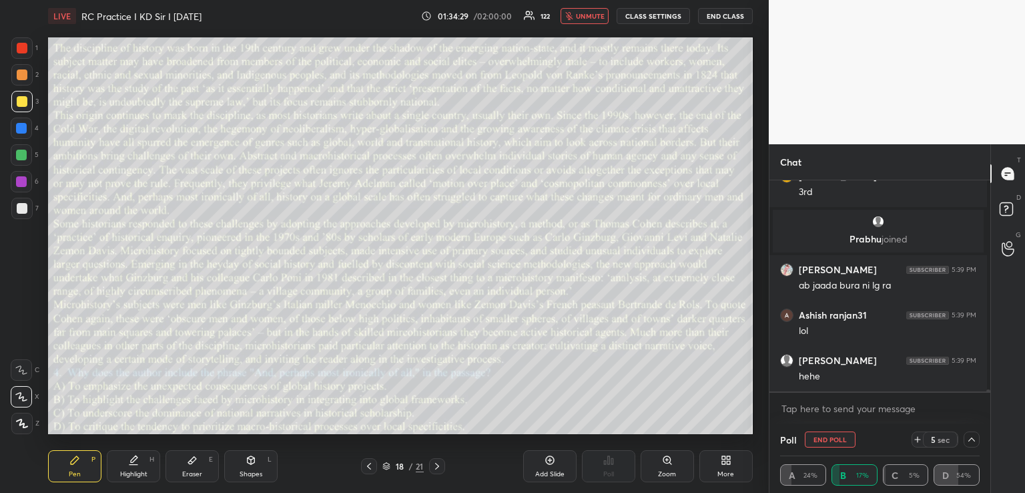
click at [583, 16] on span "unmute" at bounding box center [590, 15] width 29 height 9
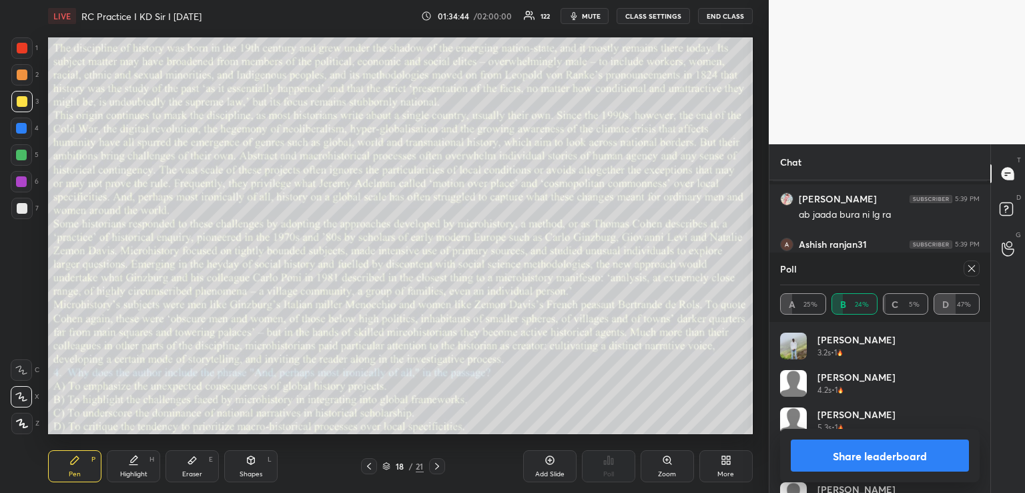
scroll to position [22742, 0]
click at [972, 265] on icon at bounding box center [972, 268] width 11 height 11
type textarea "x"
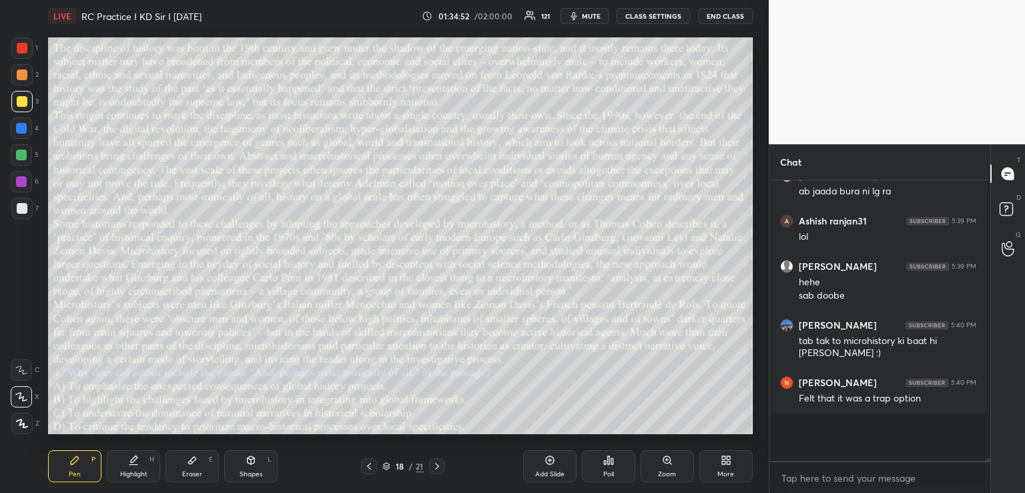
scroll to position [5, 5]
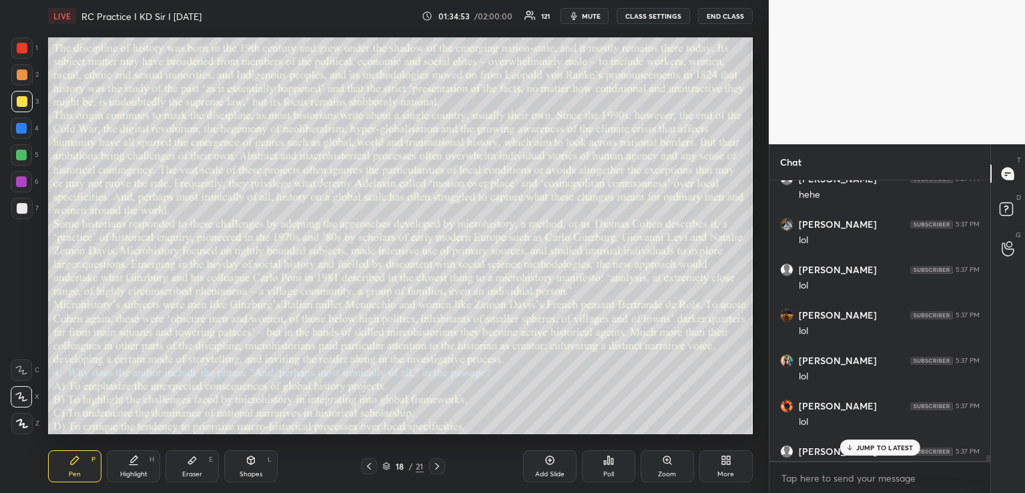
click at [873, 445] on p "JUMP TO LATEST" at bounding box center [885, 447] width 57 height 8
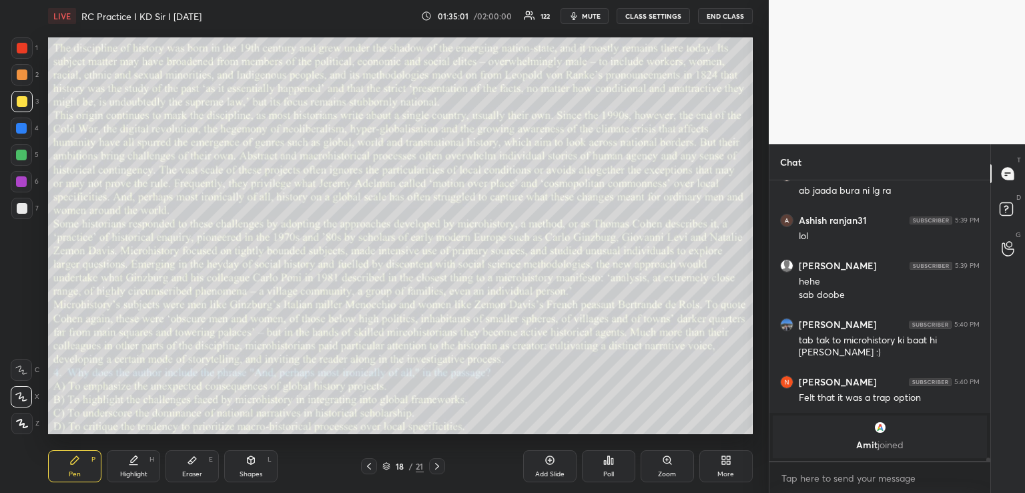
click at [364, 458] on div at bounding box center [369, 466] width 16 height 16
click at [436, 468] on icon at bounding box center [437, 466] width 11 height 11
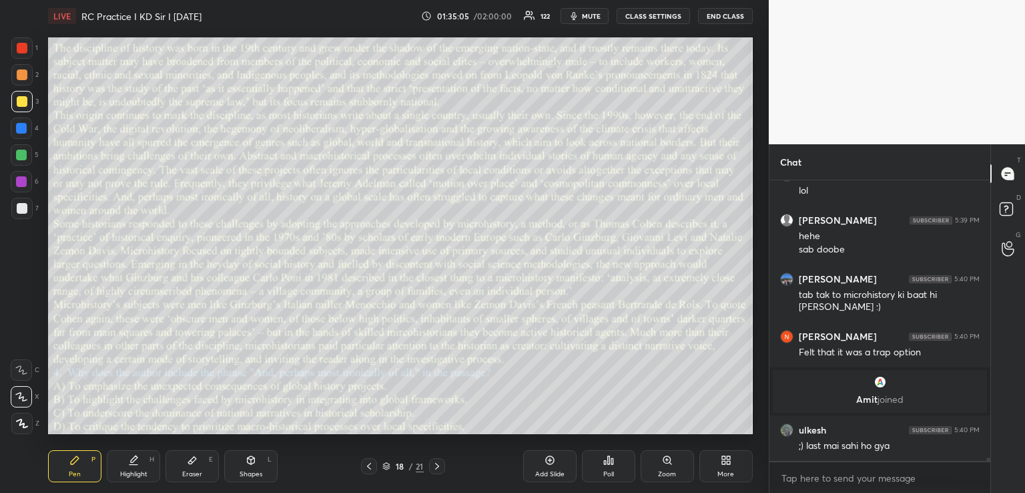
click at [437, 468] on icon at bounding box center [437, 466] width 4 height 7
click at [608, 460] on icon at bounding box center [609, 460] width 2 height 8
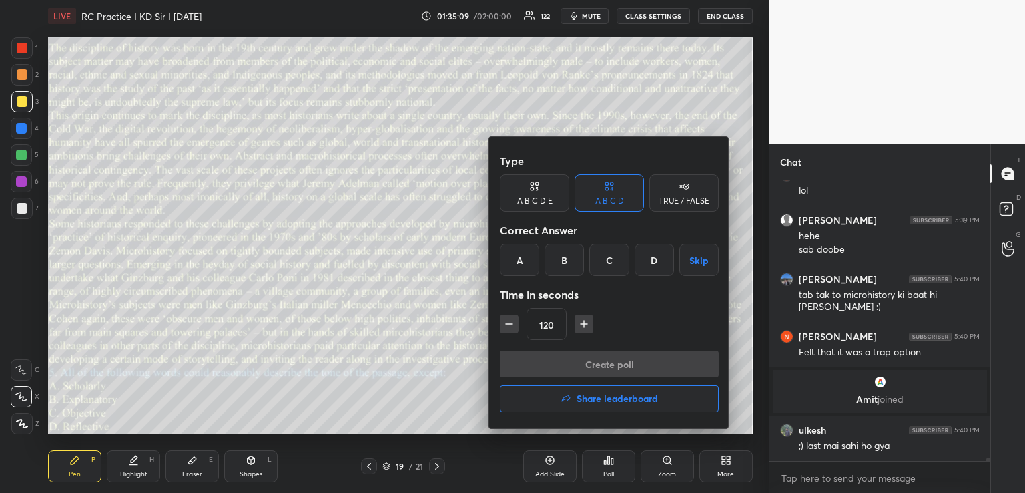
click at [652, 254] on div "D" at bounding box center [654, 260] width 39 height 32
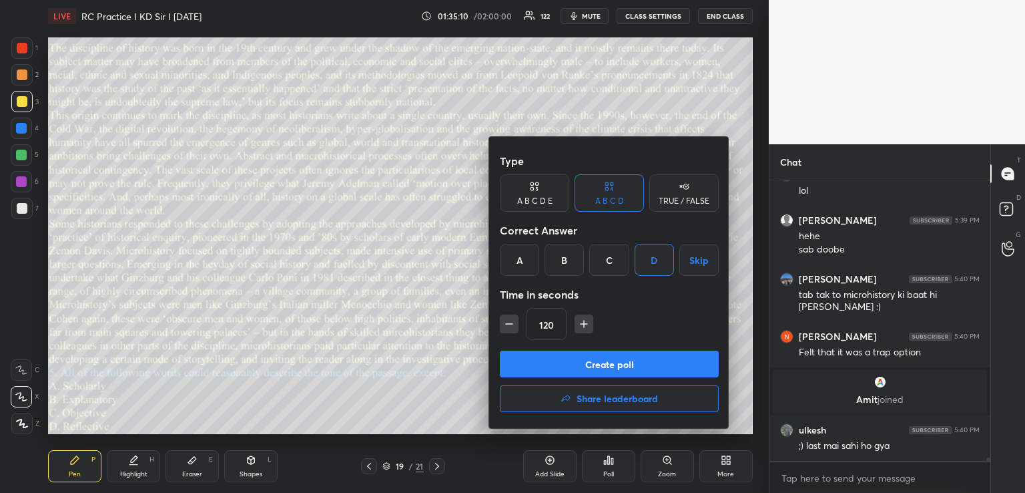
click at [510, 324] on icon "button" at bounding box center [509, 323] width 13 height 13
click at [510, 326] on icon "button" at bounding box center [509, 323] width 13 height 13
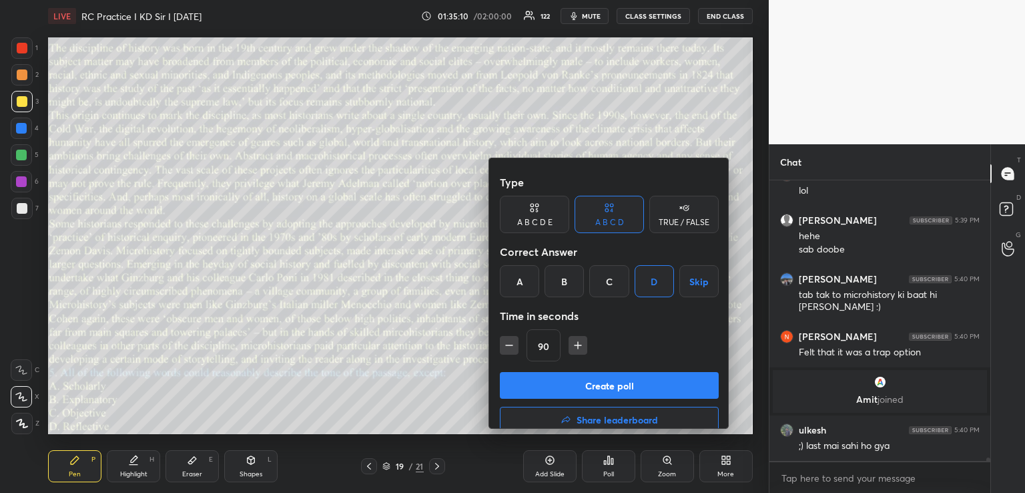
click at [510, 338] on icon "button" at bounding box center [509, 344] width 13 height 13
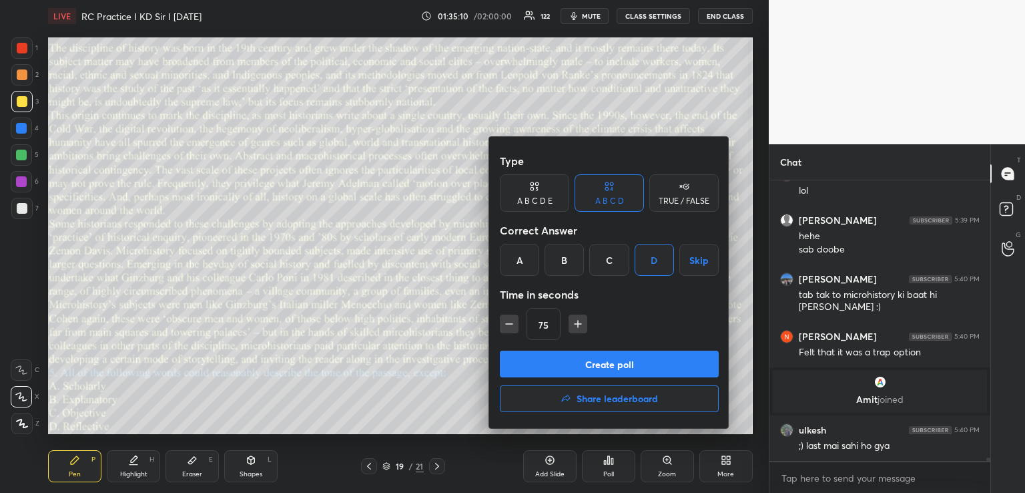
click at [510, 326] on icon "button" at bounding box center [509, 323] width 13 height 13
type input "60"
click at [571, 365] on button "Create poll" at bounding box center [609, 363] width 219 height 27
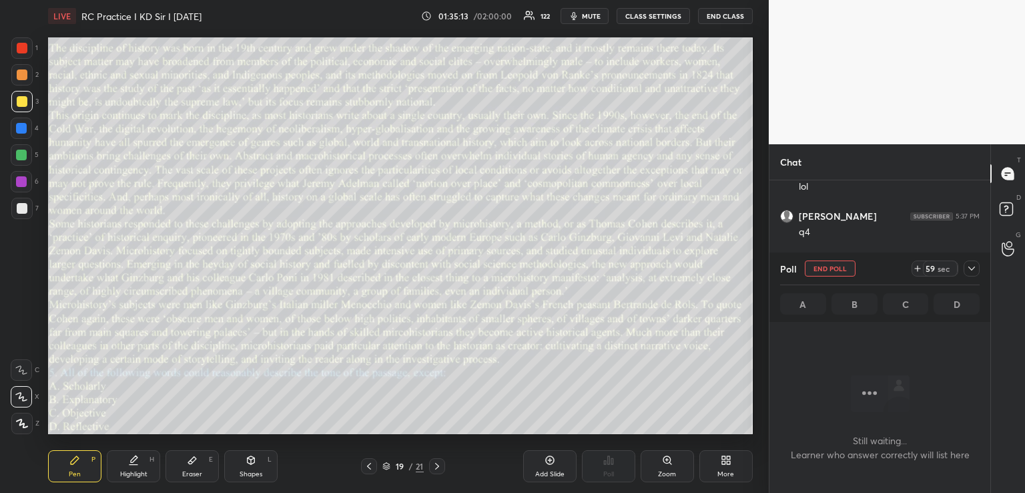
click at [972, 267] on icon at bounding box center [972, 268] width 11 height 11
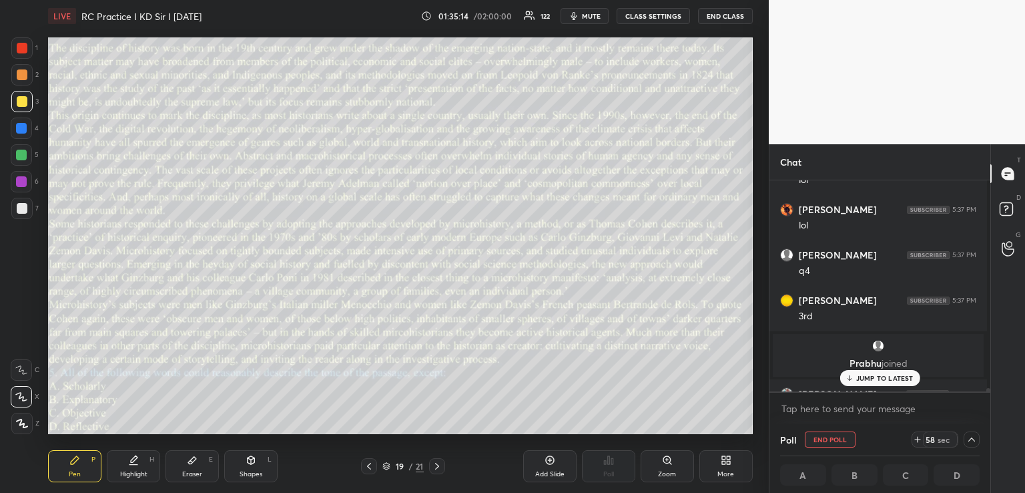
click at [857, 375] on p "JUMP TO LATEST" at bounding box center [885, 378] width 57 height 8
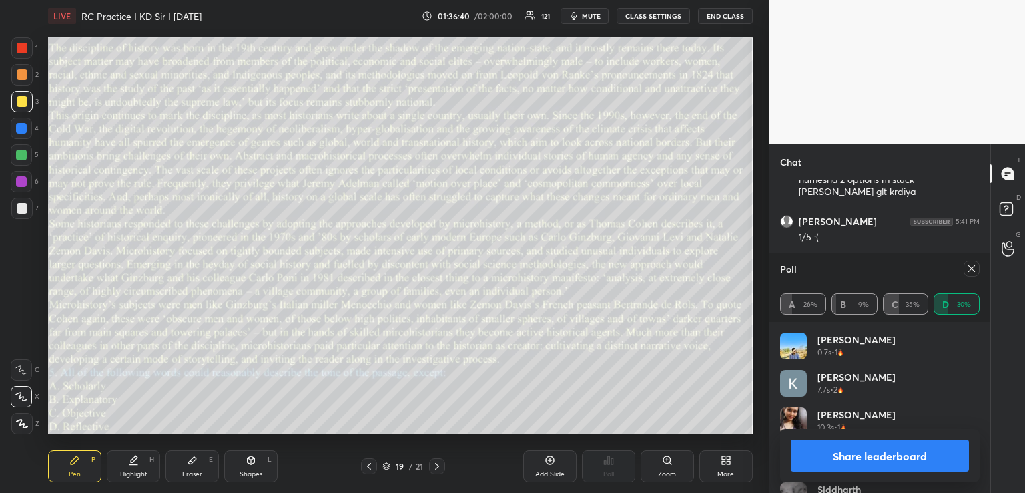
scroll to position [23169, 0]
click at [975, 266] on icon at bounding box center [972, 268] width 11 height 11
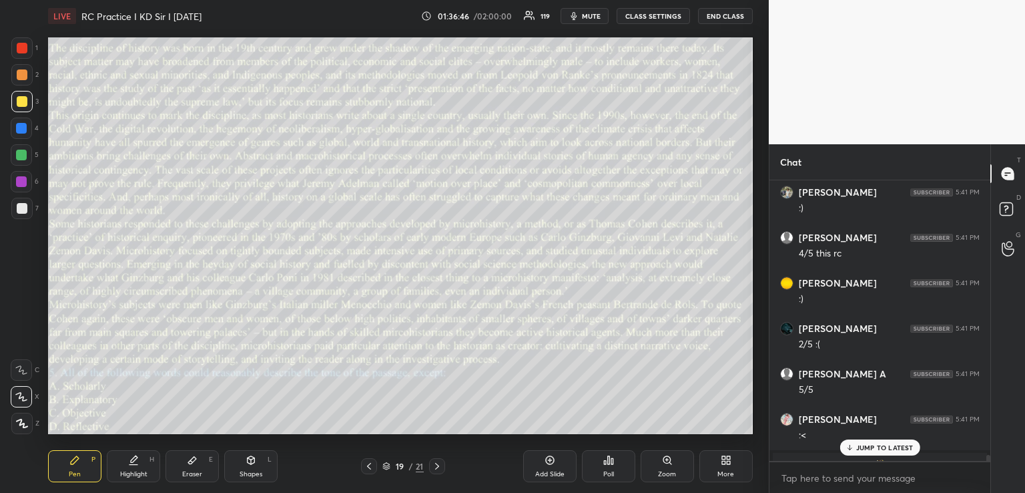
click at [862, 445] on p "JUMP TO LATEST" at bounding box center [885, 447] width 57 height 8
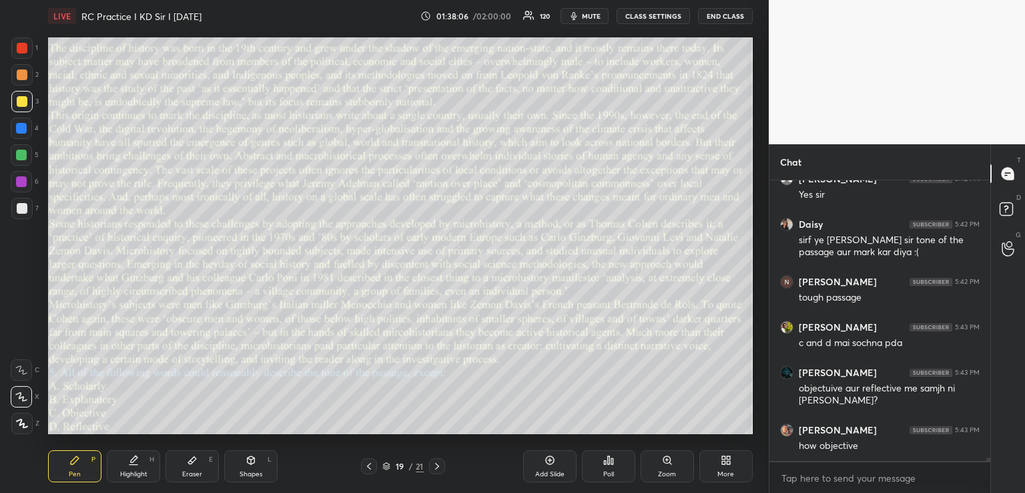
scroll to position [23849, 0]
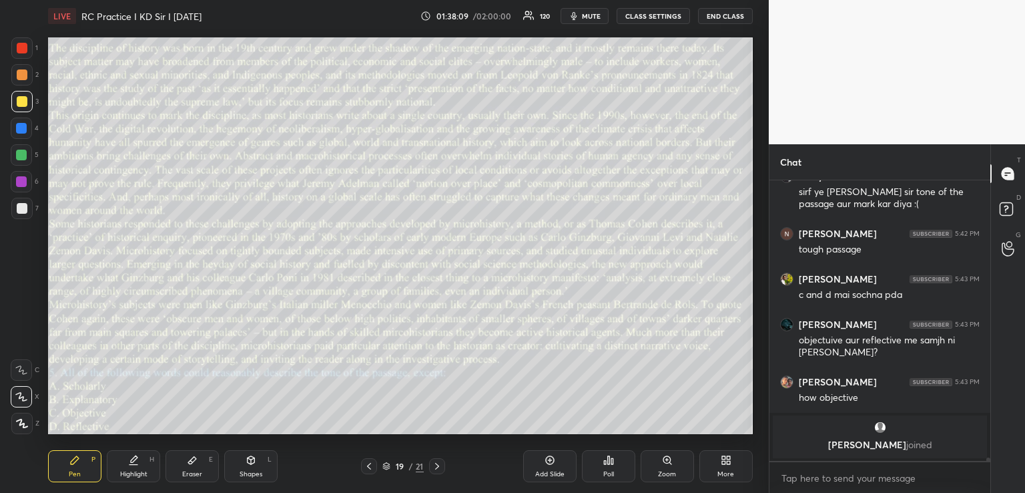
click at [197, 457] on icon at bounding box center [192, 460] width 11 height 11
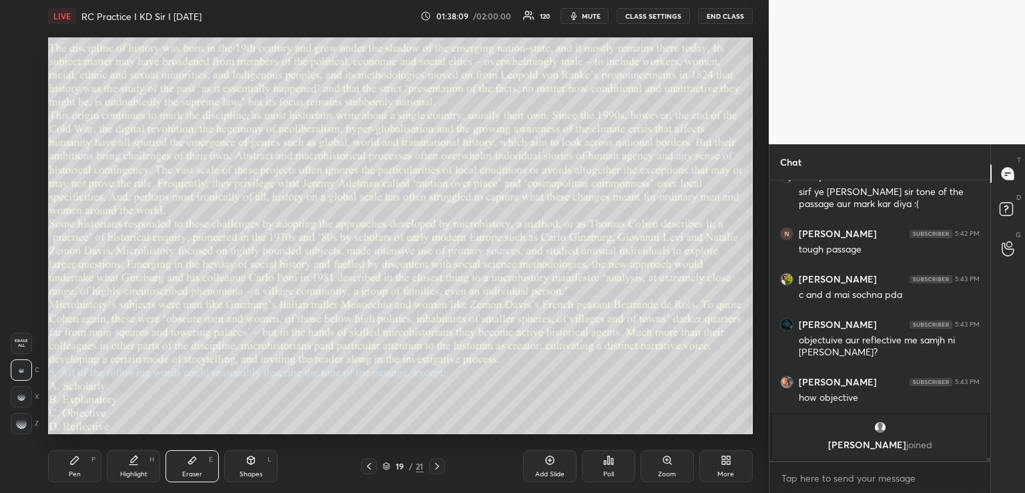
click at [254, 460] on icon at bounding box center [251, 460] width 7 height 8
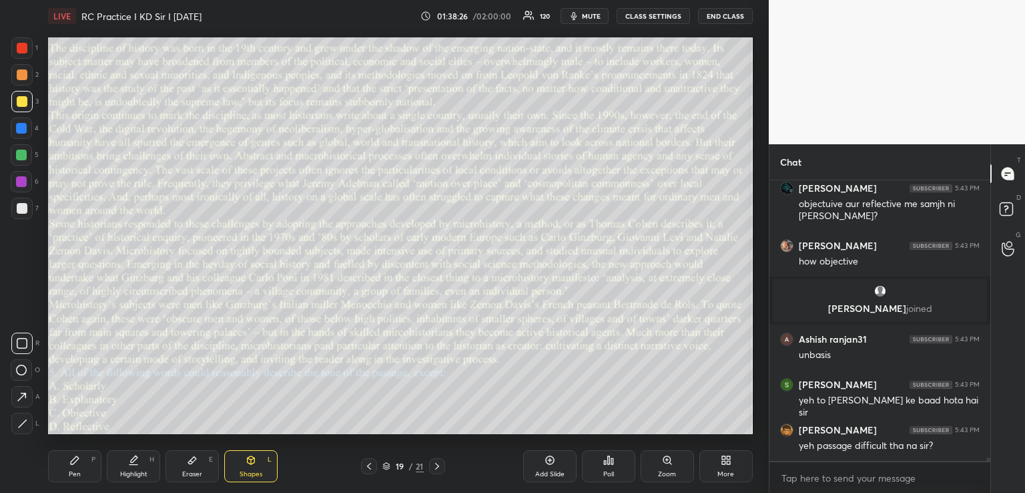
scroll to position [23756, 0]
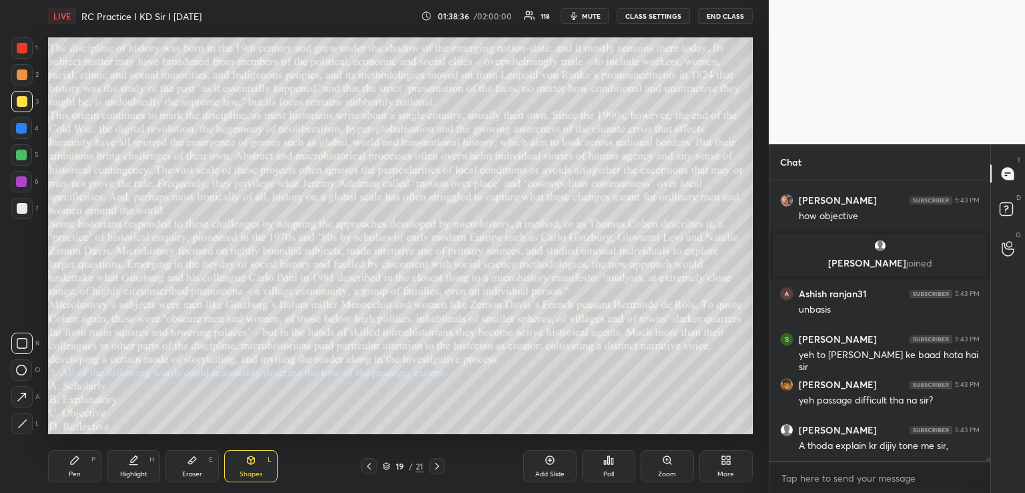
click at [79, 461] on icon at bounding box center [74, 460] width 11 height 11
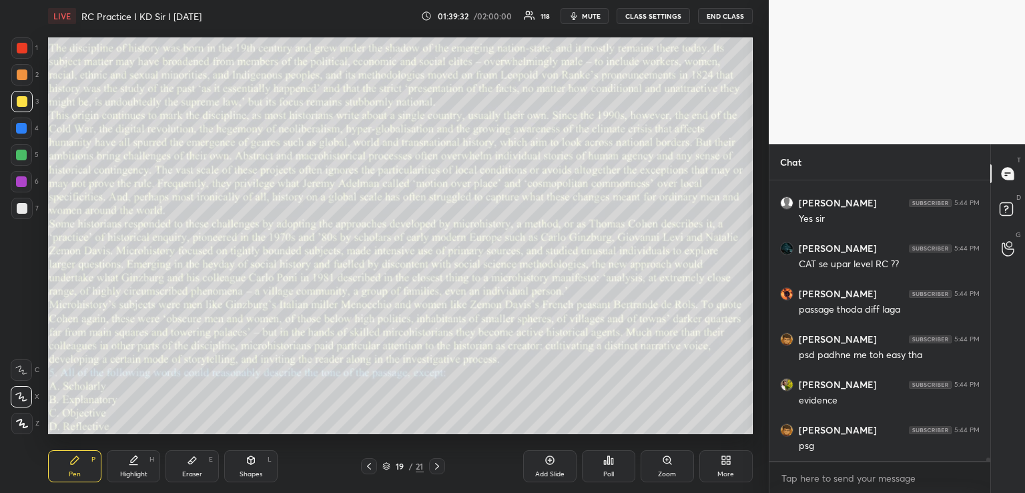
scroll to position [24074, 0]
click at [365, 464] on icon at bounding box center [369, 466] width 11 height 11
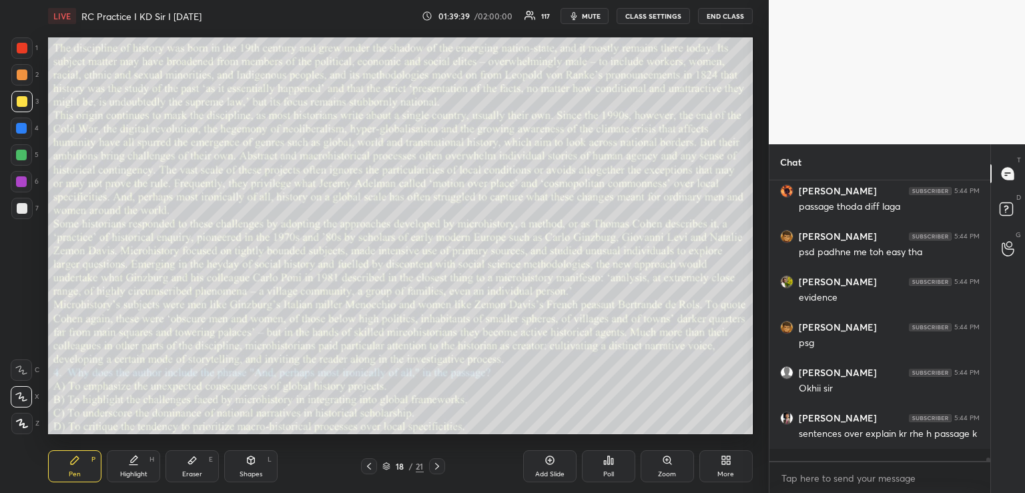
scroll to position [24180, 0]
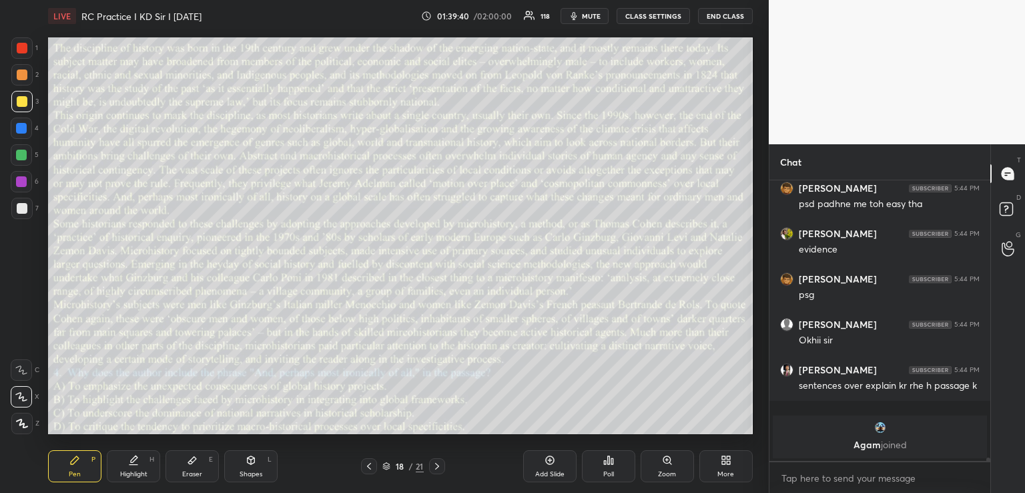
click at [366, 469] on icon at bounding box center [369, 466] width 11 height 11
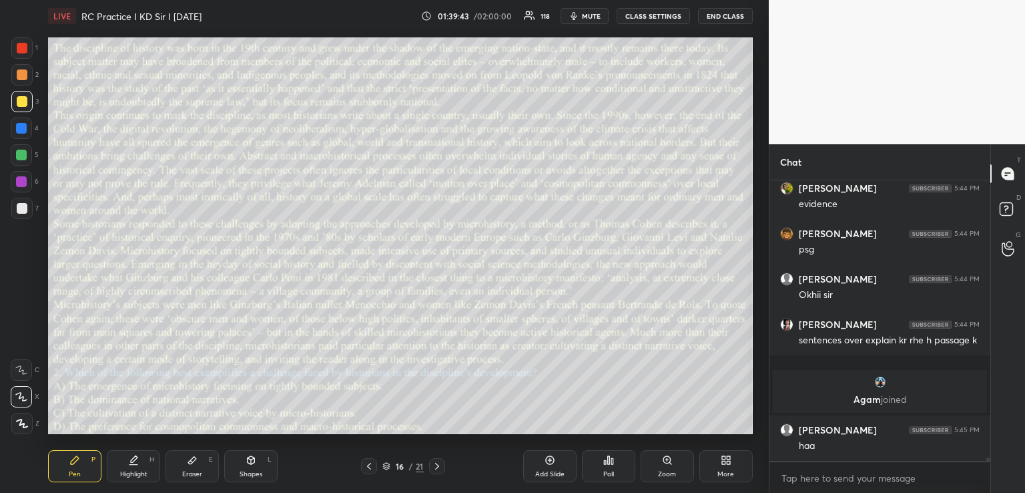
scroll to position [24043, 0]
click at [366, 469] on icon at bounding box center [369, 466] width 11 height 11
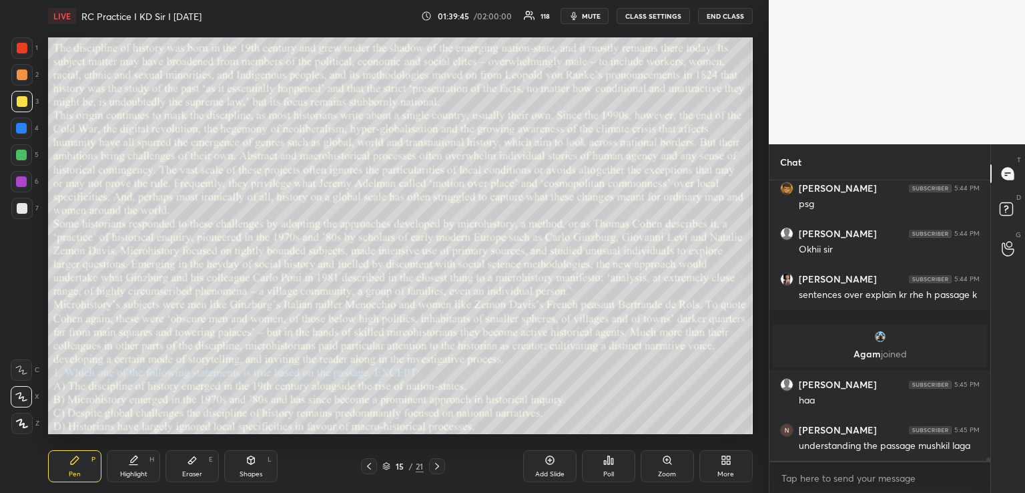
scroll to position [24134, 0]
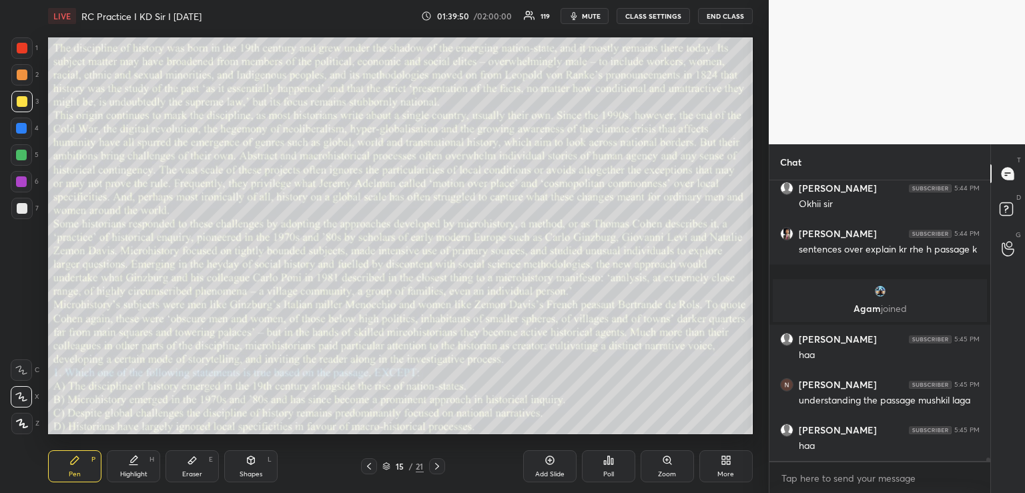
click at [368, 465] on icon at bounding box center [369, 466] width 4 height 7
click at [435, 468] on icon at bounding box center [437, 466] width 11 height 11
click at [374, 467] on icon at bounding box center [369, 466] width 11 height 11
click at [249, 459] on icon at bounding box center [251, 459] width 7 height 2
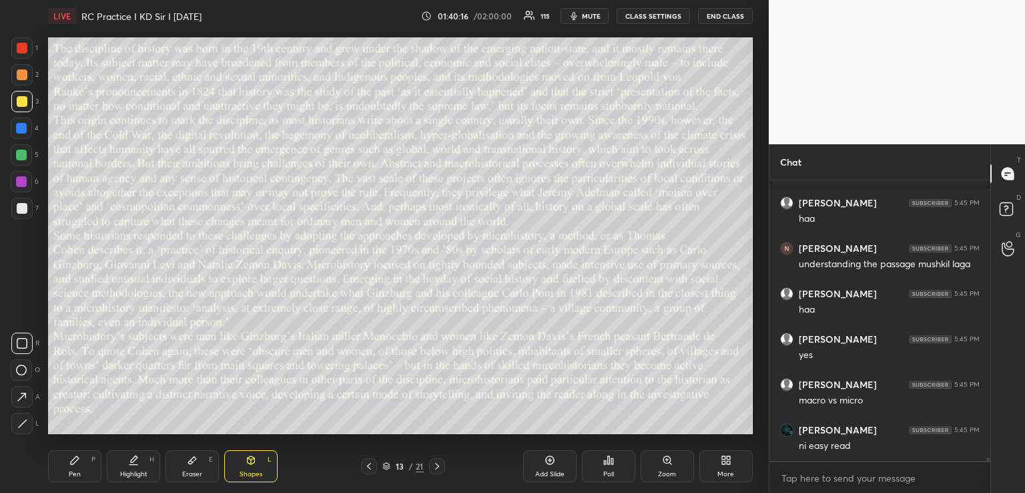
scroll to position [24316, 0]
click at [21, 49] on div at bounding box center [22, 48] width 11 height 11
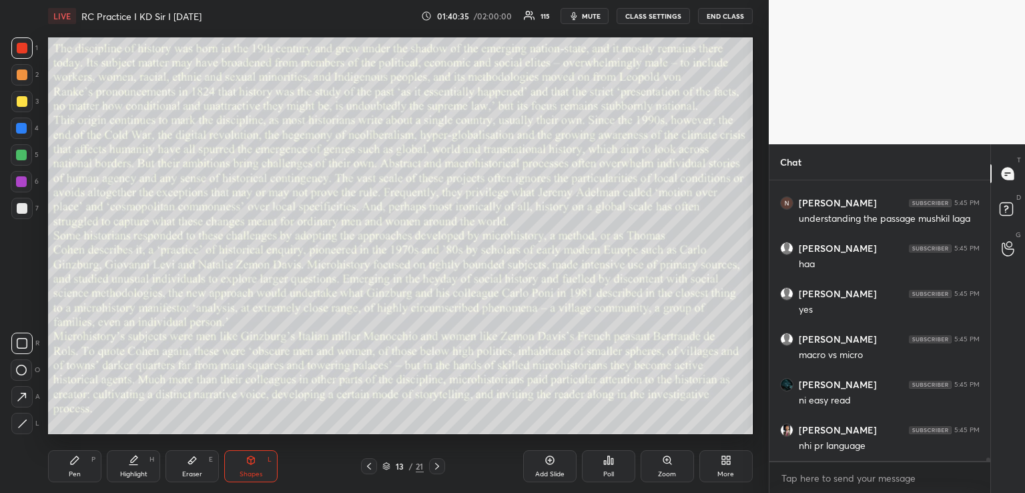
click at [243, 454] on div "Shapes L" at bounding box center [250, 466] width 53 height 32
click at [46, 41] on div "Setting up your live class Poll for secs No correct answer Start poll" at bounding box center [401, 235] width 716 height 407
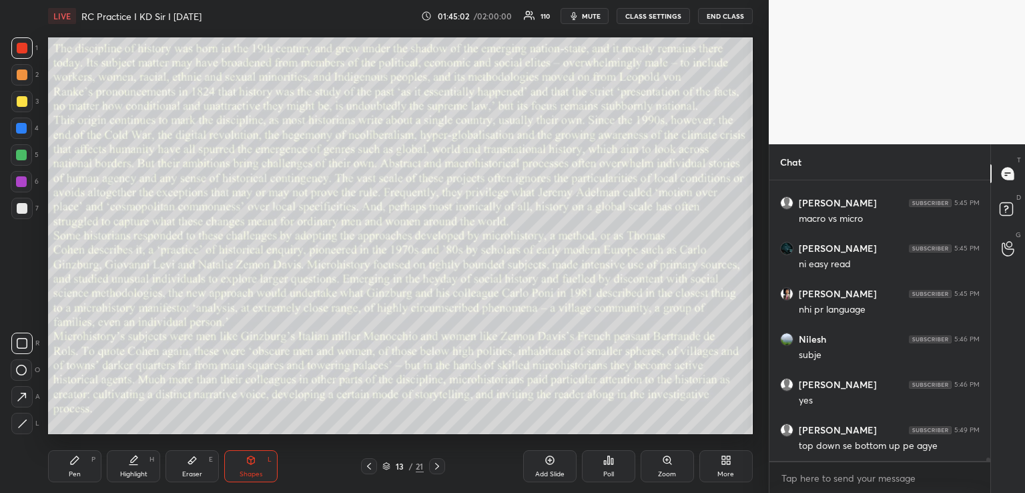
scroll to position [24500, 0]
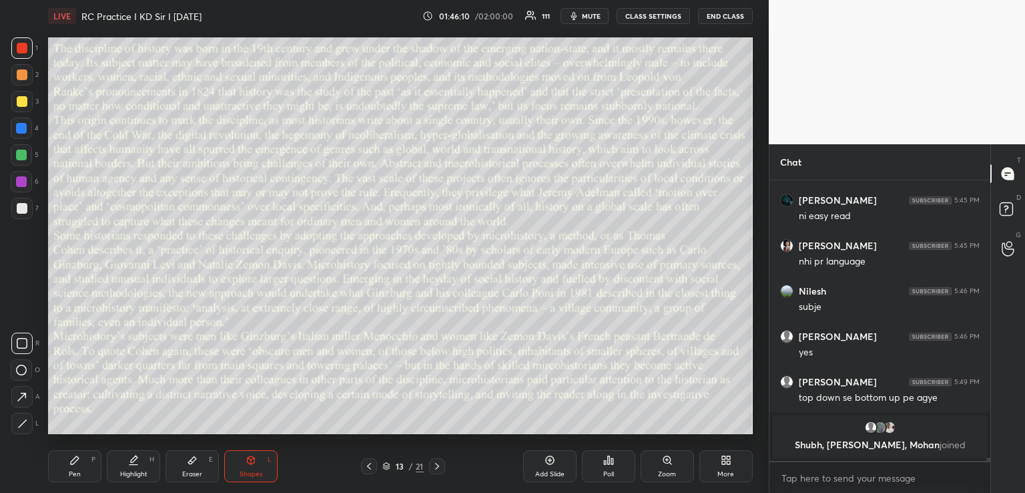
click at [72, 461] on icon at bounding box center [75, 460] width 8 height 8
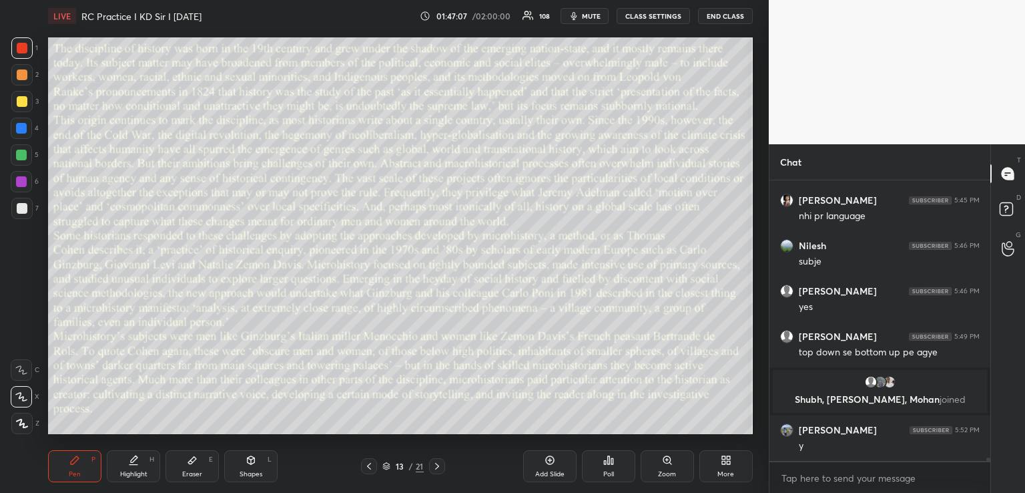
scroll to position [24444, 0]
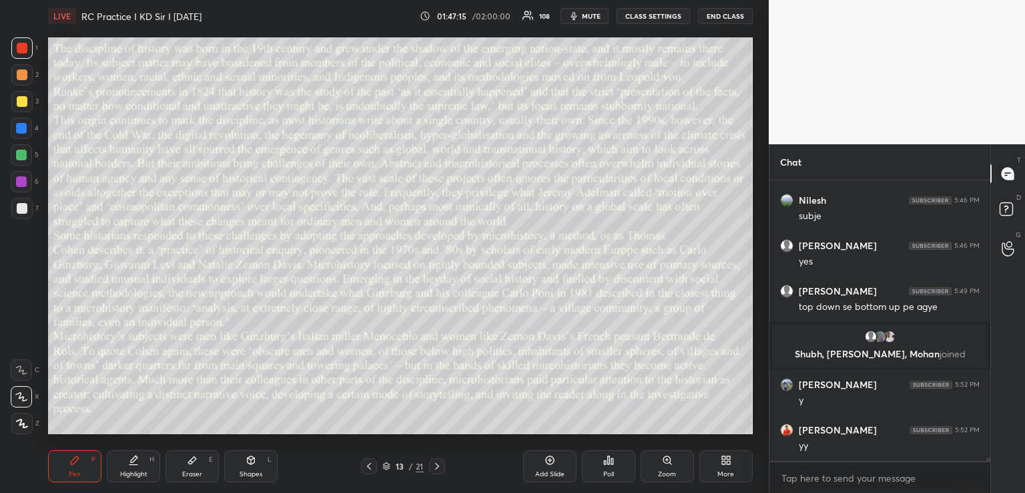
click at [435, 468] on icon at bounding box center [437, 466] width 11 height 11
click at [438, 474] on div "Pen P Highlight H Eraser E Shapes L 14 / 21 Add Slide Poll Zoom More" at bounding box center [400, 465] width 705 height 53
click at [438, 471] on icon at bounding box center [437, 466] width 11 height 11
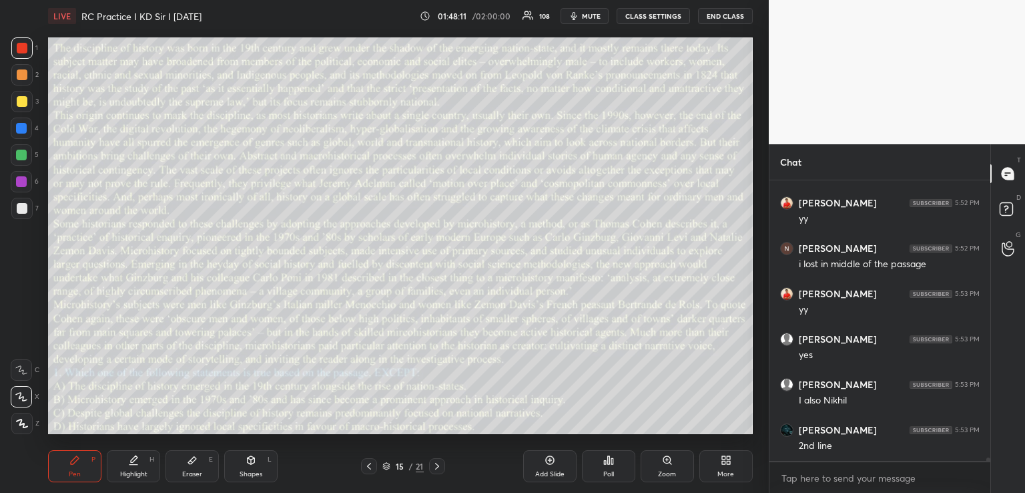
scroll to position [24719, 0]
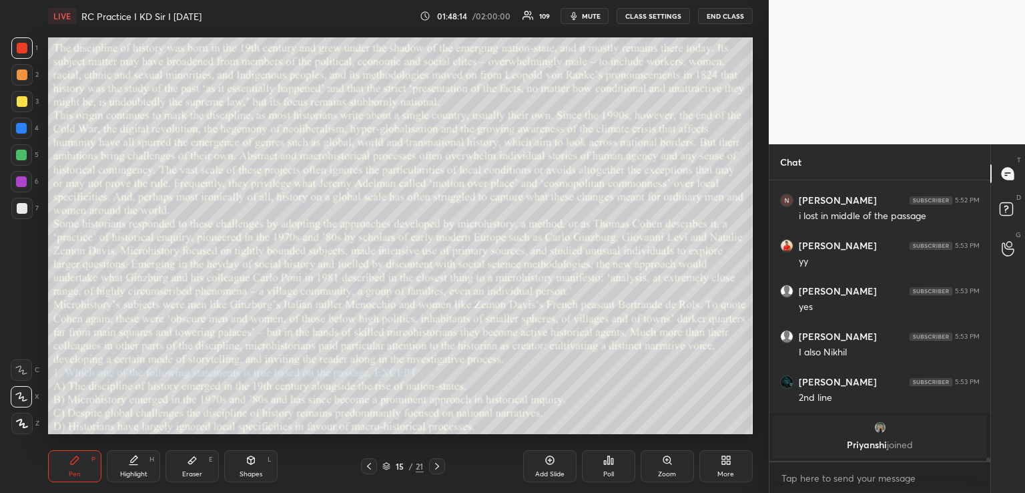
click at [46, 117] on div "Setting up your live class Poll for secs No correct answer Start poll" at bounding box center [401, 235] width 716 height 407
click at [437, 464] on icon at bounding box center [437, 466] width 11 height 11
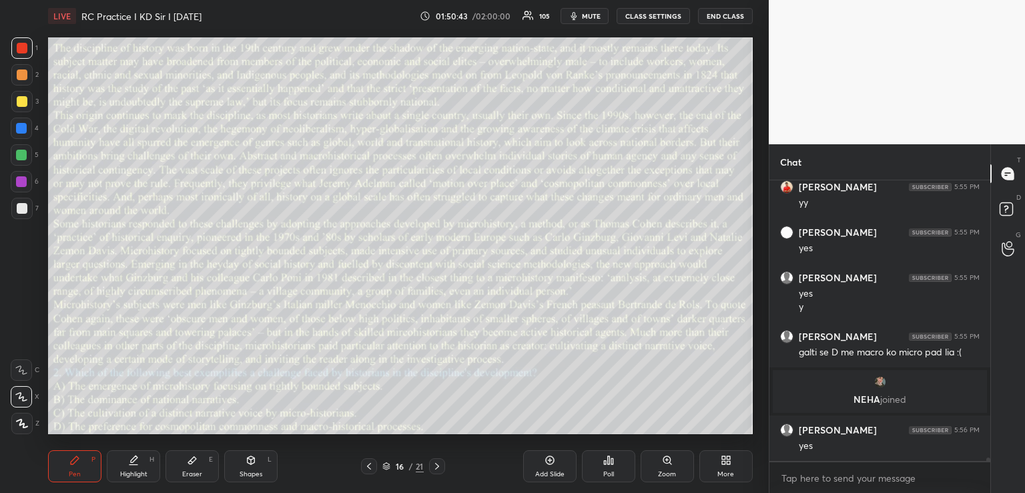
scroll to position [25001, 0]
click at [441, 463] on icon at bounding box center [437, 466] width 11 height 11
click at [249, 465] on icon at bounding box center [251, 460] width 11 height 11
click at [88, 470] on div "Pen P" at bounding box center [74, 466] width 53 height 32
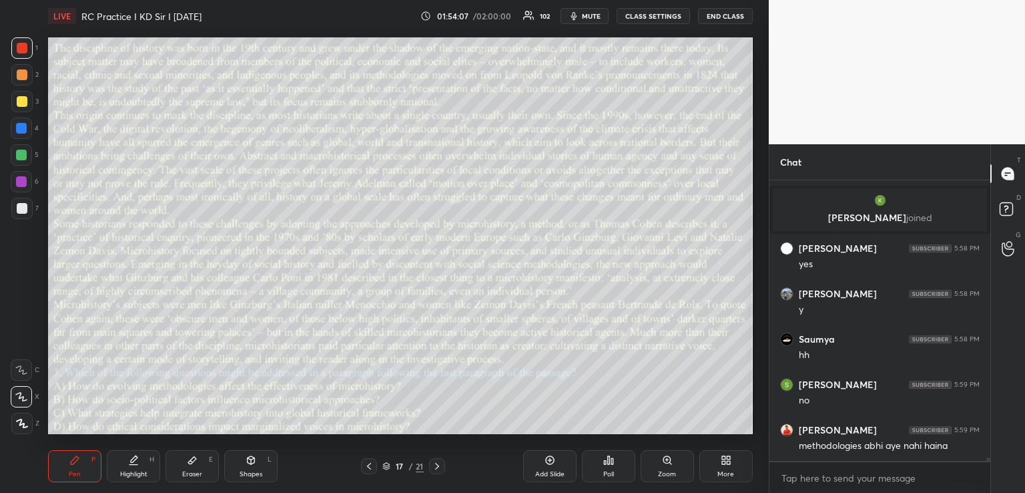
scroll to position [25879, 0]
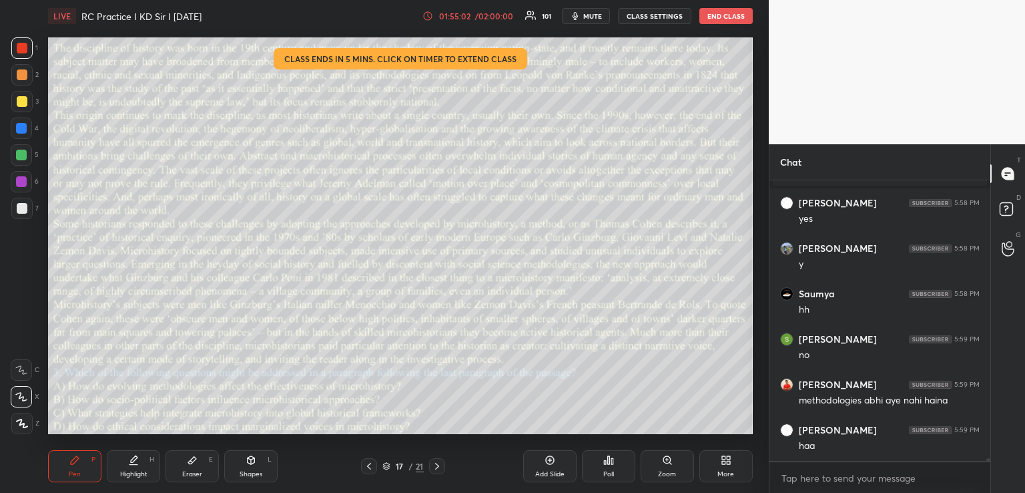
click at [481, 14] on div "/ 02:00:00" at bounding box center [493, 16] width 41 height 8
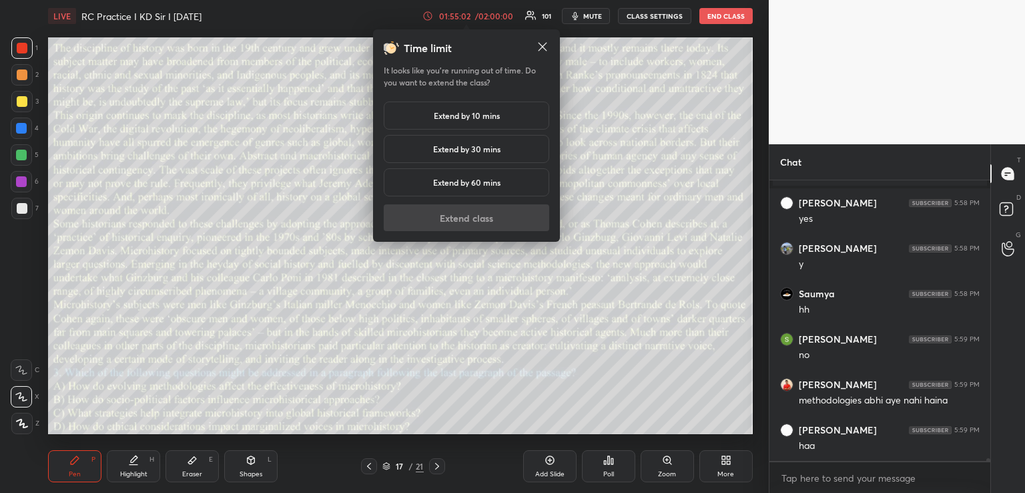
click at [459, 114] on h5 "Extend by 10 mins" at bounding box center [467, 115] width 66 height 12
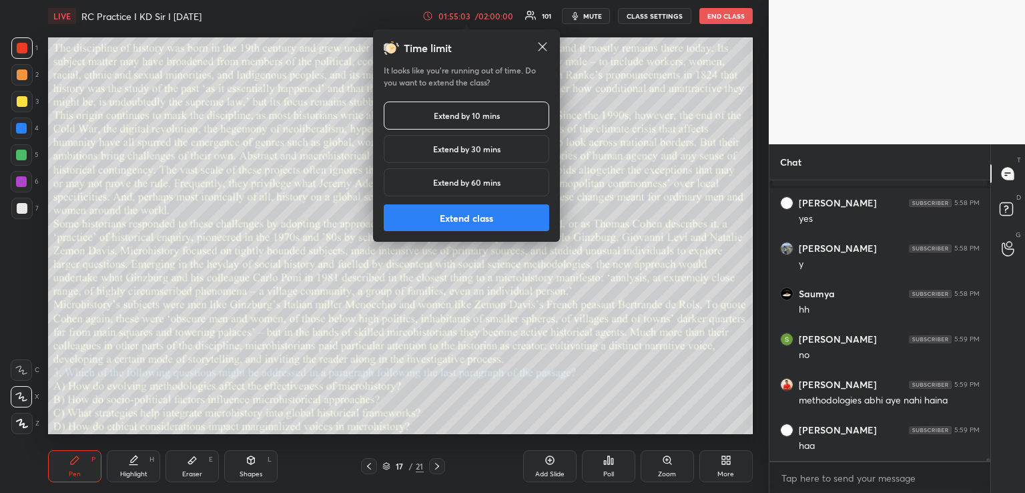
click at [450, 218] on button "Extend class" at bounding box center [467, 217] width 166 height 27
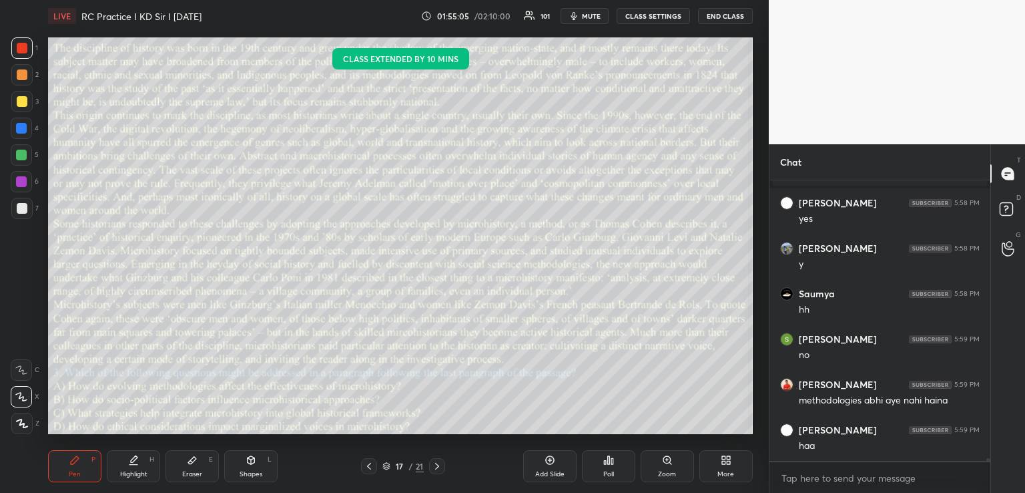
scroll to position [25973, 0]
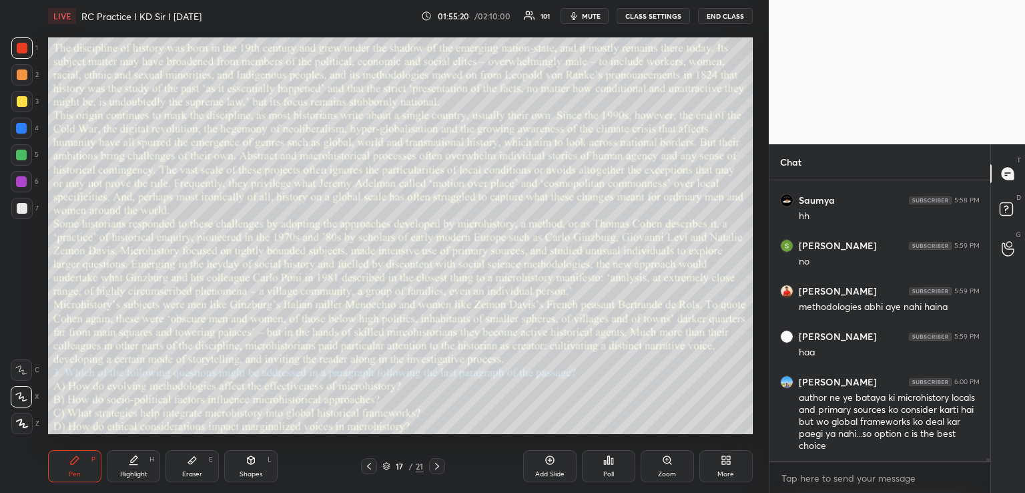
click at [419, 434] on div "Setting up your live class Poll for secs No correct answer Start poll" at bounding box center [401, 235] width 716 height 407
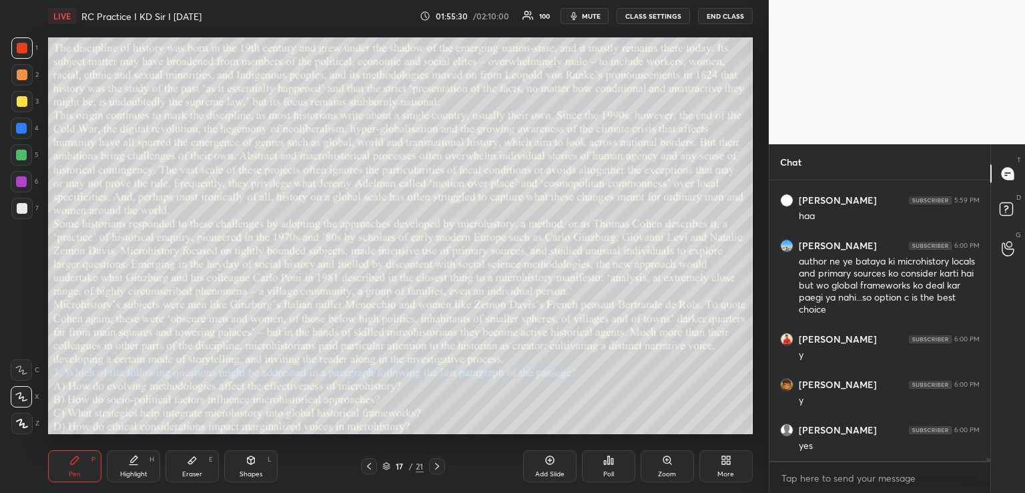
scroll to position [26154, 0]
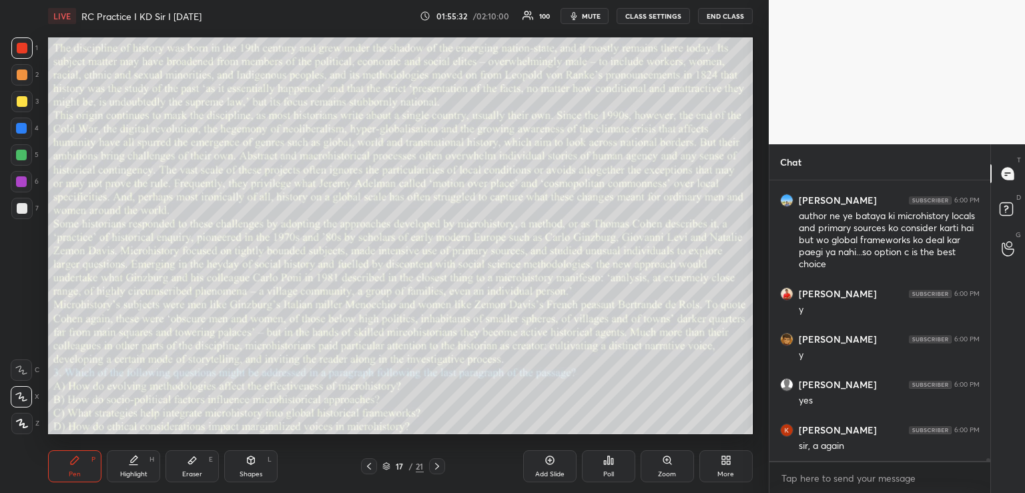
click at [242, 463] on div "Shapes L" at bounding box center [250, 466] width 53 height 32
click at [23, 99] on div at bounding box center [22, 101] width 11 height 11
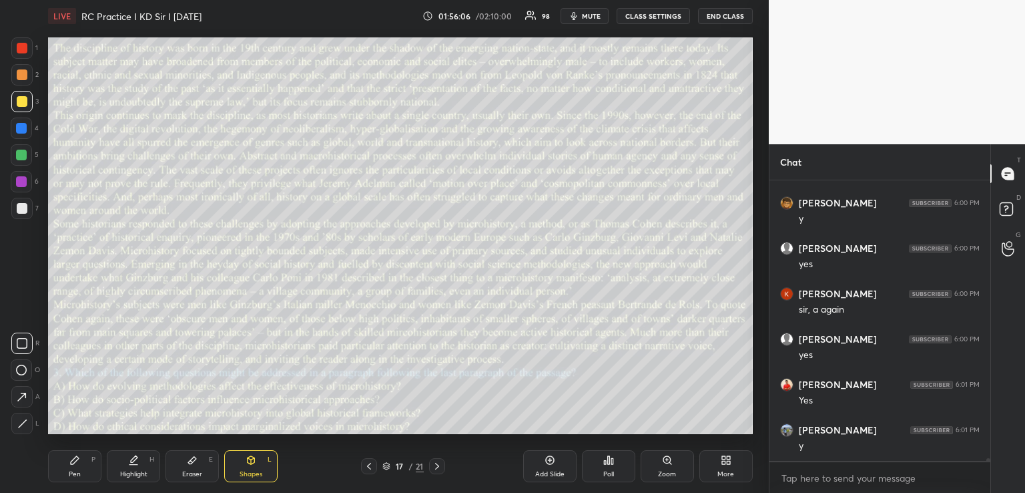
scroll to position [26339, 0]
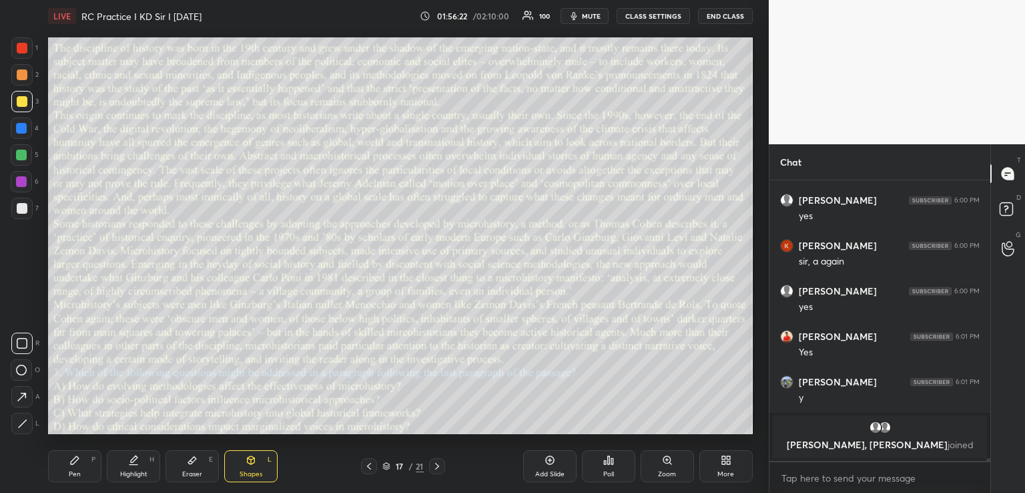
click at [71, 471] on div "Pen" at bounding box center [75, 474] width 12 height 7
click at [41, 431] on div "1 2 3 4 5 6 7 R O A L C X Z Erase all C X Z" at bounding box center [21, 235] width 43 height 397
click at [39, 409] on div "1 2 3 4 5 6 7 R O A L C X Z Erase all C X Z" at bounding box center [21, 235] width 43 height 397
click at [45, 405] on div "Setting up your live class Poll for secs No correct answer Start poll" at bounding box center [401, 235] width 716 height 407
click at [45, 429] on div "Setting up your live class Poll for secs No correct answer Start poll" at bounding box center [401, 235] width 716 height 407
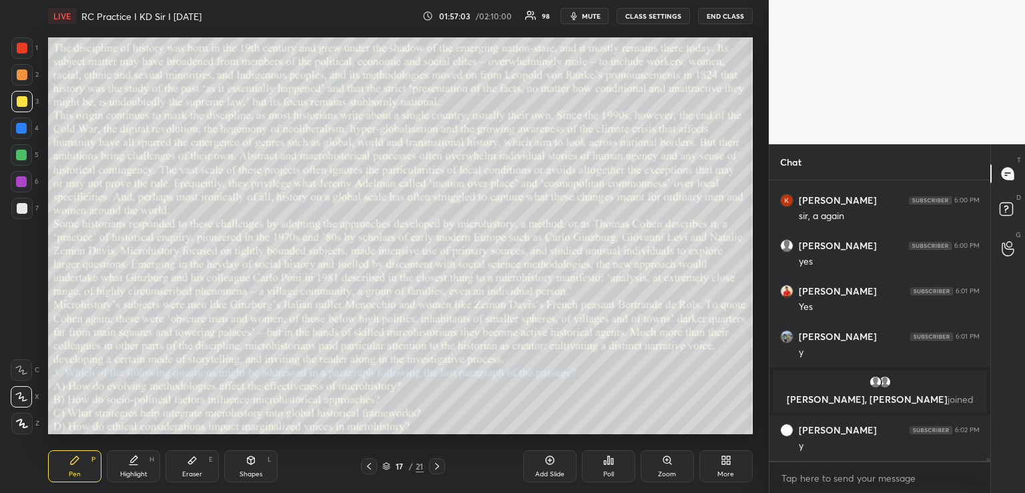
scroll to position [26249, 0]
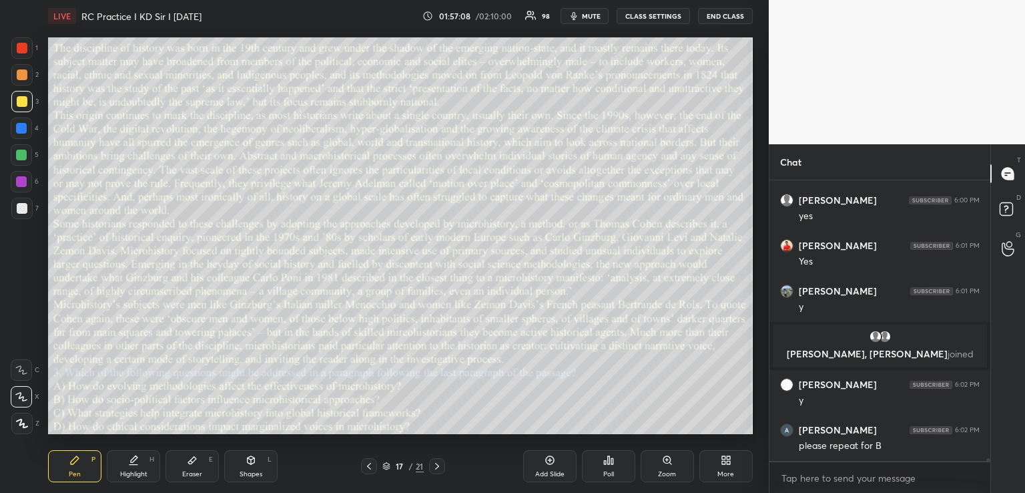
click at [190, 461] on icon at bounding box center [192, 460] width 8 height 7
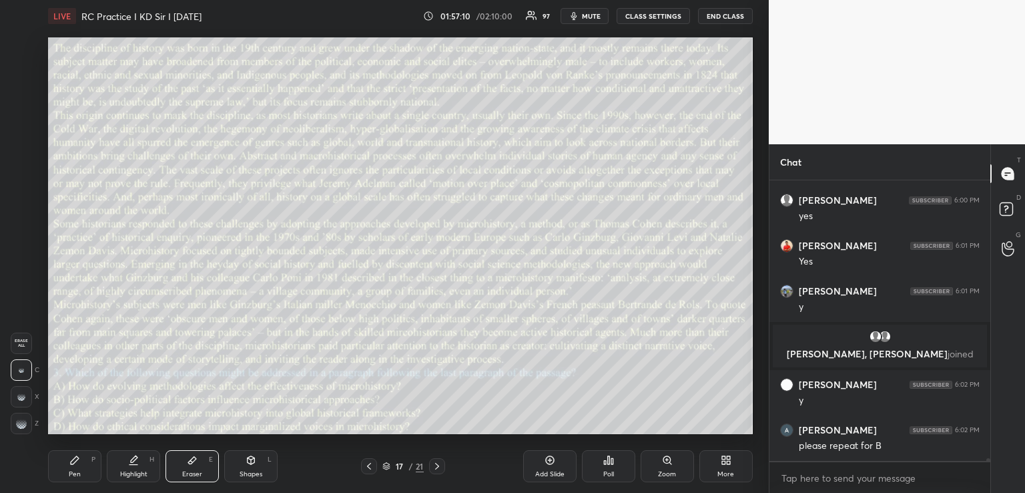
click at [82, 467] on div "Pen P" at bounding box center [74, 466] width 53 height 32
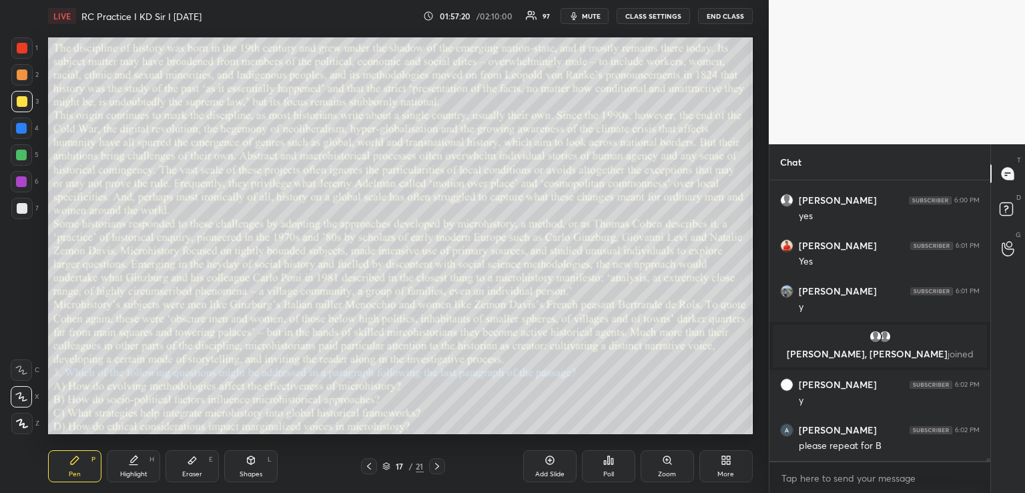
click at [435, 465] on icon at bounding box center [437, 466] width 11 height 11
click at [233, 465] on div "Shapes L" at bounding box center [250, 466] width 53 height 32
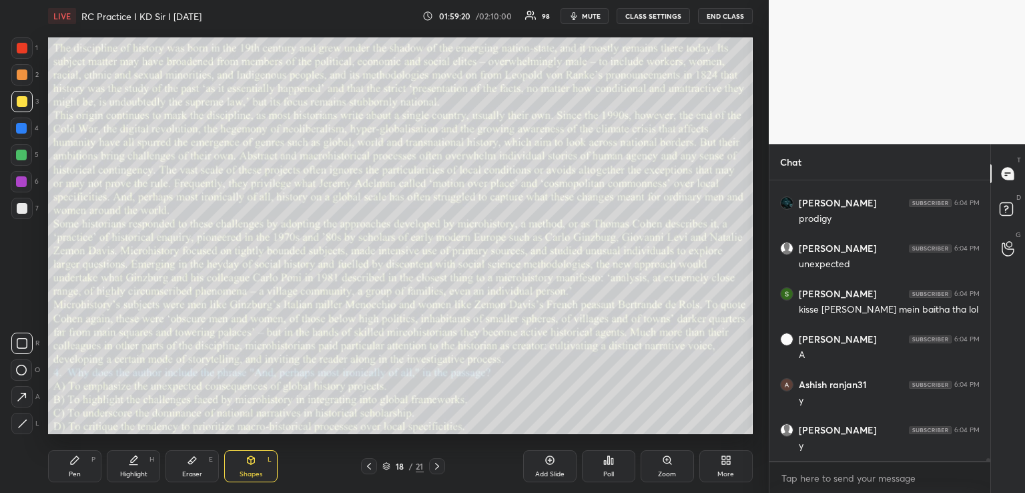
scroll to position [26861, 0]
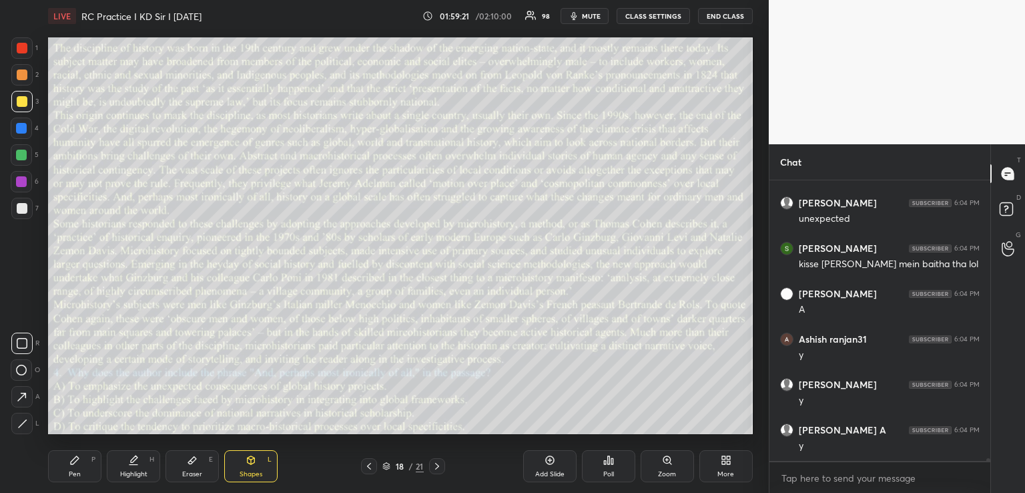
click at [74, 463] on icon at bounding box center [75, 460] width 8 height 8
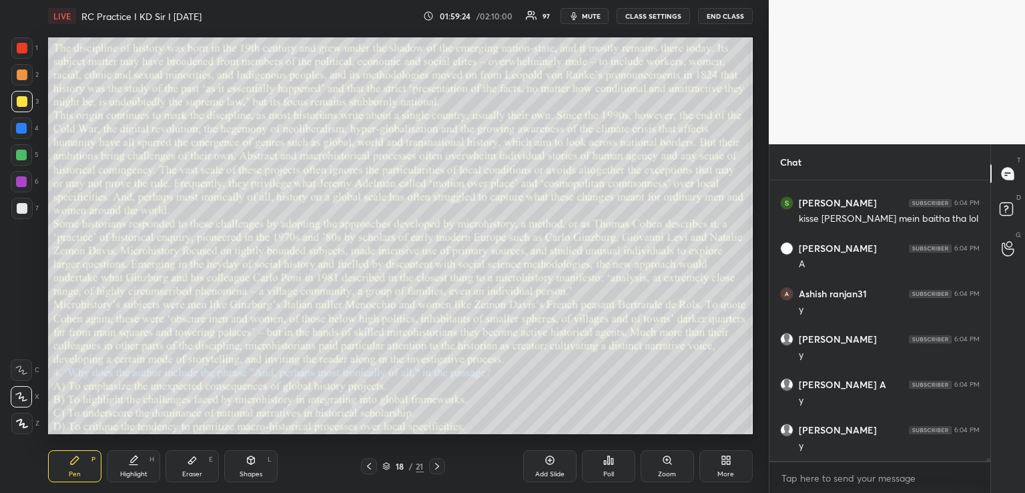
click at [23, 47] on div at bounding box center [22, 48] width 11 height 11
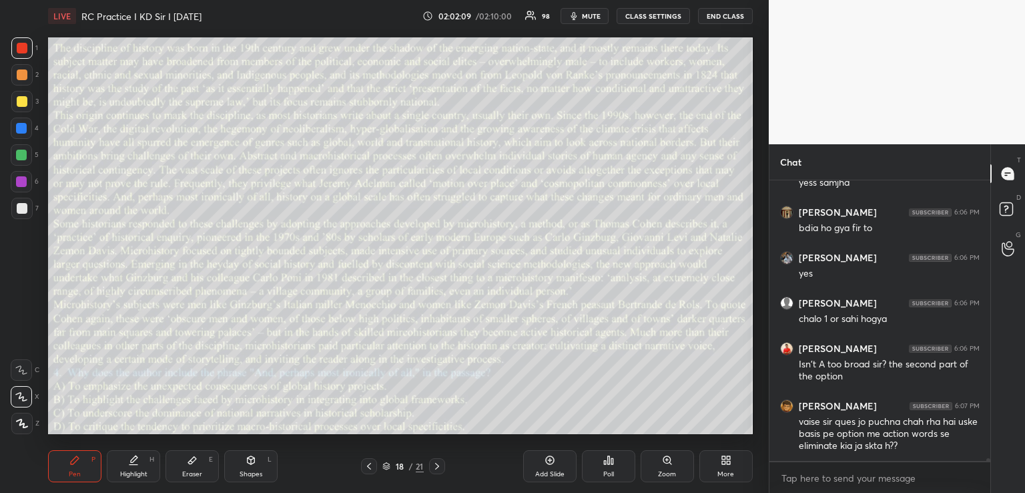
scroll to position [27594, 0]
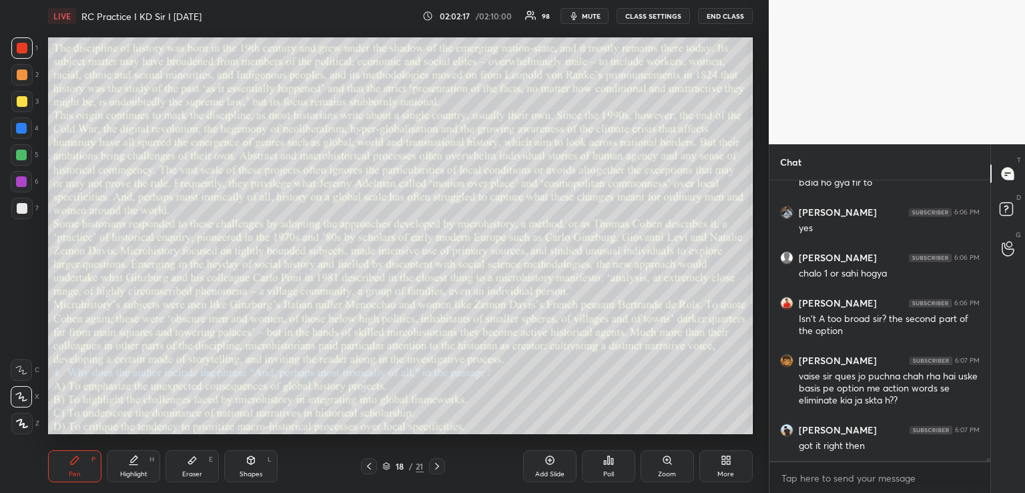
click at [435, 465] on icon at bounding box center [437, 466] width 11 height 11
click at [369, 466] on icon at bounding box center [369, 466] width 11 height 11
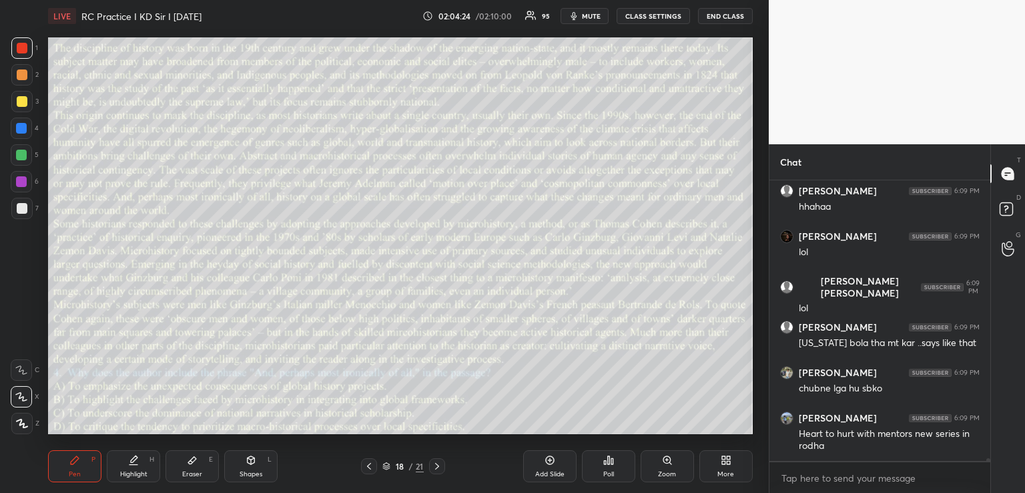
scroll to position [30096, 0]
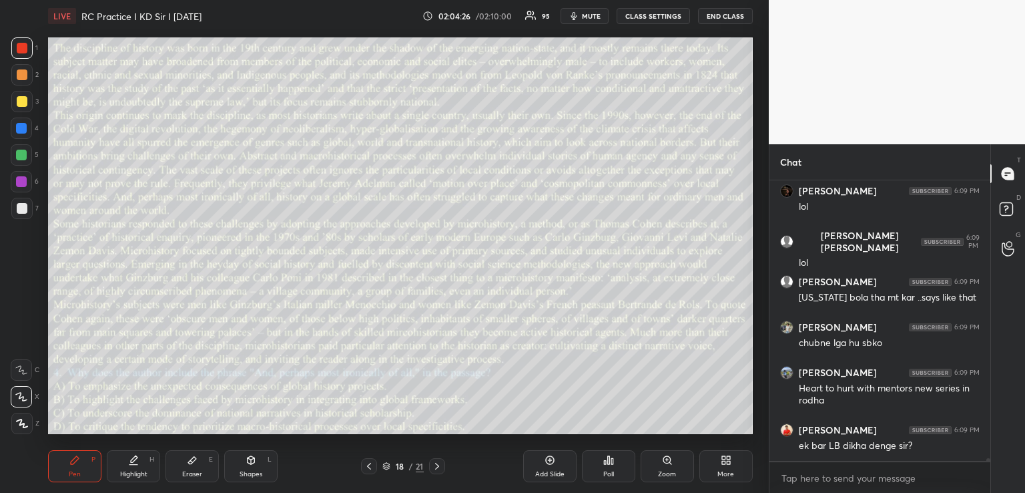
click at [605, 460] on icon at bounding box center [608, 460] width 11 height 11
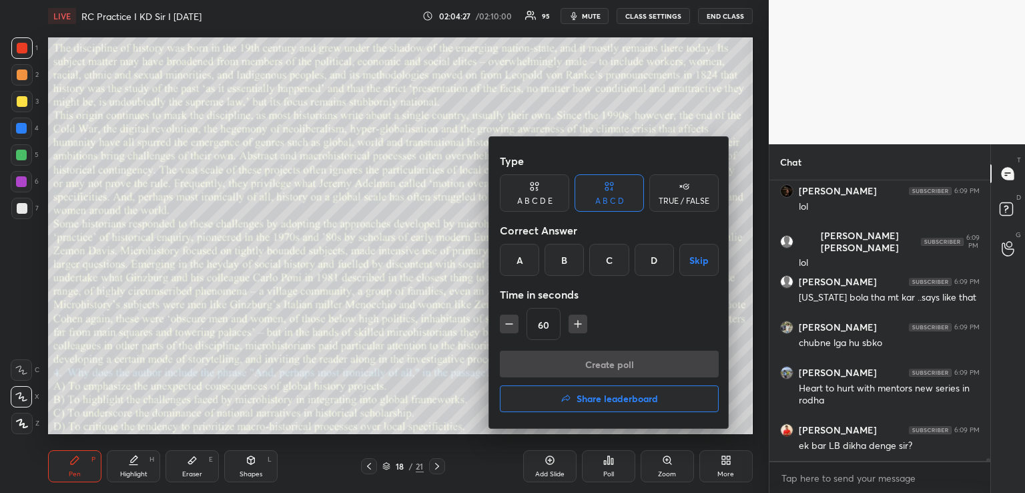
scroll to position [30141, 0]
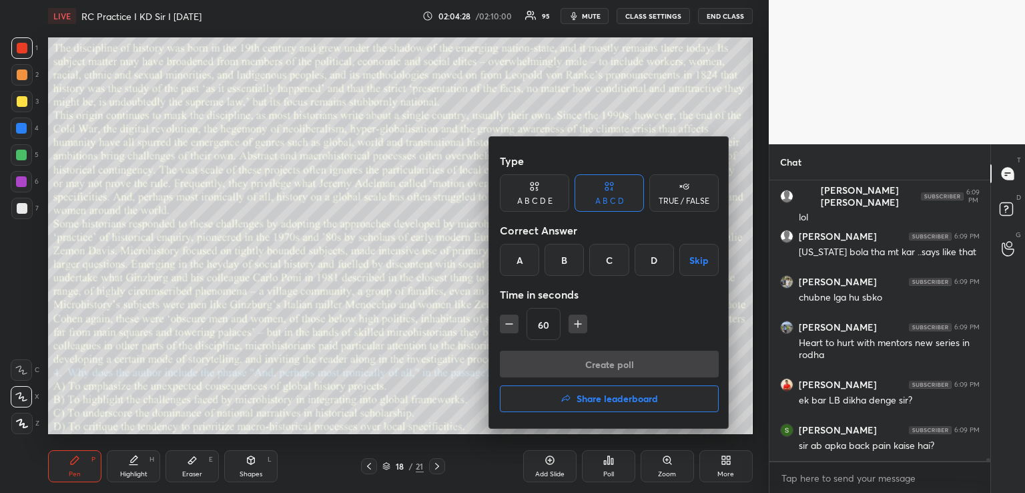
click at [609, 399] on h4 "Share leaderboard" at bounding box center [617, 398] width 81 height 9
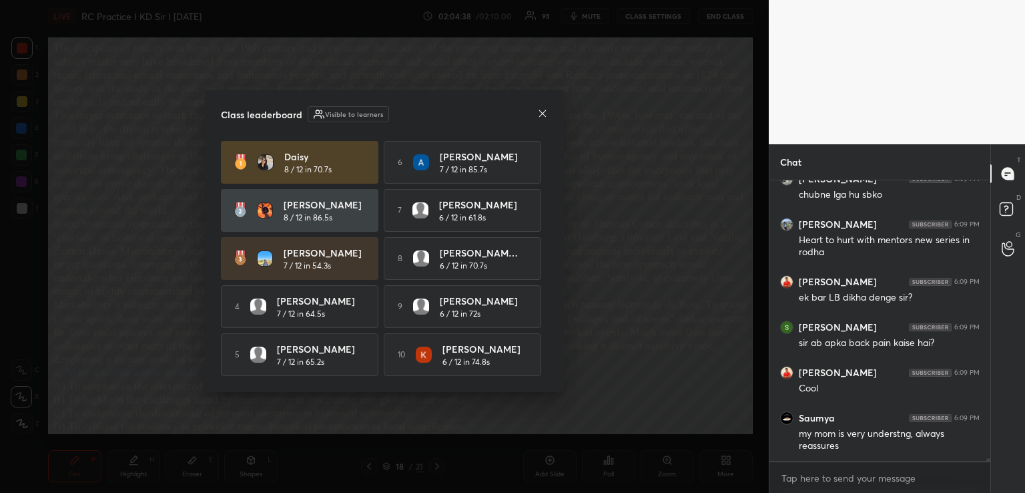
scroll to position [30289, 0]
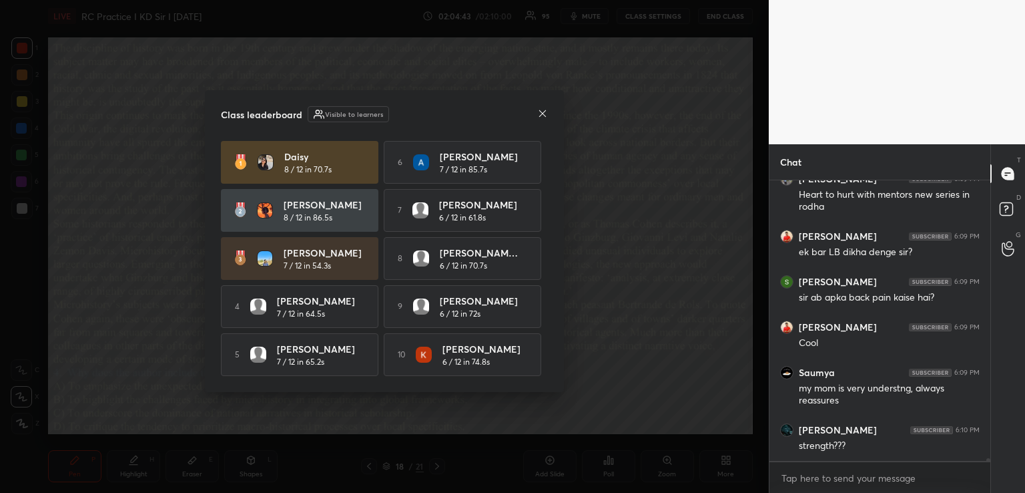
click at [539, 113] on icon at bounding box center [542, 113] width 11 height 11
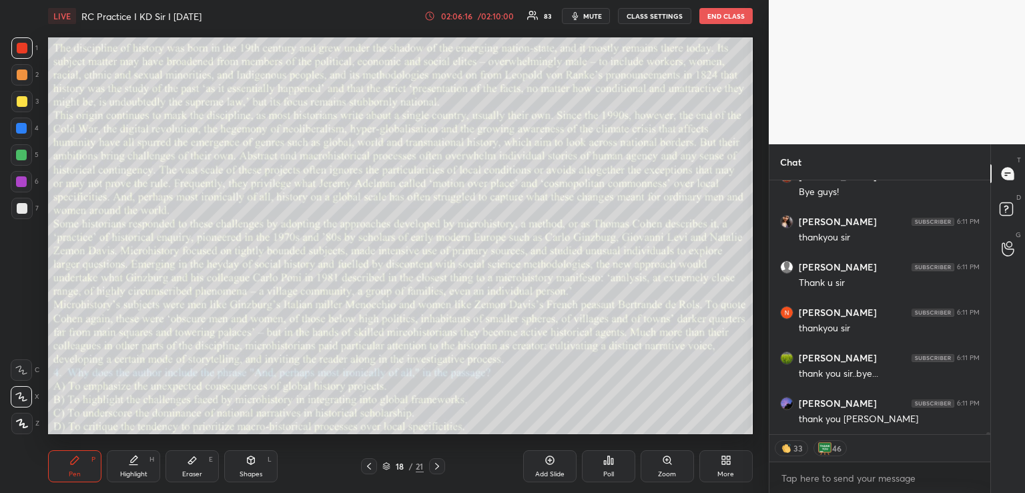
scroll to position [31468, 0]
click at [714, 11] on button "END CLASS" at bounding box center [726, 16] width 53 height 16
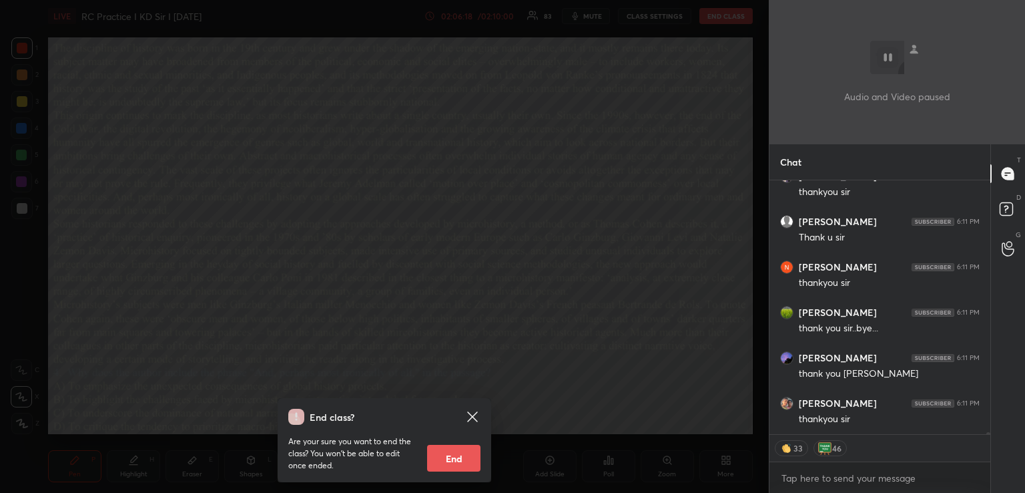
scroll to position [31514, 0]
click at [446, 459] on button "End" at bounding box center [453, 458] width 53 height 27
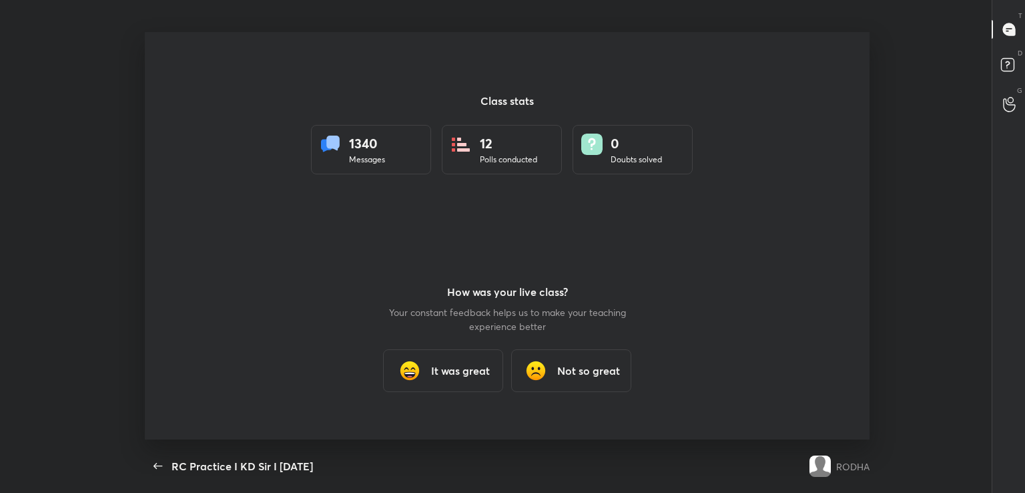
type textarea "x"
